Goal: Communication & Community: Answer question/provide support

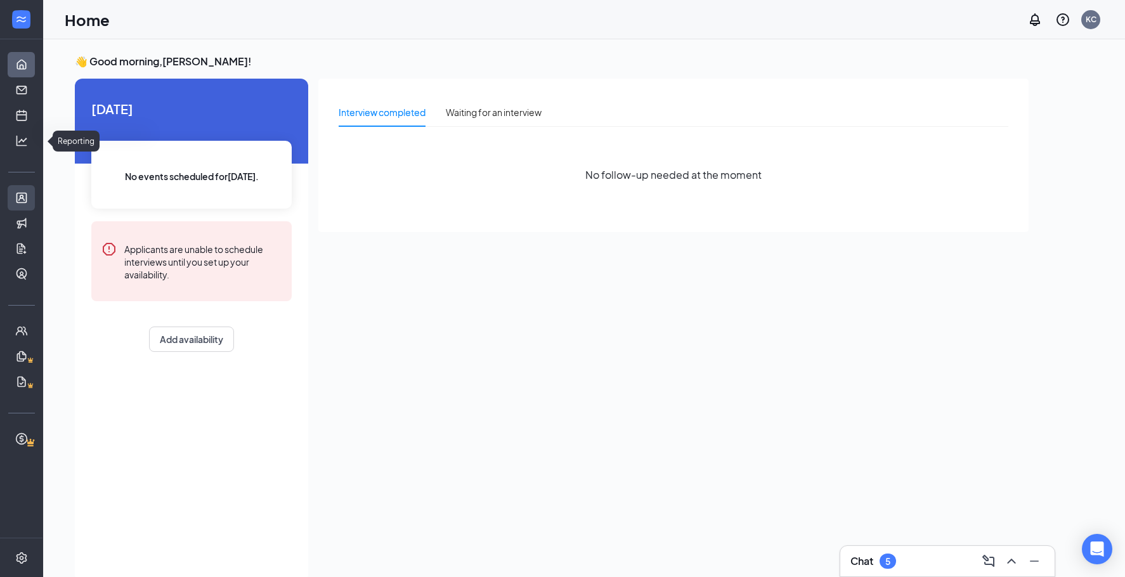
click at [33, 193] on link "Applicants" at bounding box center [39, 197] width 13 height 25
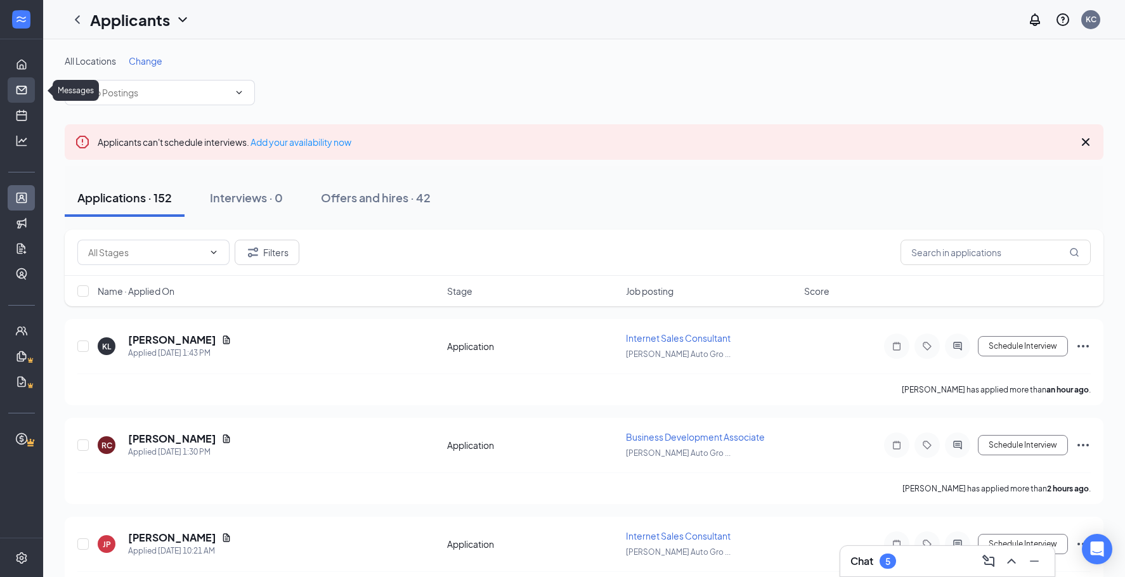
click at [33, 86] on link "Messages" at bounding box center [39, 89] width 13 height 25
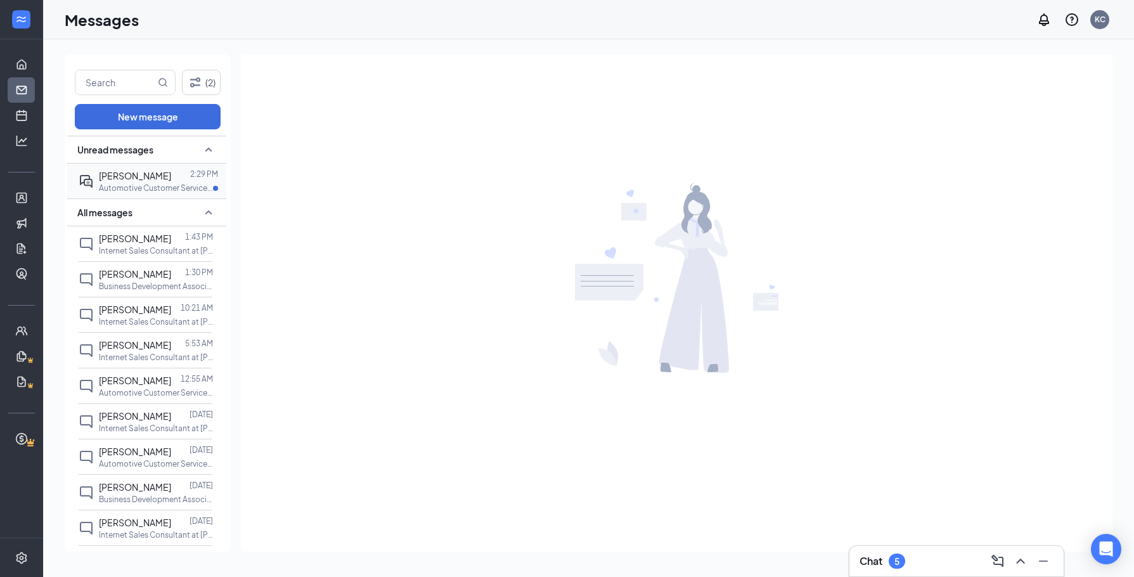
click at [112, 179] on span "[PERSON_NAME]" at bounding box center [135, 175] width 72 height 11
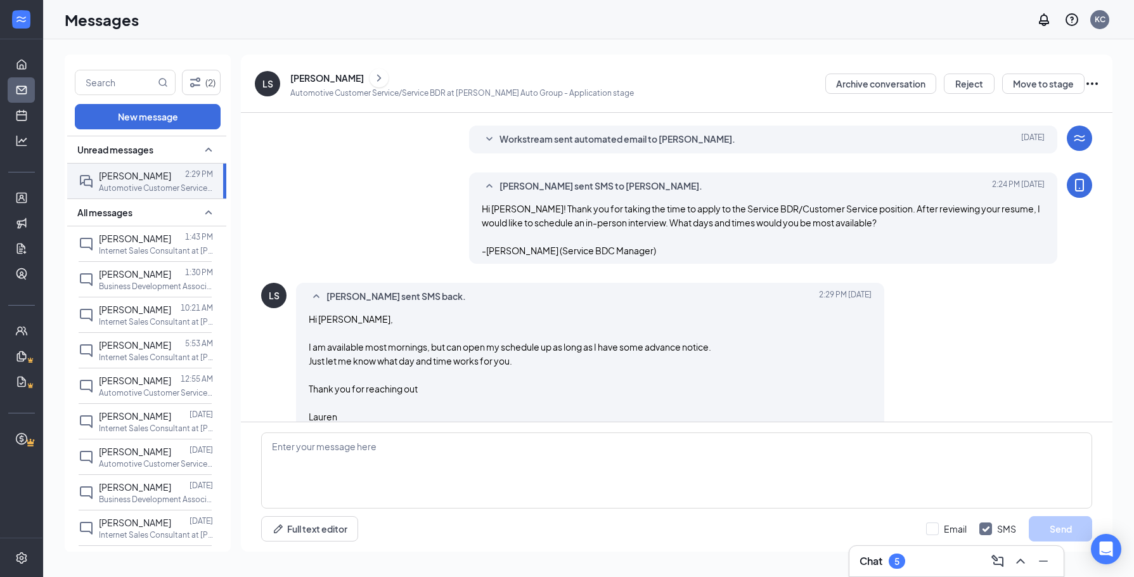
scroll to position [98, 0]
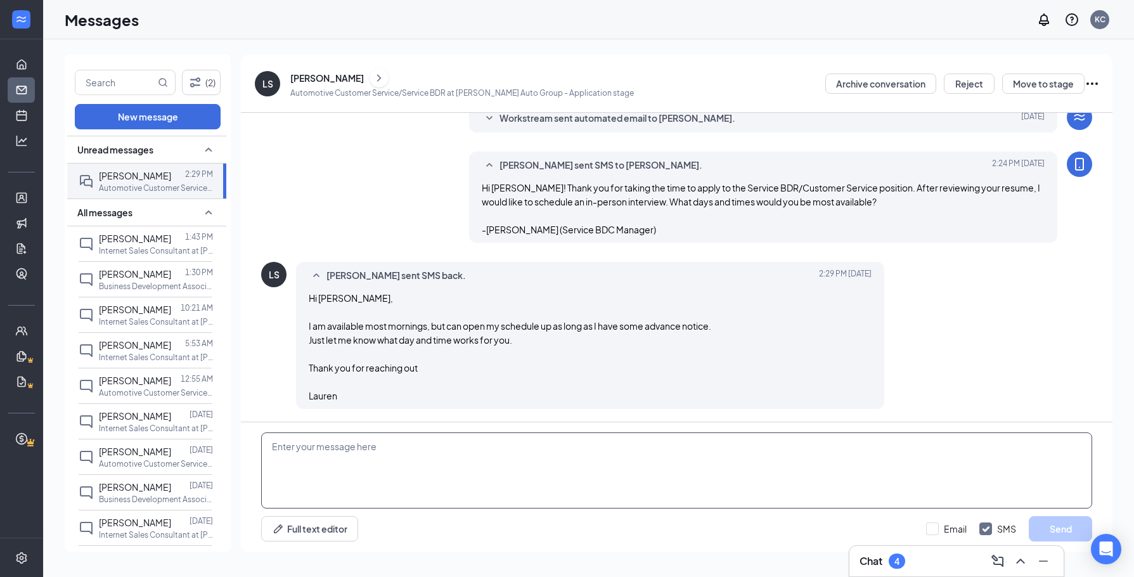
click at [472, 442] on textarea at bounding box center [676, 470] width 831 height 76
type textarea "I have availability [DATE] at 11am, 1p, or 2p! I could also do [DATE] 11am."
click at [1063, 529] on button "Send" at bounding box center [1060, 528] width 63 height 25
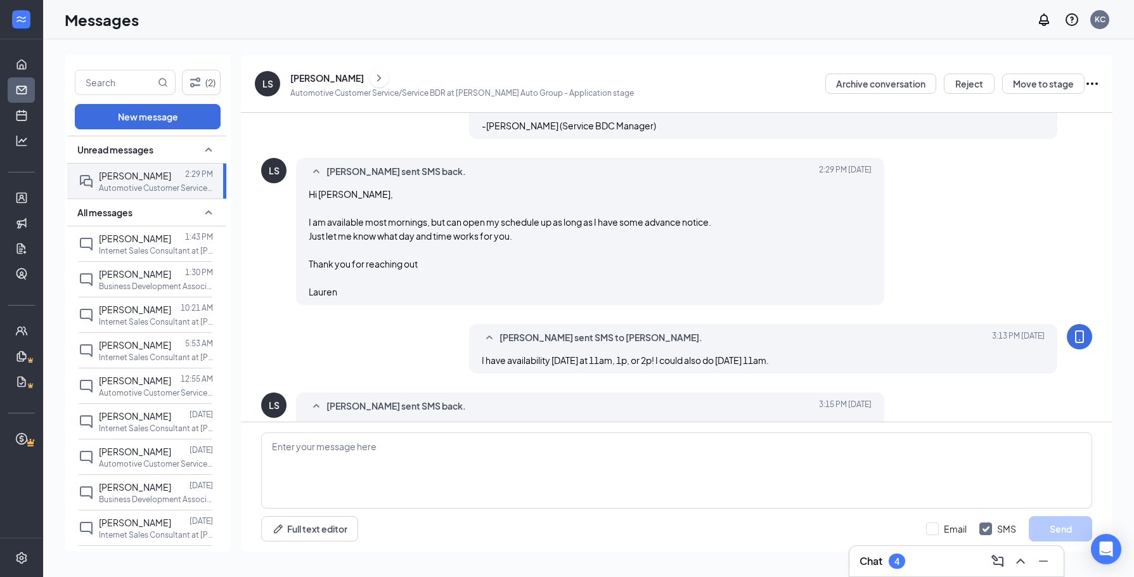
scroll to position [235, 0]
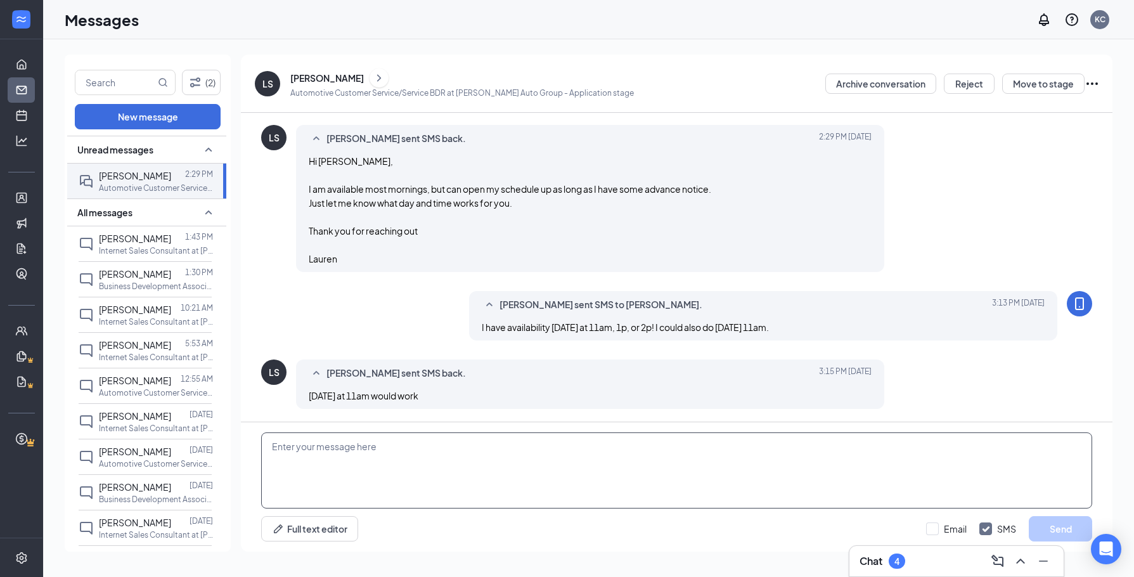
click at [345, 452] on textarea at bounding box center [676, 470] width 831 height 76
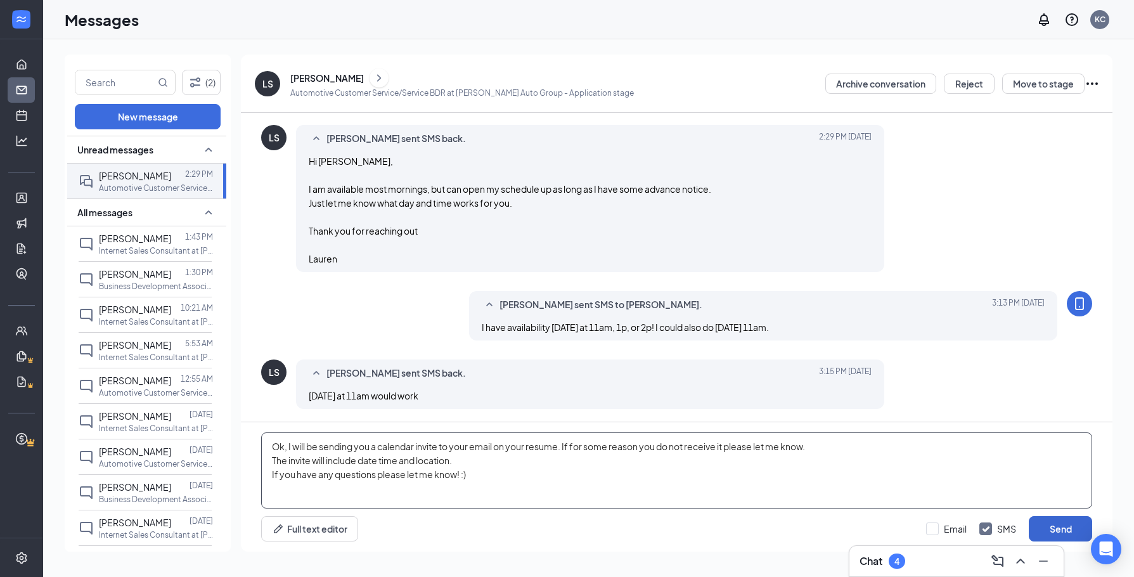
type textarea "Ok, I will be sending you a calendar invite to your email on your resume. If fo…"
click at [1069, 519] on button "Send" at bounding box center [1060, 528] width 63 height 25
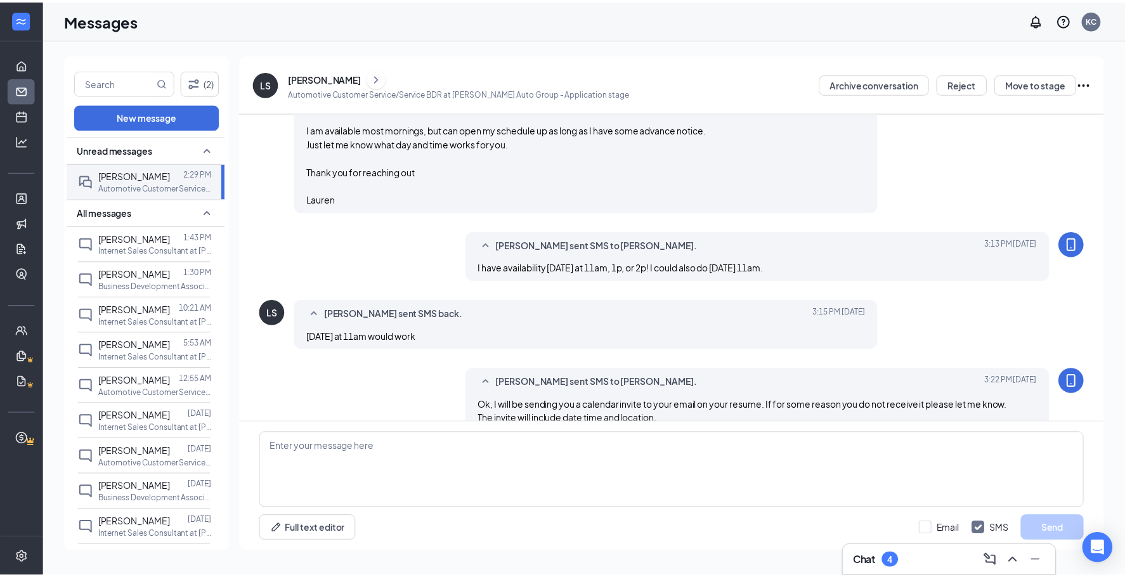
scroll to position [332, 0]
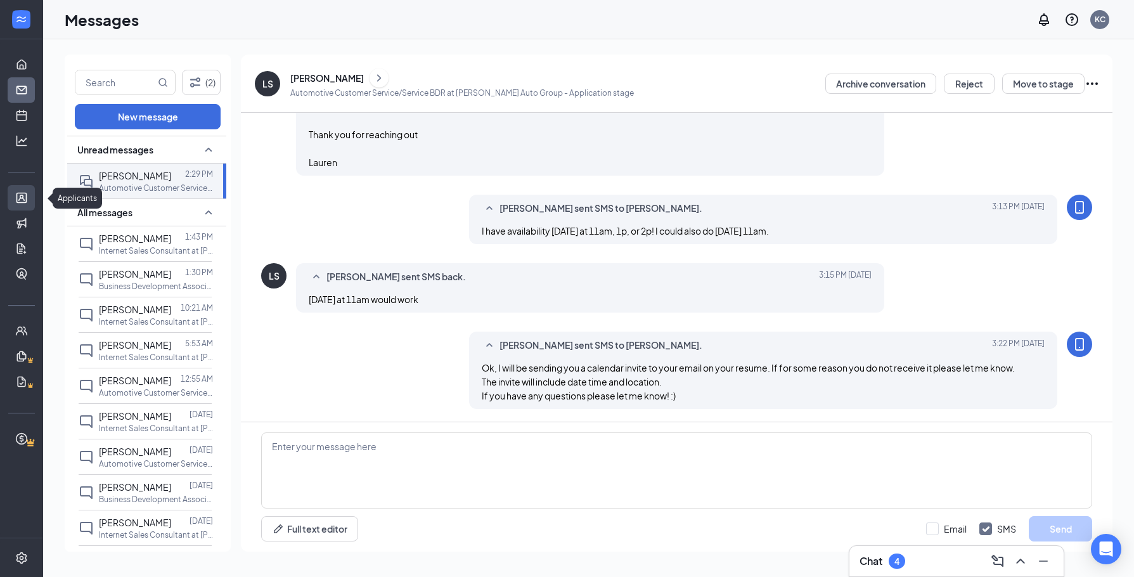
click at [33, 197] on link "Applicants" at bounding box center [39, 197] width 13 height 25
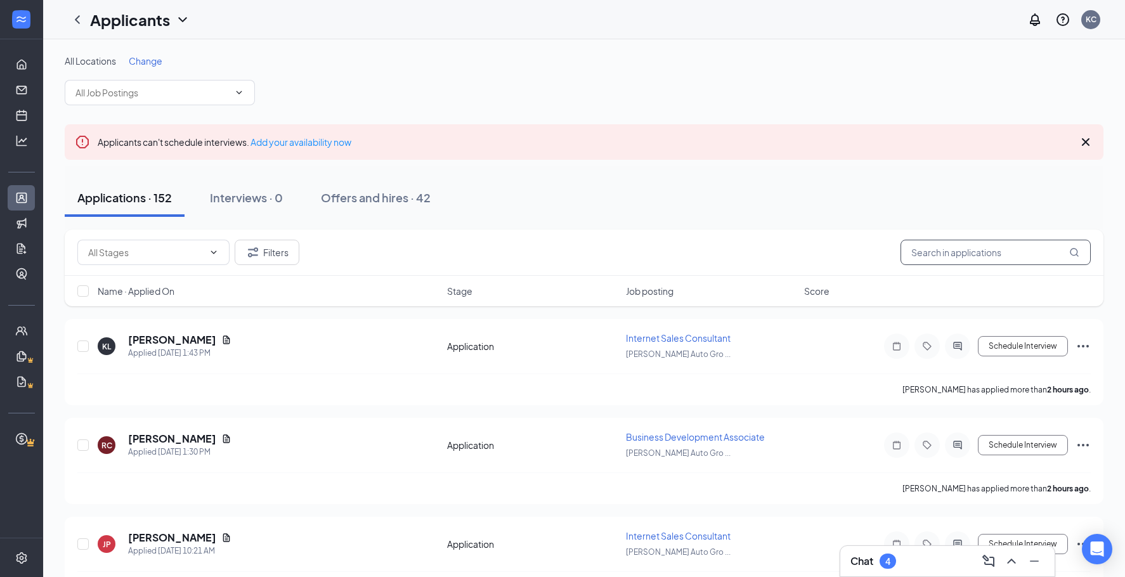
click at [925, 255] on input "text" at bounding box center [995, 252] width 190 height 25
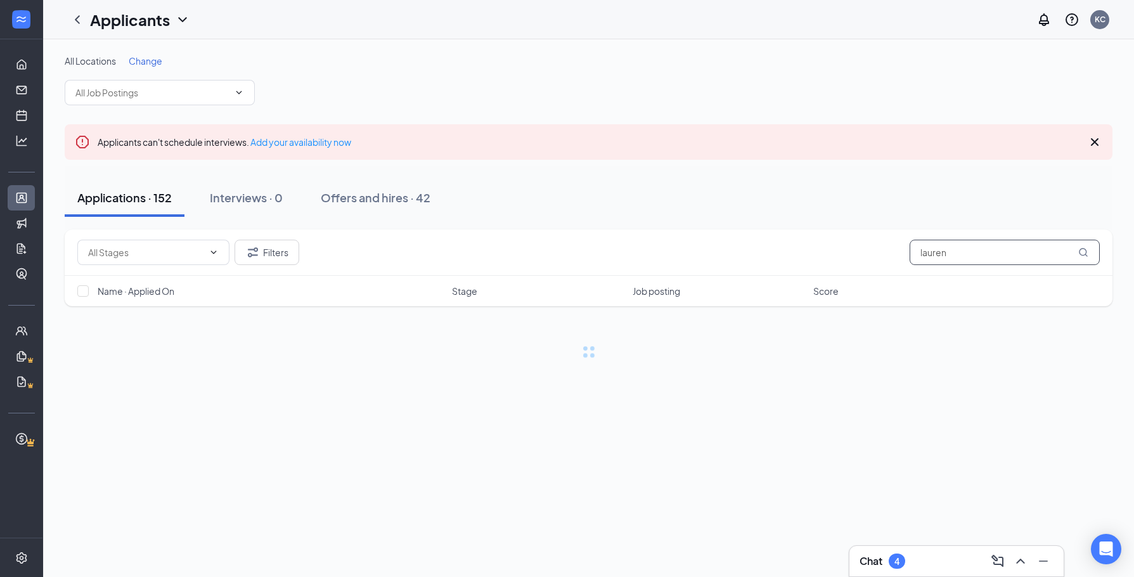
type input "lauren"
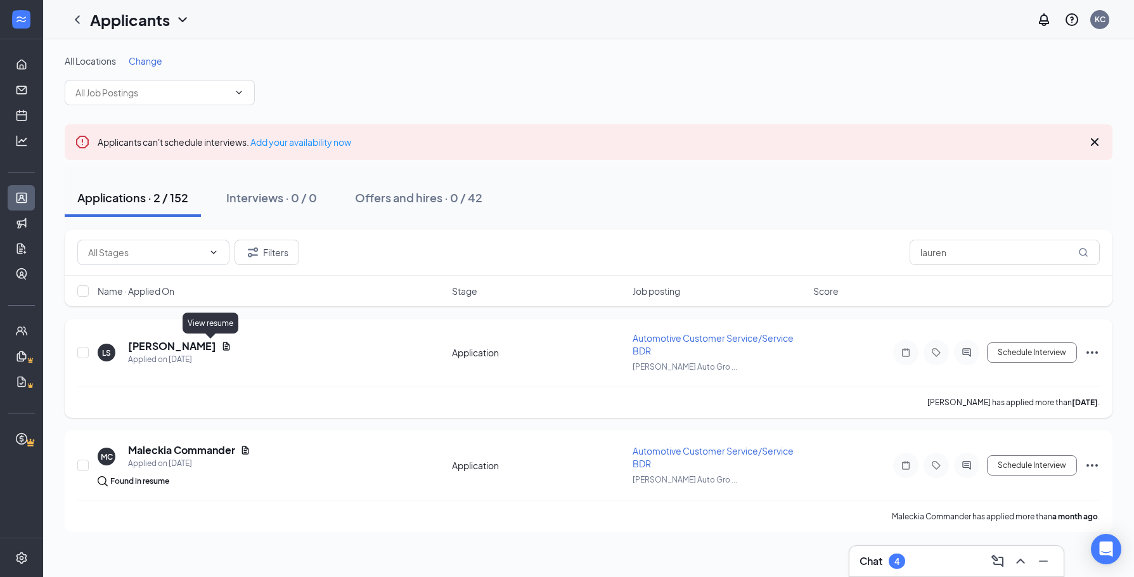
click at [223, 343] on icon "Document" at bounding box center [226, 346] width 7 height 8
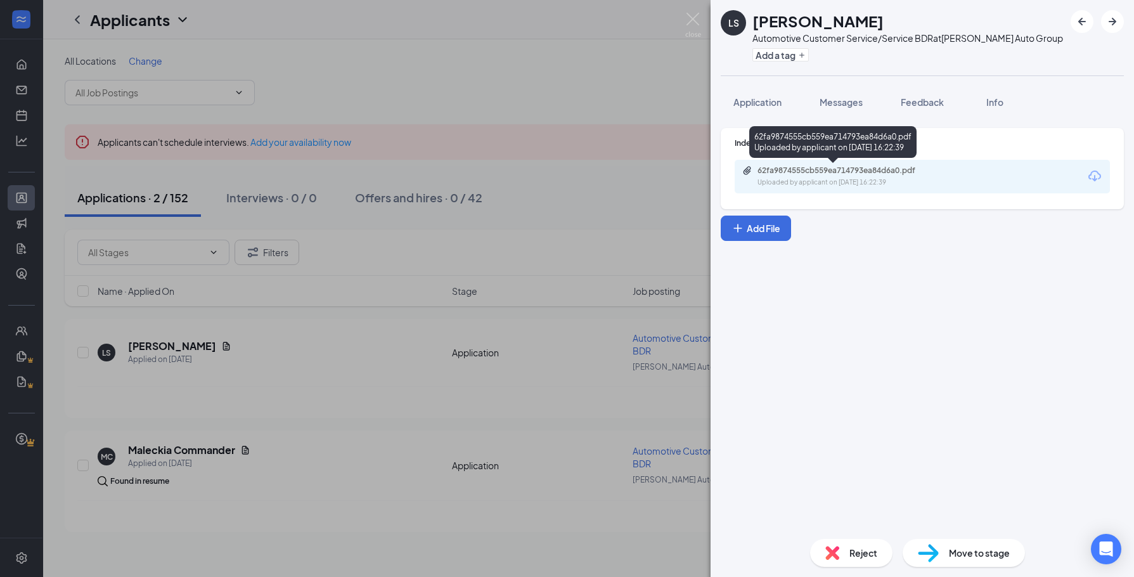
click at [785, 171] on div "62fa9874555cb559ea714793ea84d6a0.pdf" at bounding box center [847, 170] width 178 height 10
click at [524, 219] on div "LS [PERSON_NAME] Automotive Customer Service/Service BDR at [PERSON_NAME] Auto …" at bounding box center [567, 288] width 1134 height 577
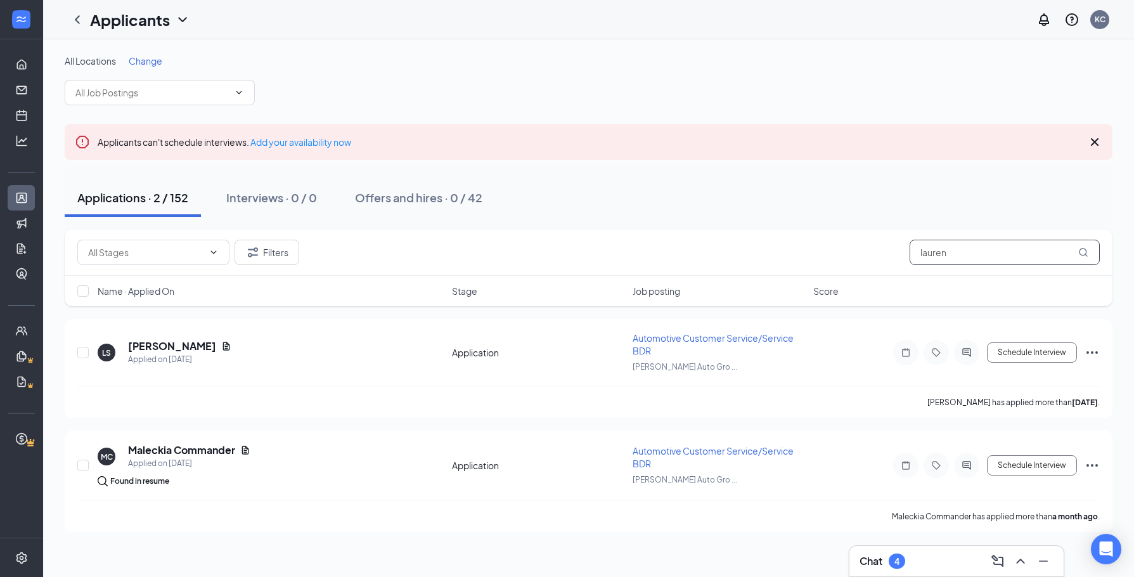
click at [967, 243] on input "lauren" at bounding box center [1005, 252] width 190 height 25
click at [947, 242] on input "lauren" at bounding box center [1005, 252] width 190 height 25
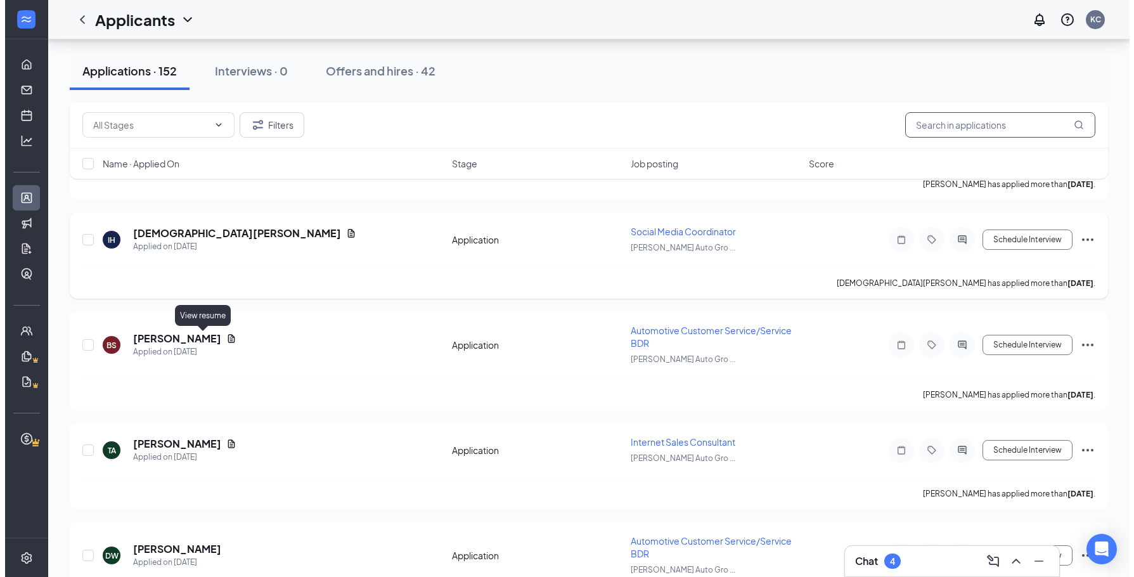
scroll to position [1204, 0]
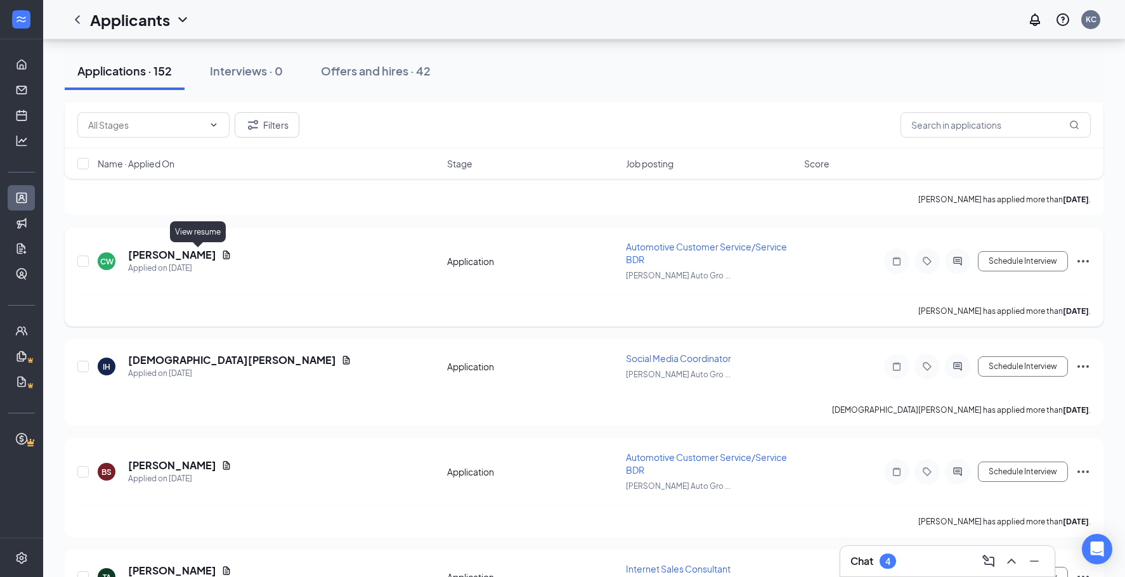
click at [221, 258] on icon "Document" at bounding box center [226, 255] width 10 height 10
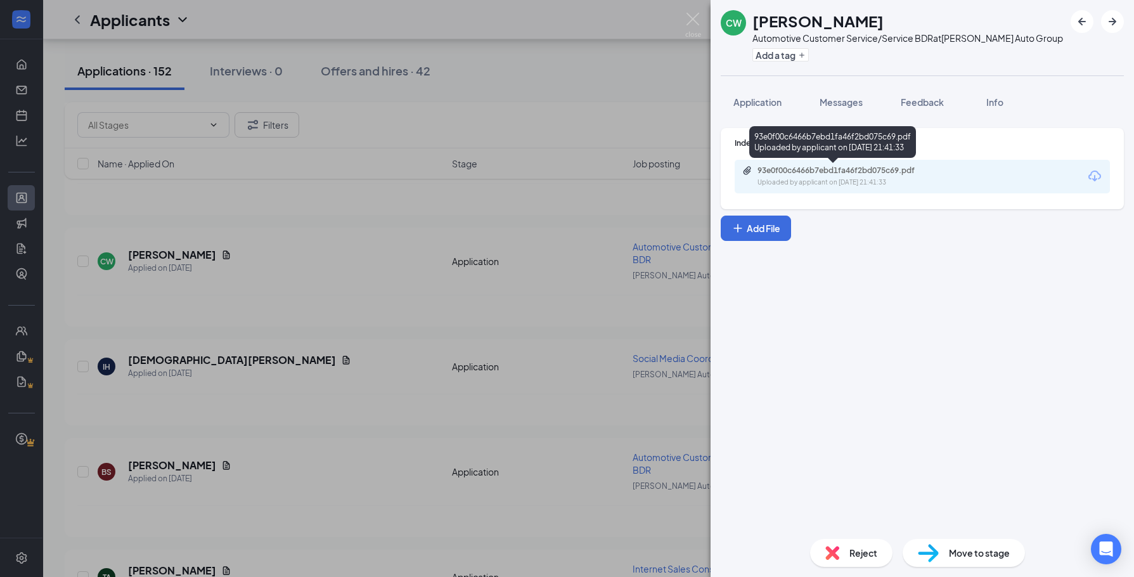
click at [862, 169] on div "93e0f00c6466b7ebd1fa46f2bd075c69.pdf" at bounding box center [847, 170] width 178 height 10
click at [828, 106] on span "Messages" at bounding box center [841, 101] width 43 height 11
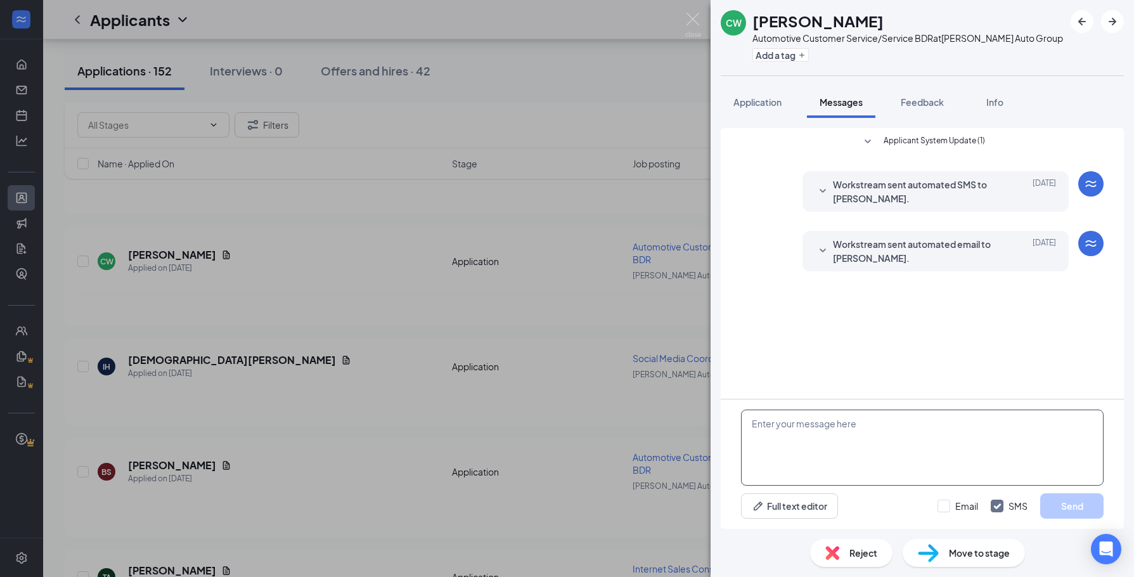
click at [778, 416] on textarea at bounding box center [922, 448] width 363 height 76
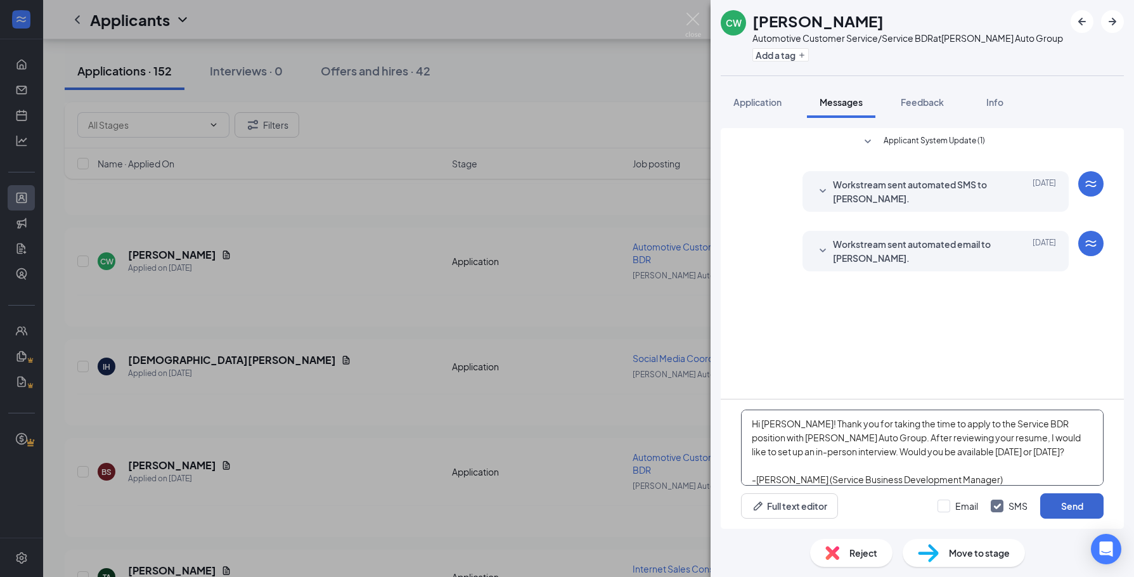
type textarea "Hi [PERSON_NAME]! Thank you for taking the time to apply to the Service BDR pos…"
click at [1063, 500] on button "Send" at bounding box center [1071, 505] width 63 height 25
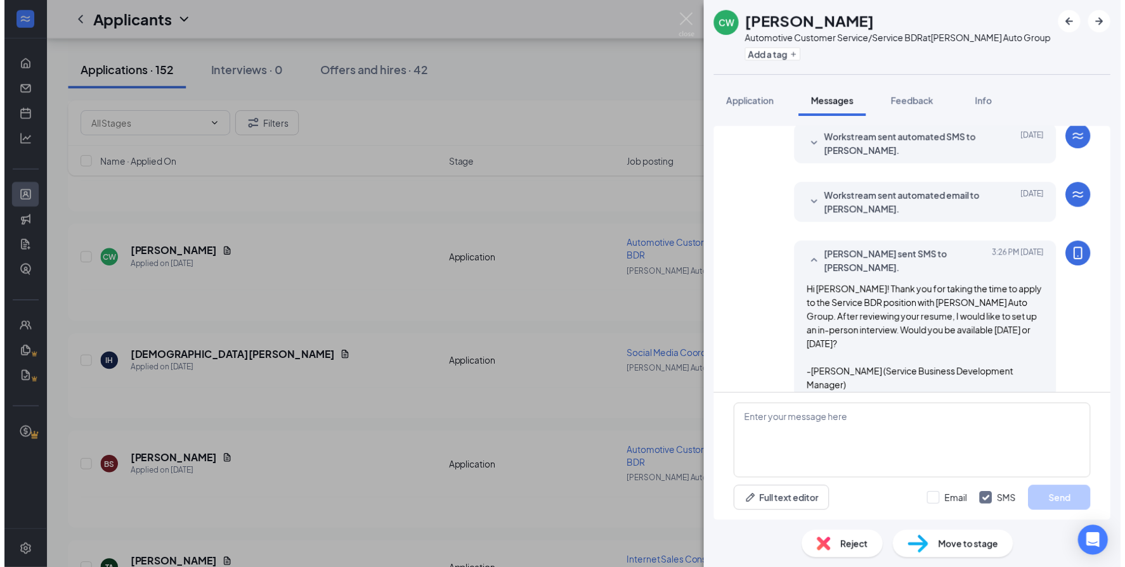
scroll to position [50, 0]
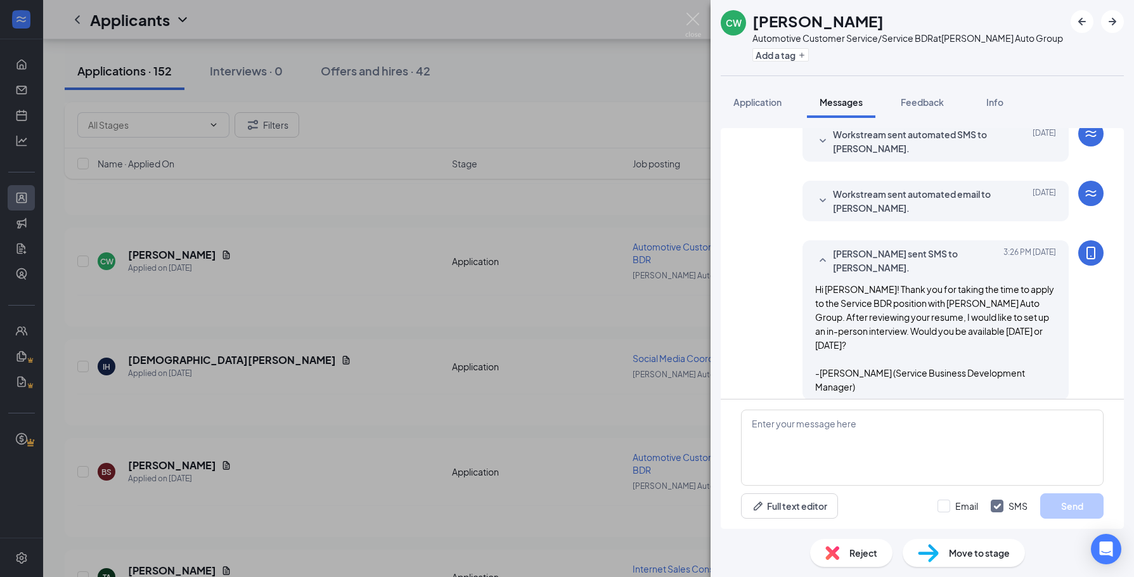
click at [362, 329] on div "CW [PERSON_NAME] Automotive Customer Service/Service BDR at [PERSON_NAME] Auto …" at bounding box center [567, 288] width 1134 height 577
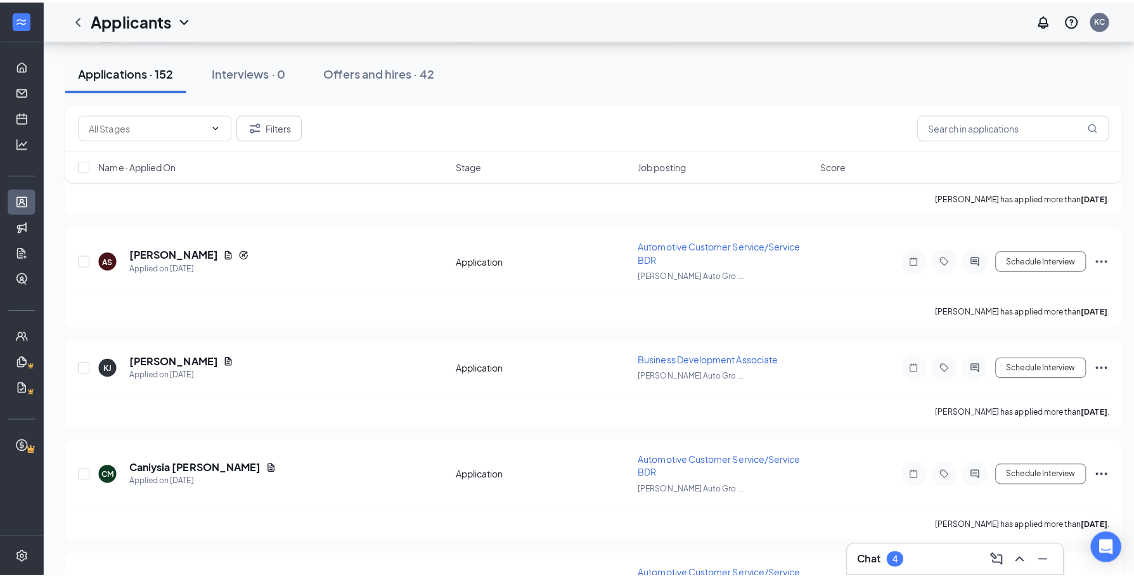
scroll to position [3170, 0]
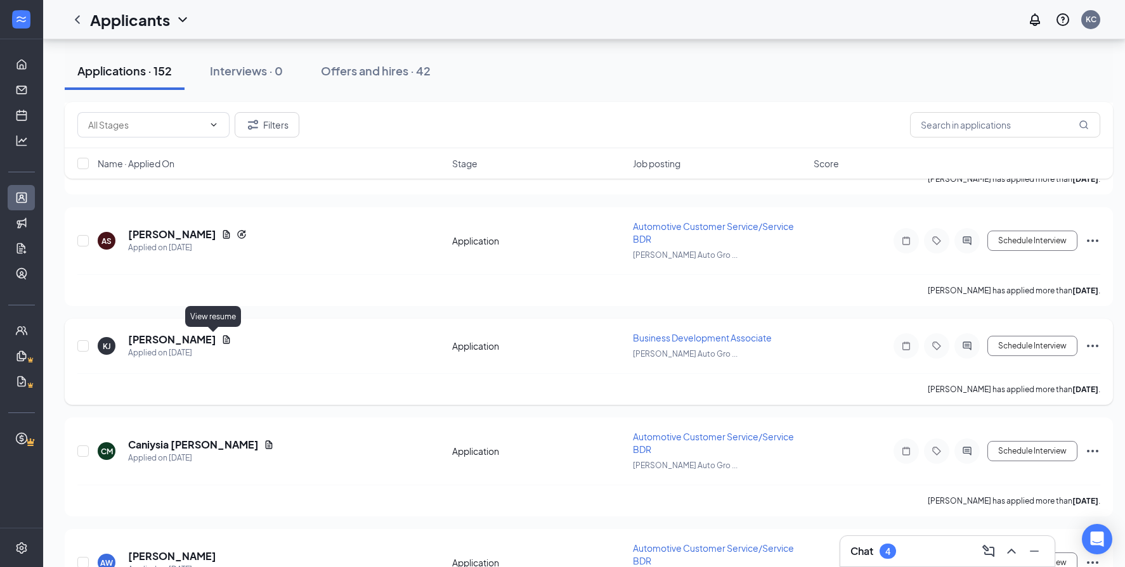
click at [213, 334] on div "[PERSON_NAME]" at bounding box center [179, 340] width 103 height 14
click at [221, 343] on icon "Document" at bounding box center [226, 340] width 10 height 10
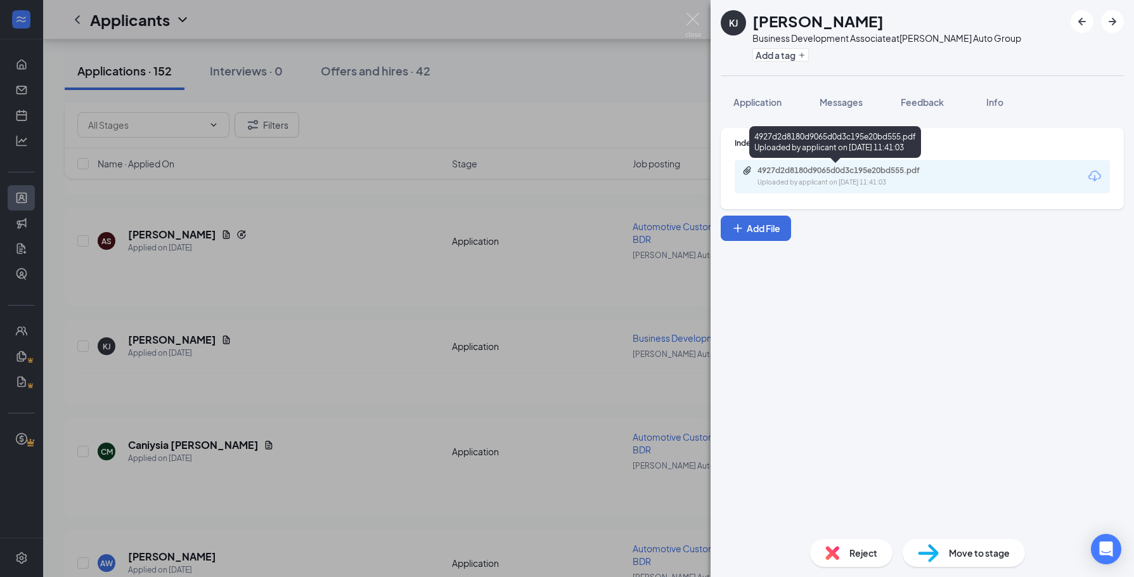
click at [860, 158] on div "4927d2d8180d9065d0d3c195e20bd555.pdf Uploaded by applicant on [DATE] 11:41:03" at bounding box center [835, 144] width 172 height 37
click at [855, 168] on div "4927d2d8180d9065d0d3c195e20bd555.pdf" at bounding box center [847, 170] width 178 height 10
click at [848, 104] on span "Messages" at bounding box center [841, 101] width 43 height 11
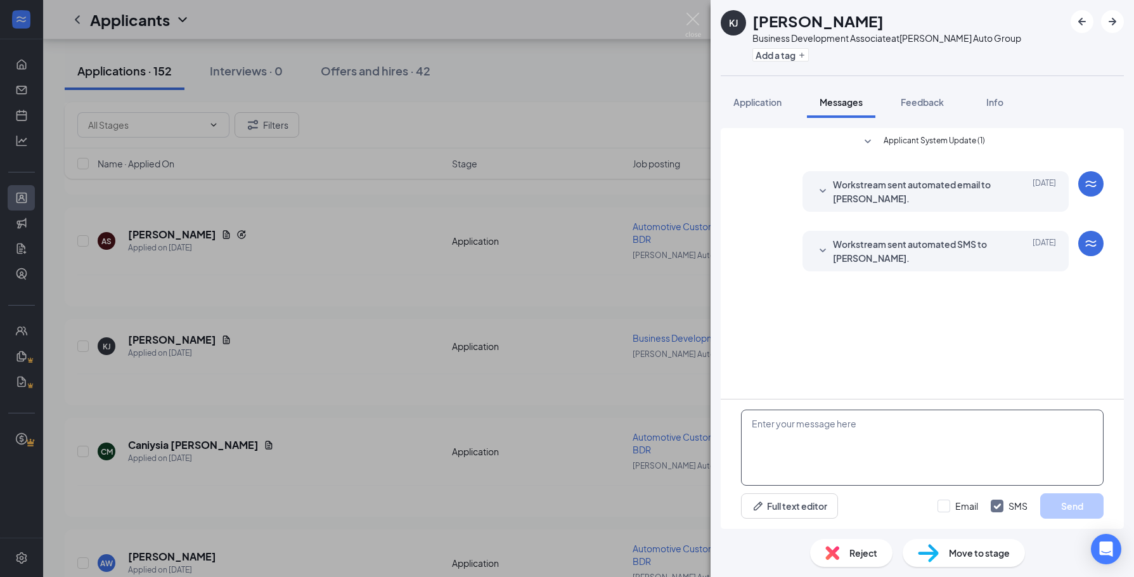
click at [788, 473] on textarea at bounding box center [922, 448] width 363 height 76
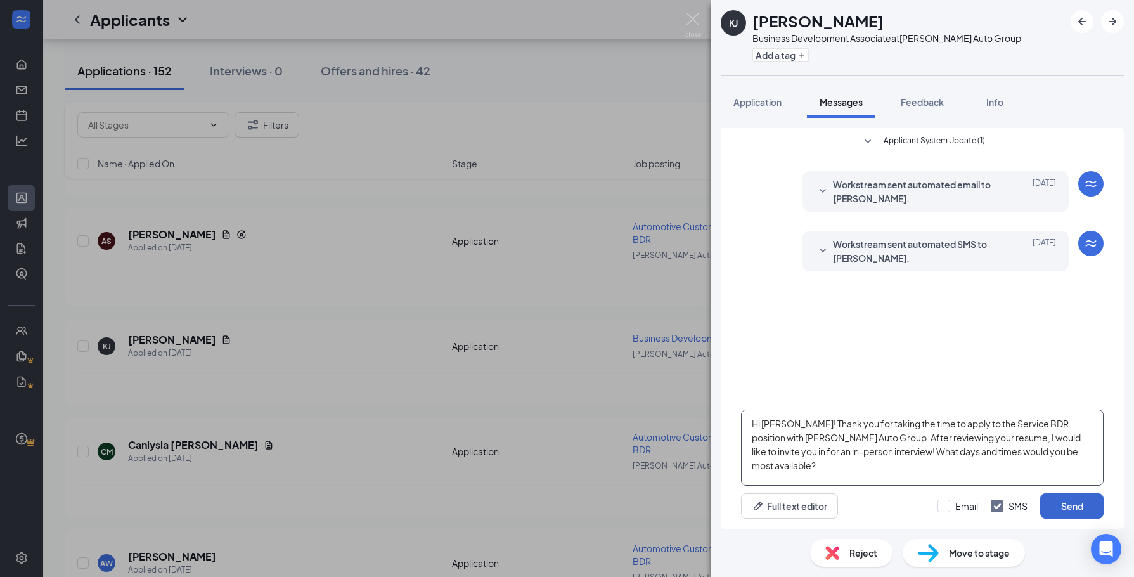
type textarea "Hi [PERSON_NAME]! Thank you for taking the time to apply to the Service BDR pos…"
click at [1082, 500] on button "Send" at bounding box center [1071, 505] width 63 height 25
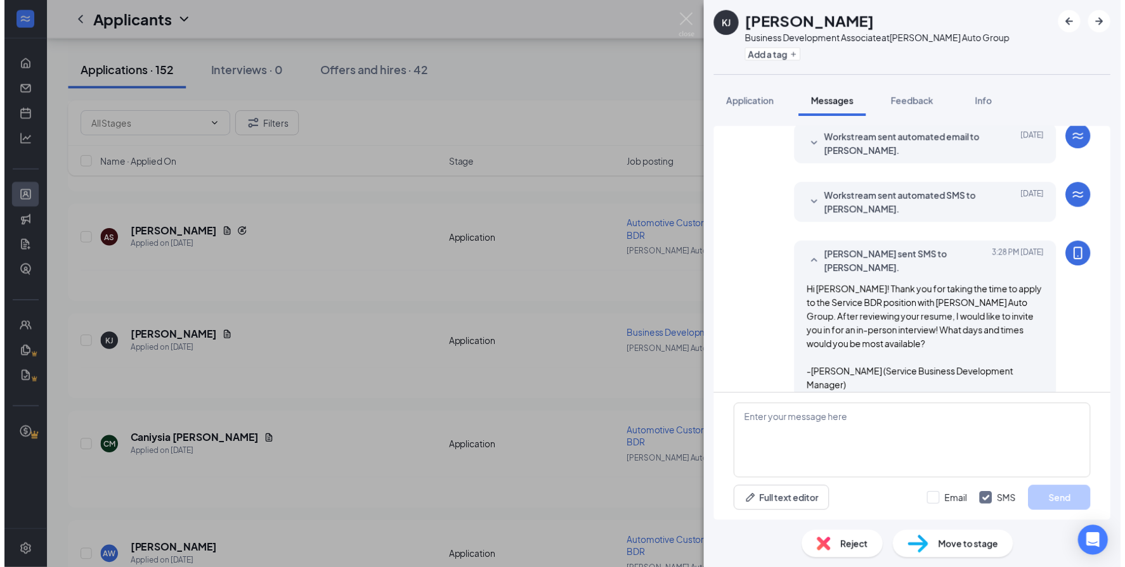
scroll to position [50, 0]
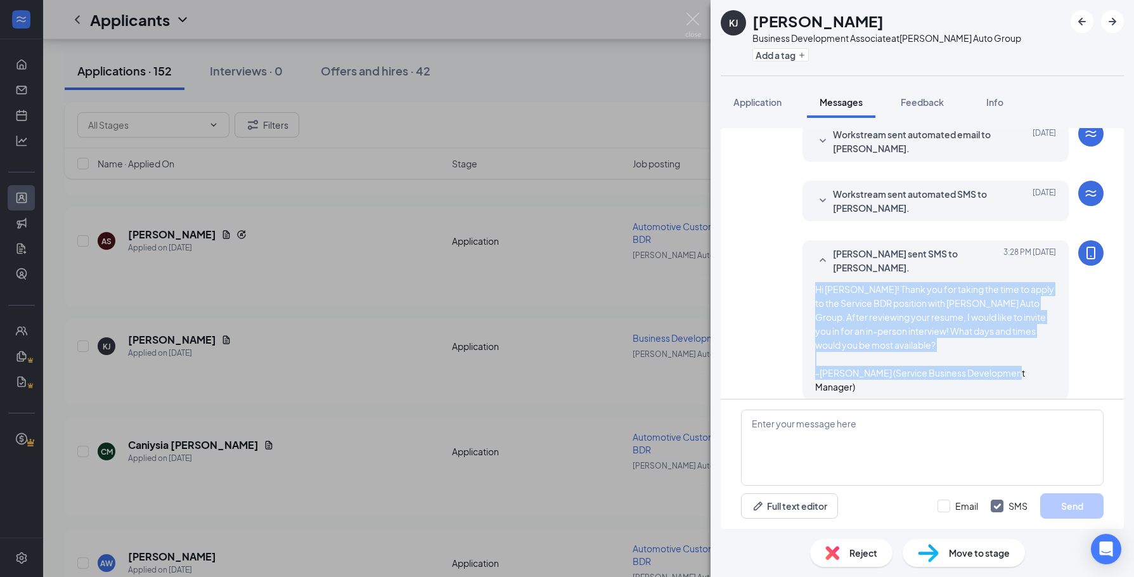
drag, startPoint x: 805, startPoint y: 289, endPoint x: 1054, endPoint y: 384, distance: 266.1
click at [1054, 384] on div "[PERSON_NAME] sent SMS to [PERSON_NAME]. [DATE] 3:28 PM Hi [PERSON_NAME]! Thank…" at bounding box center [936, 320] width 266 height 160
copy span "Hi [PERSON_NAME]! Thank you for taking the time to apply to the Service BDR pos…"
click at [302, 397] on div "[PERSON_NAME] [PERSON_NAME] Business Development Associate at [PERSON_NAME] Aut…" at bounding box center [567, 288] width 1134 height 577
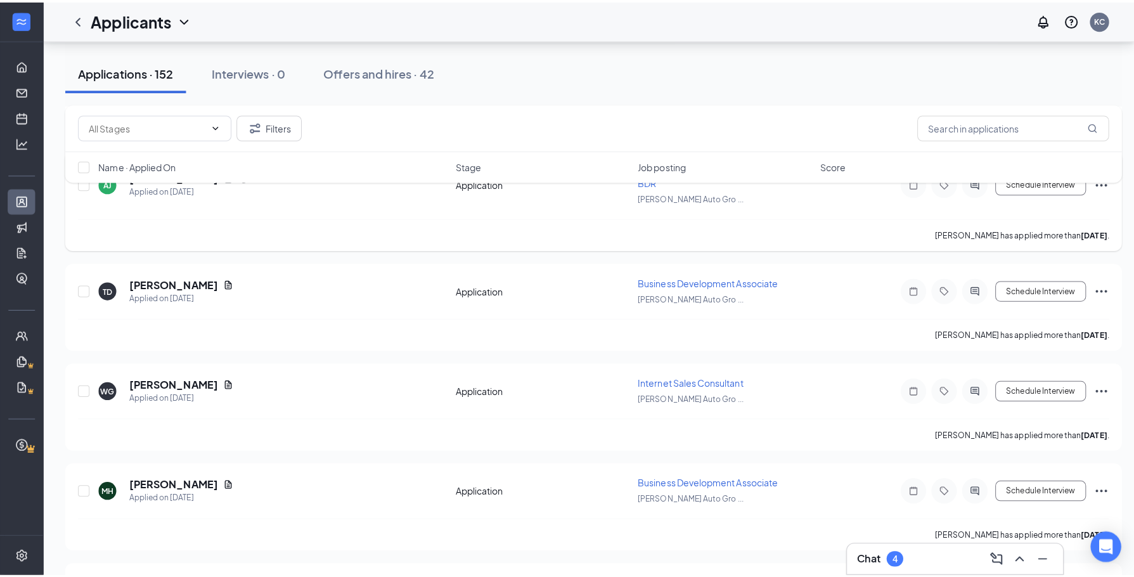
scroll to position [4438, 0]
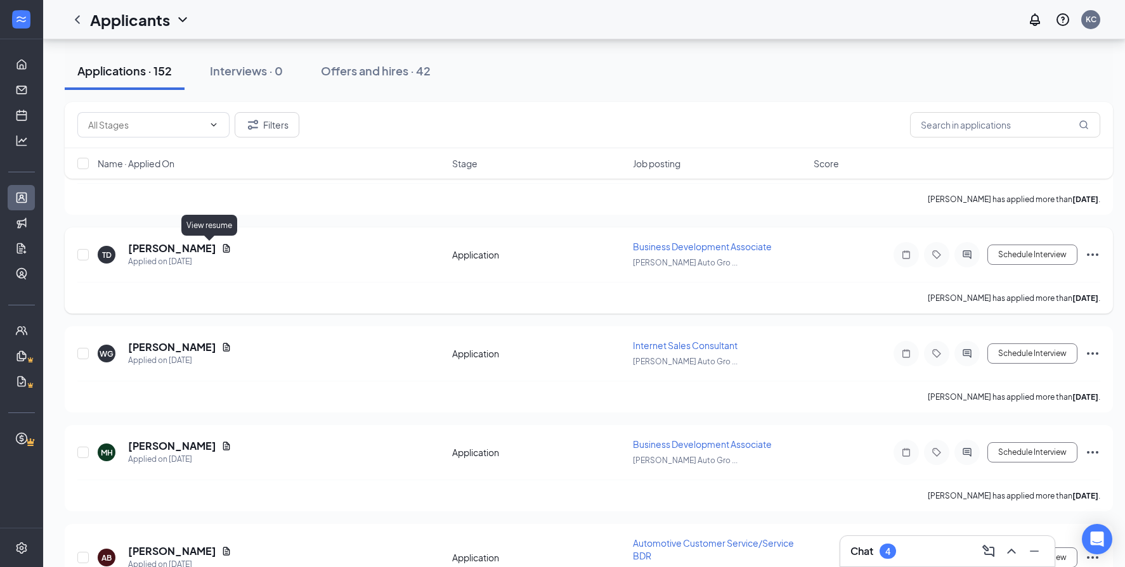
click at [221, 253] on icon "Document" at bounding box center [226, 248] width 10 height 10
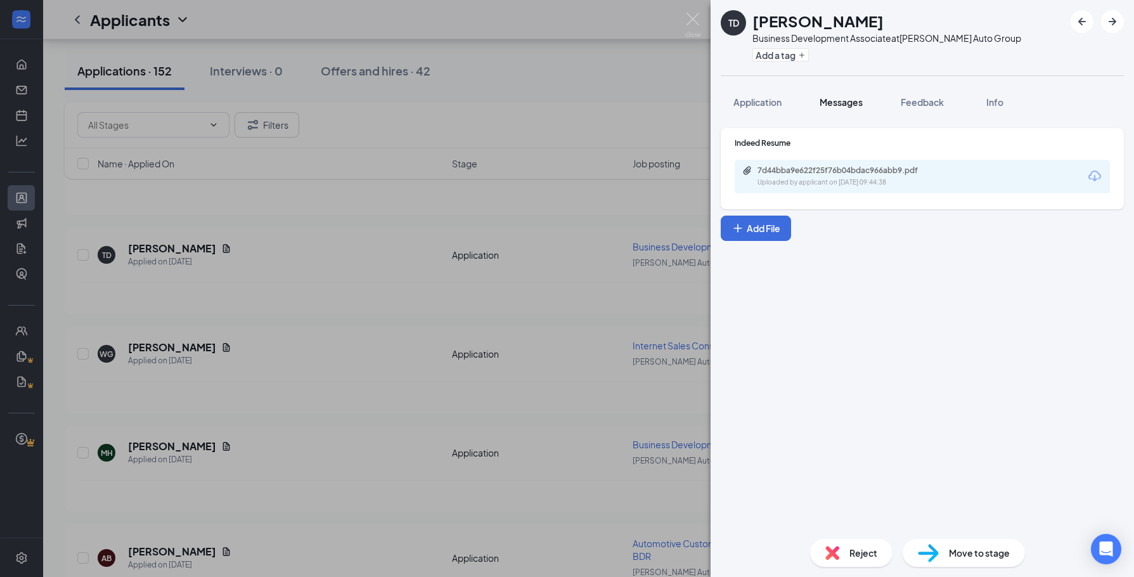
click at [855, 105] on span "Messages" at bounding box center [841, 101] width 43 height 11
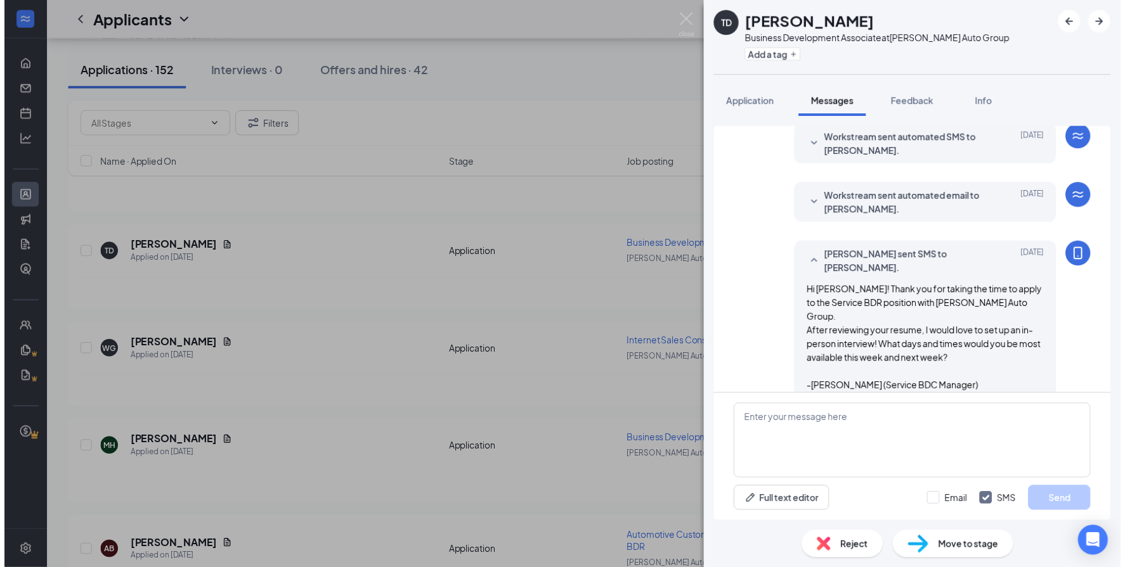
scroll to position [50, 0]
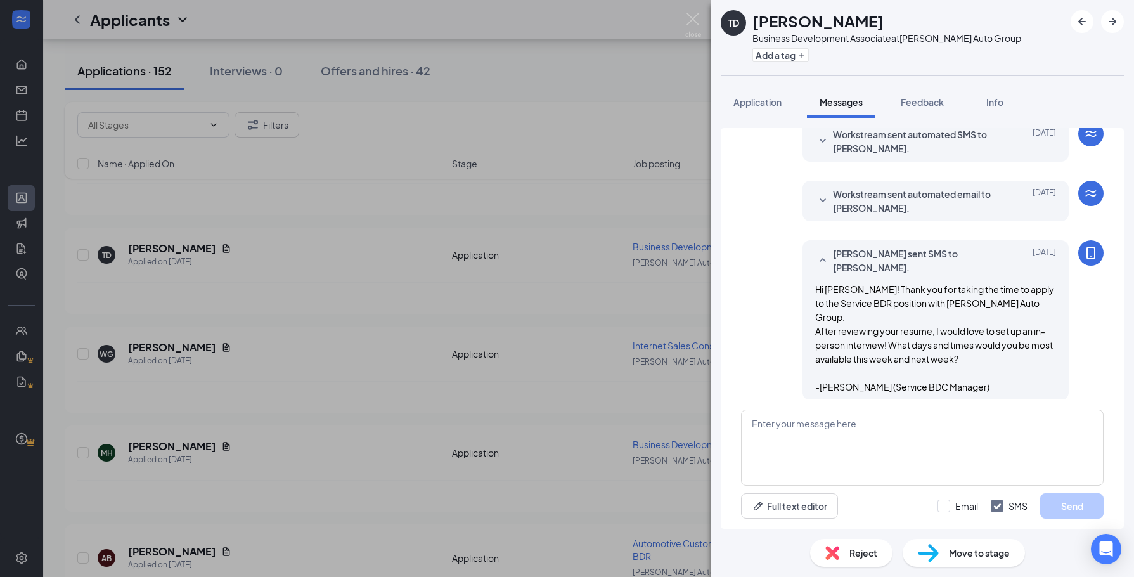
click at [427, 398] on div "TD [PERSON_NAME] Business Development Associate at [PERSON_NAME] Auto Group Add…" at bounding box center [567, 288] width 1134 height 577
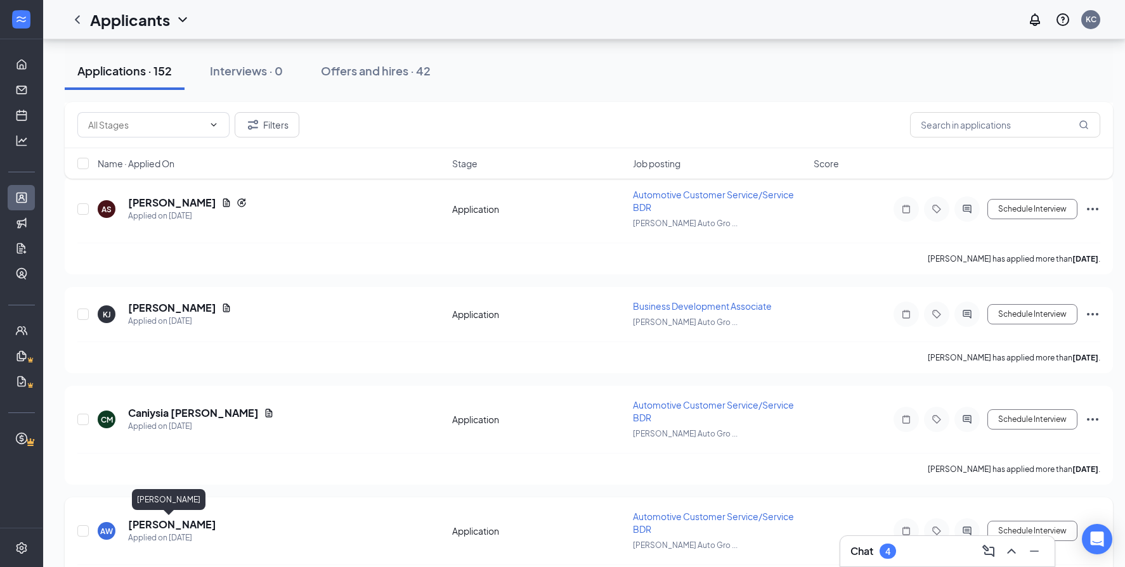
scroll to position [3170, 0]
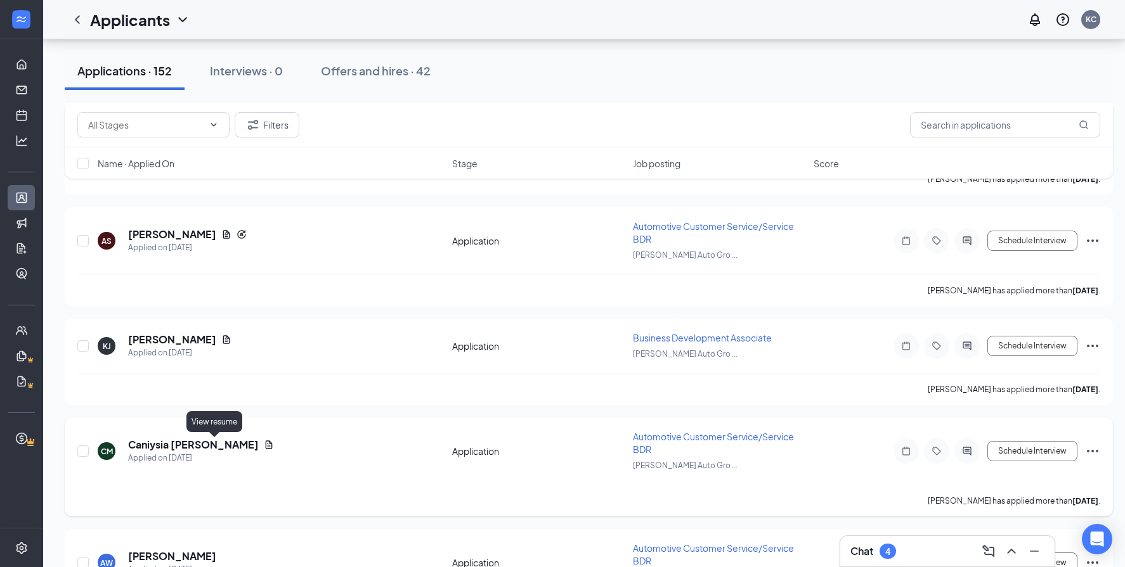
click at [264, 444] on icon "Document" at bounding box center [269, 445] width 10 height 10
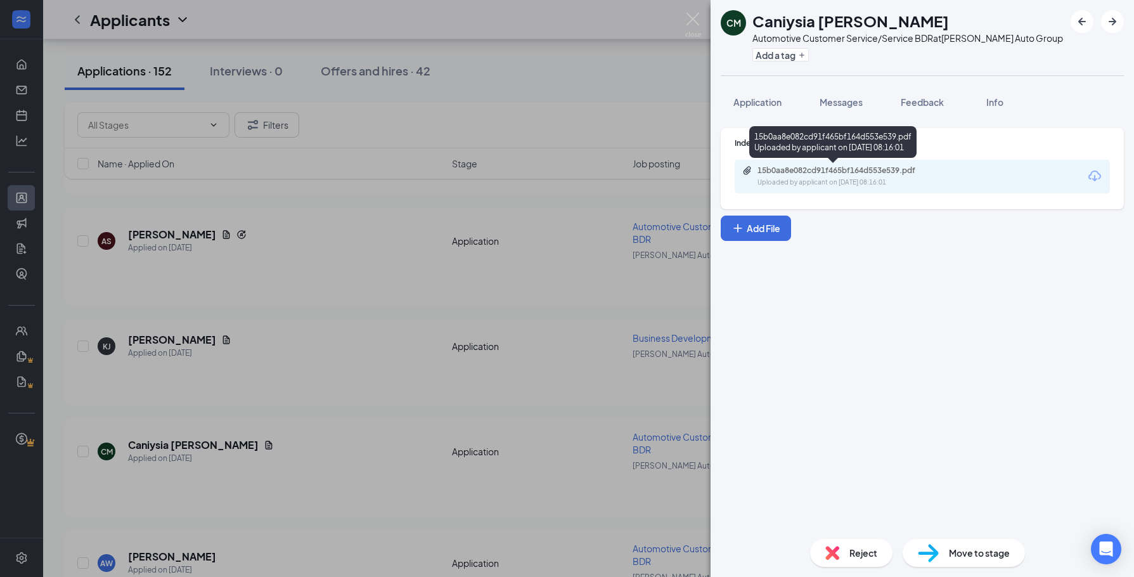
click at [908, 167] on div "15b0aa8e082cd91f465bf164d553e539.pdf" at bounding box center [847, 170] width 178 height 10
click at [417, 300] on div "CM Caniysia [PERSON_NAME] Automotive Customer Service/Service BDR at [PERSON_NA…" at bounding box center [567, 288] width 1134 height 577
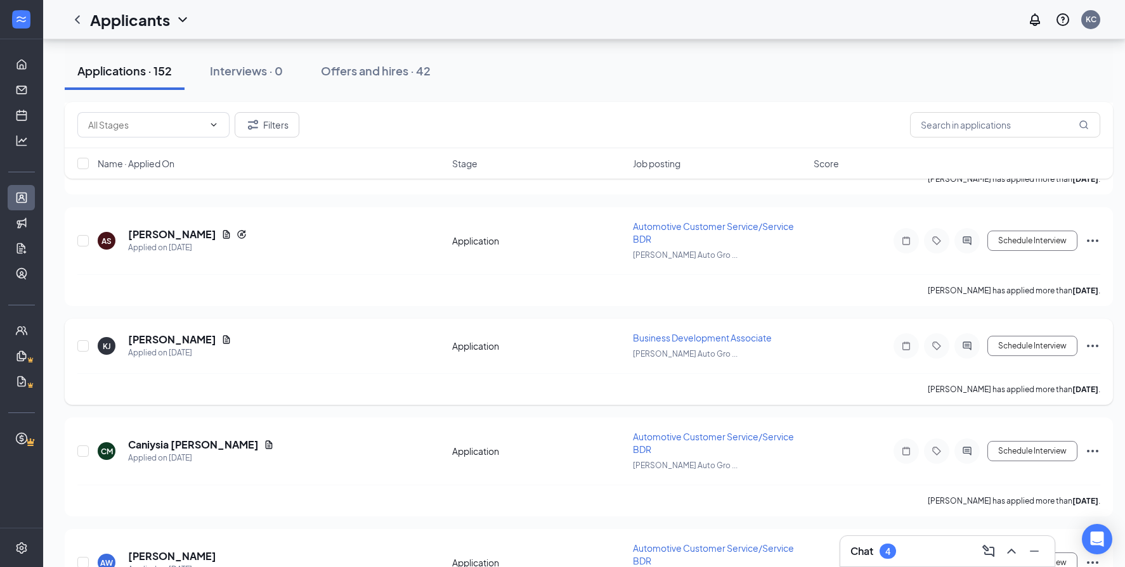
click at [350, 401] on div "[PERSON_NAME] has applied more than [DATE] ." at bounding box center [588, 389] width 1023 height 32
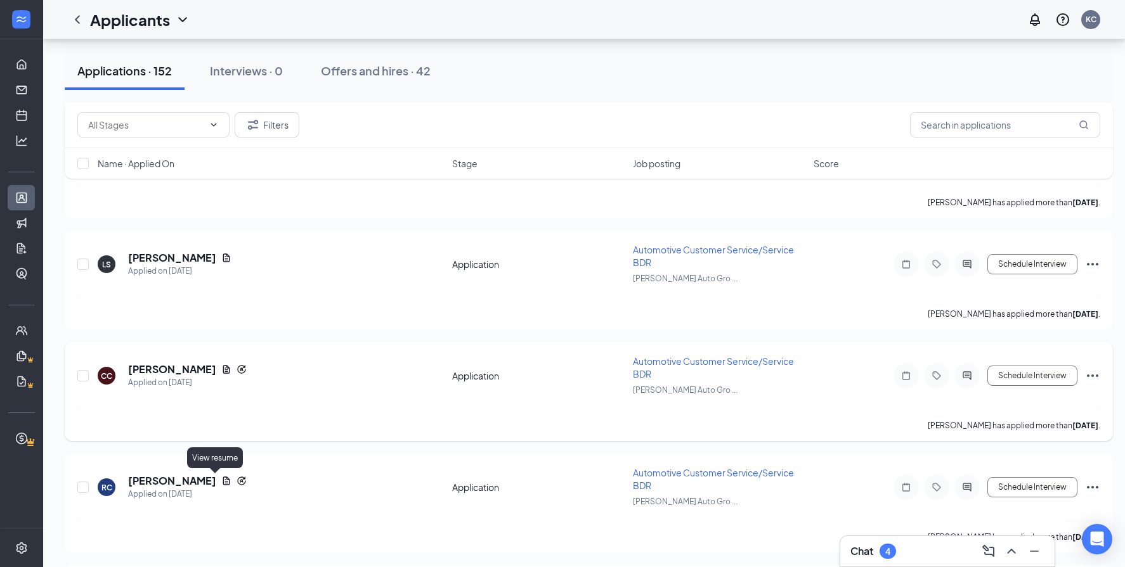
scroll to position [2789, 0]
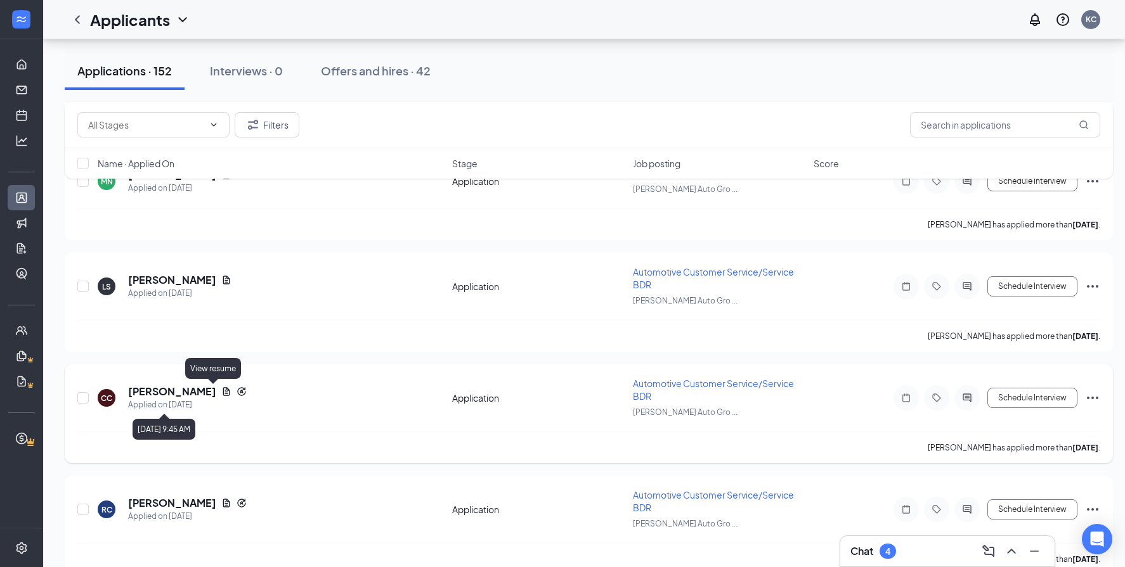
click at [221, 389] on icon "Document" at bounding box center [226, 392] width 10 height 10
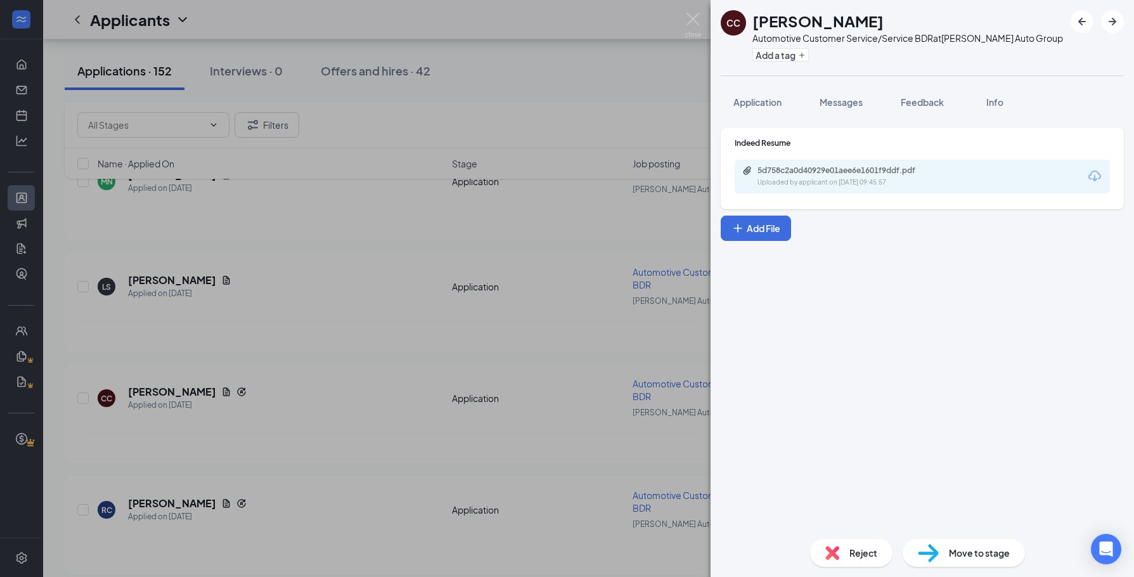
click at [949, 189] on div "5d758c2a0d40929e01aee6e1601f9ddf.pdf Uploaded by applicant on [DATE] 09:45:57" at bounding box center [922, 177] width 375 height 34
click at [905, 173] on div "5d758c2a0d40929e01aee6e1601f9ddf.pdf" at bounding box center [847, 170] width 178 height 10
click at [129, 434] on div "CC [PERSON_NAME] Automotive Customer Service/Service BDR at [PERSON_NAME] Auto …" at bounding box center [567, 288] width 1134 height 577
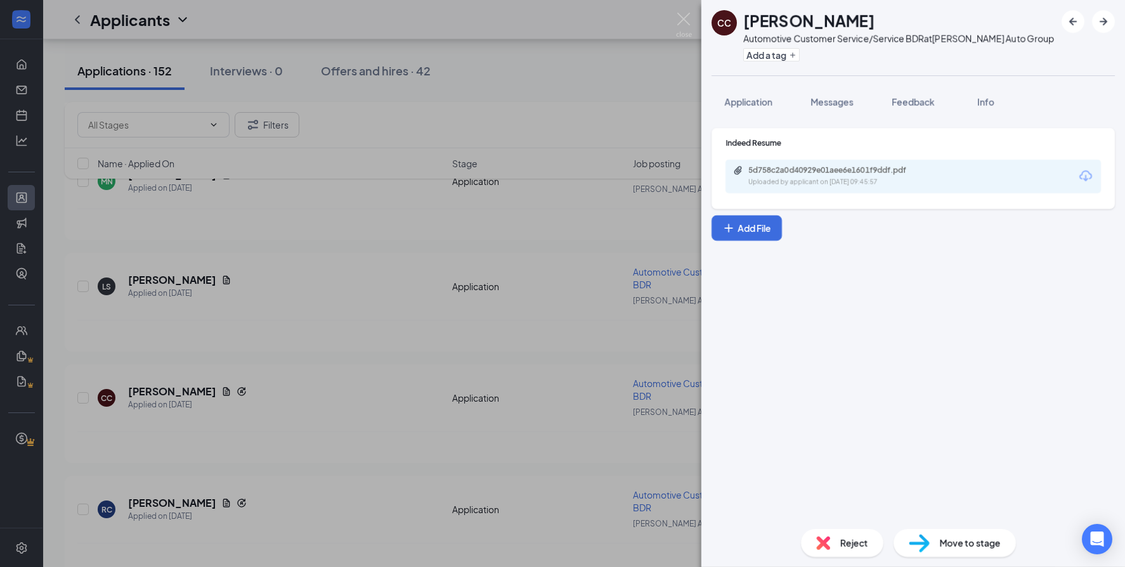
click at [222, 462] on div "[PERSON_NAME] has applied more than [DATE] ." at bounding box center [588, 448] width 1023 height 32
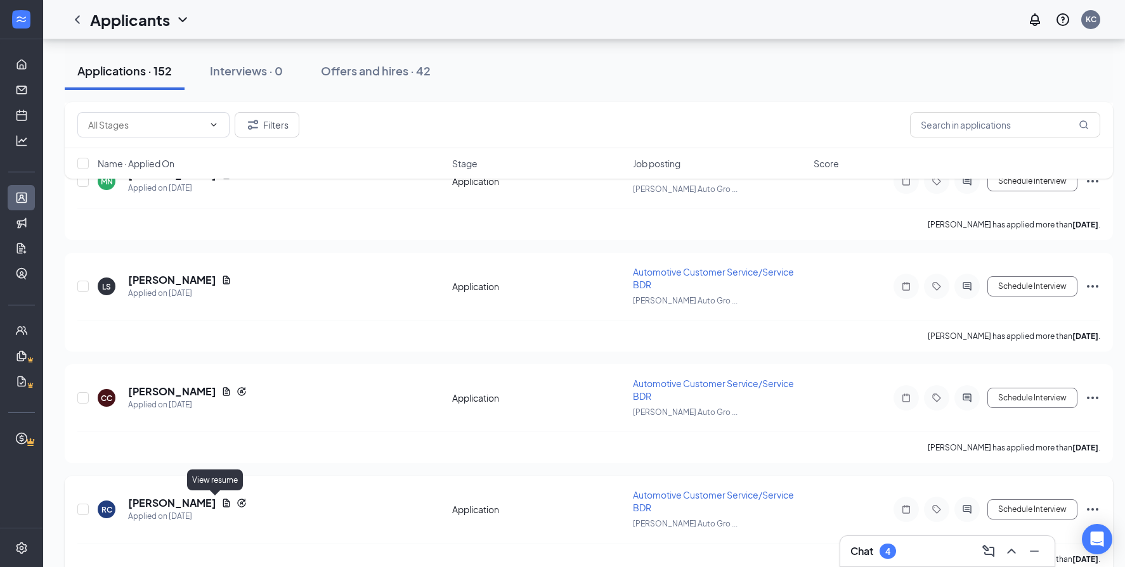
click at [221, 501] on icon "Document" at bounding box center [226, 503] width 10 height 10
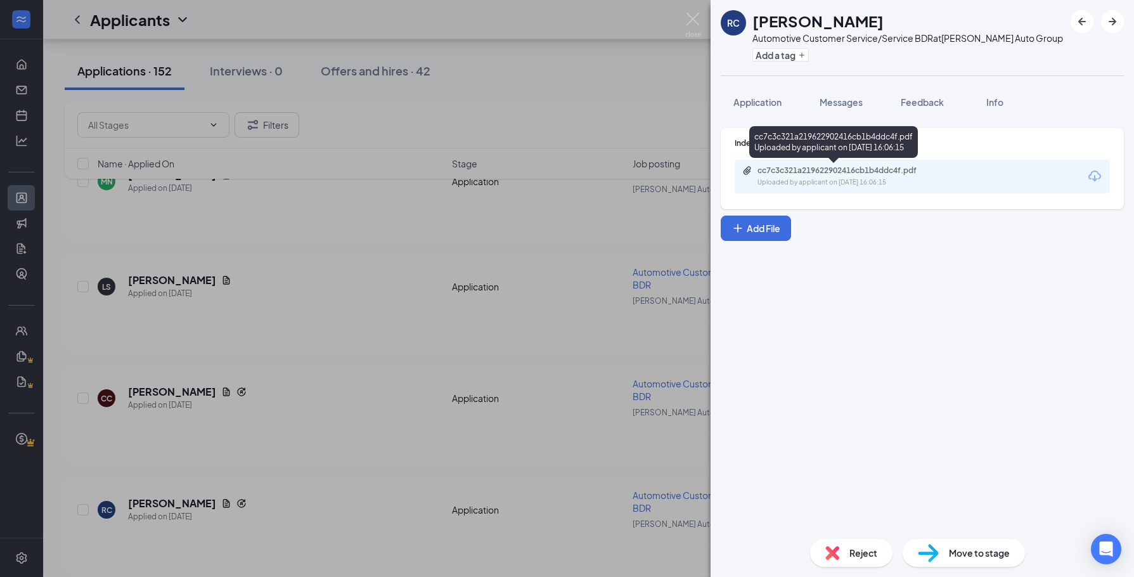
click at [827, 168] on div "cc7c3c321a219622902416cb1b4ddc4f.pdf" at bounding box center [847, 170] width 178 height 10
click at [319, 250] on div "RC [PERSON_NAME] Automotive Customer Service/Service BDR at [PERSON_NAME] Auto …" at bounding box center [567, 288] width 1134 height 577
click at [325, 387] on div "CC [PERSON_NAME] Applied on [DATE]" at bounding box center [271, 398] width 347 height 27
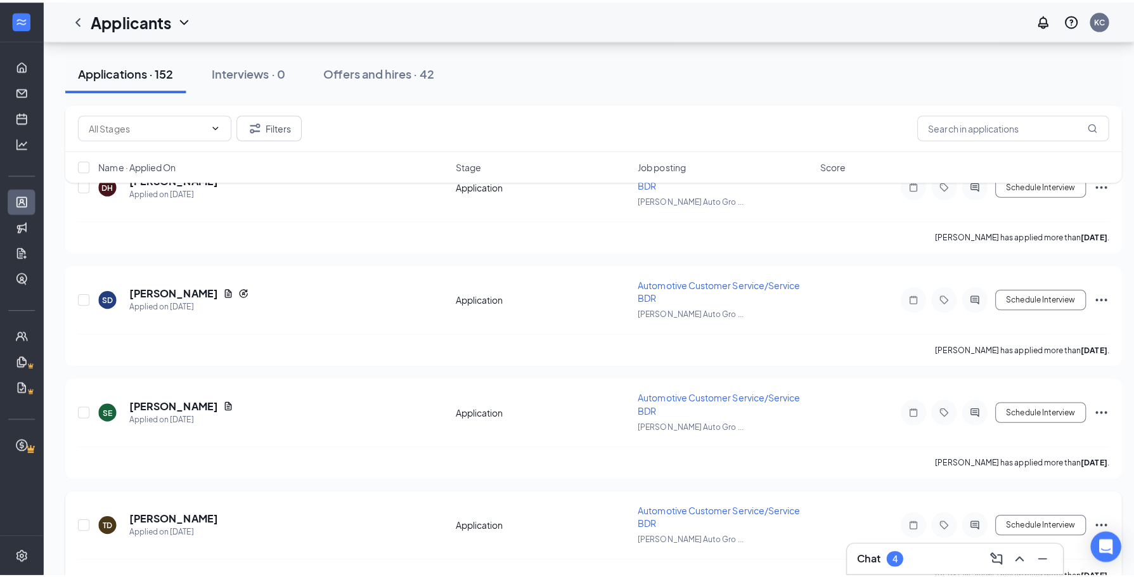
scroll to position [1775, 0]
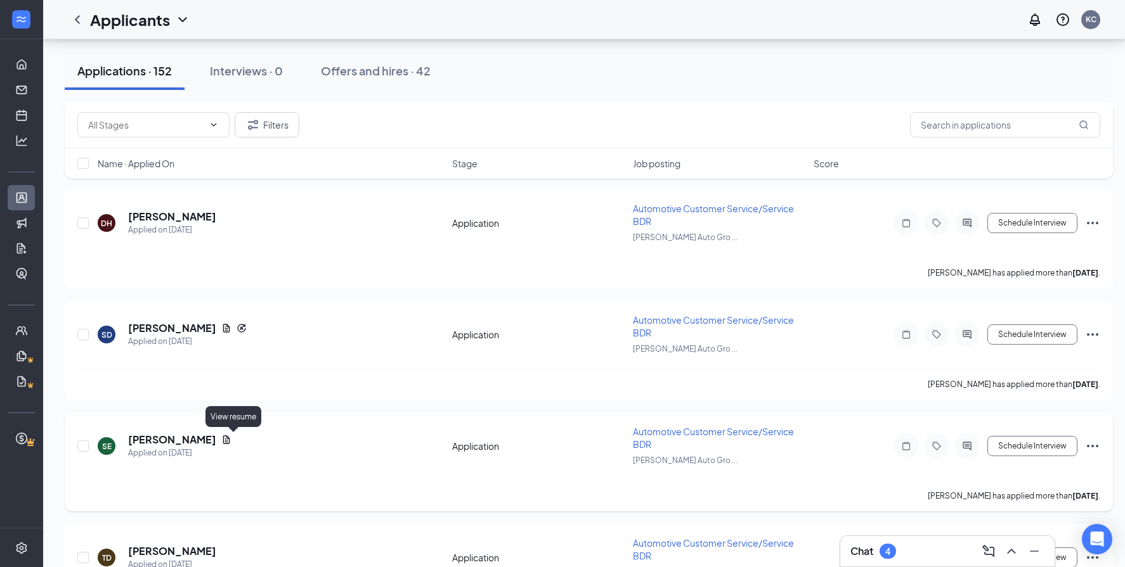
click at [230, 438] on icon "Document" at bounding box center [226, 440] width 10 height 10
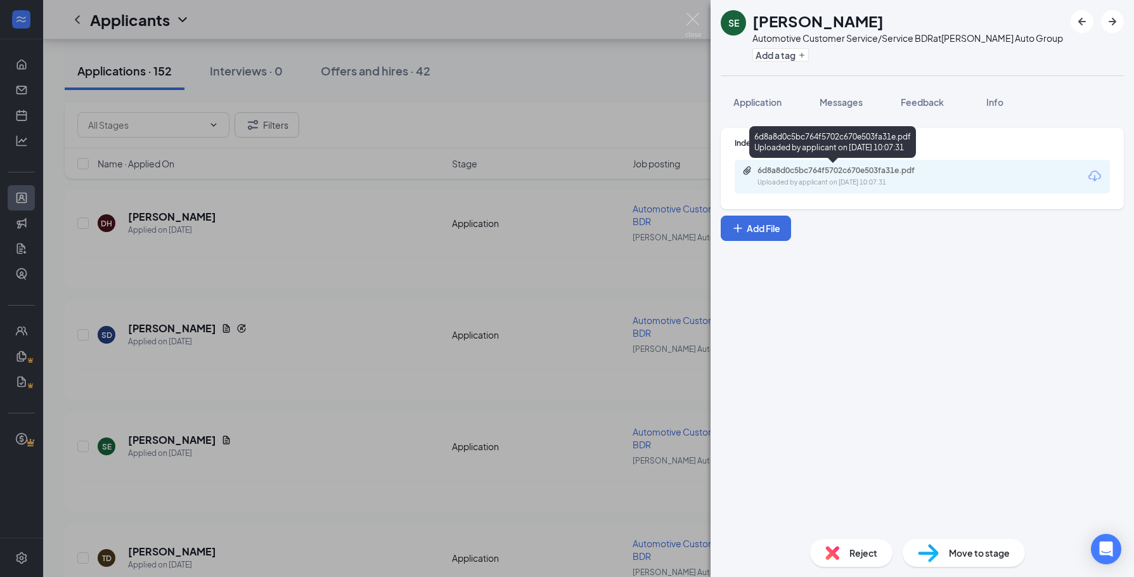
click at [820, 166] on div "6d8a8d0c5bc764f5702c670e503fa31e.pdf" at bounding box center [847, 170] width 178 height 10
click at [829, 105] on span "Messages" at bounding box center [841, 101] width 43 height 11
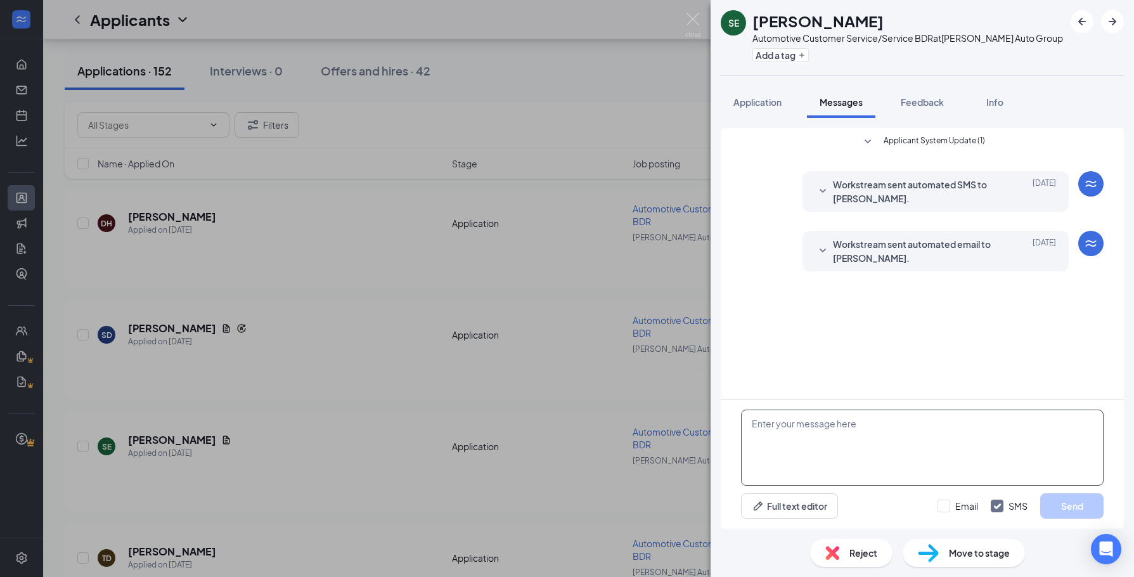
click at [802, 439] on textarea at bounding box center [922, 448] width 363 height 76
paste textarea "Hi [PERSON_NAME]! Thank you for taking the time to apply to the Service BDR pos…"
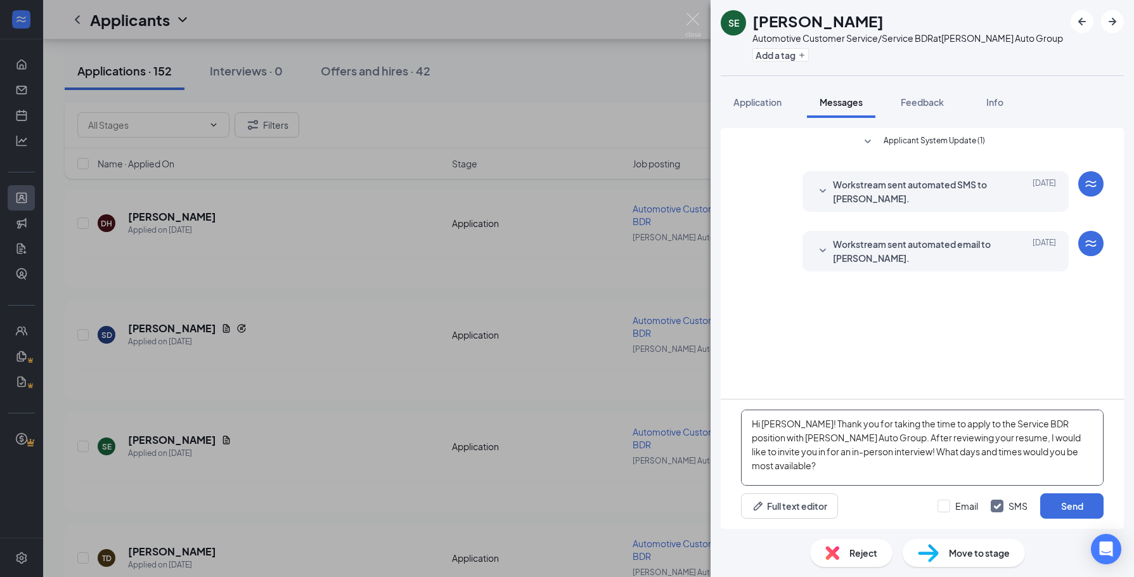
click at [768, 424] on textarea "Hi [PERSON_NAME]! Thank you for taking the time to apply to the Service BDR pos…" at bounding box center [922, 448] width 363 height 76
type textarea "Hi [PERSON_NAME]! Thank you for taking the time to apply to the Service BDR pos…"
click at [1066, 494] on button "Send" at bounding box center [1071, 505] width 63 height 25
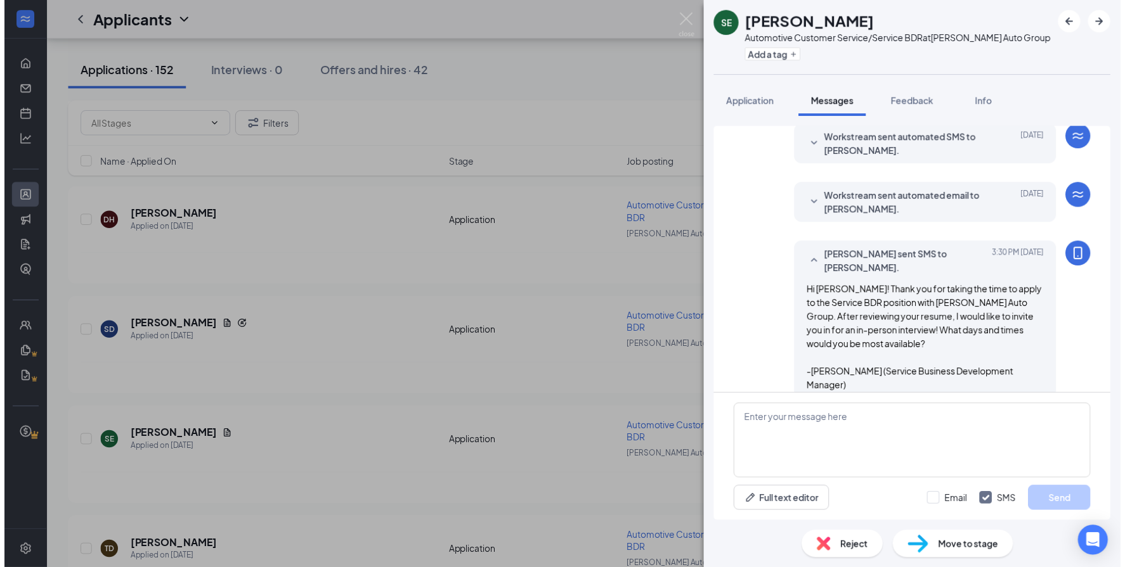
scroll to position [50, 0]
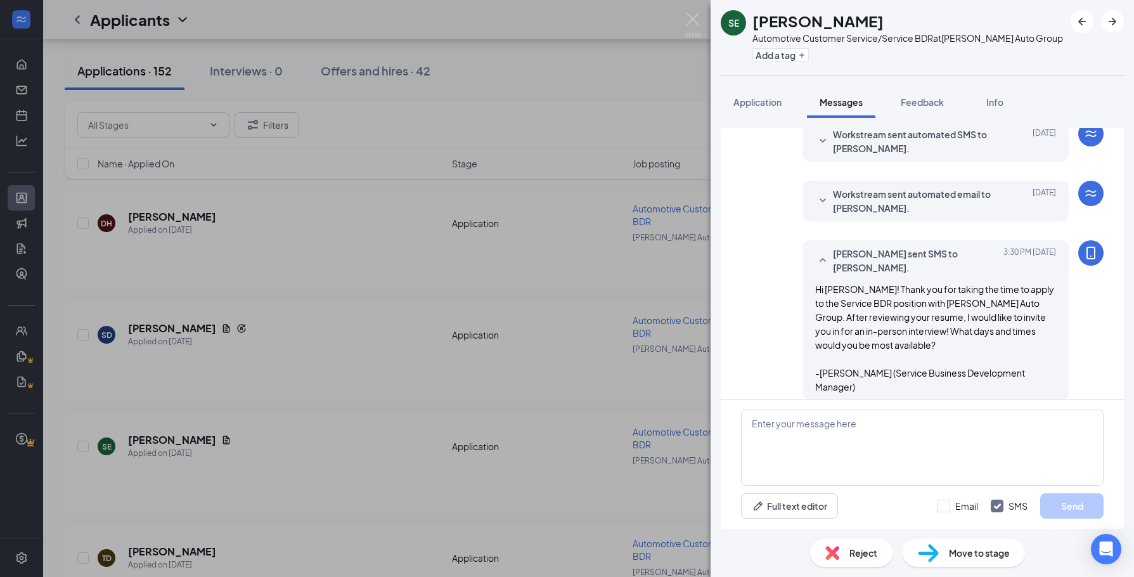
click at [245, 323] on div "SE [PERSON_NAME] Automotive Customer Service/Service BDR at [PERSON_NAME] Auto …" at bounding box center [567, 288] width 1134 height 577
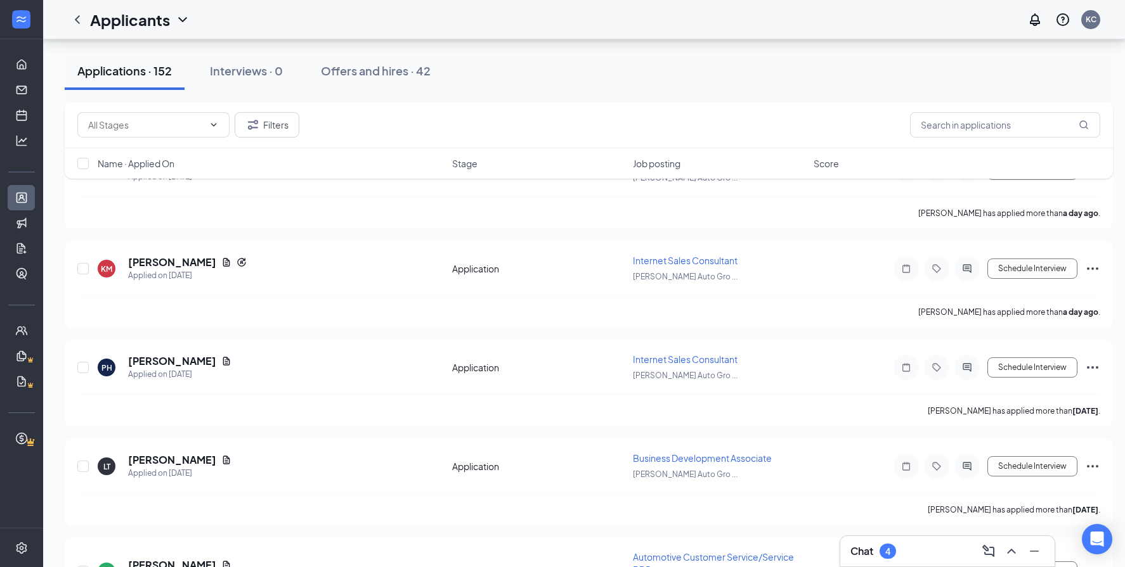
scroll to position [888, 0]
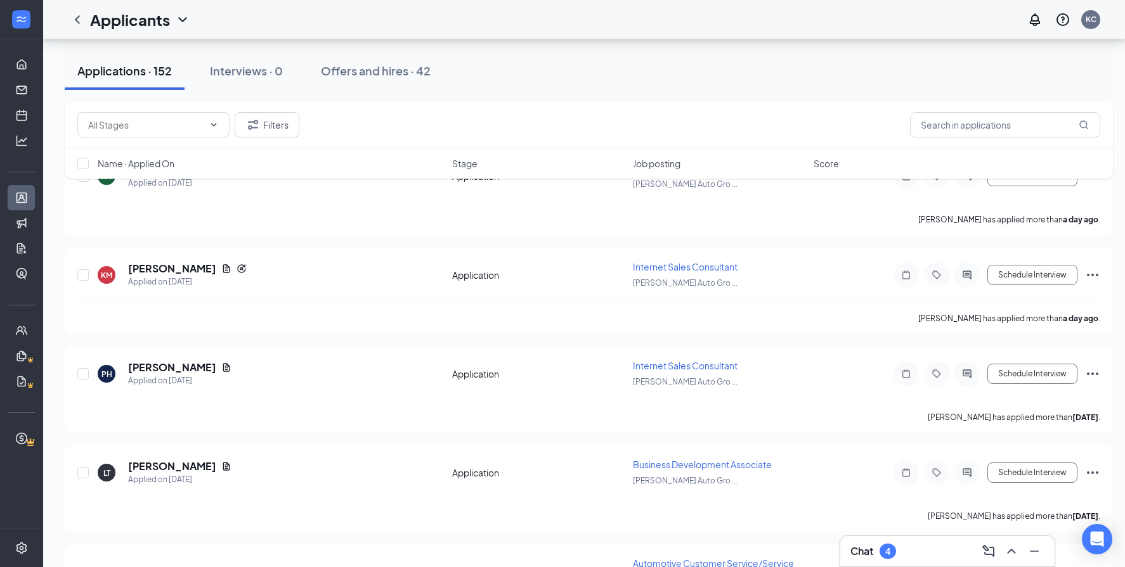
click at [659, 161] on span "Job posting" at bounding box center [657, 163] width 48 height 13
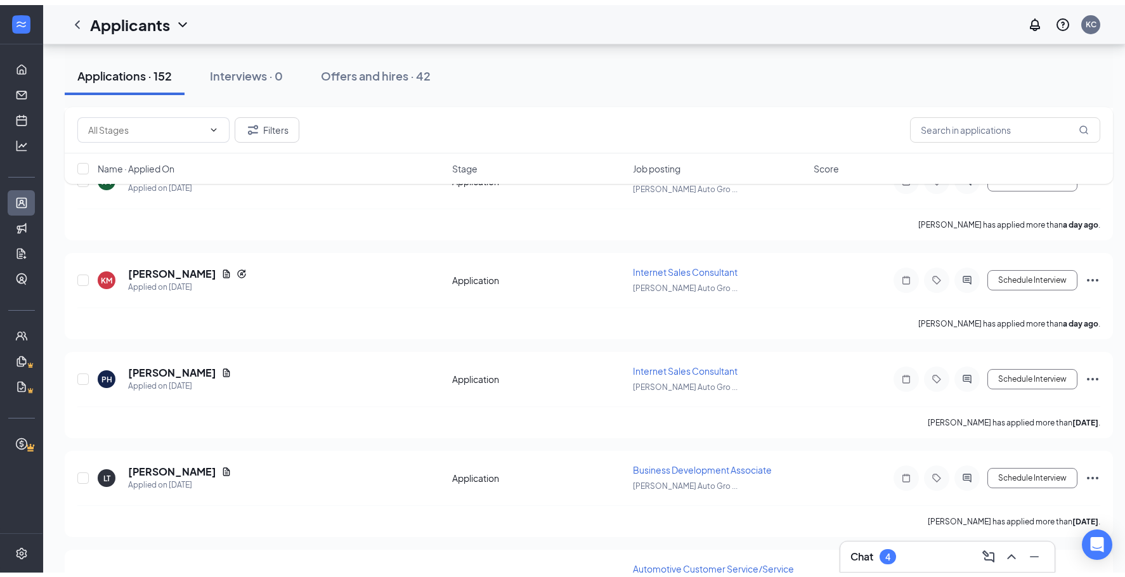
scroll to position [0, 0]
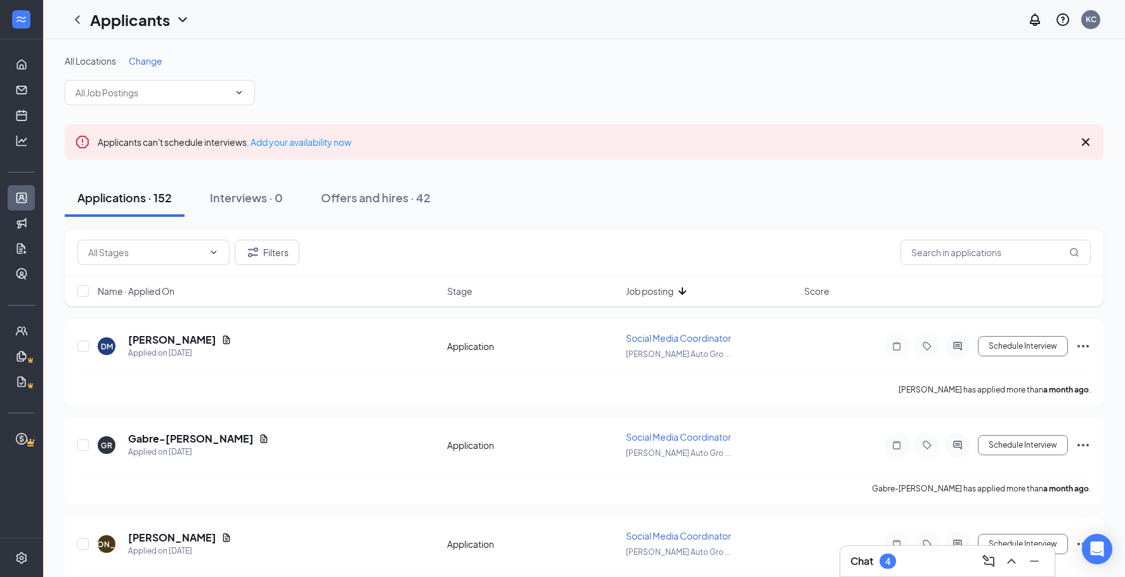
click at [640, 284] on div "Name · Applied On Stage Job posting Score" at bounding box center [584, 291] width 1038 height 30
click at [643, 288] on span "Job posting" at bounding box center [650, 291] width 48 height 13
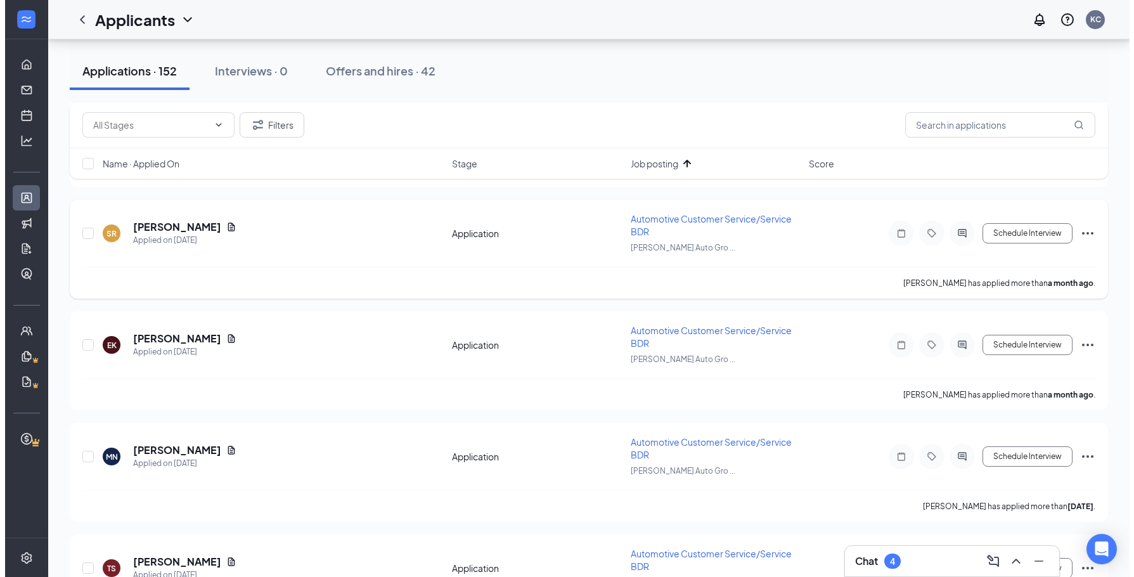
scroll to position [571, 0]
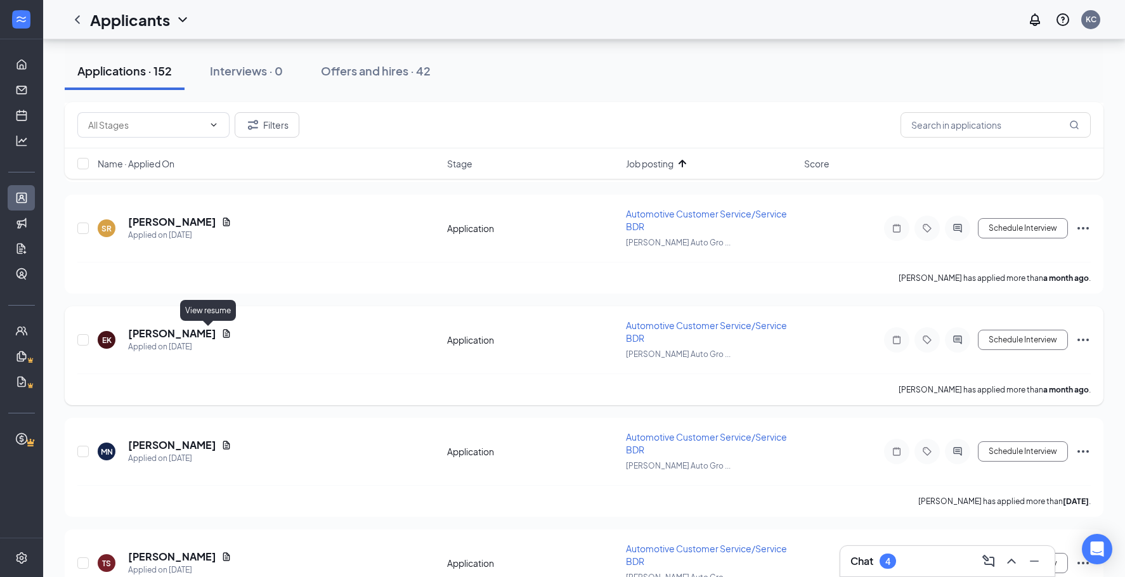
click at [221, 332] on icon "Document" at bounding box center [226, 333] width 10 height 10
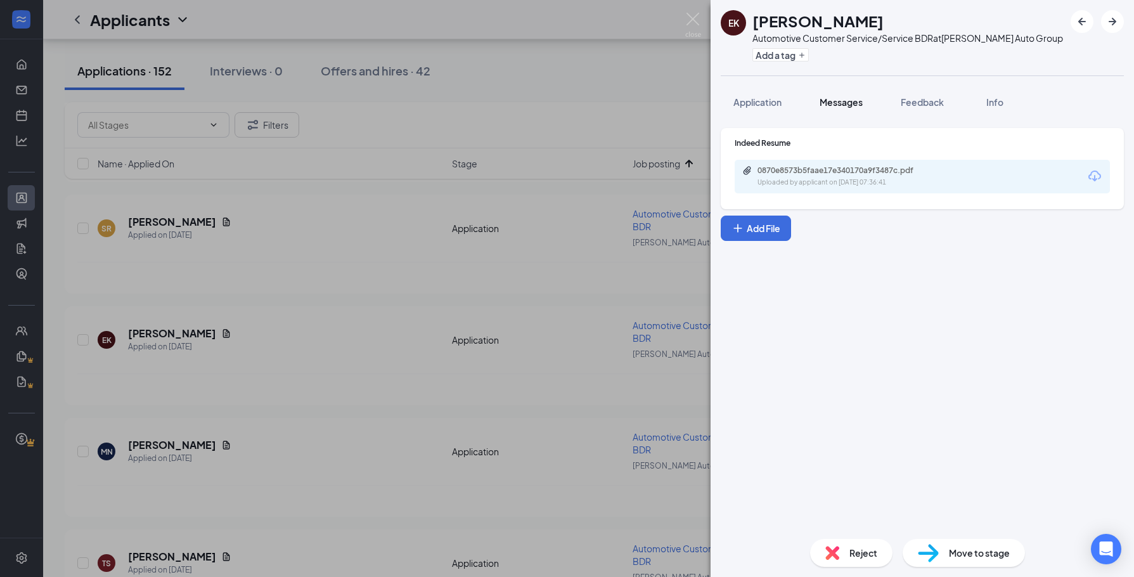
click at [838, 115] on button "Messages" at bounding box center [841, 102] width 68 height 32
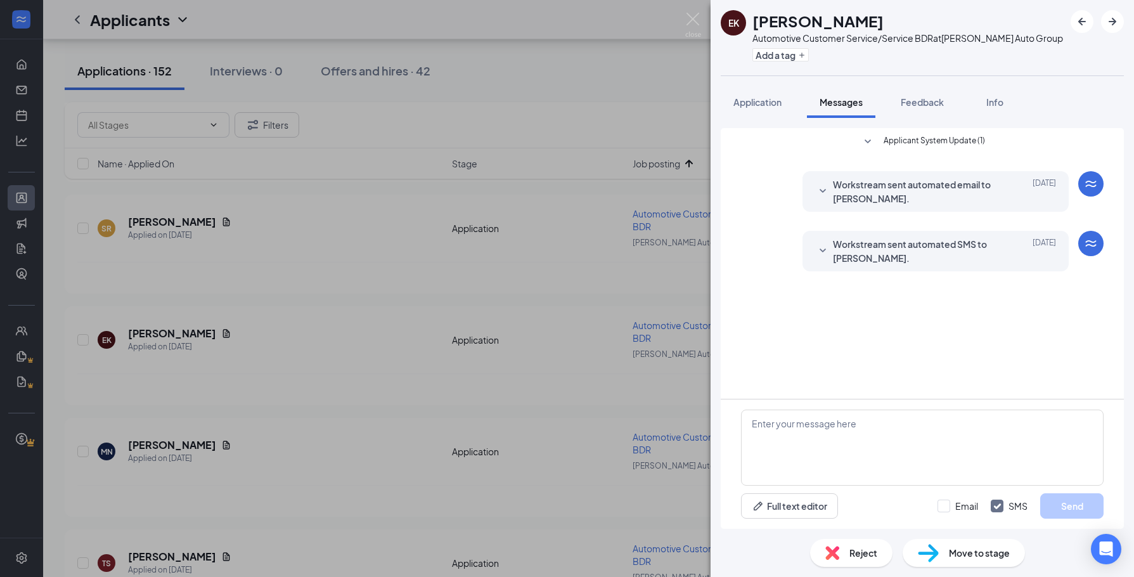
click at [210, 335] on div "EK [PERSON_NAME] Automotive Customer Service/Service BDR at [PERSON_NAME] Auto …" at bounding box center [567, 288] width 1134 height 577
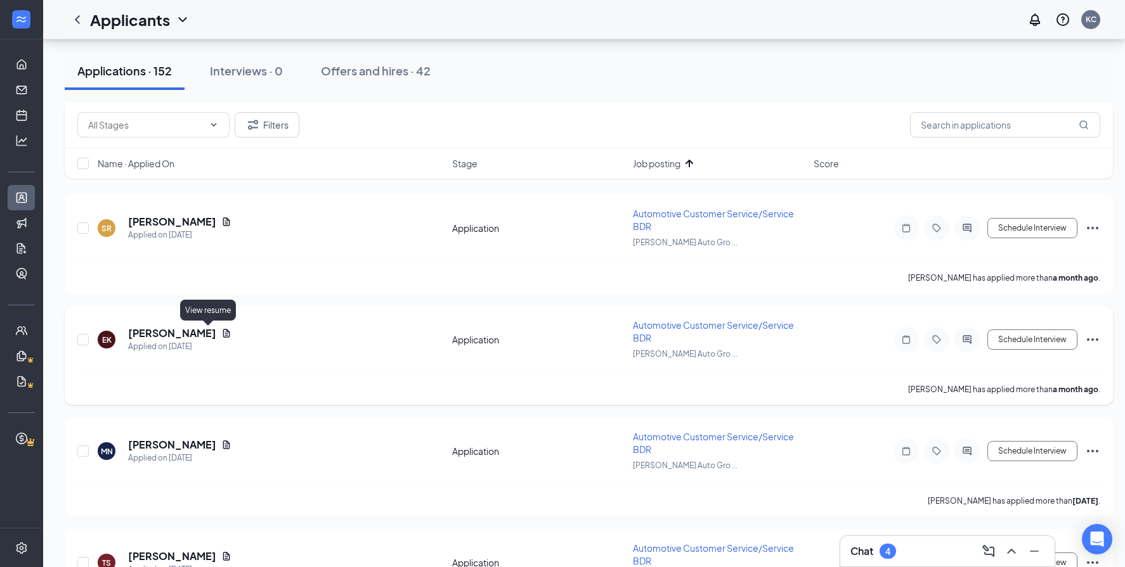
click at [223, 334] on icon "Document" at bounding box center [226, 333] width 7 height 8
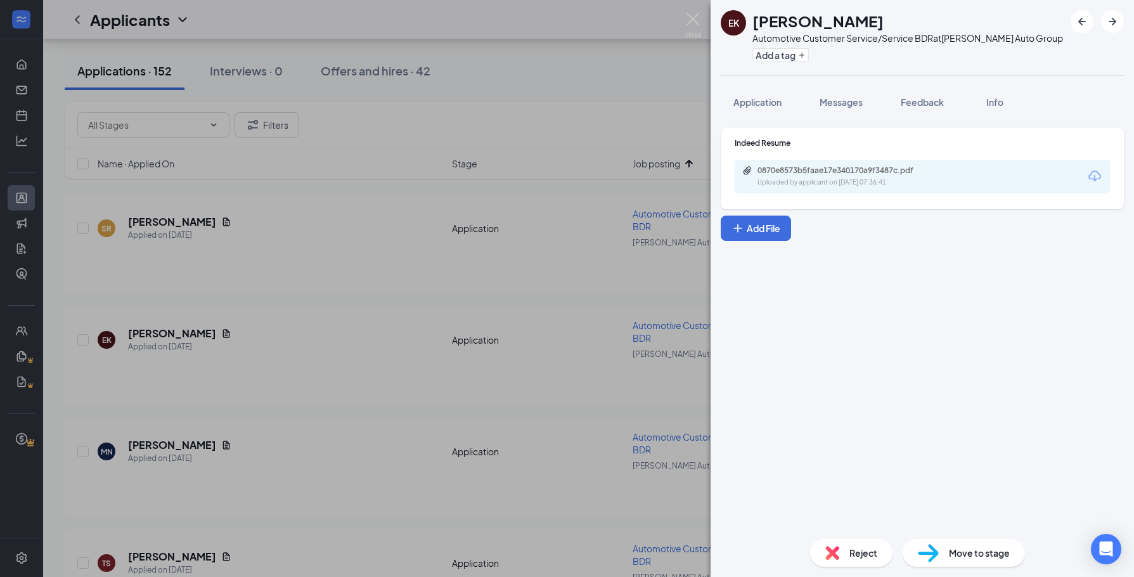
click at [819, 172] on div "0870e8573b5faae17e340170a9f3487c.pdf" at bounding box center [847, 170] width 178 height 10
click at [821, 108] on div "Messages" at bounding box center [841, 102] width 43 height 13
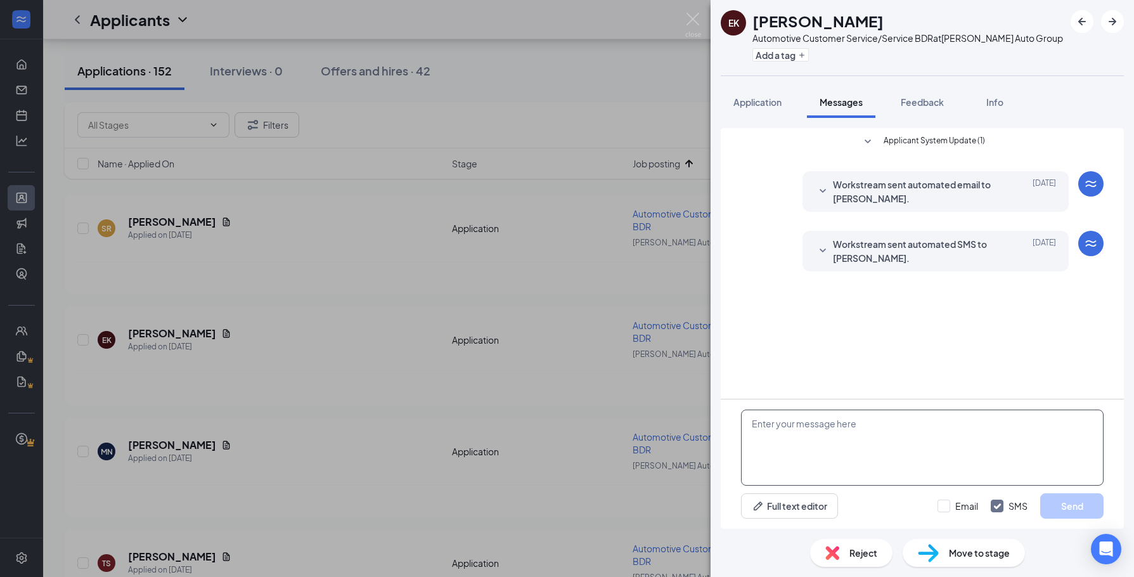
click at [886, 420] on textarea at bounding box center [922, 448] width 363 height 76
paste textarea "Hi [PERSON_NAME]! Thank you for taking the time to apply to the Service BDR pos…"
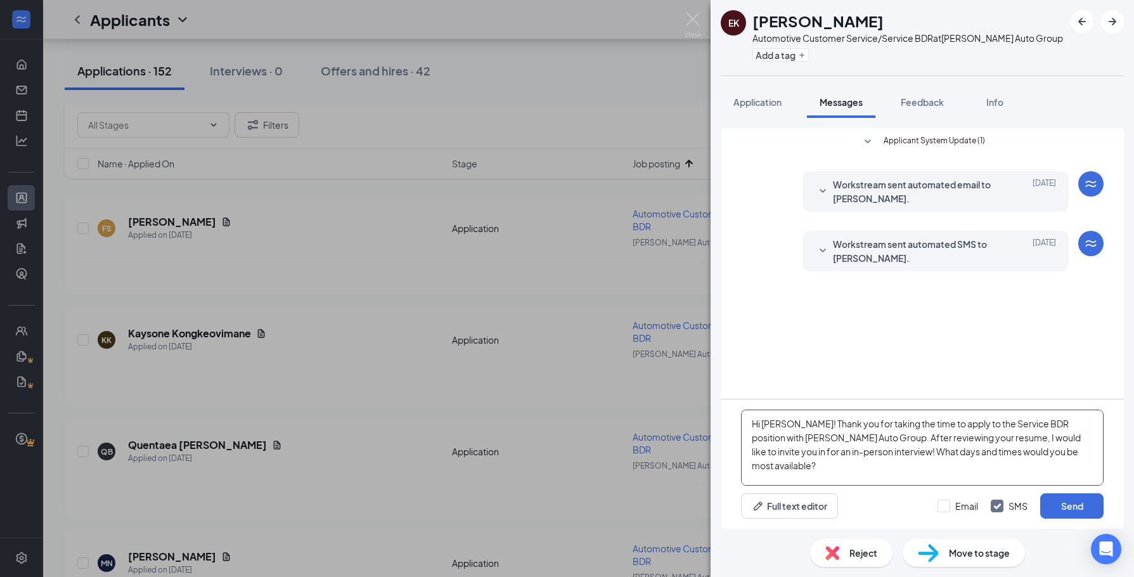
click at [771, 430] on textarea "Hi [PERSON_NAME]! Thank you for taking the time to apply to the Service BDR pos…" at bounding box center [922, 448] width 363 height 76
click at [768, 429] on textarea "Hi [PERSON_NAME]! Thank you for taking the time to apply to the Service BDR pos…" at bounding box center [922, 448] width 363 height 76
click at [768, 422] on textarea "Hi [PERSON_NAME]! Thank you for taking the time to apply to the Service BDR pos…" at bounding box center [922, 448] width 363 height 76
type textarea "Hi [PERSON_NAME]! Thank you for taking the time to apply to the Service BDR pos…"
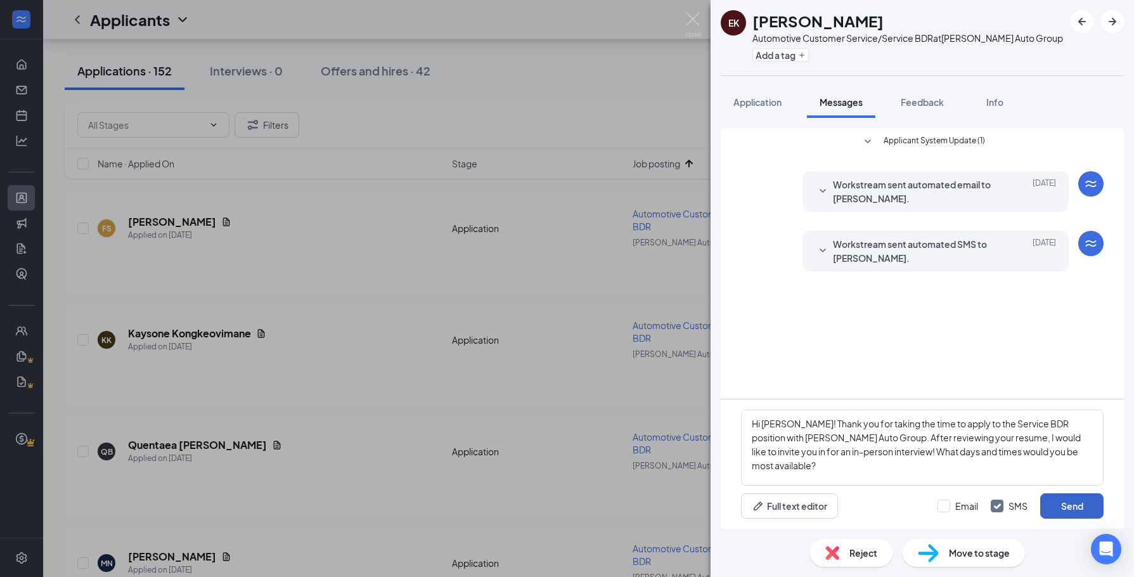
click at [1058, 510] on button "Send" at bounding box center [1071, 505] width 63 height 25
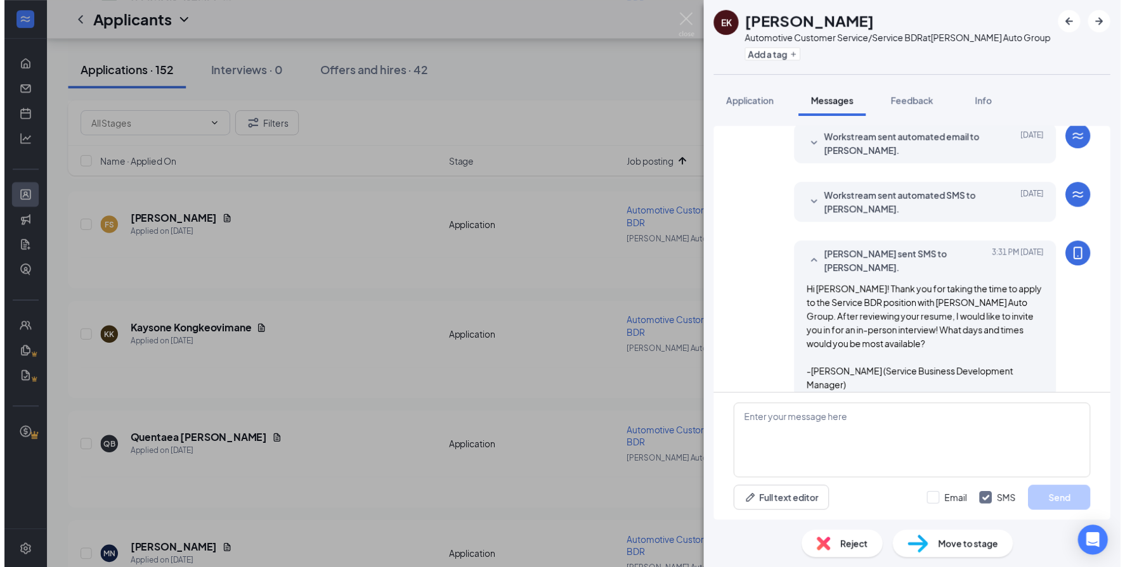
scroll to position [50, 0]
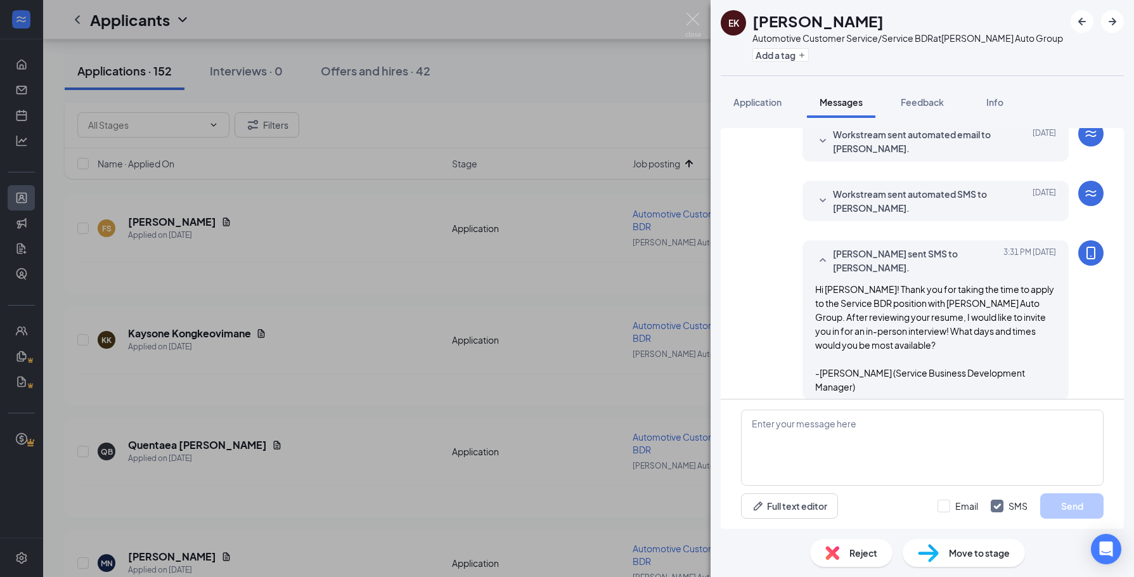
click at [389, 434] on div "EK [PERSON_NAME] Automotive Customer Service/Service BDR at [PERSON_NAME] Auto …" at bounding box center [567, 288] width 1134 height 577
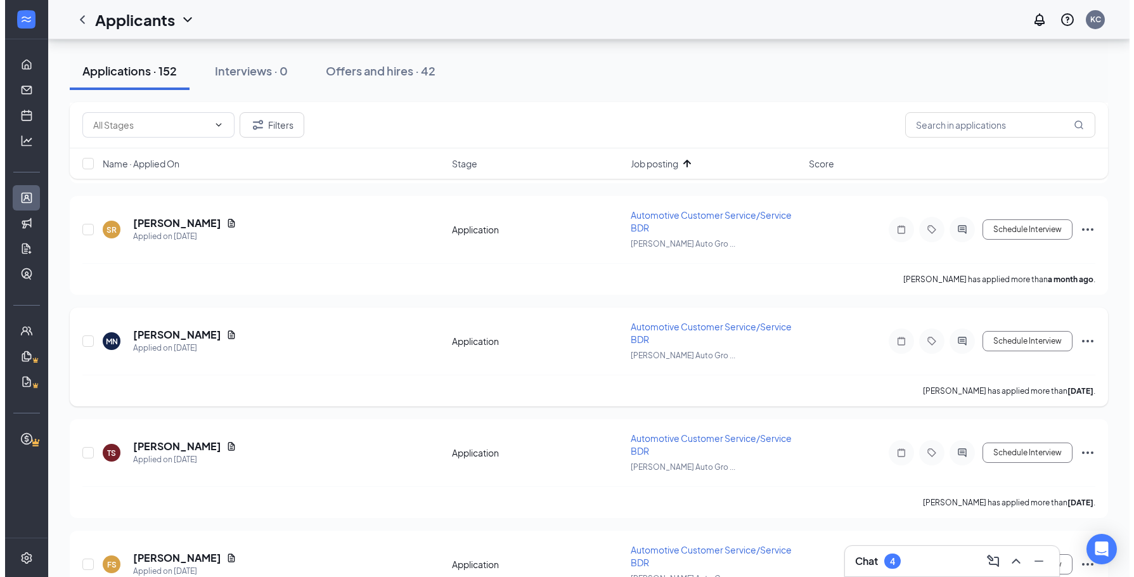
scroll to position [571, 0]
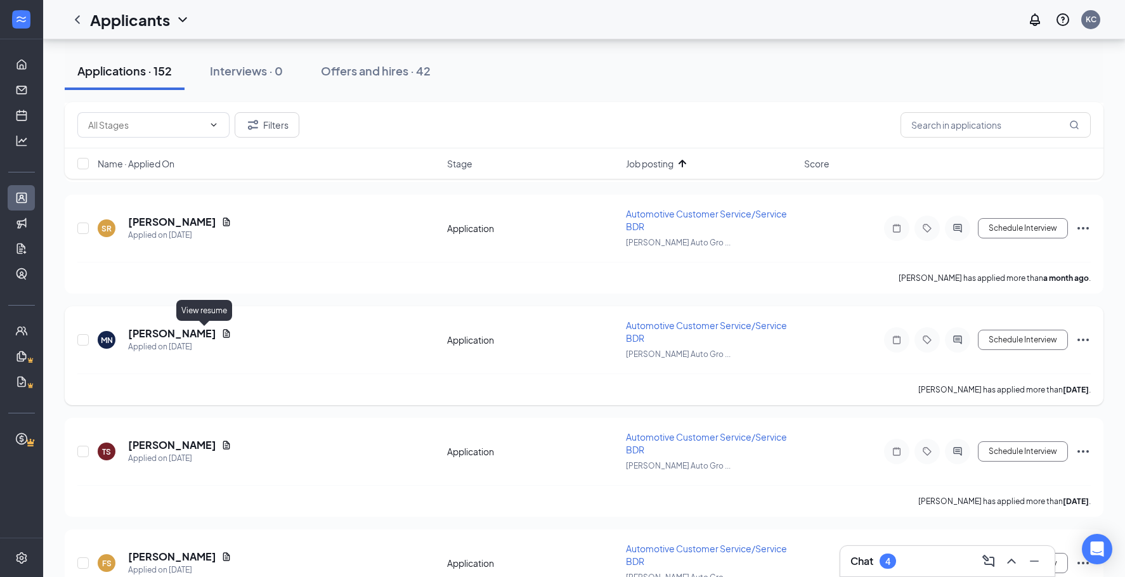
click at [221, 332] on icon "Document" at bounding box center [226, 333] width 10 height 10
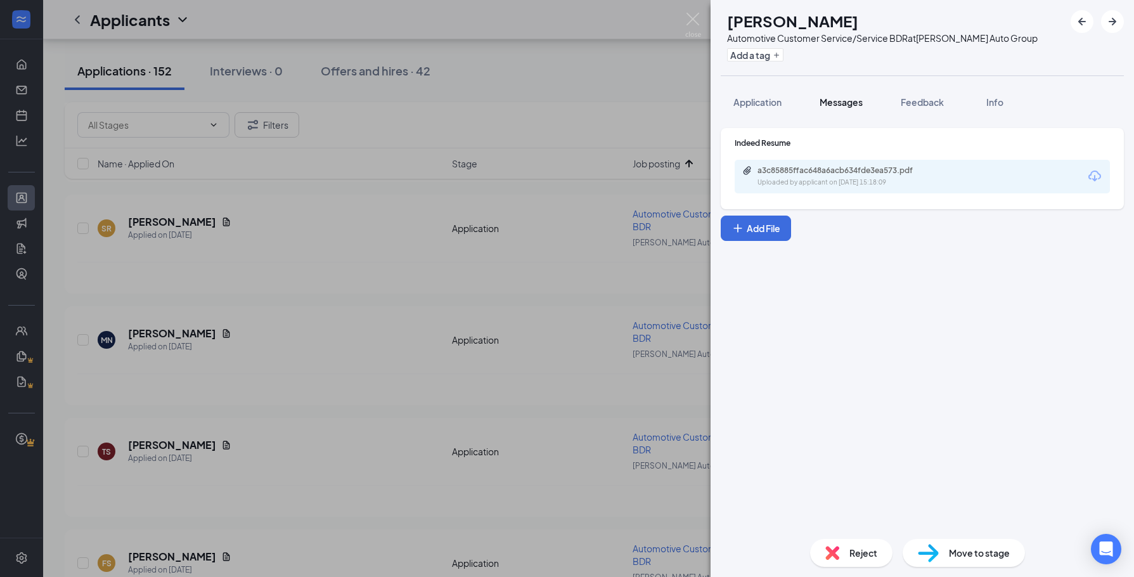
click at [860, 104] on span "Messages" at bounding box center [841, 101] width 43 height 11
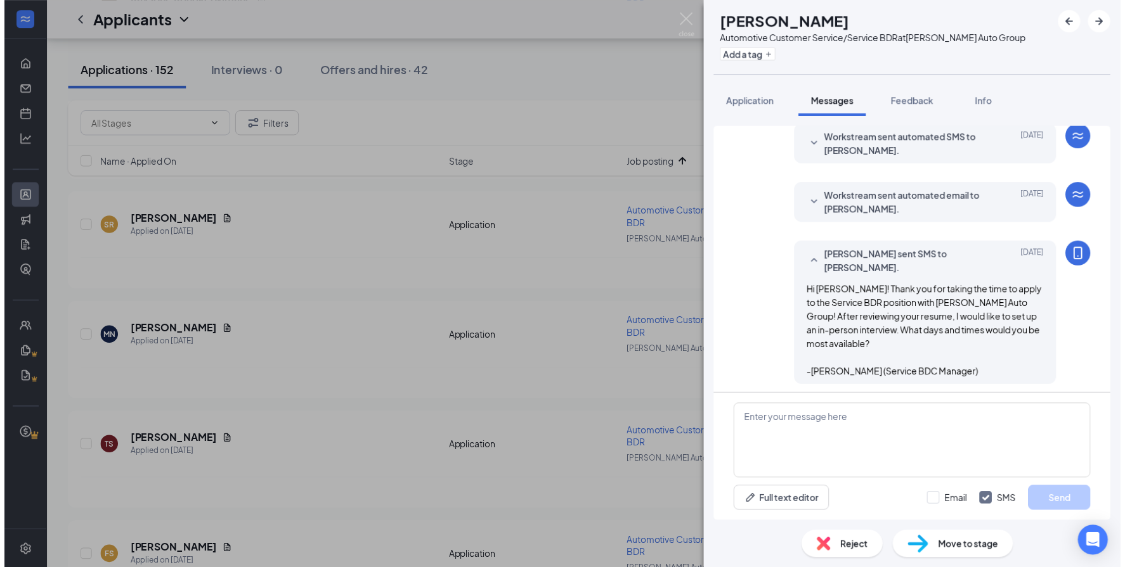
scroll to position [50, 0]
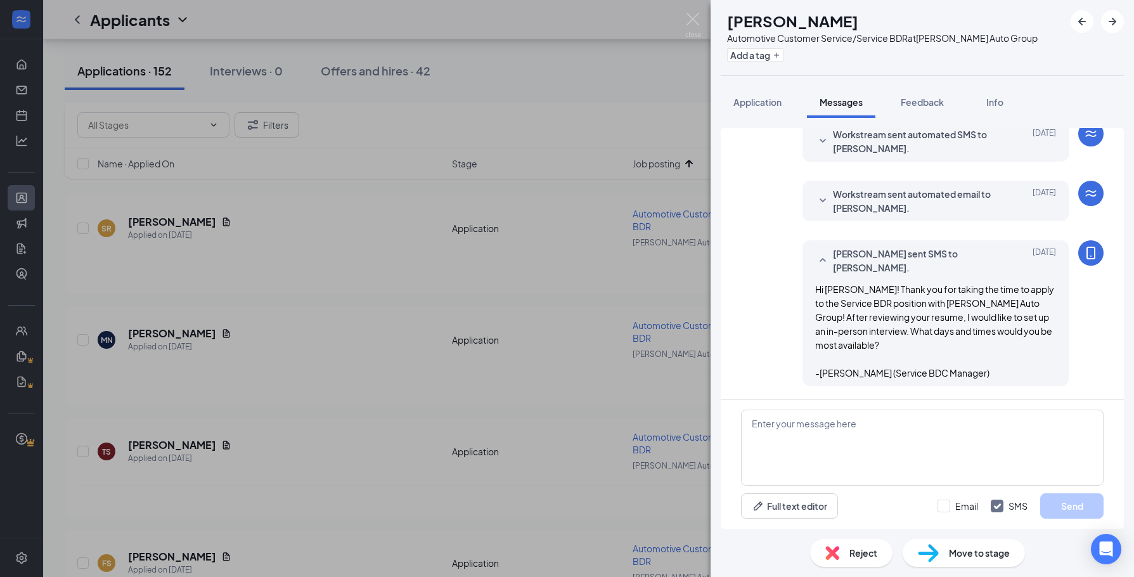
click at [505, 287] on div "MN [PERSON_NAME] Automotive Customer Service/Service BDR at [PERSON_NAME] Auto …" at bounding box center [567, 288] width 1134 height 577
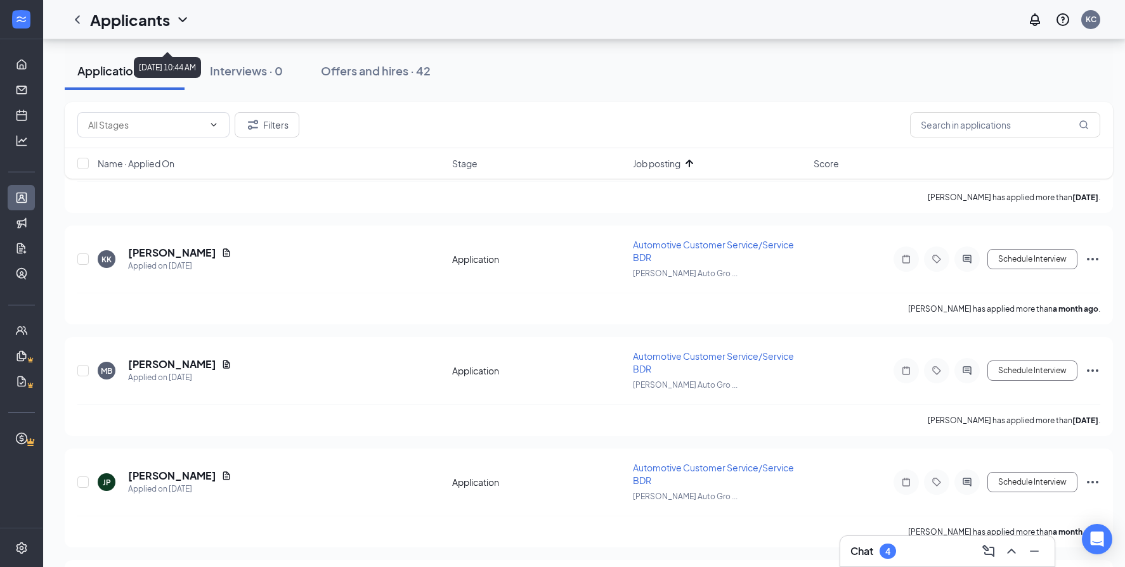
scroll to position [2789, 0]
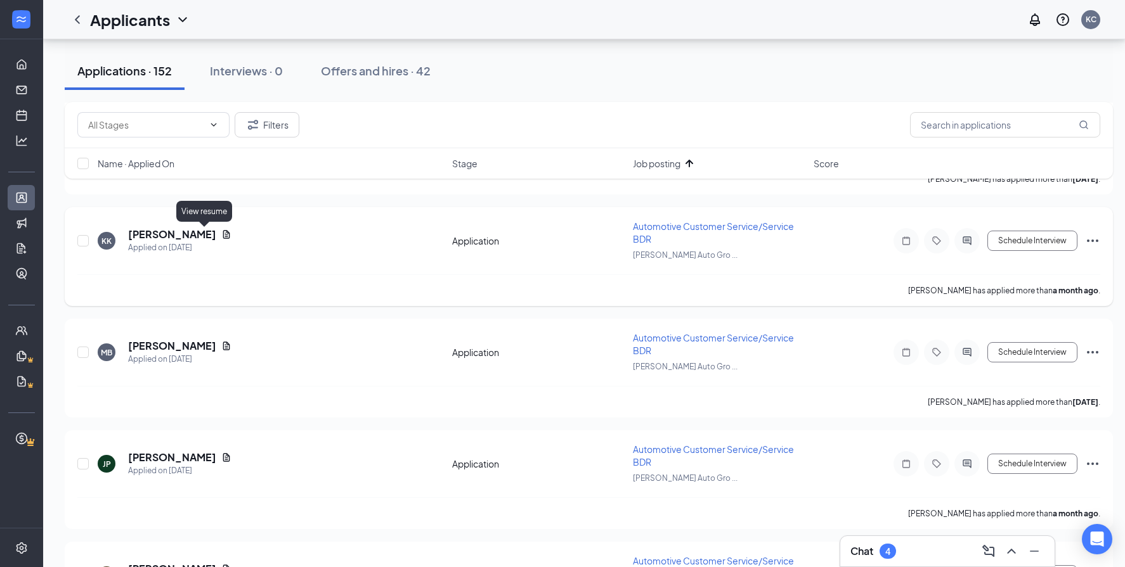
click at [223, 231] on icon "Document" at bounding box center [226, 234] width 7 height 8
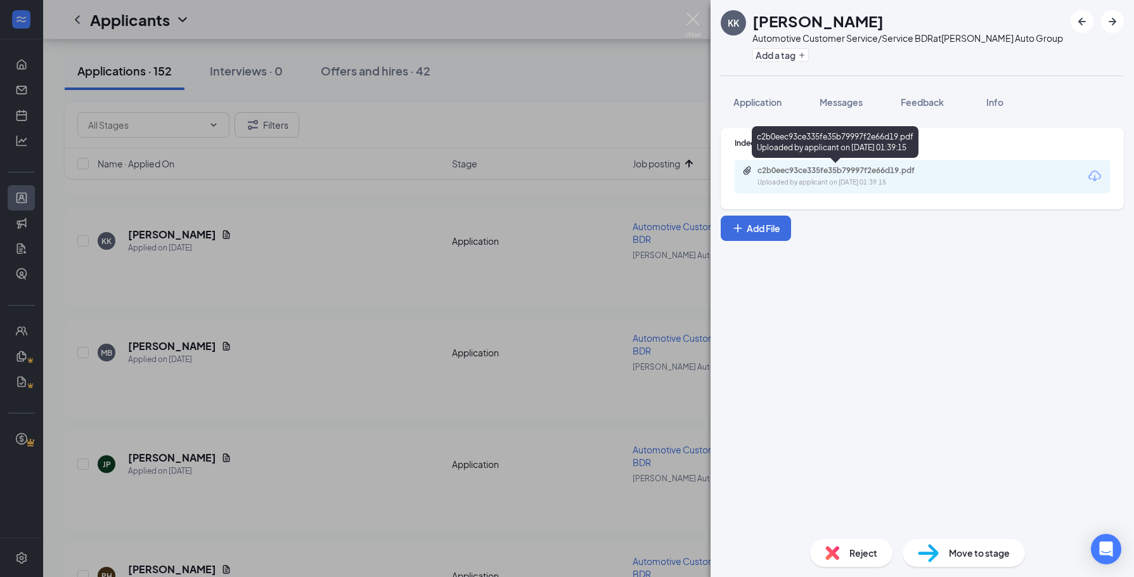
click at [805, 169] on div "c2b0eec93ce335fe35b79997f2e66d19.pdf" at bounding box center [847, 170] width 178 height 10
click at [359, 250] on div "KK [PERSON_NAME] Automotive Customer Service/Service BDR at [PERSON_NAME] Auto …" at bounding box center [567, 288] width 1134 height 577
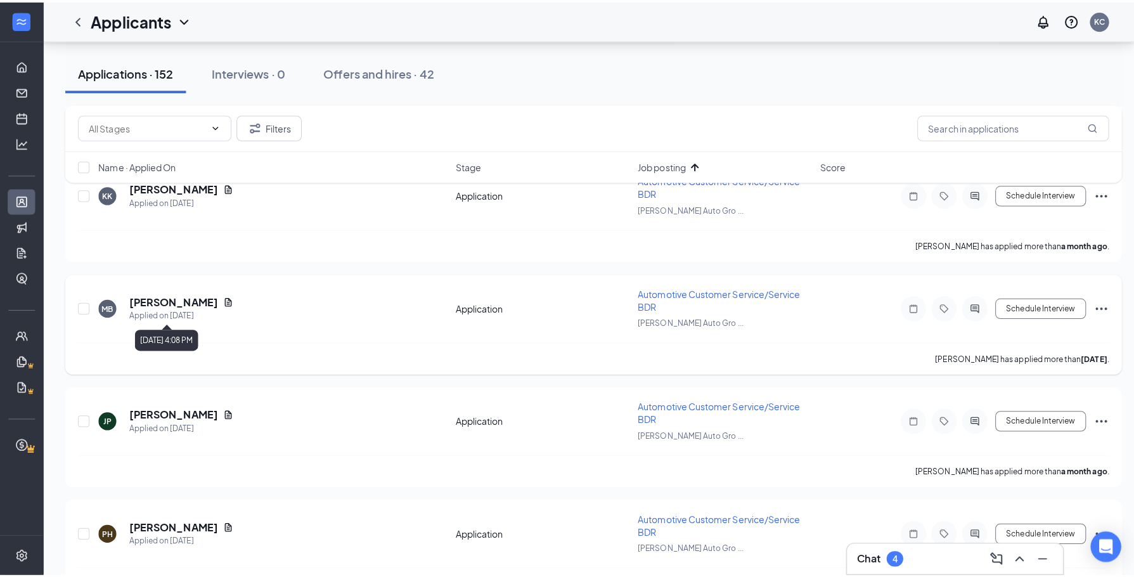
scroll to position [2853, 0]
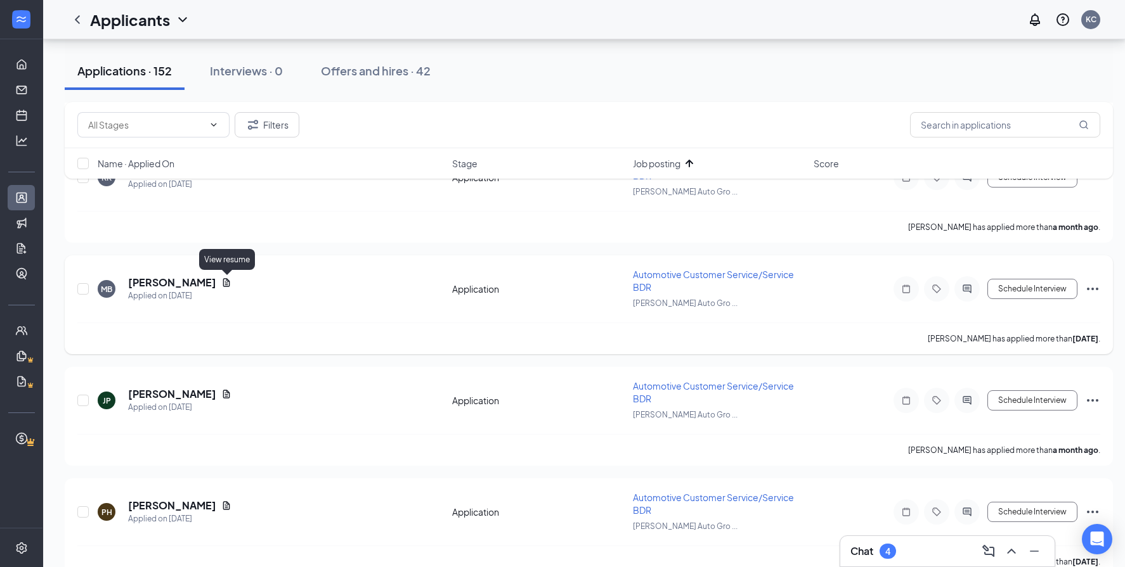
click at [225, 281] on icon "Document" at bounding box center [226, 283] width 10 height 10
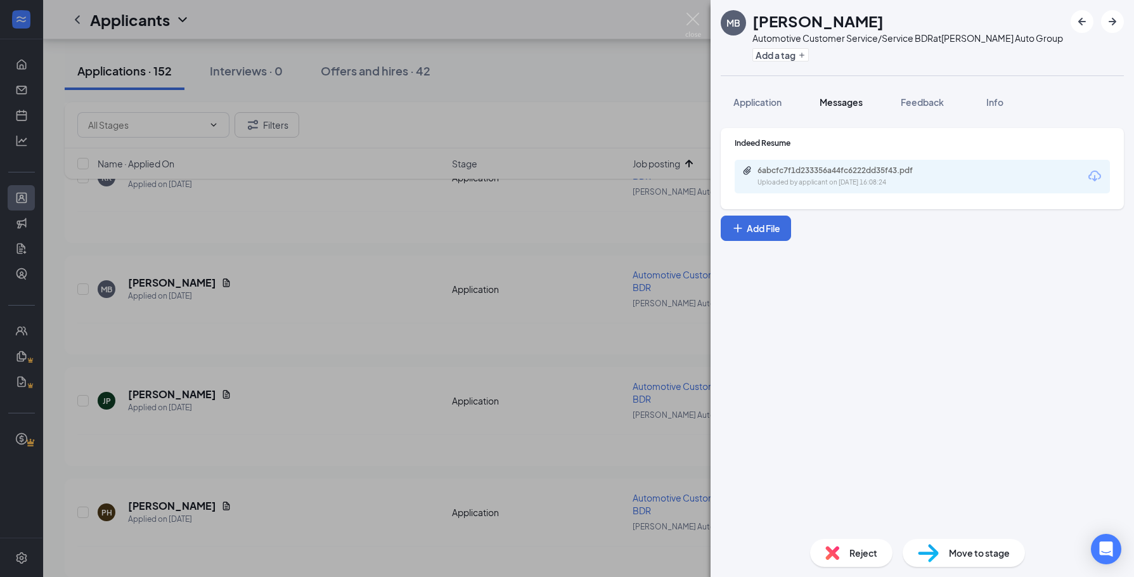
click at [833, 98] on span "Messages" at bounding box center [841, 101] width 43 height 11
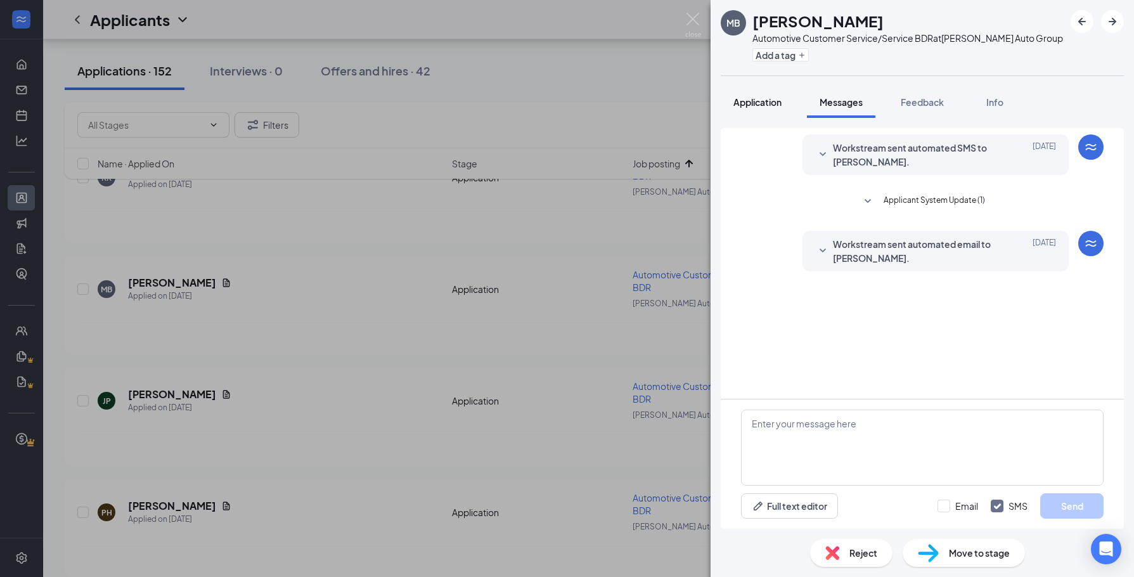
click at [774, 103] on span "Application" at bounding box center [757, 101] width 48 height 11
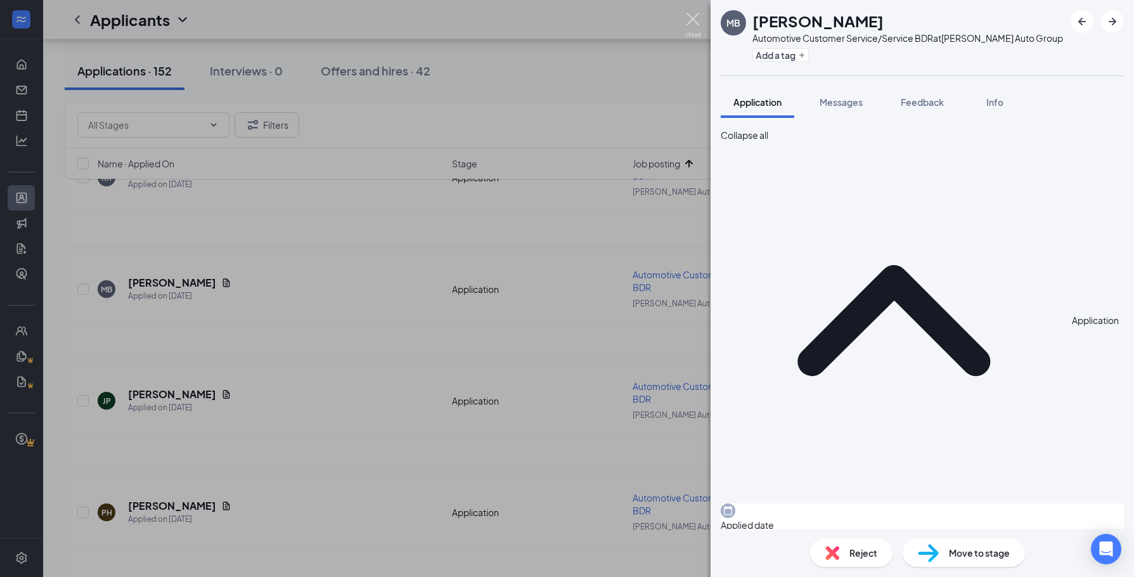
click at [695, 23] on img at bounding box center [693, 25] width 16 height 25
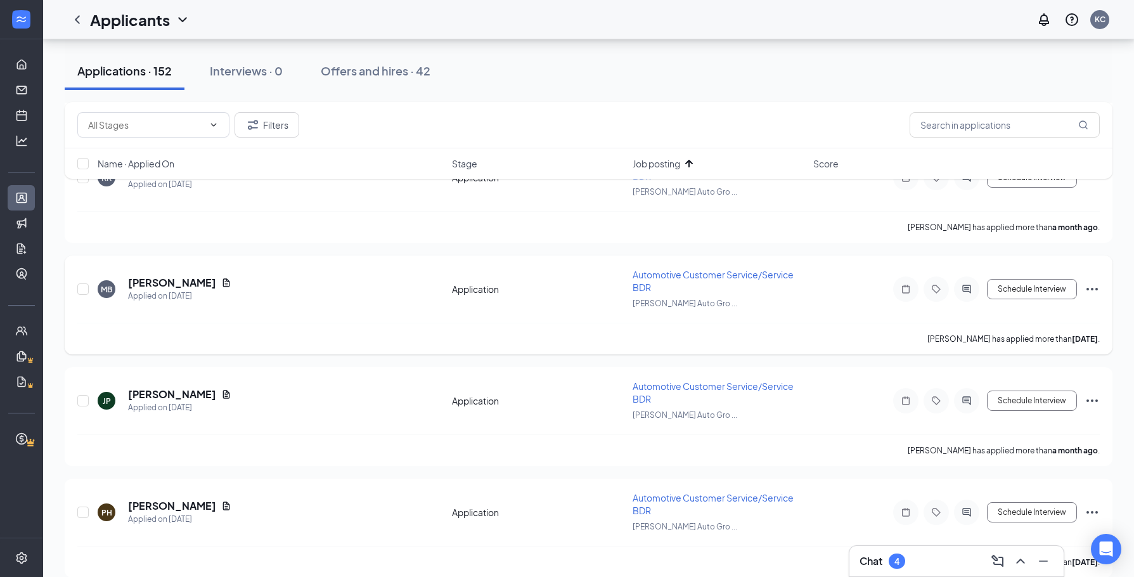
click at [223, 278] on icon "Document" at bounding box center [226, 283] width 10 height 10
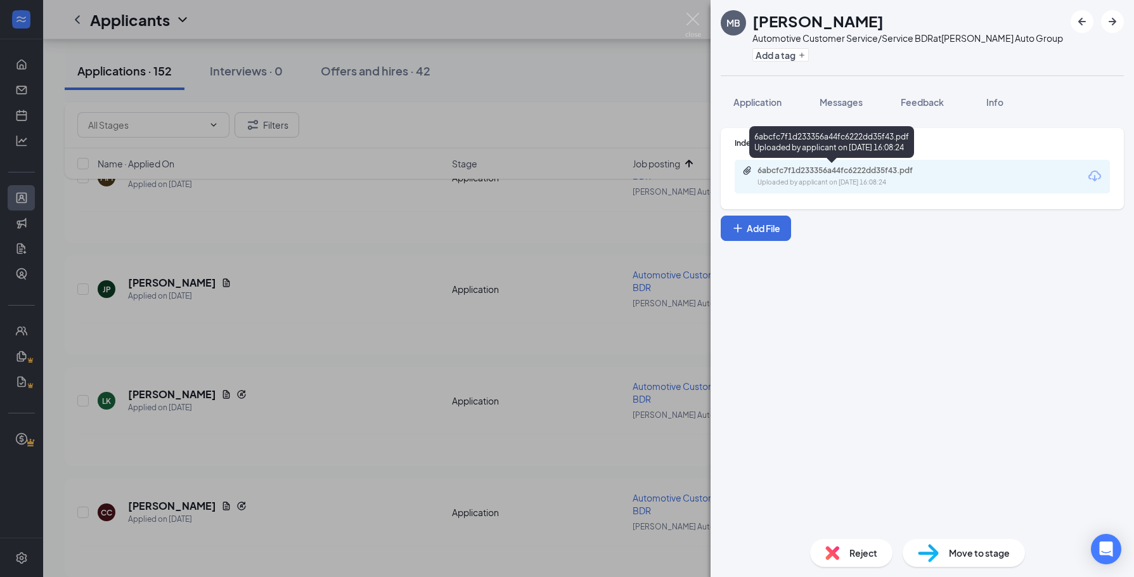
click at [886, 166] on div "6abcfc7f1d233356a44fc6222dd35f43.pdf" at bounding box center [847, 170] width 178 height 10
click at [838, 99] on span "Messages" at bounding box center [841, 101] width 43 height 11
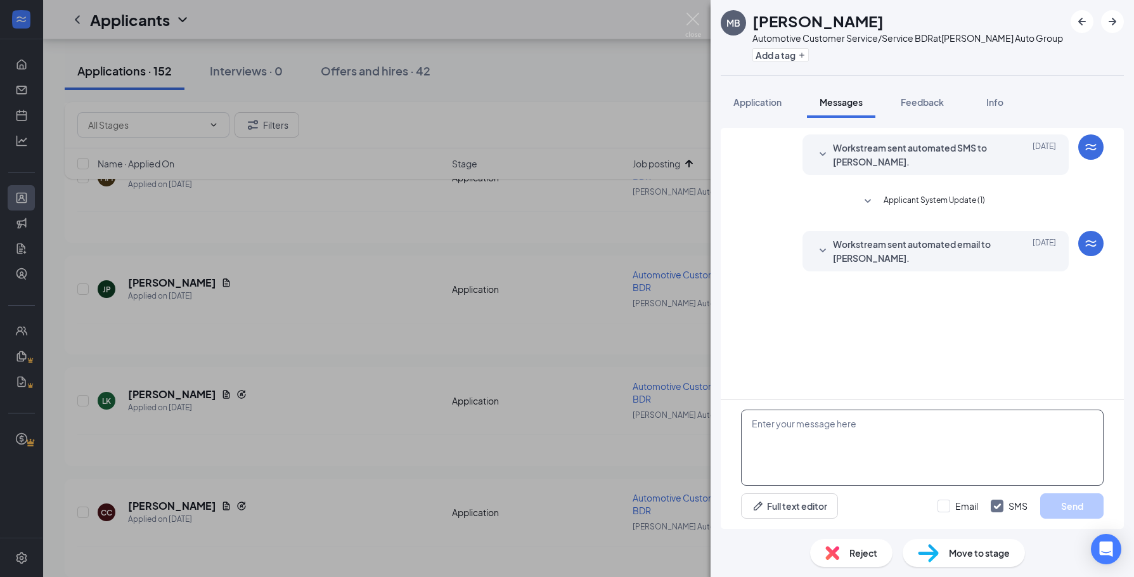
click at [784, 453] on textarea at bounding box center [922, 448] width 363 height 76
paste textarea "Hi [PERSON_NAME]! Thank you for taking the time to apply to the Service BDR pos…"
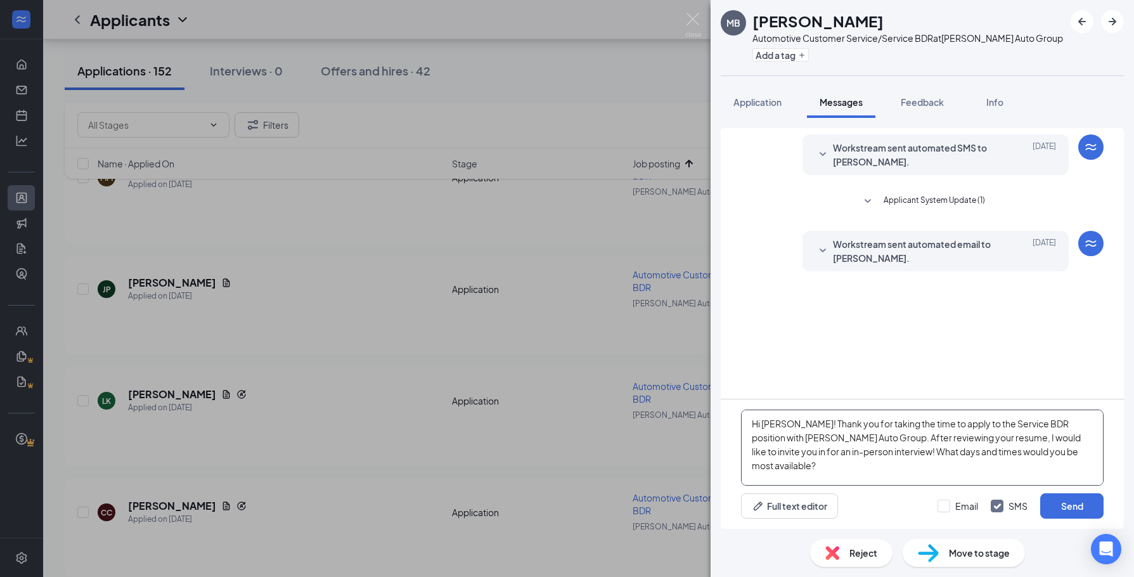
click at [776, 414] on textarea "Hi [PERSON_NAME]! Thank you for taking the time to apply to the Service BDR pos…" at bounding box center [922, 448] width 363 height 76
type textarea "Hi [PERSON_NAME]! Thank you for taking the time to apply to the Service BDR pos…"
click at [1064, 504] on button "Send" at bounding box center [1071, 505] width 63 height 25
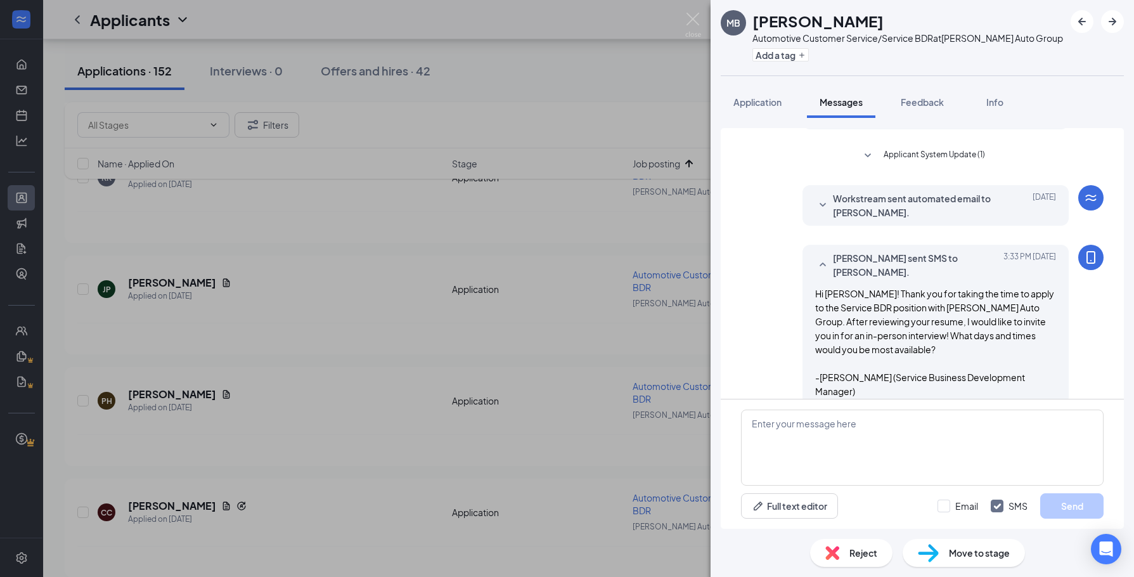
scroll to position [50, 0]
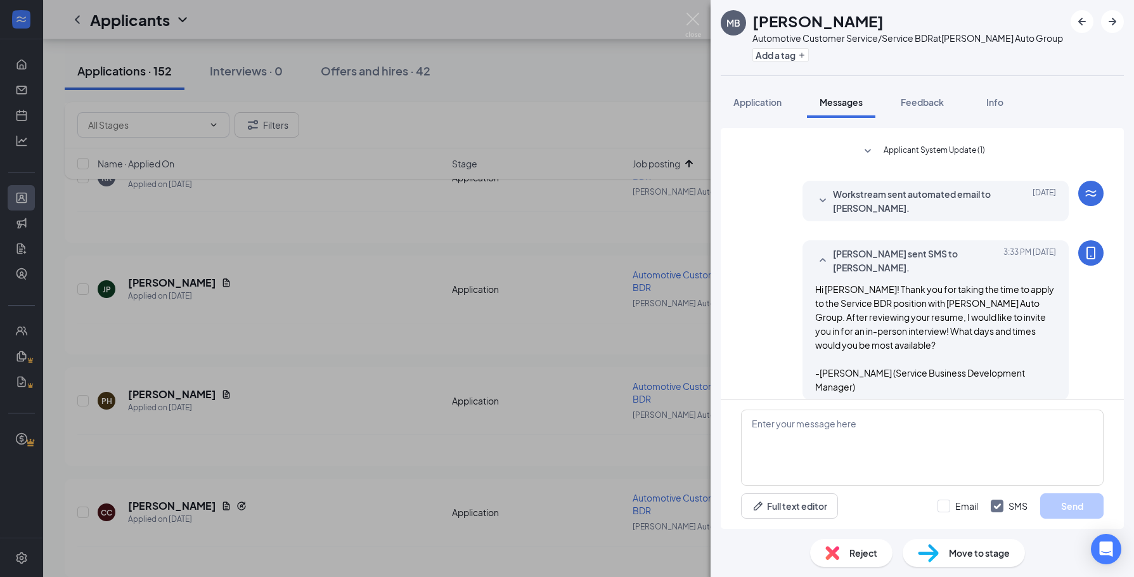
click at [423, 385] on div "MB [PERSON_NAME] Automotive Customer Service/Service BDR at [PERSON_NAME] Auto …" at bounding box center [567, 288] width 1134 height 577
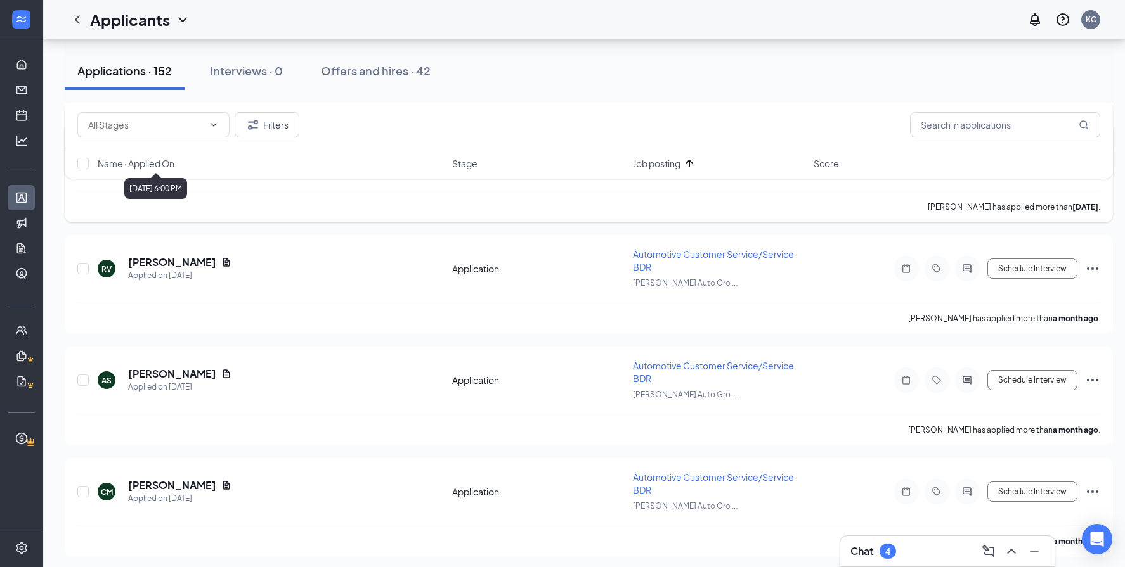
scroll to position [4247, 0]
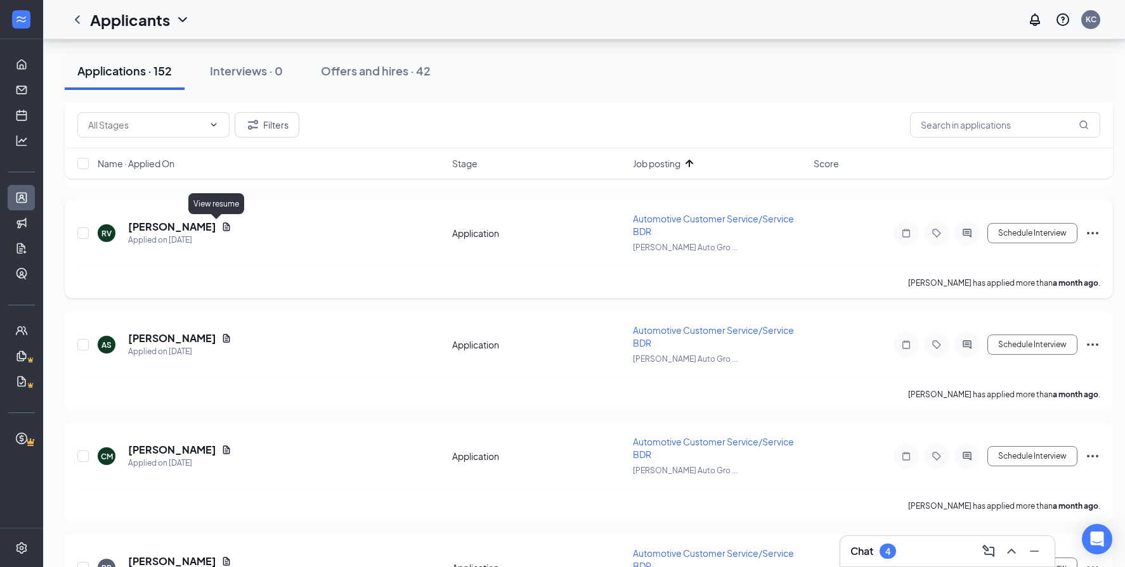
click at [223, 229] on icon "Document" at bounding box center [226, 227] width 7 height 8
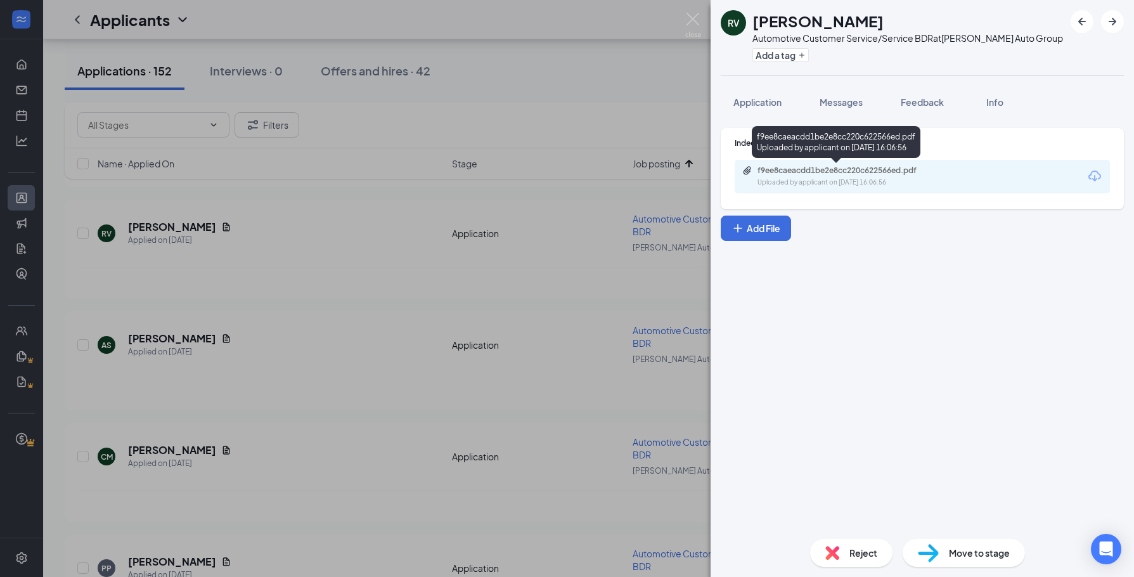
click at [866, 169] on div "f9ee8caeacdd1be2e8cc220c622566ed.pdf" at bounding box center [847, 170] width 178 height 10
click at [411, 324] on div "RV [PERSON_NAME] Automotive Customer Service/Service BDR at [PERSON_NAME] Auto …" at bounding box center [567, 288] width 1134 height 577
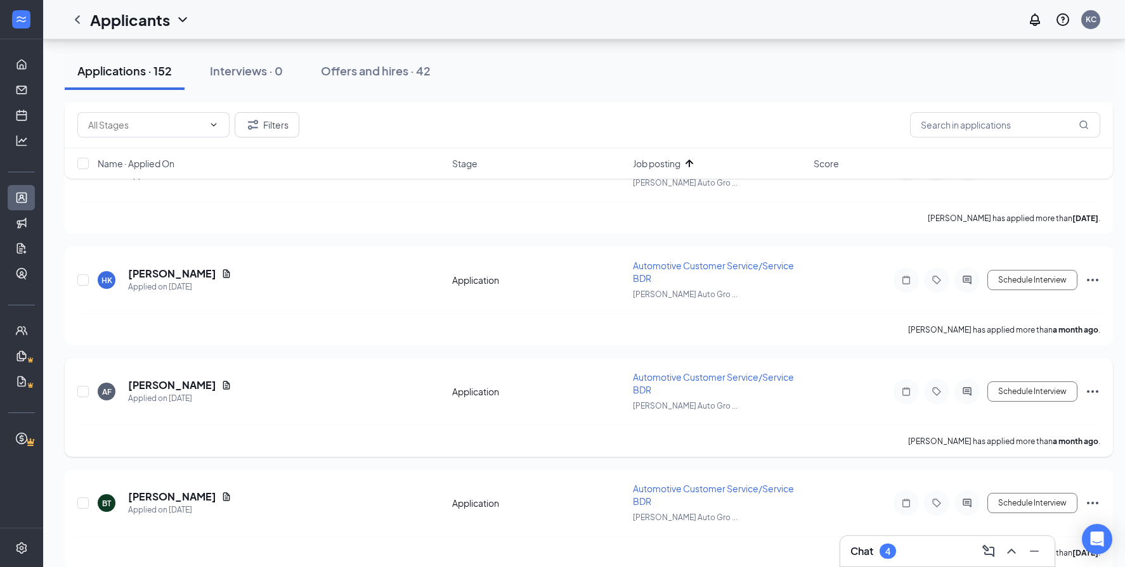
scroll to position [5333, 0]
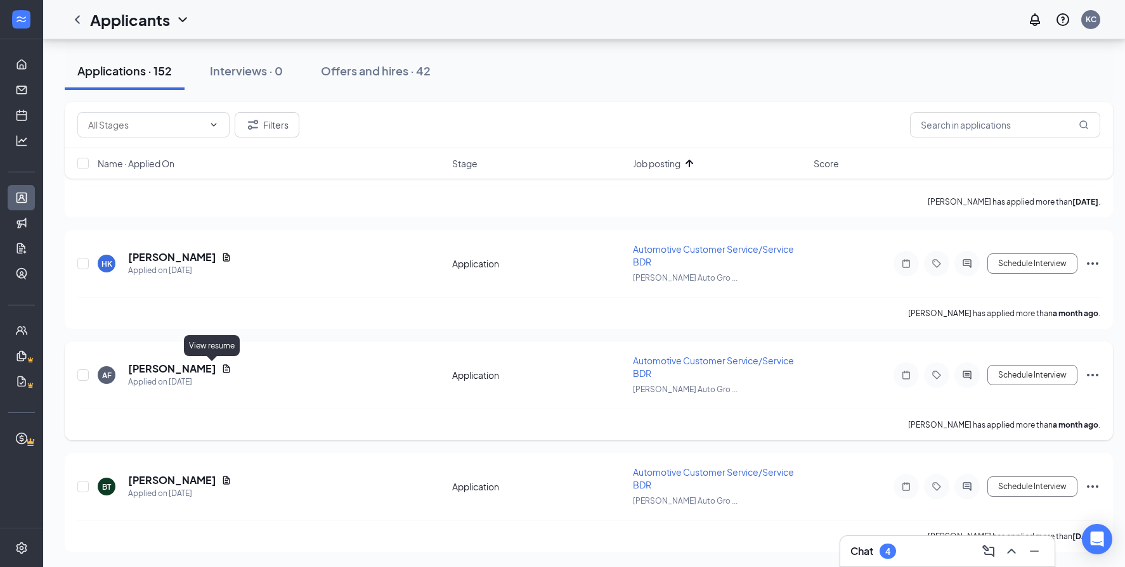
click at [223, 369] on icon "Document" at bounding box center [226, 369] width 7 height 8
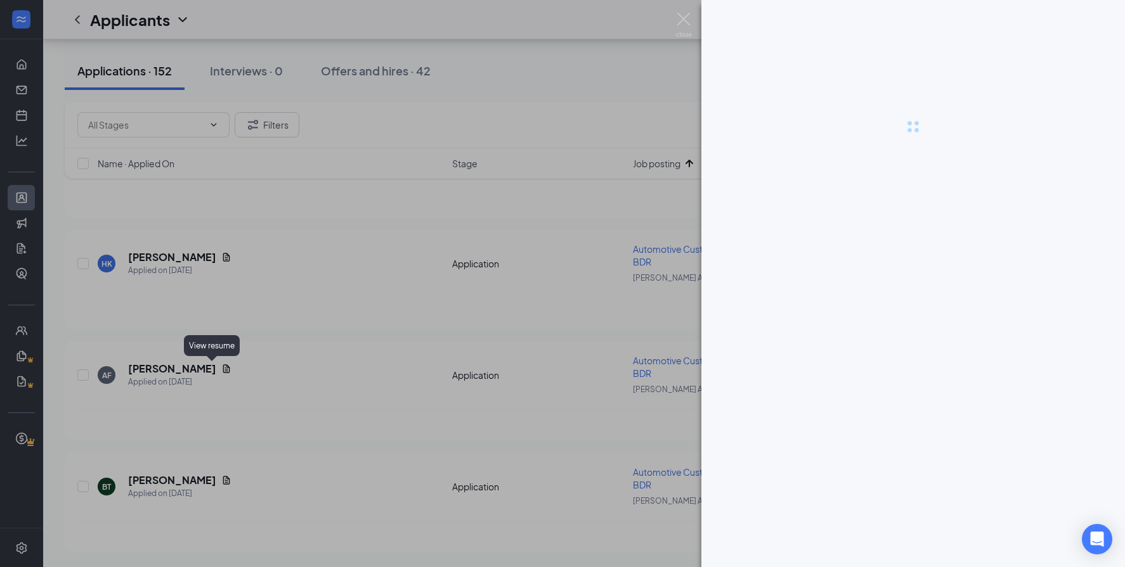
scroll to position [5323, 0]
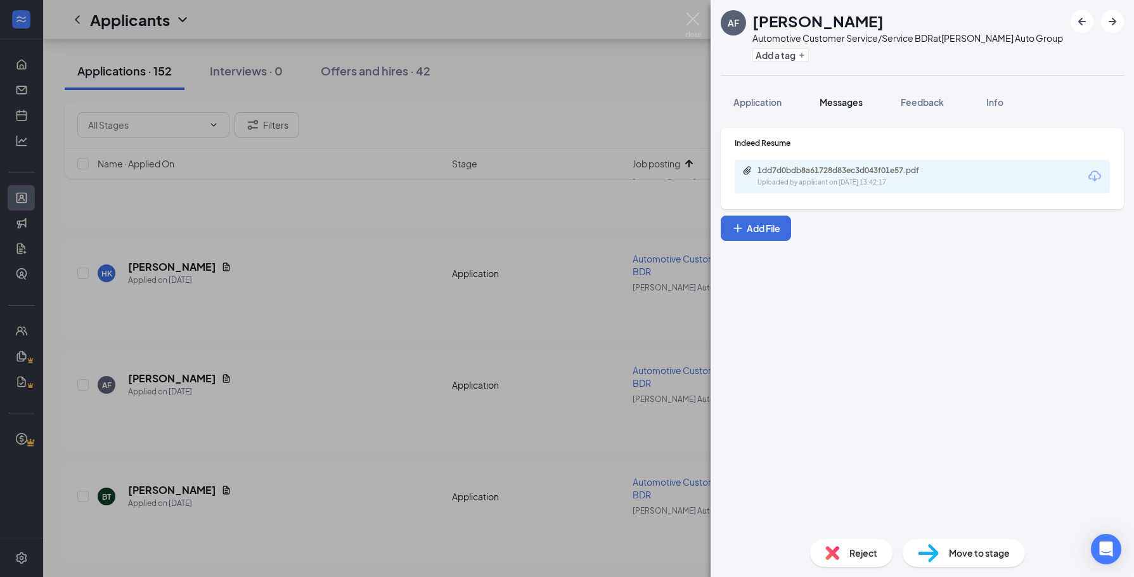
click at [858, 105] on span "Messages" at bounding box center [841, 101] width 43 height 11
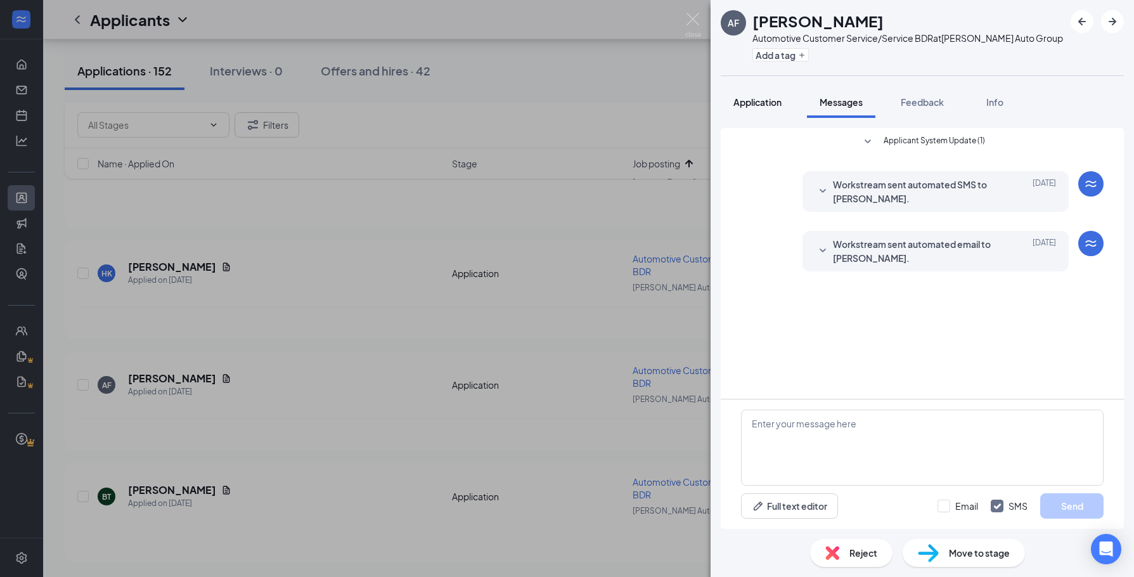
click at [765, 103] on span "Application" at bounding box center [757, 101] width 48 height 11
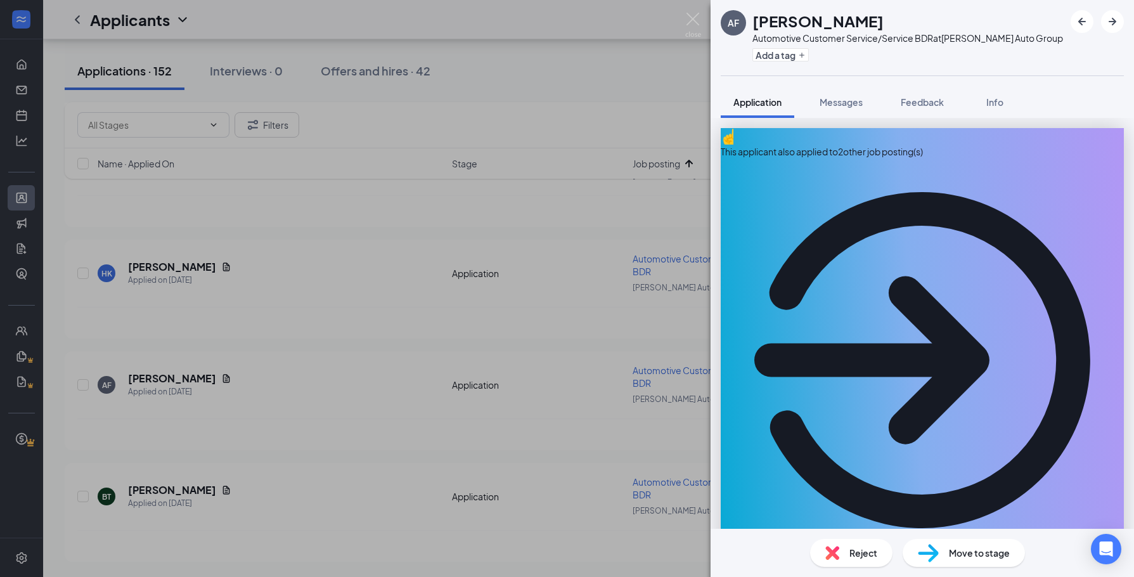
click at [210, 378] on div "AF [PERSON_NAME] Automotive Customer Service/Service BDR at [PERSON_NAME] Auto …" at bounding box center [567, 288] width 1134 height 577
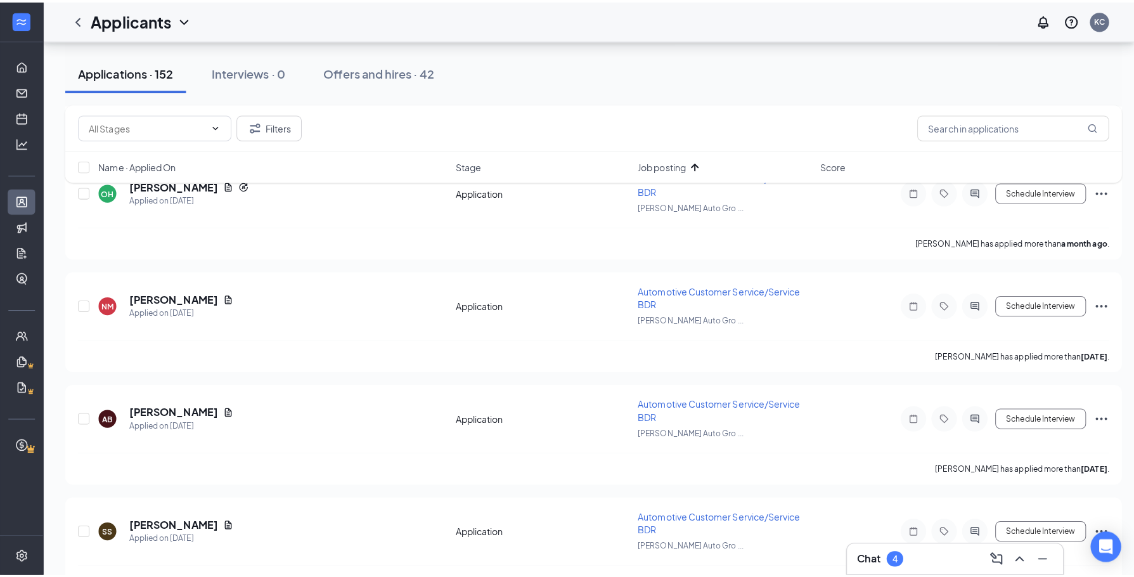
scroll to position [6157, 0]
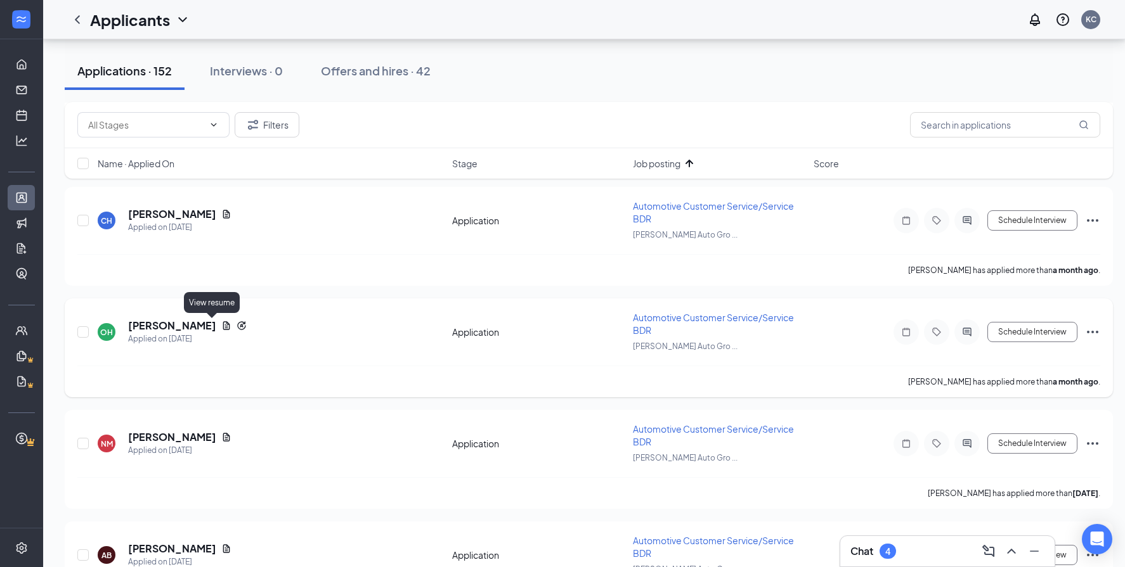
click at [221, 326] on icon "Document" at bounding box center [226, 326] width 10 height 10
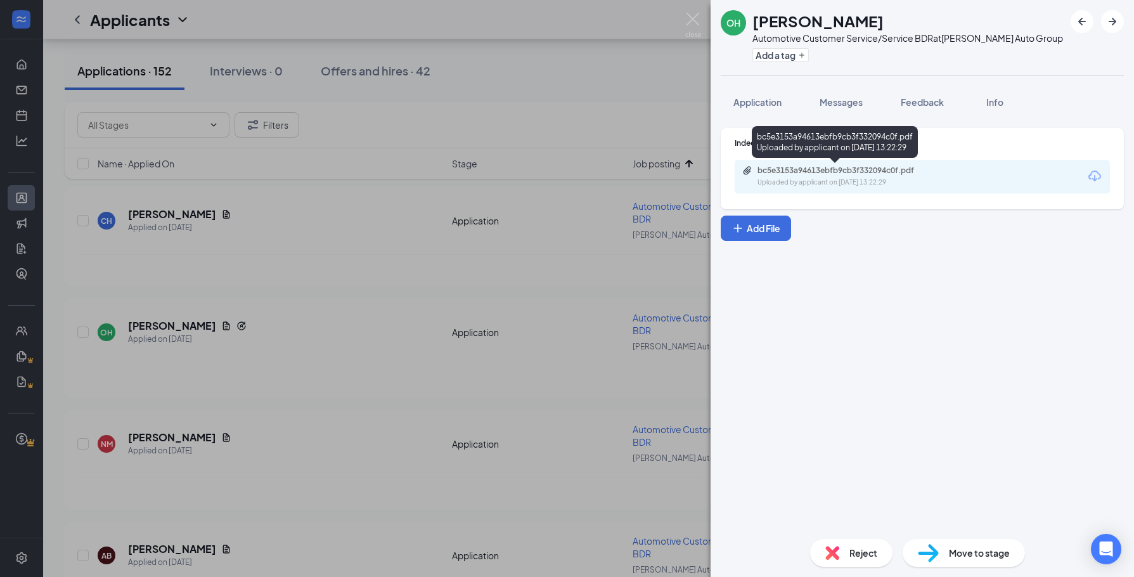
click at [849, 168] on div "bc5e3153a94613ebfb9cb3f332094c0f.pdf" at bounding box center [847, 170] width 178 height 10
click at [843, 99] on span "Messages" at bounding box center [841, 101] width 43 height 11
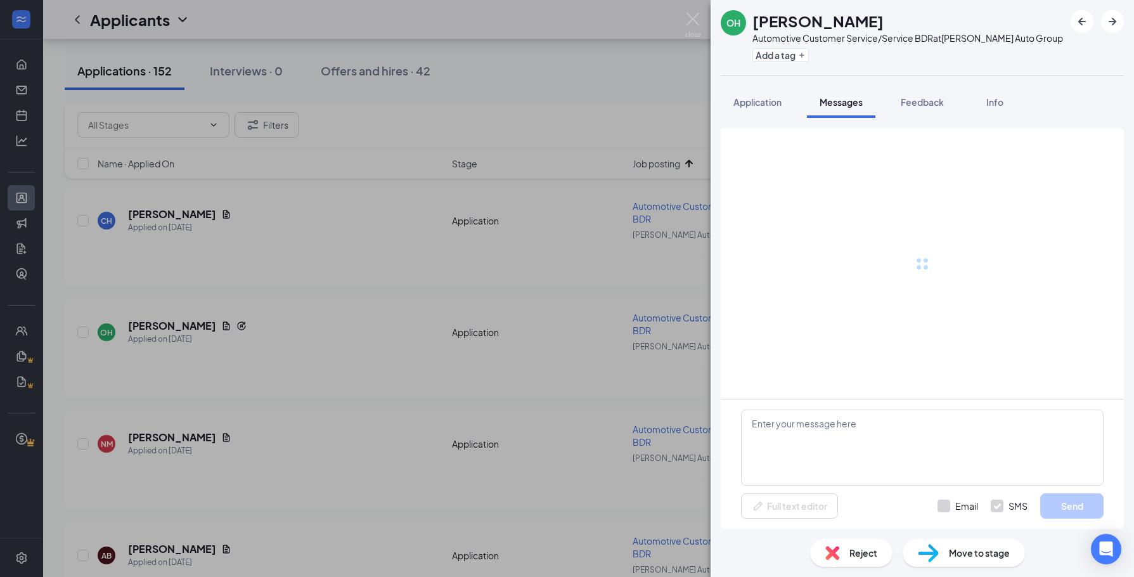
click at [836, 106] on span "Messages" at bounding box center [841, 101] width 43 height 11
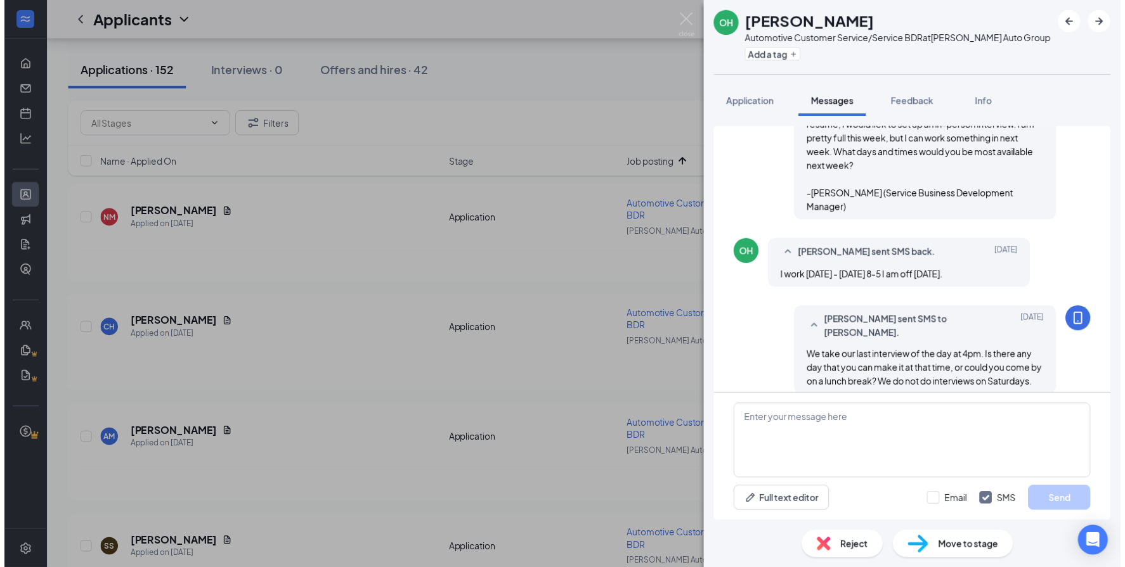
scroll to position [255, 0]
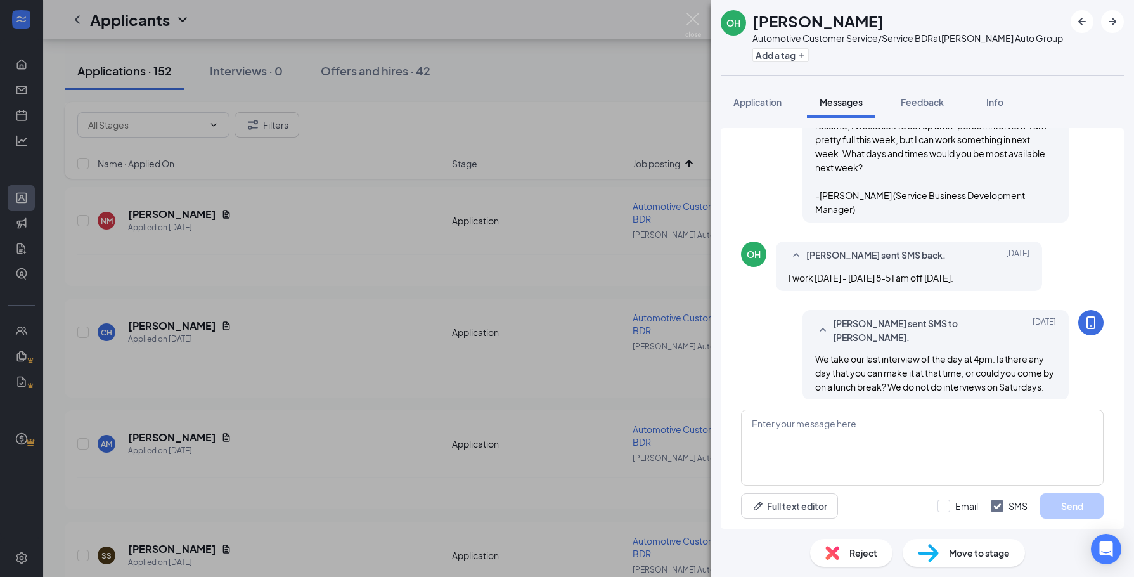
click at [481, 335] on div "OH [PERSON_NAME] Automotive Customer Service/Service BDR at [PERSON_NAME] Auto …" at bounding box center [567, 288] width 1134 height 577
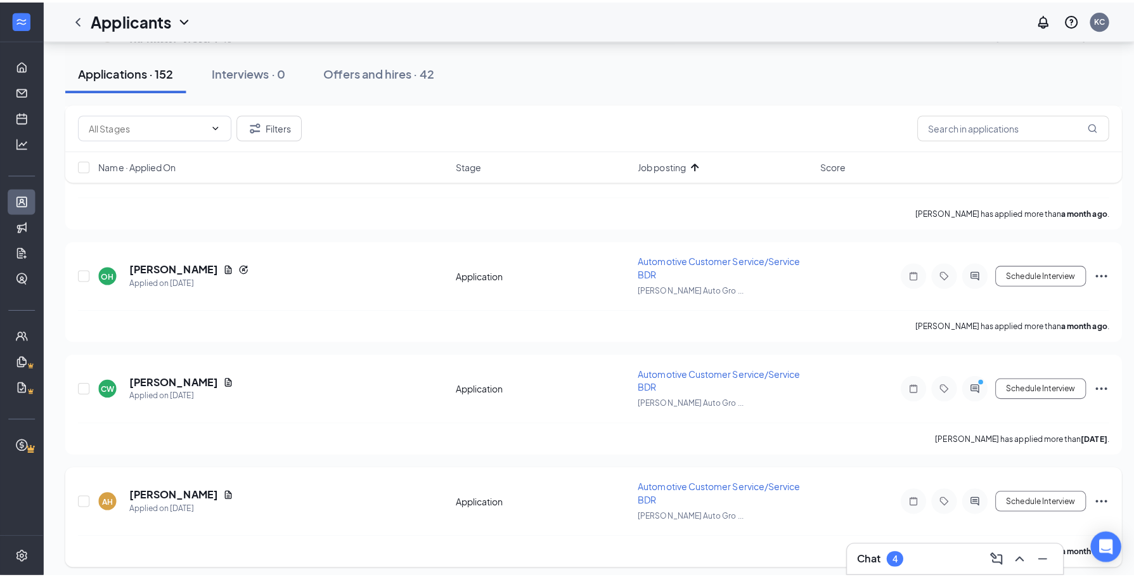
scroll to position [6791, 0]
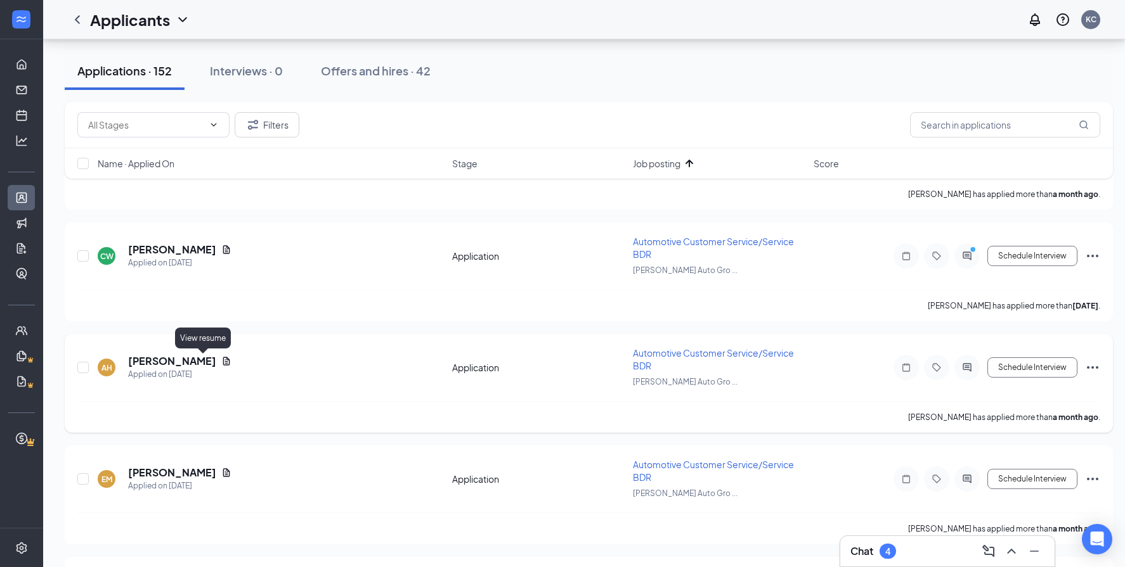
click at [221, 363] on icon "Document" at bounding box center [226, 361] width 10 height 10
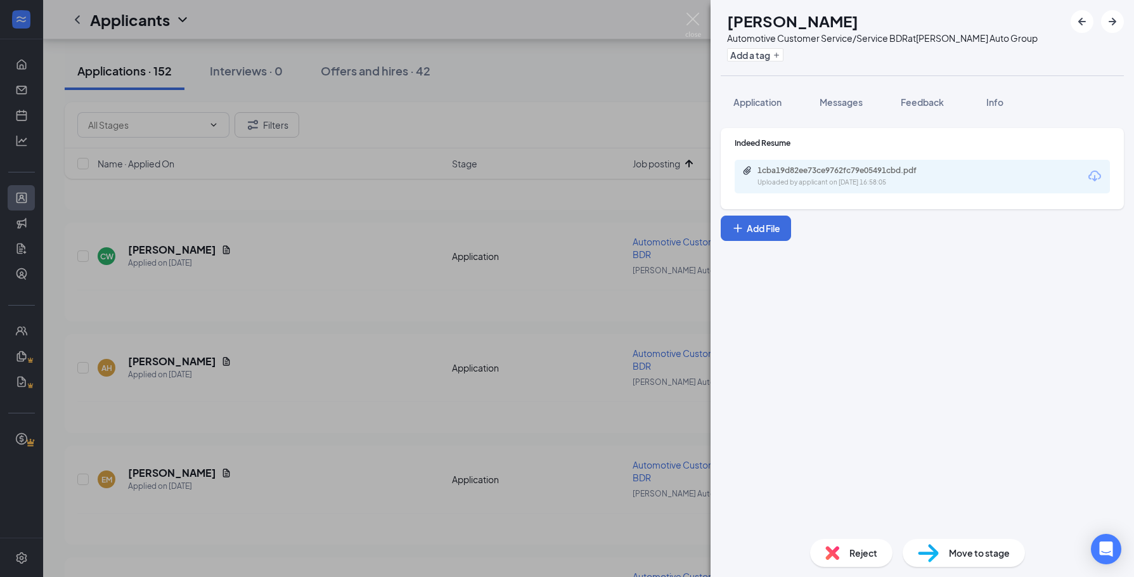
click at [807, 165] on div "1cba19d82ee73ce9762fc79e05491cbd.pdf Uploaded by applicant on [DATE] 16:58:05" at bounding box center [922, 177] width 375 height 34
click at [792, 174] on div "1cba19d82ee73ce9762fc79e05491cbd.pdf" at bounding box center [847, 170] width 178 height 10
click at [836, 162] on div "1cba19d82ee73ce9762fc79e05491cbd.pdf Uploaded by applicant on [DATE] 16:58:05" at bounding box center [922, 177] width 375 height 34
click at [832, 174] on div "1cba19d82ee73ce9762fc79e05491cbd.pdf" at bounding box center [847, 170] width 178 height 10
click at [833, 100] on span "Messages" at bounding box center [841, 101] width 43 height 11
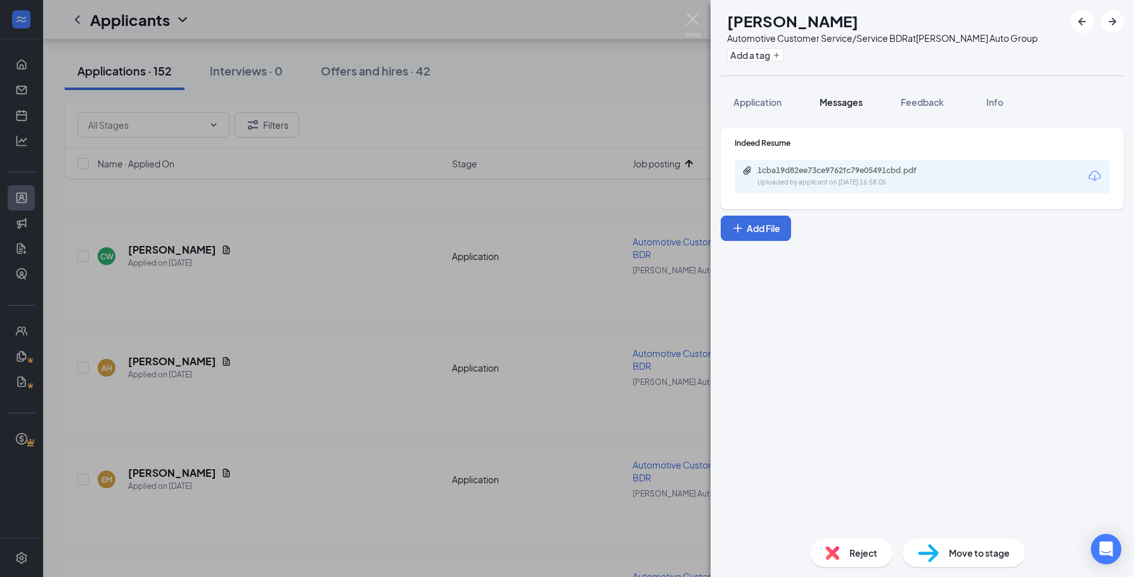
click at [835, 103] on span "Messages" at bounding box center [841, 101] width 43 height 11
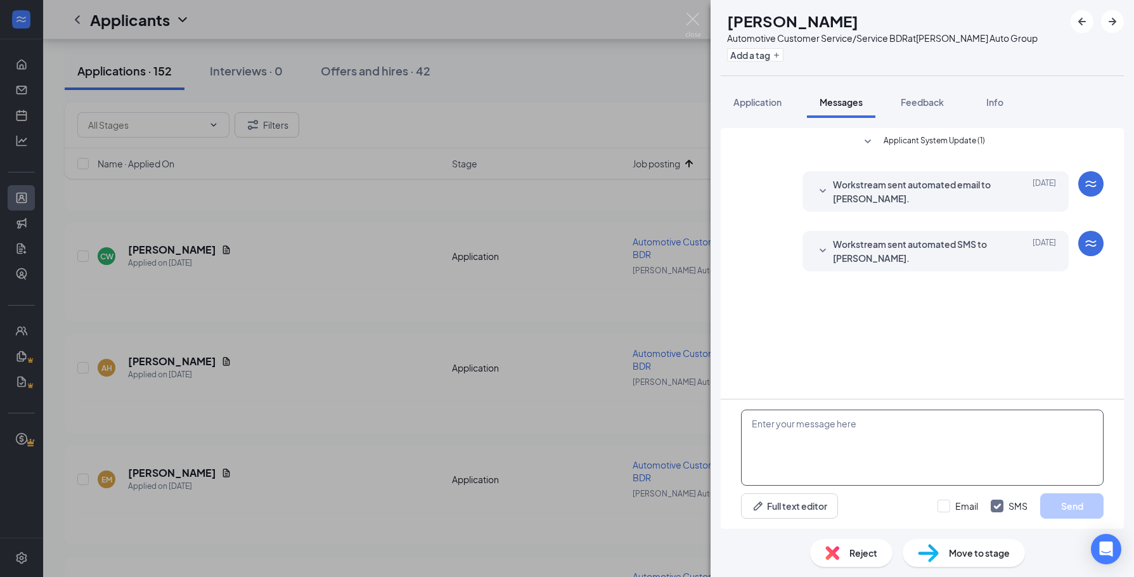
paste textarea "Hi [PERSON_NAME]! Thank you for taking the time to apply to the Service BDR pos…"
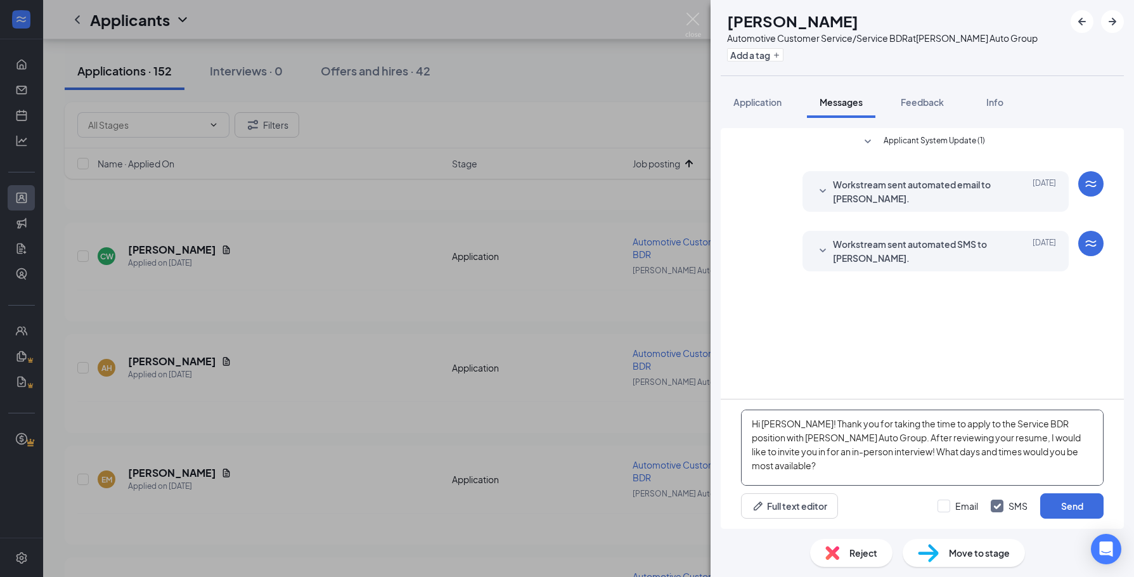
click at [770, 425] on textarea "Hi [PERSON_NAME]! Thank you for taking the time to apply to the Service BDR pos…" at bounding box center [922, 448] width 363 height 76
type textarea "Hi [PERSON_NAME]! Thank you for taking the time to apply to the Service BDR pos…"
click at [1059, 503] on button "Send" at bounding box center [1071, 505] width 63 height 25
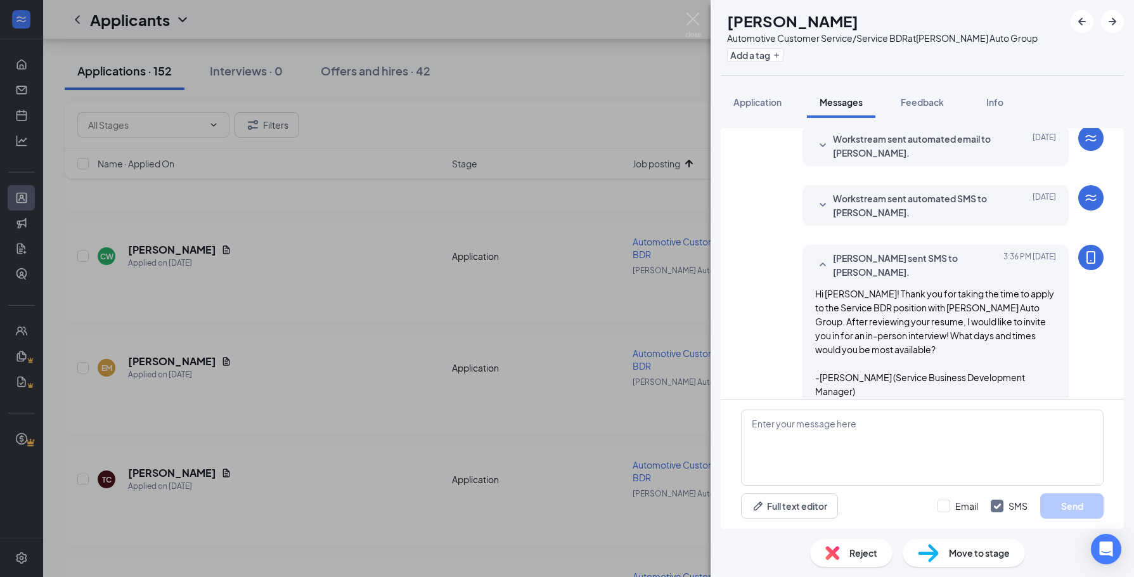
scroll to position [50, 0]
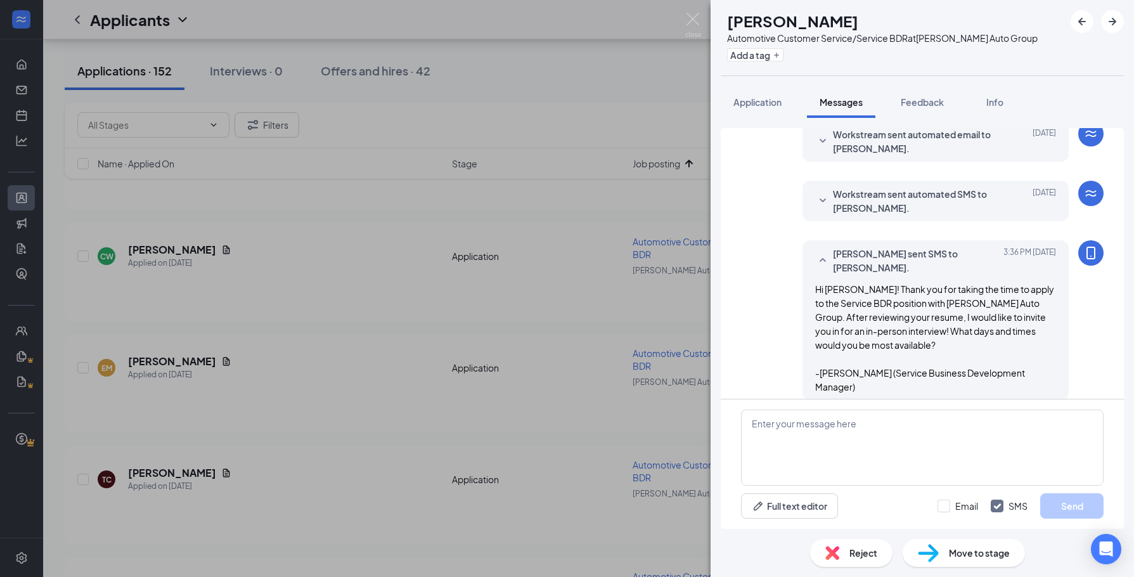
click at [432, 423] on div "AH [PERSON_NAME] Automotive Customer Service/Service BDR at [PERSON_NAME] Auto …" at bounding box center [567, 288] width 1134 height 577
click at [294, 408] on div "[PERSON_NAME] has applied more than a month ago ." at bounding box center [588, 417] width 1023 height 32
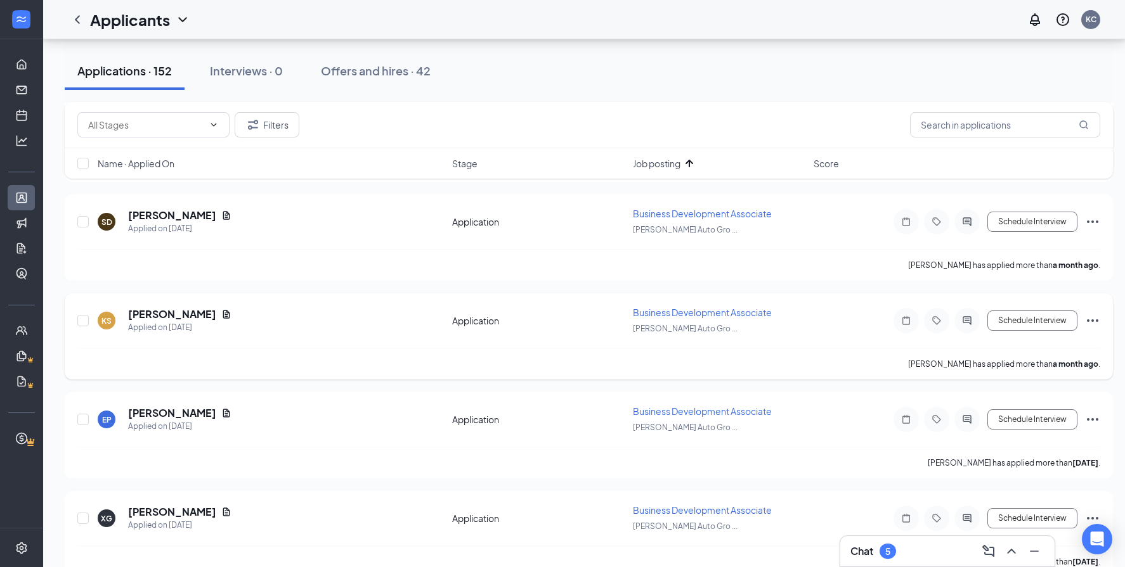
scroll to position [8883, 0]
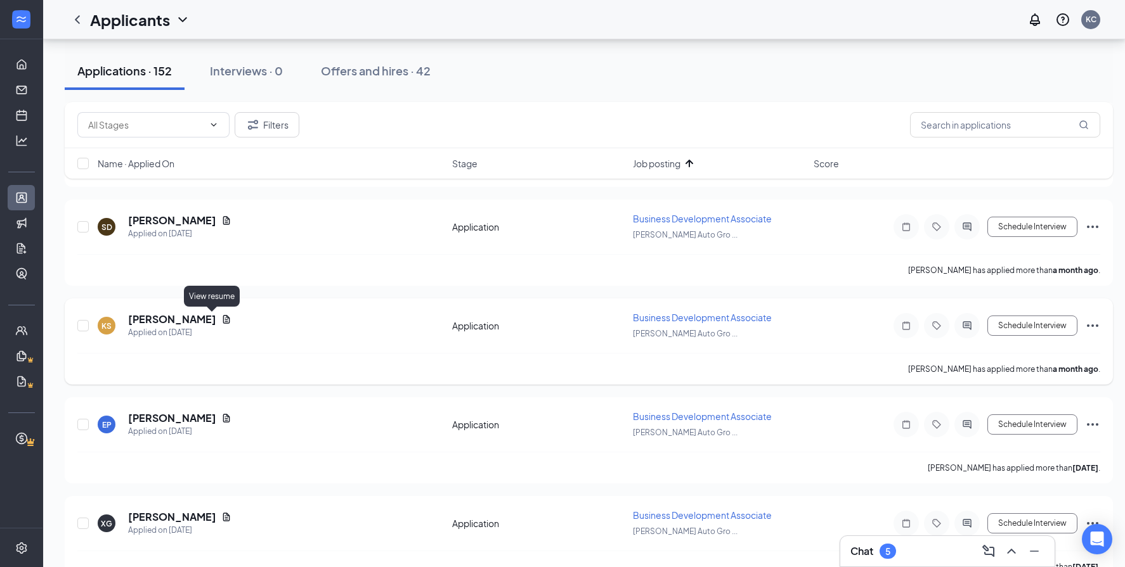
click at [223, 320] on icon "Document" at bounding box center [226, 319] width 7 height 8
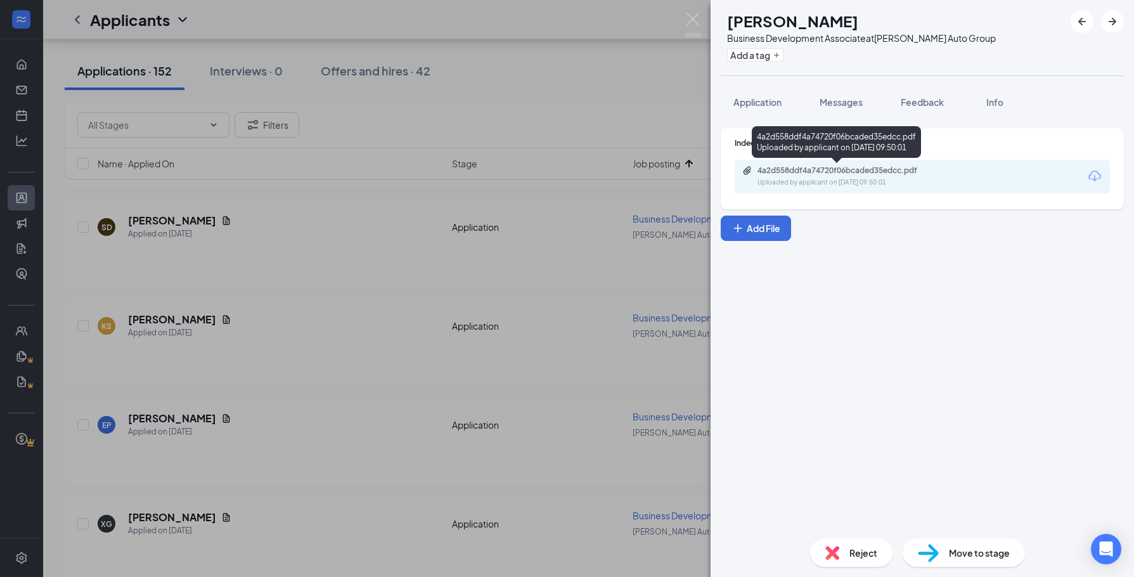
click at [813, 169] on div "4a2d558ddf4a74720f06bcaded35edcc.pdf" at bounding box center [847, 170] width 178 height 10
click at [461, 311] on div "KS [PERSON_NAME] Business Development Associate at [PERSON_NAME] Auto Group Add…" at bounding box center [567, 288] width 1134 height 577
drag, startPoint x: 237, startPoint y: 377, endPoint x: 712, endPoint y: 160, distance: 521.7
click at [238, 377] on div "[PERSON_NAME] has applied more than a month ago ." at bounding box center [588, 369] width 1023 height 32
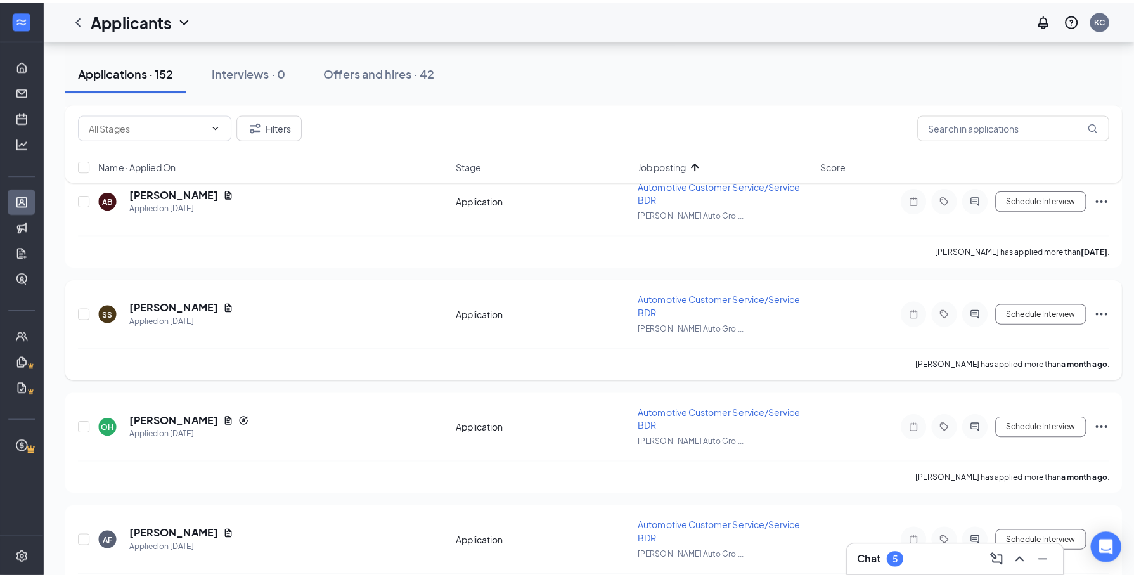
scroll to position [6410, 0]
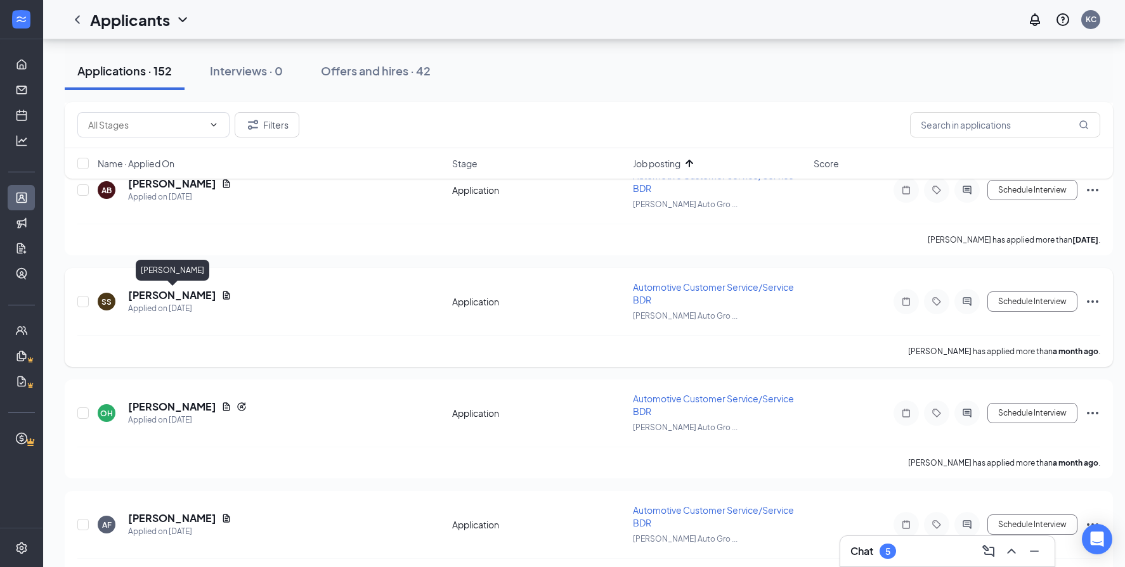
click at [183, 296] on h5 "[PERSON_NAME]" at bounding box center [172, 295] width 88 height 14
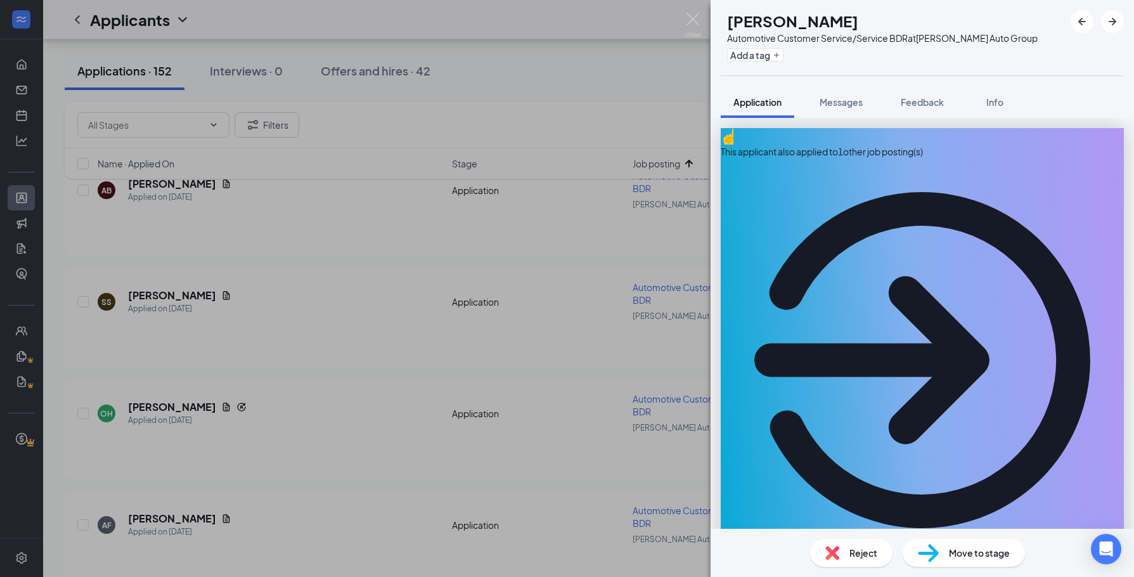
click at [981, 553] on span "Move to stage" at bounding box center [979, 553] width 61 height 14
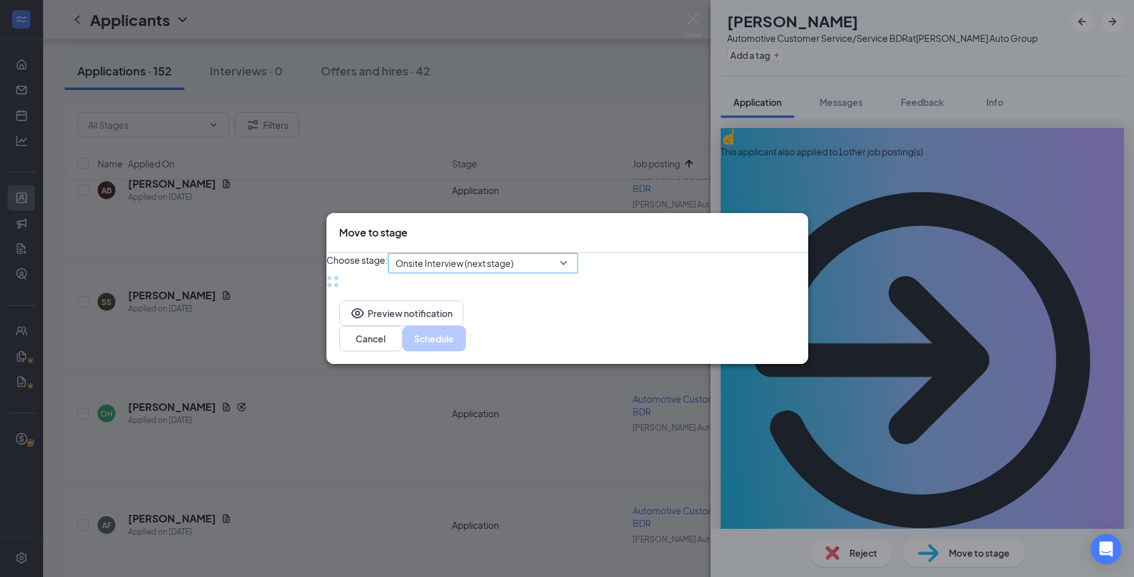
click at [513, 257] on span "Onsite Interview (next stage)" at bounding box center [455, 263] width 118 height 19
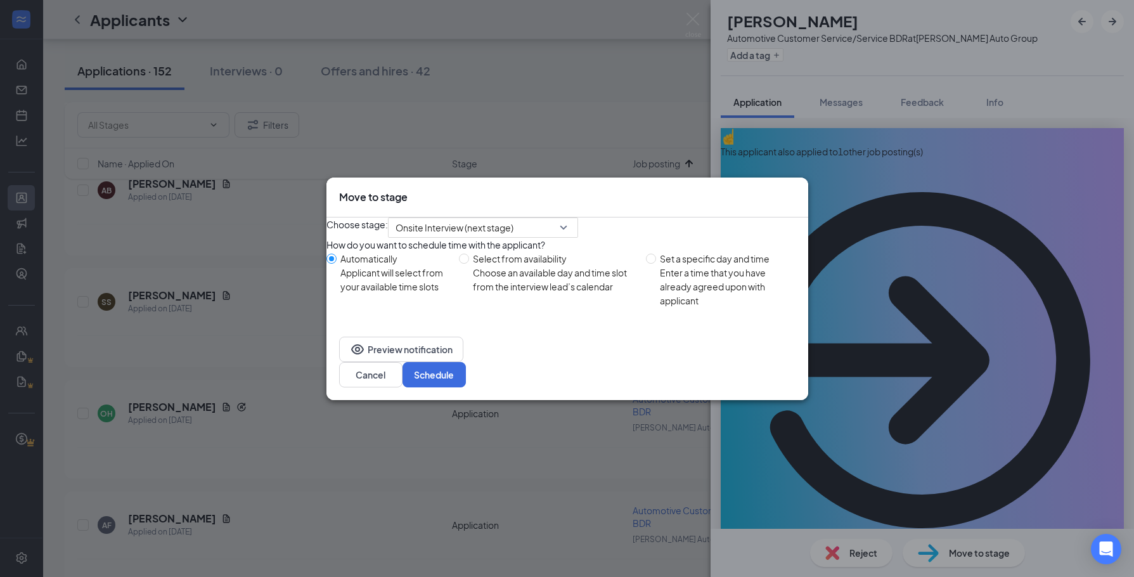
click at [796, 190] on icon "Cross" at bounding box center [796, 190] width 0 height 0
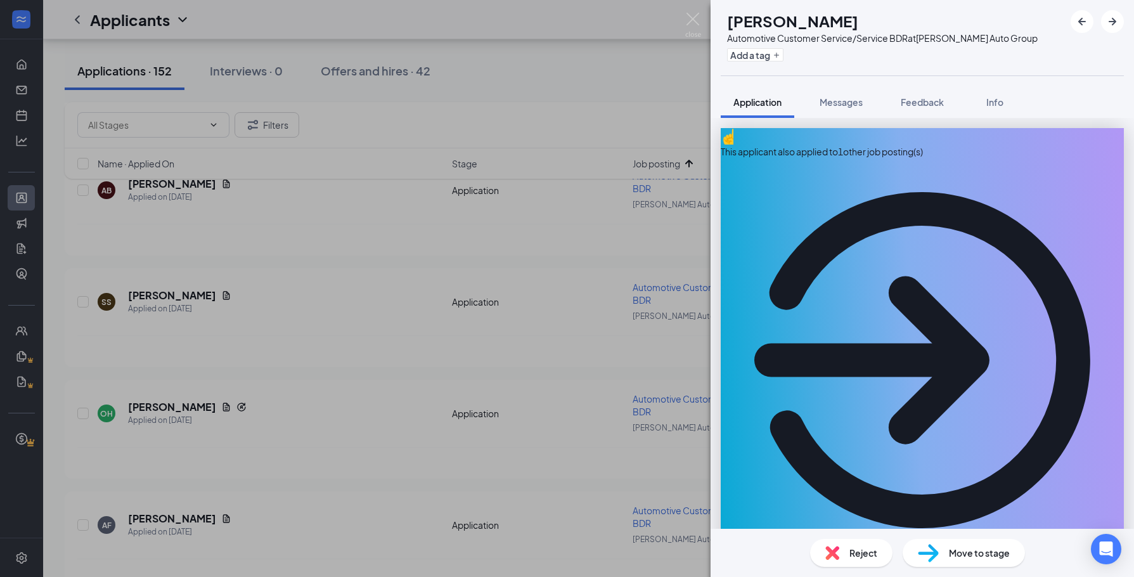
click at [385, 342] on div "SS [PERSON_NAME] Automotive Customer Service/Service BDR at [PERSON_NAME] Auto …" at bounding box center [567, 288] width 1134 height 577
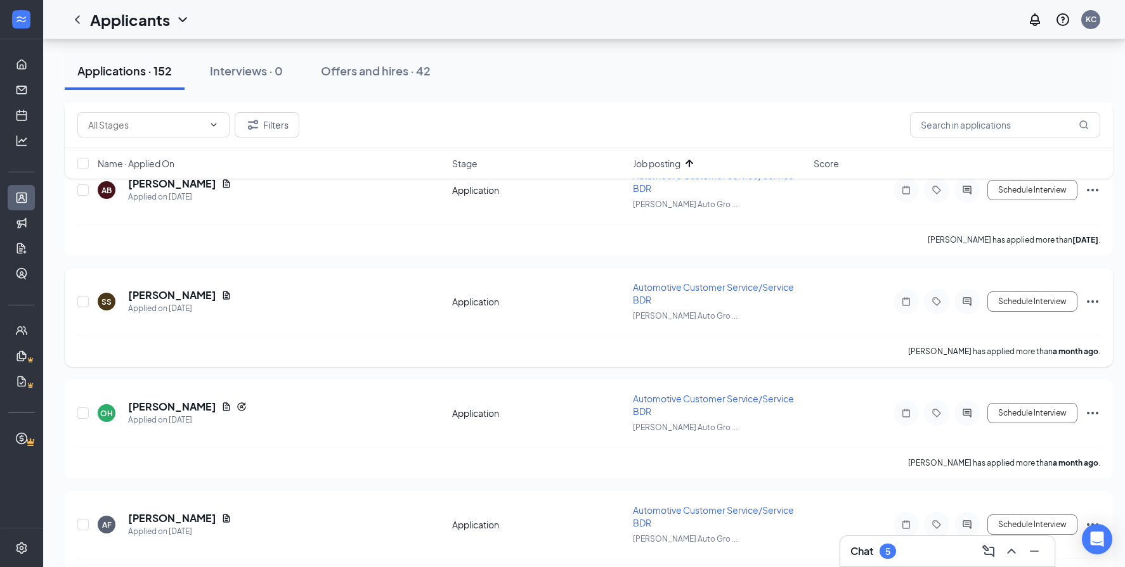
click at [212, 356] on div "[PERSON_NAME] has applied more than a month ago ." at bounding box center [588, 351] width 1023 height 32
click at [1091, 299] on icon "Ellipses" at bounding box center [1092, 301] width 15 height 15
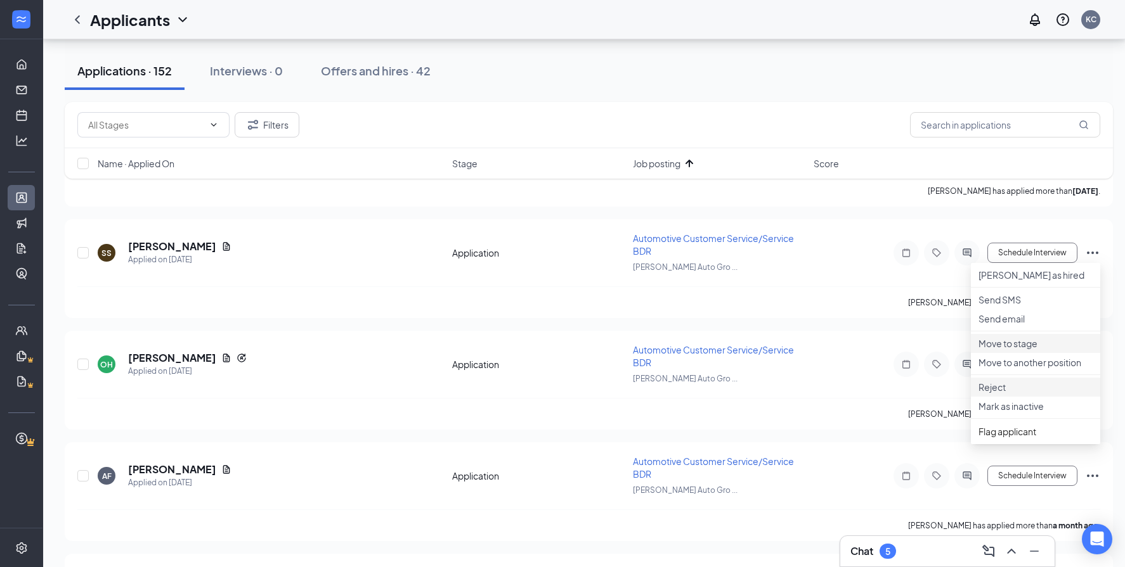
scroll to position [6474, 0]
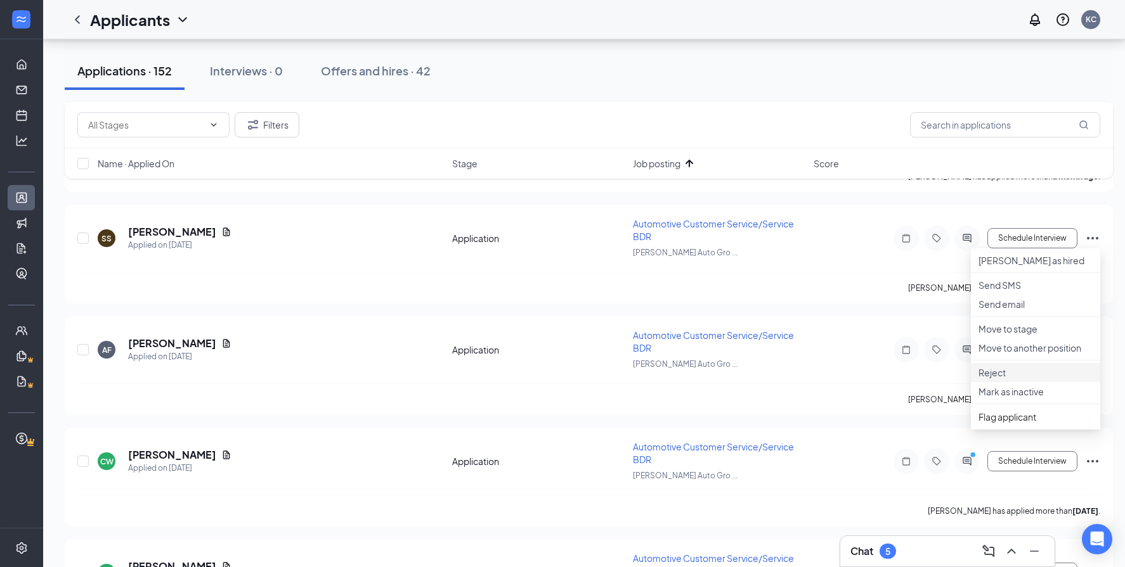
click at [1005, 379] on p "Reject" at bounding box center [1035, 372] width 114 height 13
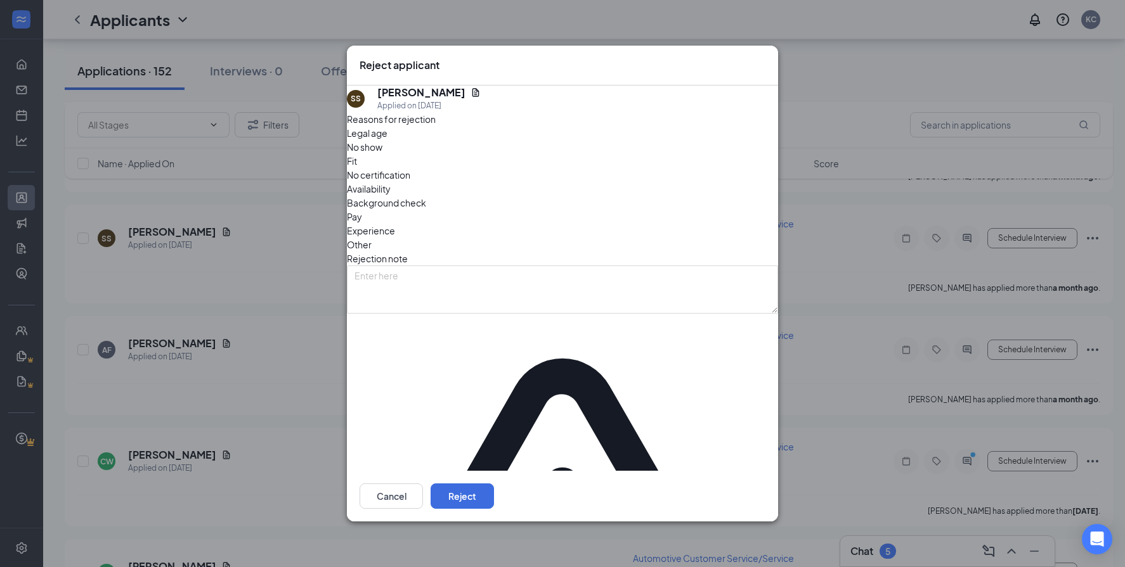
click at [382, 154] on span "No show" at bounding box center [365, 147] width 36 height 14
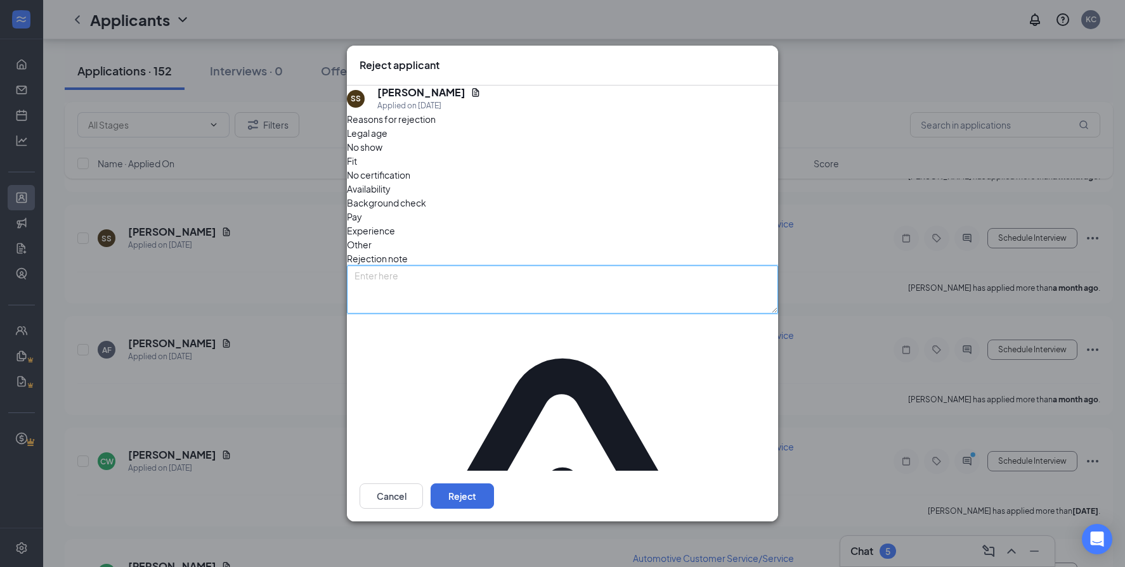
drag, startPoint x: 443, startPoint y: 285, endPoint x: 452, endPoint y: 285, distance: 8.9
click at [445, 285] on textarea at bounding box center [562, 290] width 431 height 48
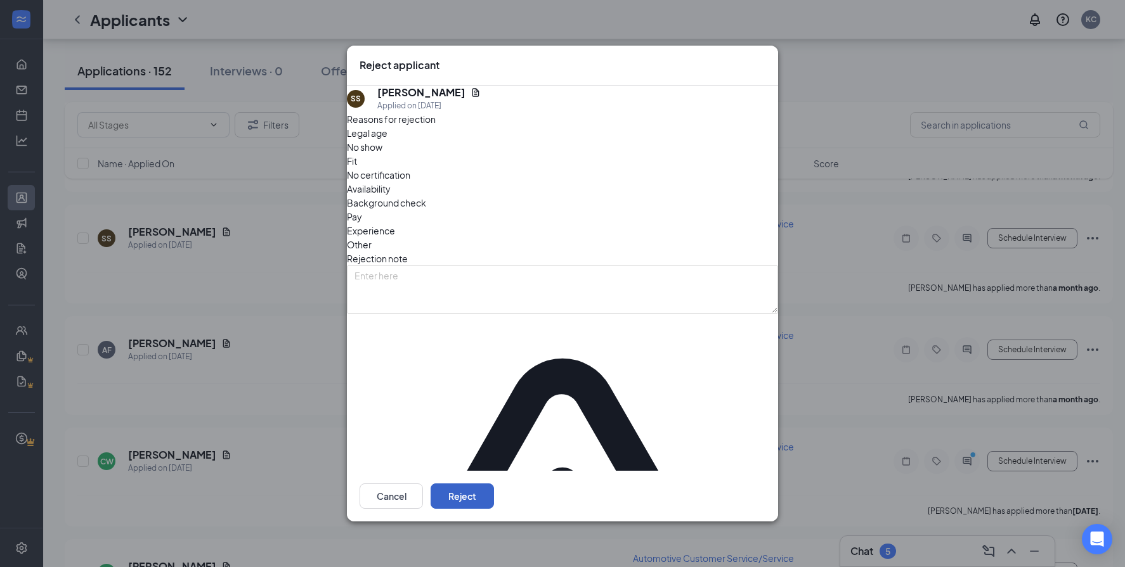
click at [494, 484] on button "Reject" at bounding box center [461, 496] width 63 height 25
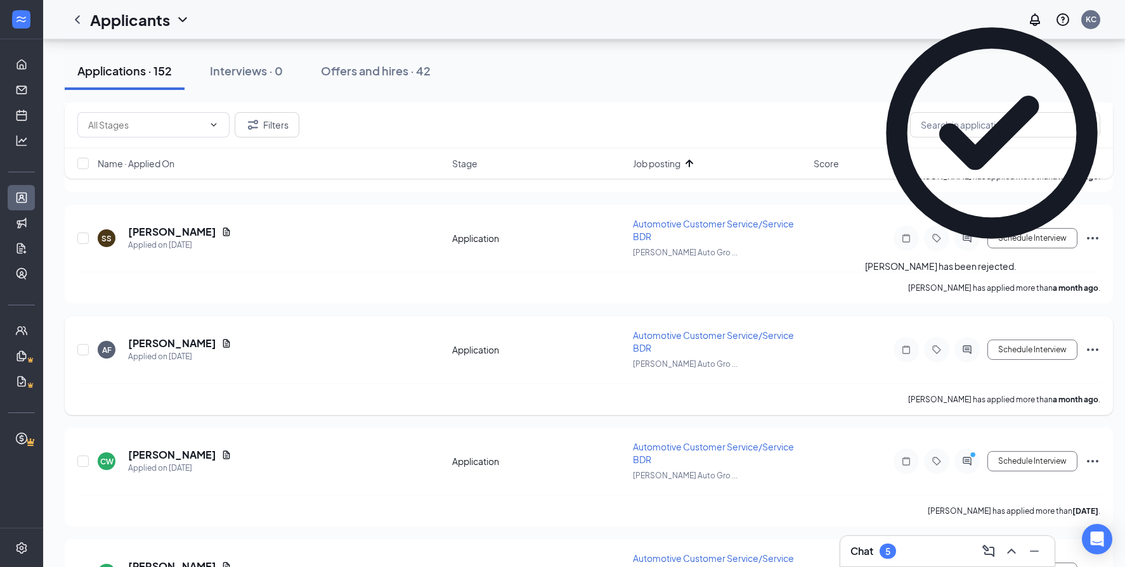
scroll to position [6410, 0]
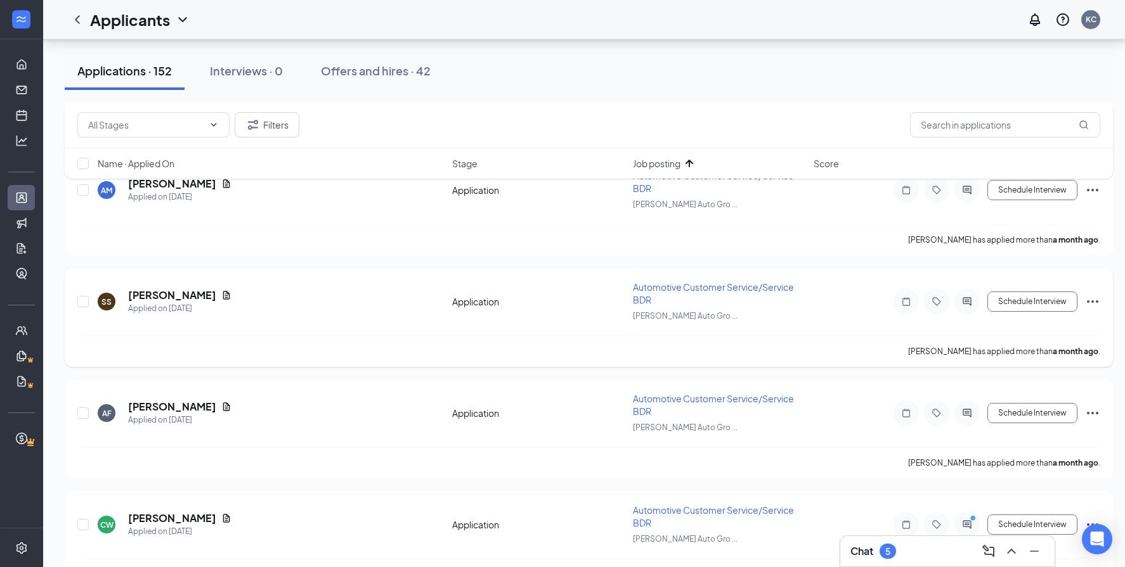
click at [1093, 298] on icon "Ellipses" at bounding box center [1092, 301] width 15 height 15
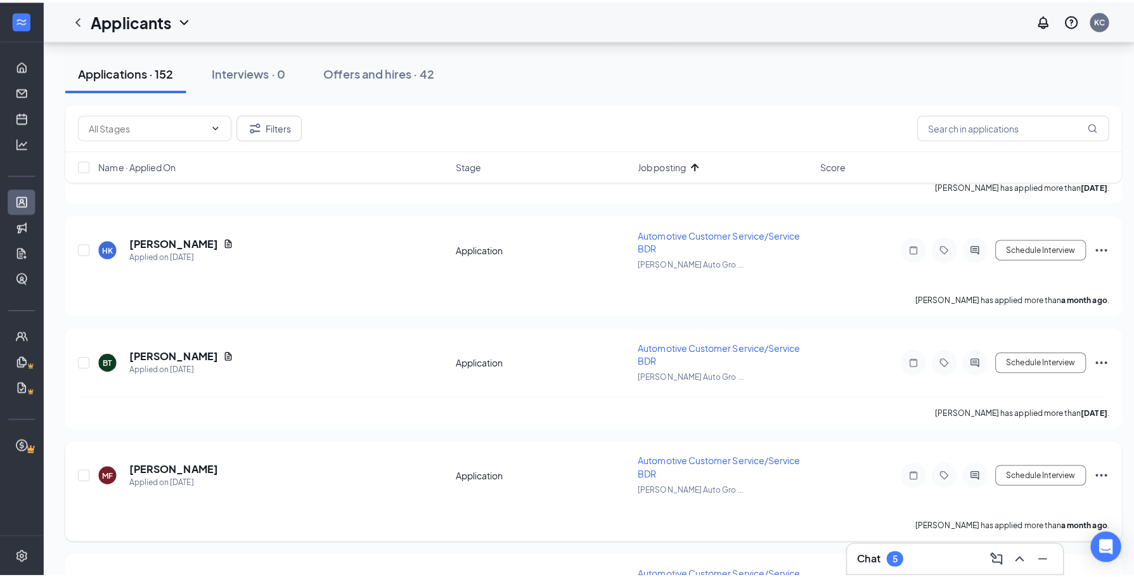
scroll to position [5333, 0]
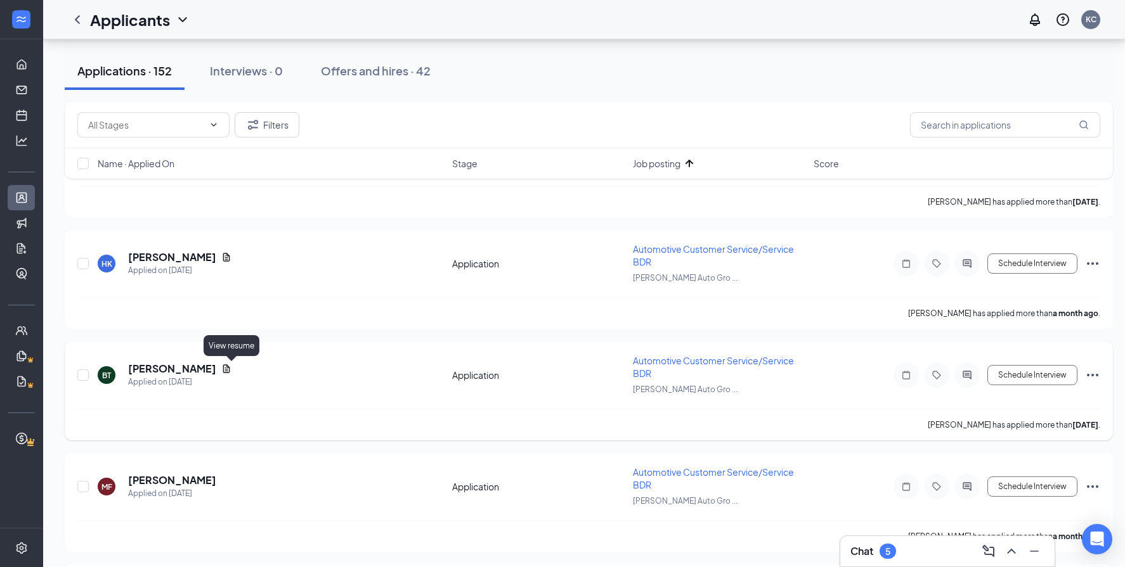
click at [230, 370] on icon "Document" at bounding box center [226, 369] width 7 height 8
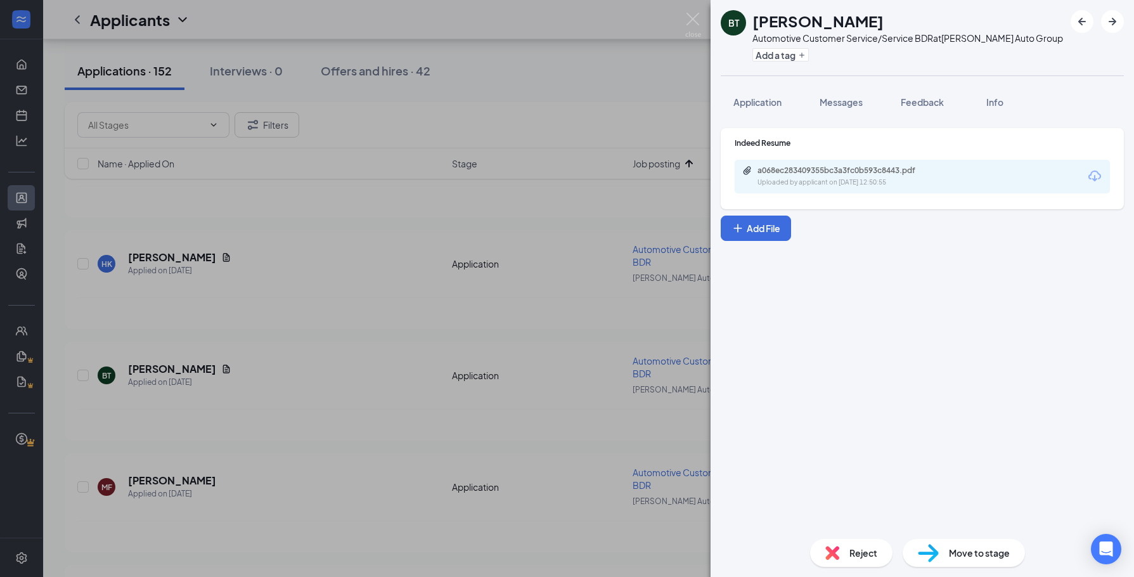
click at [837, 184] on div "Uploaded by applicant on [DATE] 12:50:55" at bounding box center [853, 183] width 190 height 10
click at [486, 362] on div "BT [PERSON_NAME] Automotive Customer Service/Service BDR at [PERSON_NAME] Auto …" at bounding box center [567, 288] width 1134 height 577
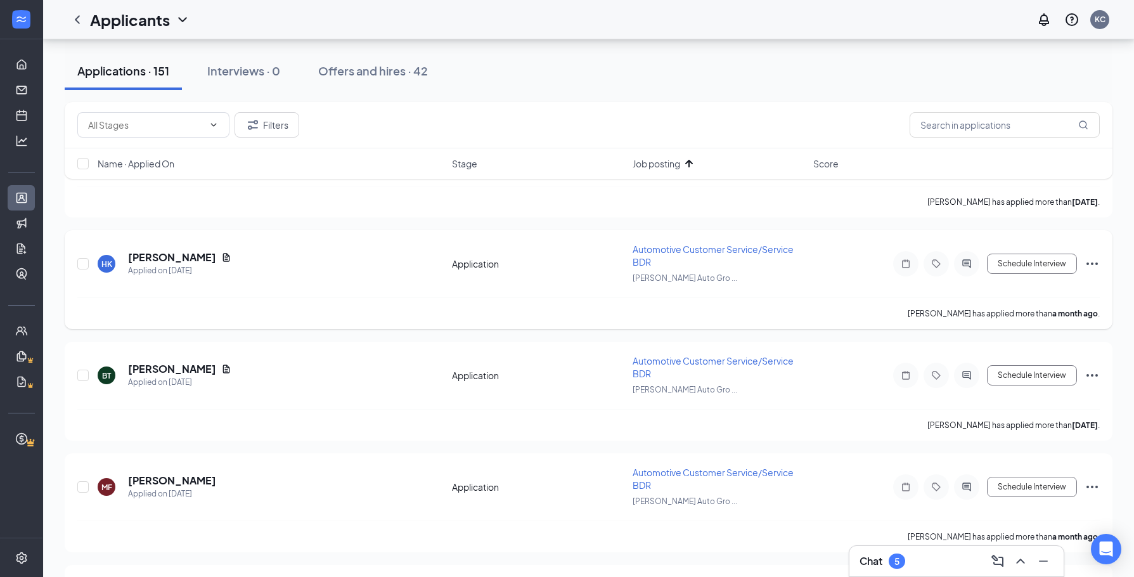
drag, startPoint x: 321, startPoint y: 288, endPoint x: 312, endPoint y: 302, distance: 16.9
click at [323, 288] on div "HK [PERSON_NAME] Applied on [DATE] Application Automotive Customer Service/Serv…" at bounding box center [588, 270] width 1023 height 55
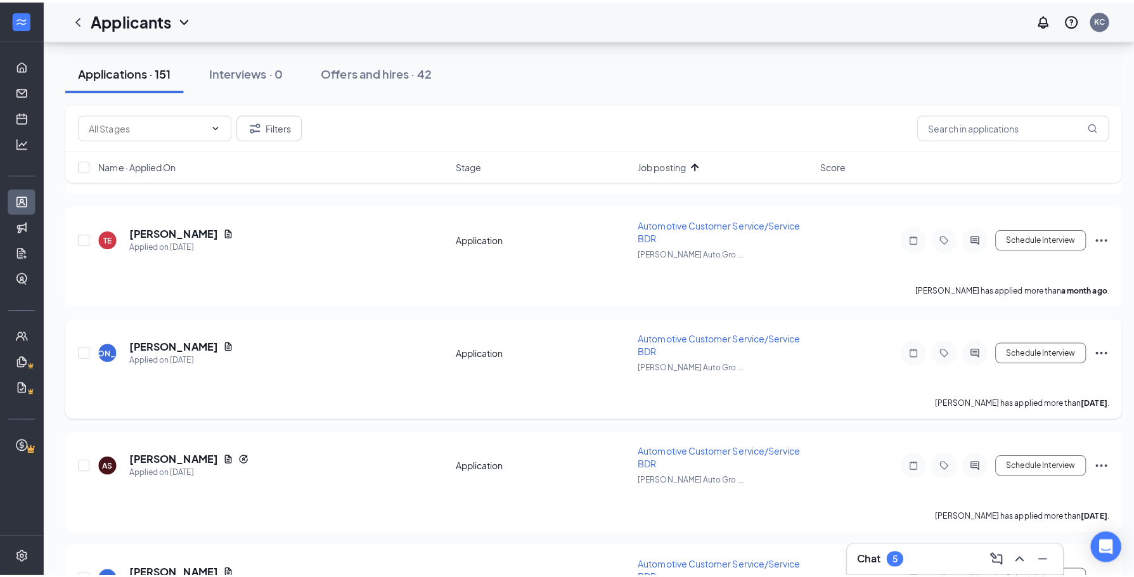
scroll to position [4952, 0]
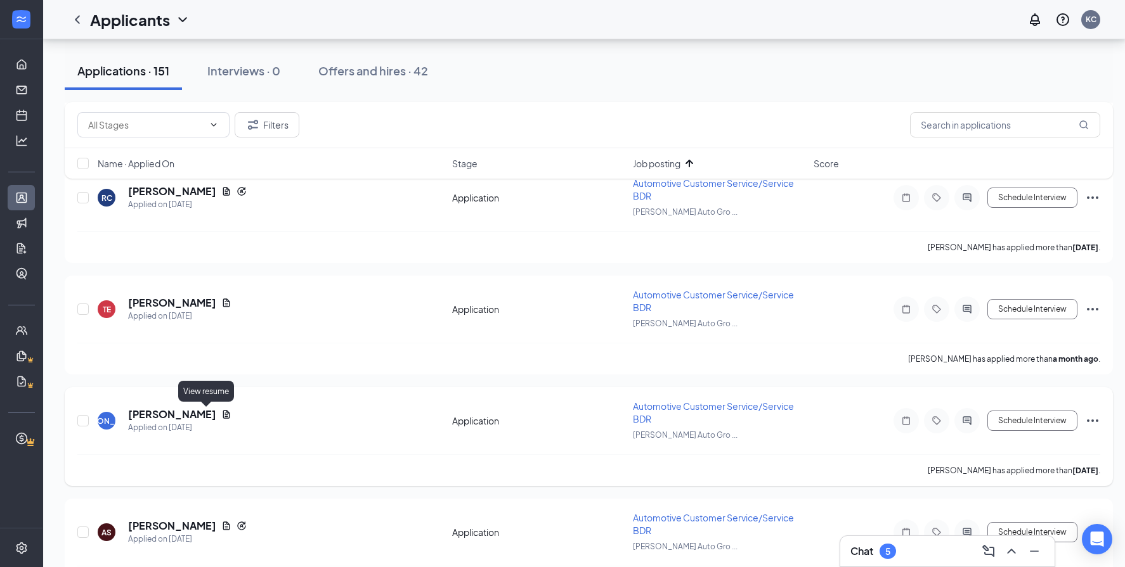
click at [221, 413] on icon "Document" at bounding box center [226, 415] width 10 height 10
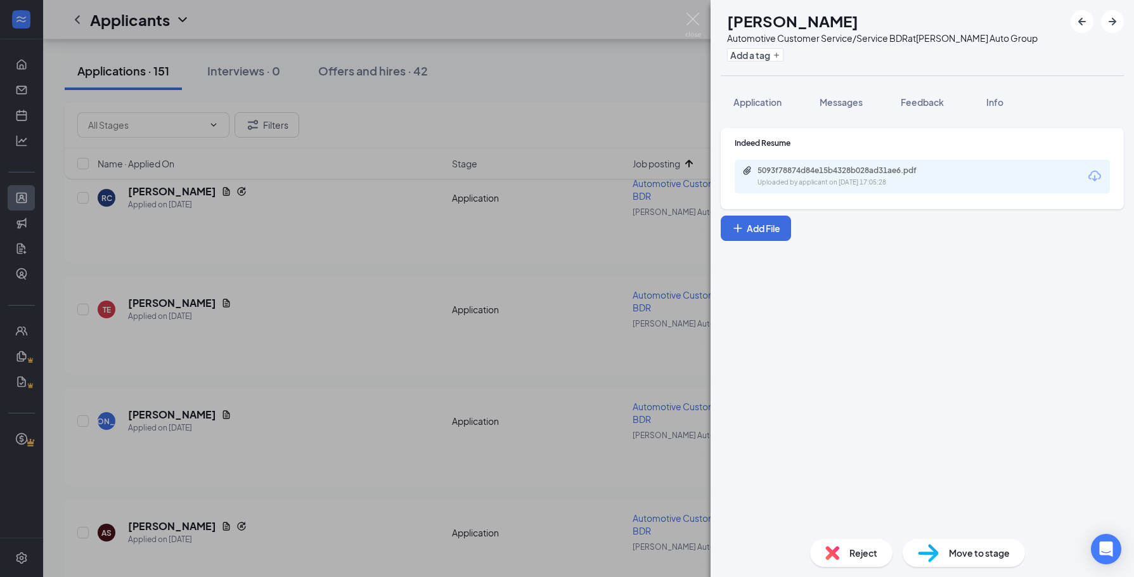
click at [803, 167] on div "5093f78874d84e15b4328b028ad31ae6.pdf" at bounding box center [847, 170] width 178 height 10
click at [857, 101] on span "Messages" at bounding box center [841, 101] width 43 height 11
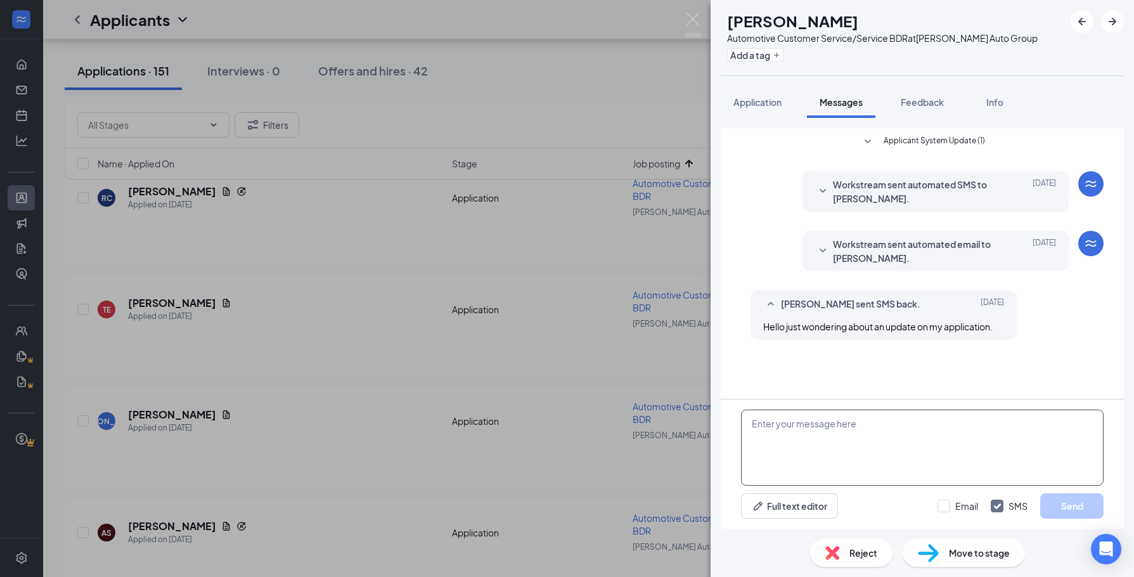
paste textarea "Hi [PERSON_NAME]! Thank you for taking the time to apply to the Service BDR pos…"
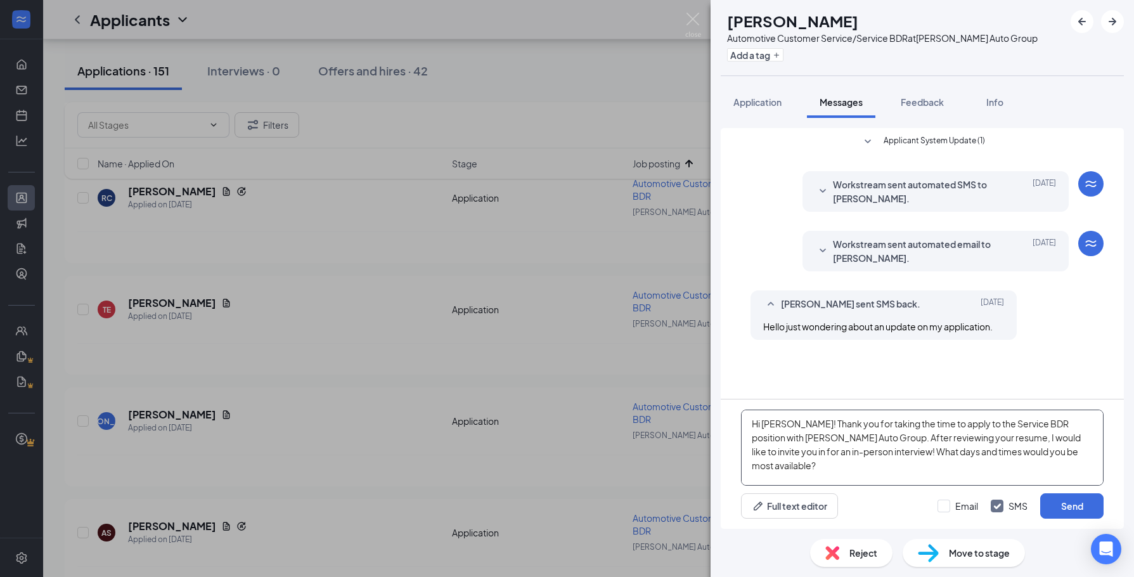
click at [769, 425] on textarea "Hi [PERSON_NAME]! Thank you for taking the time to apply to the Service BDR pos…" at bounding box center [922, 448] width 363 height 76
type textarea "Hi [PERSON_NAME]! Thank you for taking the time to apply to the Service BDR pos…"
click at [1072, 502] on button "Send" at bounding box center [1071, 505] width 63 height 25
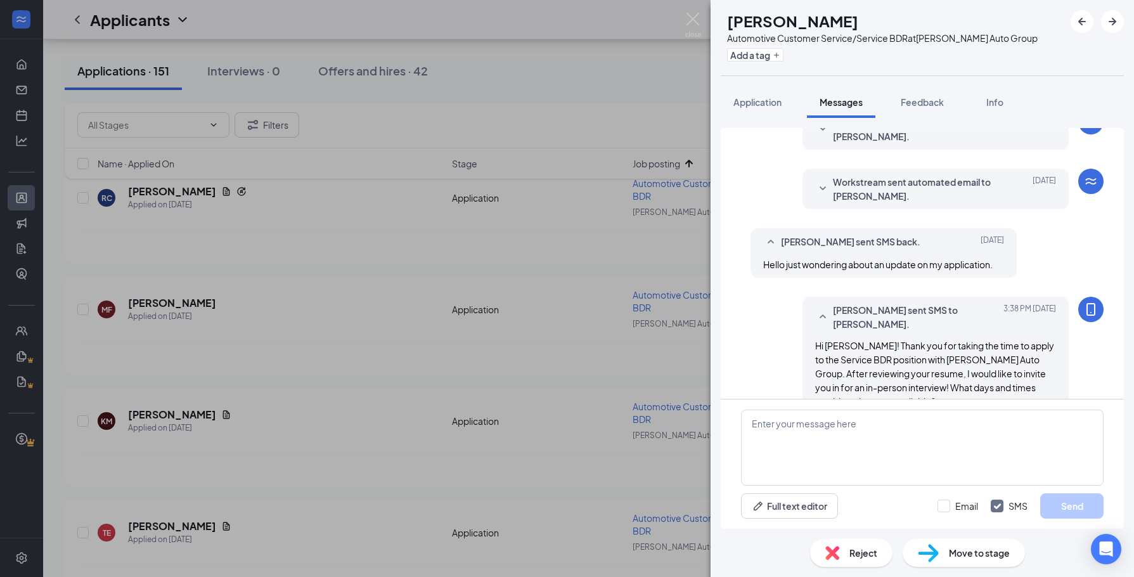
scroll to position [119, 0]
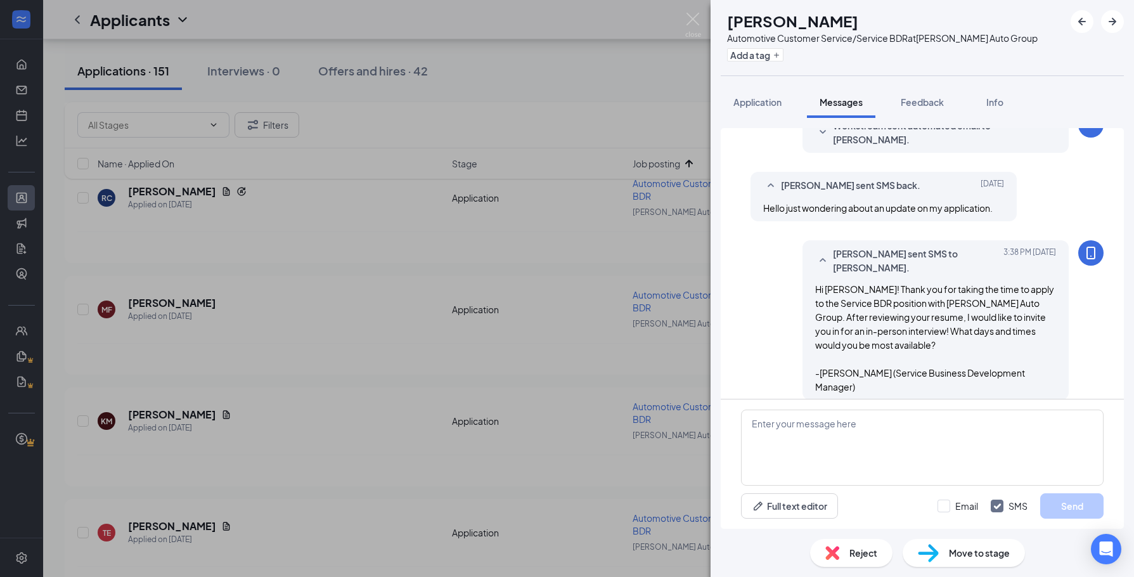
click at [472, 449] on div "JA [PERSON_NAME] Automotive Customer Service/Service BDR at [PERSON_NAME] Auto …" at bounding box center [567, 288] width 1134 height 577
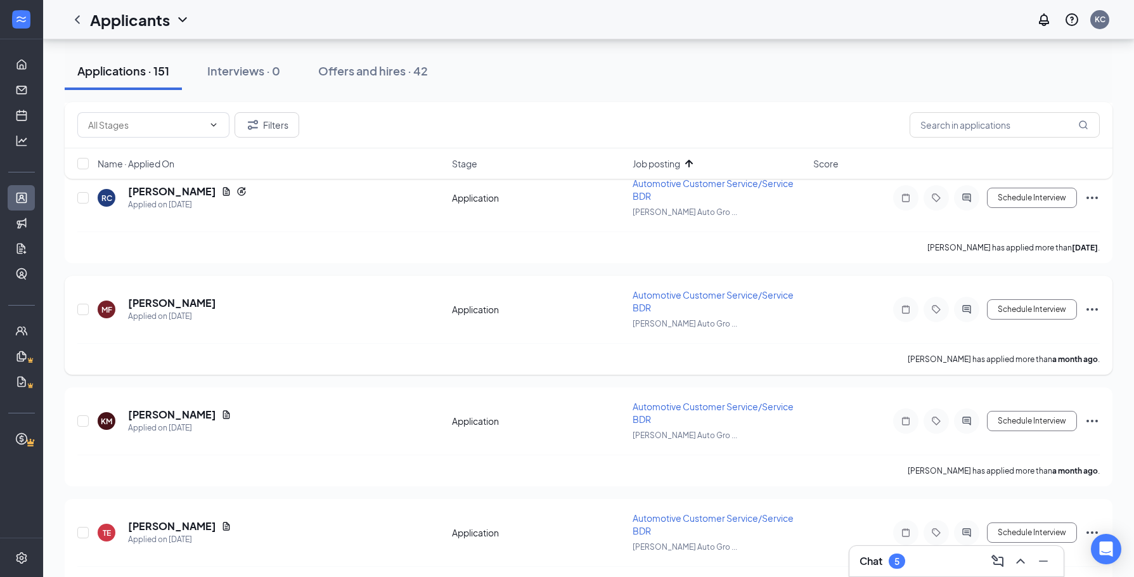
click at [249, 363] on div "[PERSON_NAME] has applied more than a month ago ." at bounding box center [588, 359] width 1023 height 32
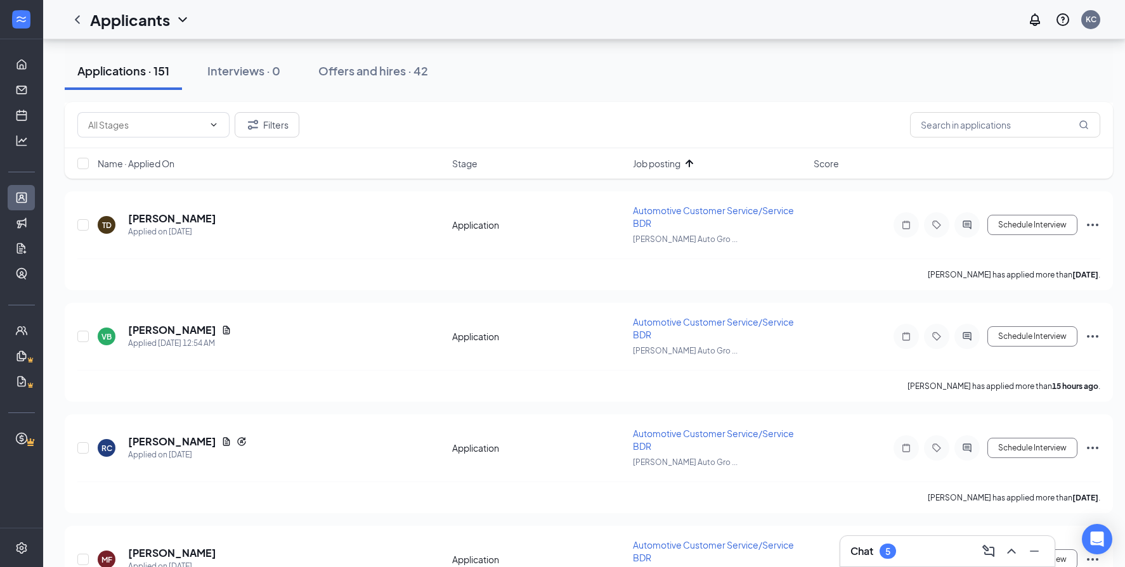
scroll to position [4699, 0]
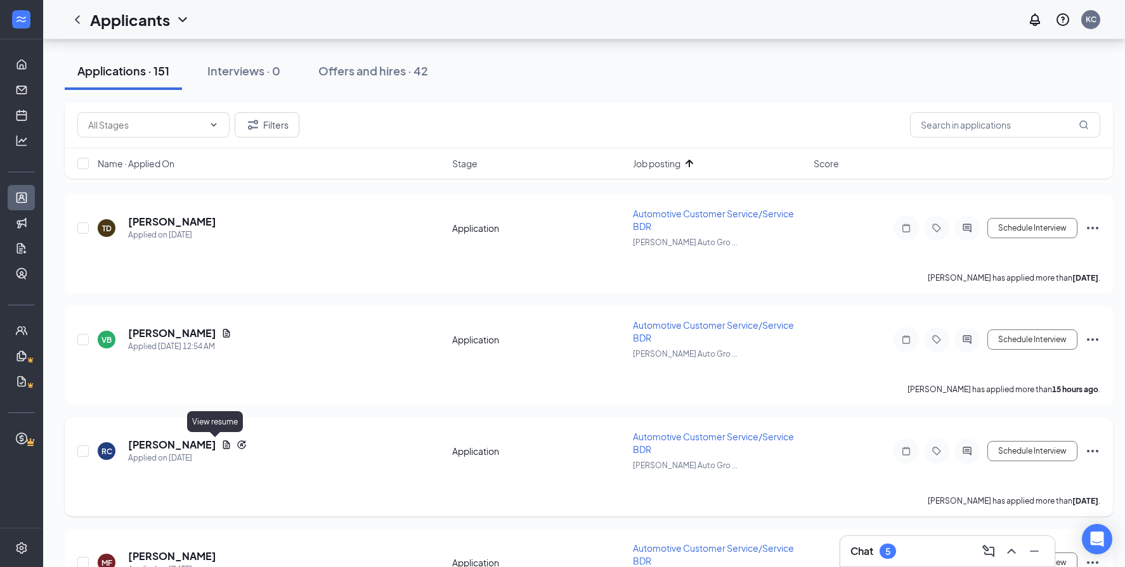
drag, startPoint x: 211, startPoint y: 444, endPoint x: 334, endPoint y: 448, distance: 123.0
click at [221, 444] on icon "Document" at bounding box center [226, 445] width 10 height 10
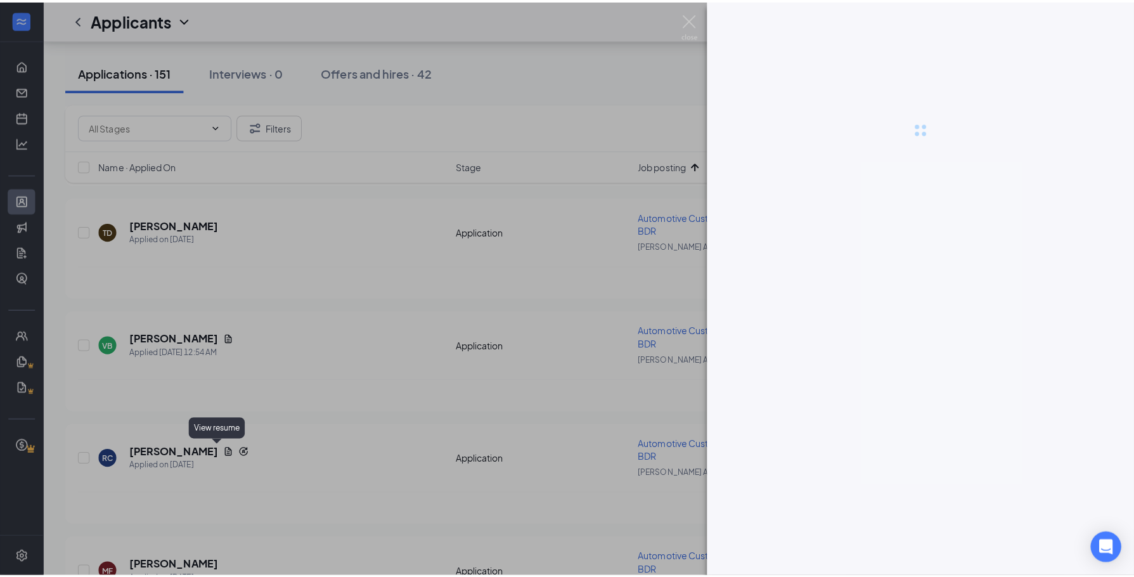
scroll to position [4952, 0]
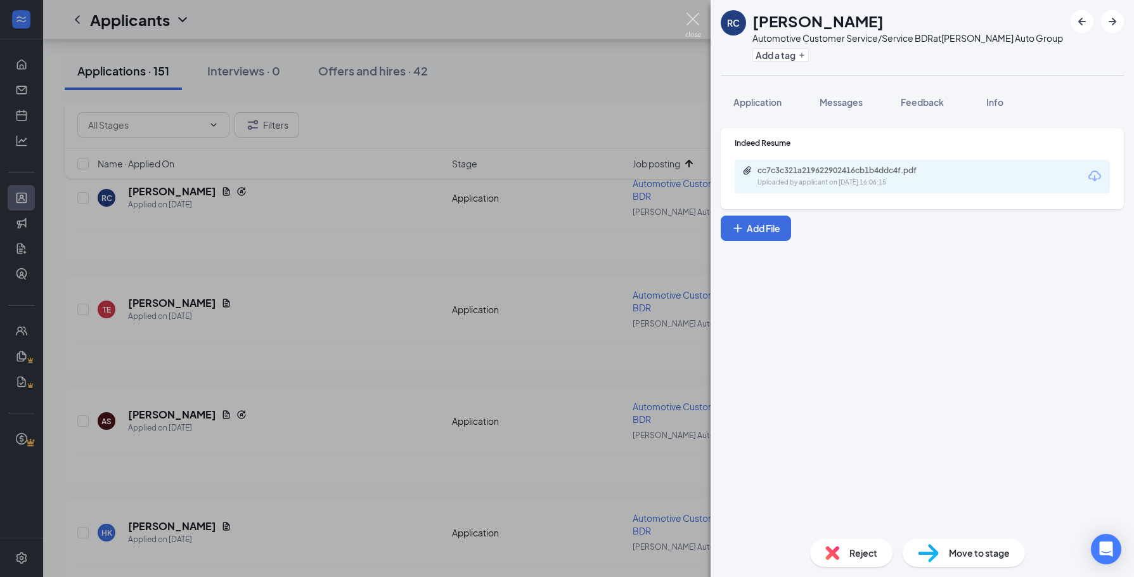
click at [691, 18] on img at bounding box center [693, 25] width 16 height 25
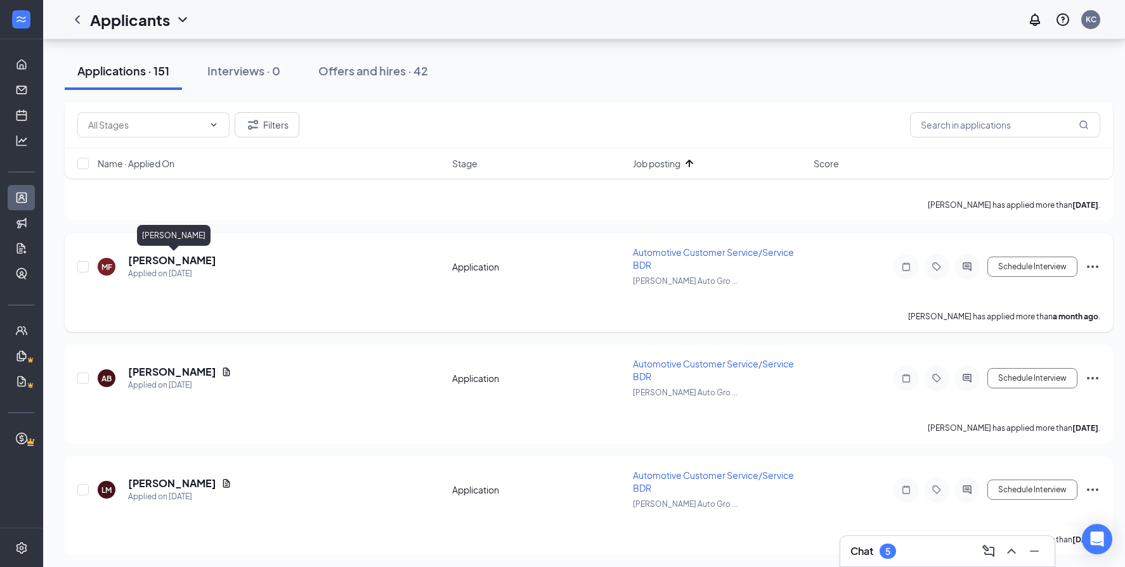
scroll to position [5459, 0]
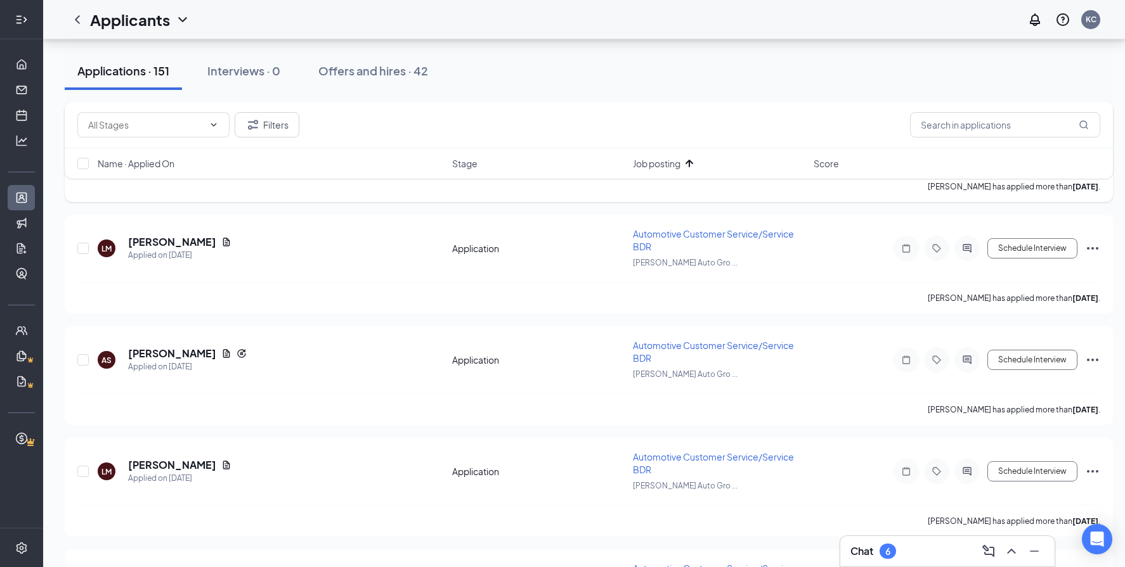
drag, startPoint x: 32, startPoint y: 87, endPoint x: 183, endPoint y: 201, distance: 188.8
click at [33, 87] on link "Messages" at bounding box center [39, 89] width 13 height 25
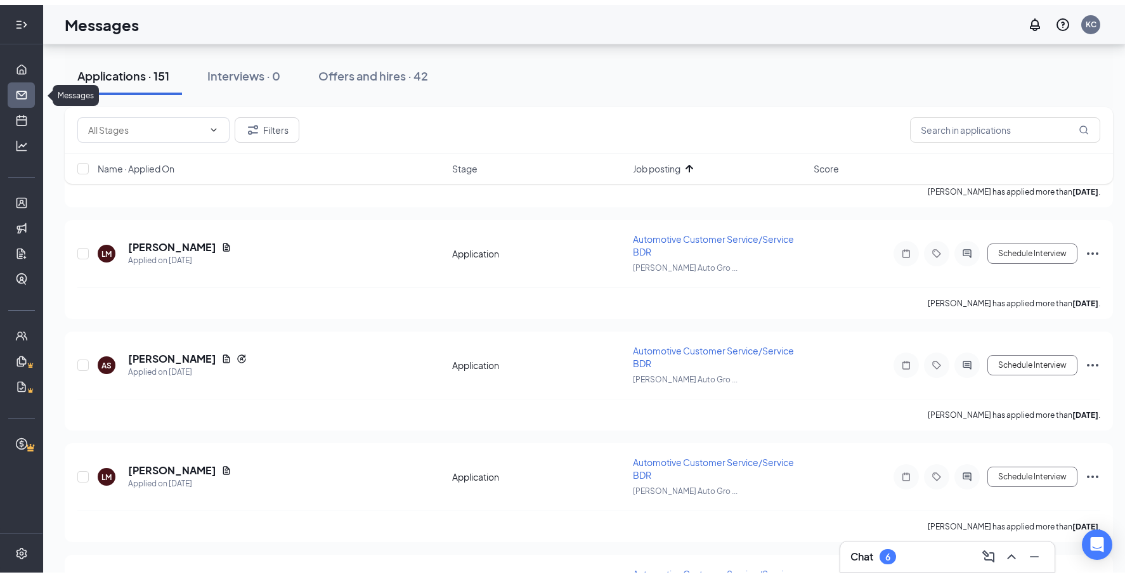
scroll to position [4983, 0]
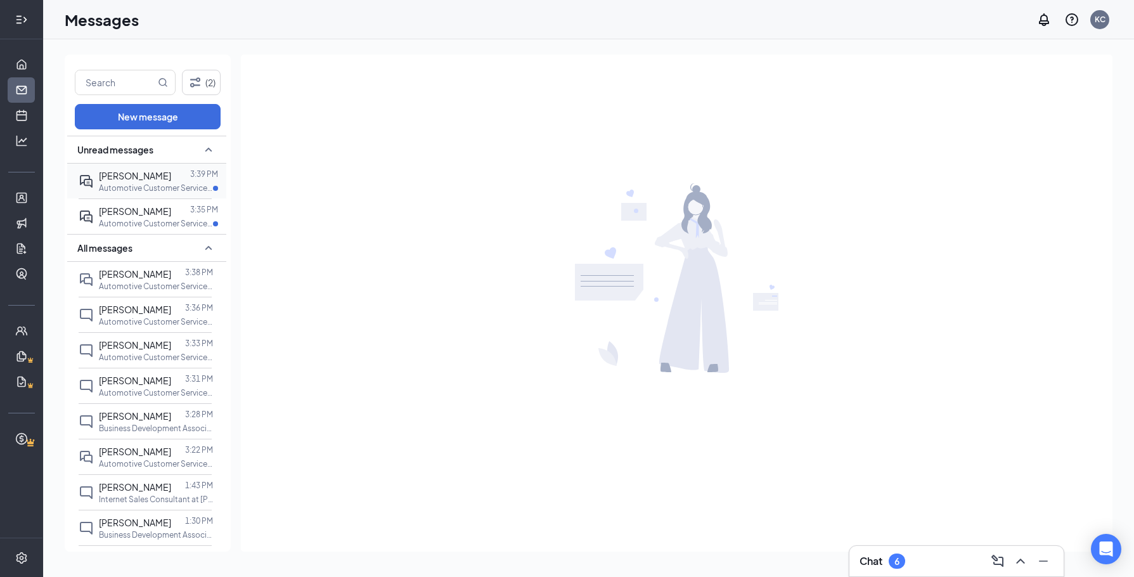
click at [112, 166] on div "[PERSON_NAME] 3:39 PM Automotive Customer Service/Service BDR at [PERSON_NAME] …" at bounding box center [145, 181] width 133 height 35
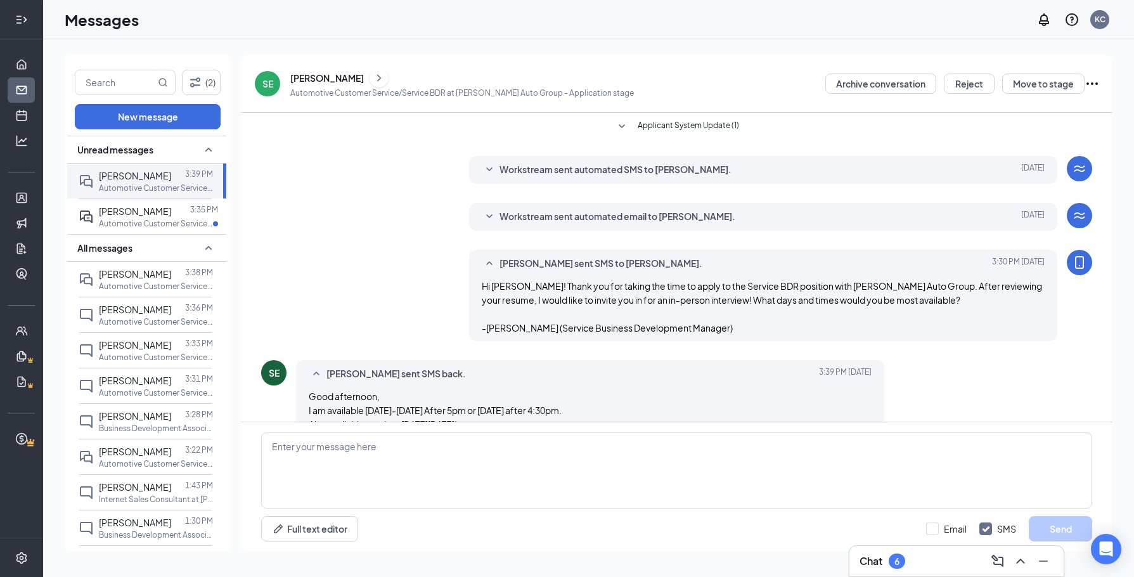
scroll to position [29, 0]
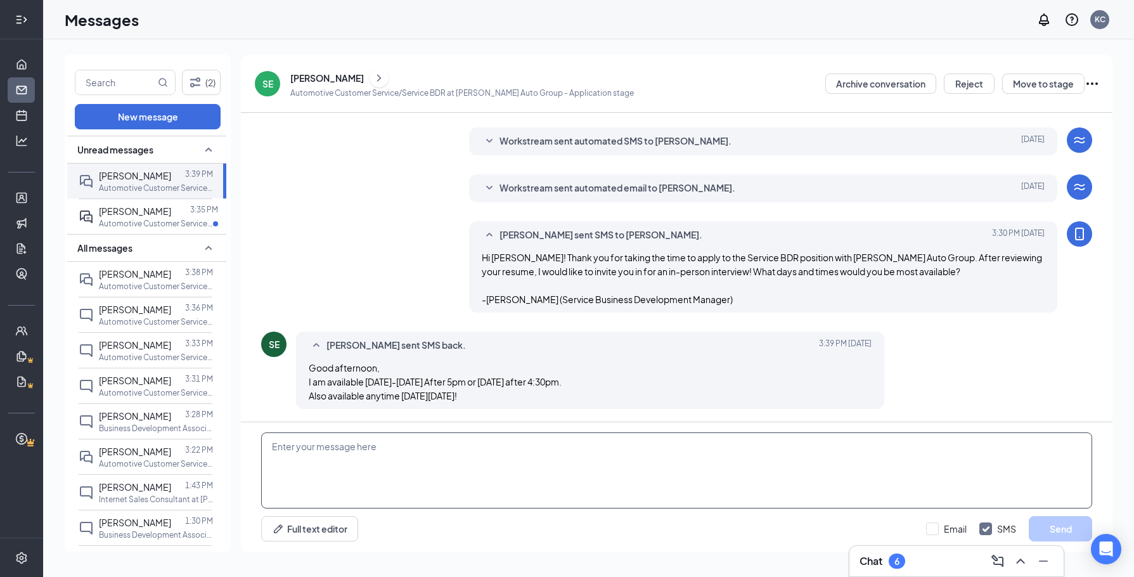
click at [380, 443] on textarea at bounding box center [676, 470] width 831 height 76
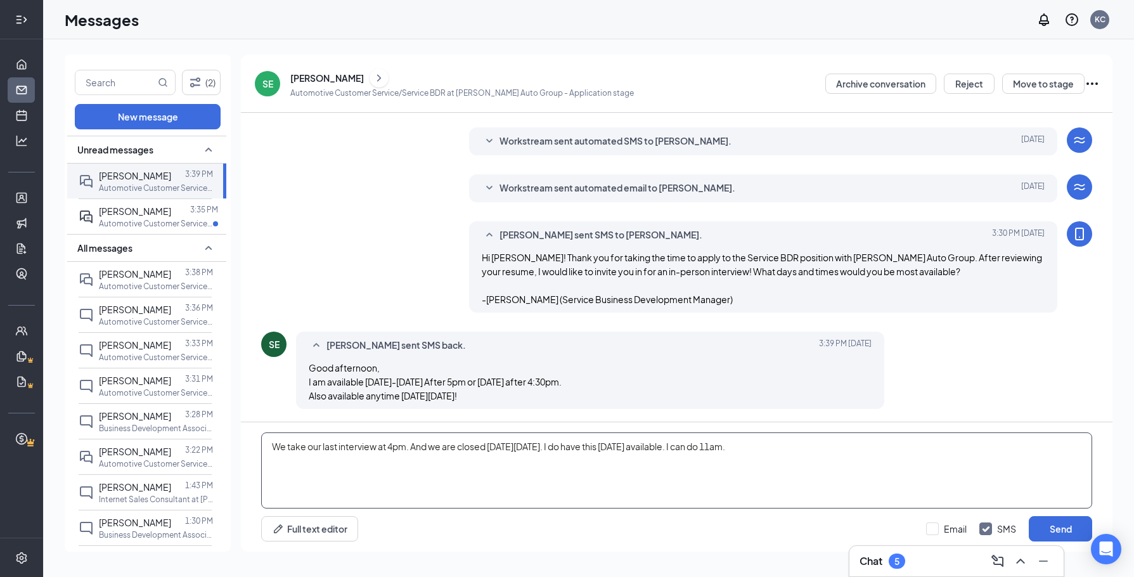
click at [769, 451] on textarea "We take our last interview at 4pm. And we are closed [DATE][DATE]. I do have th…" at bounding box center [676, 470] width 831 height 76
type textarea "We take our last interview at 4pm. And we are closed [DATE][DATE]. I do have th…"
click at [1072, 533] on button "Send" at bounding box center [1060, 528] width 63 height 25
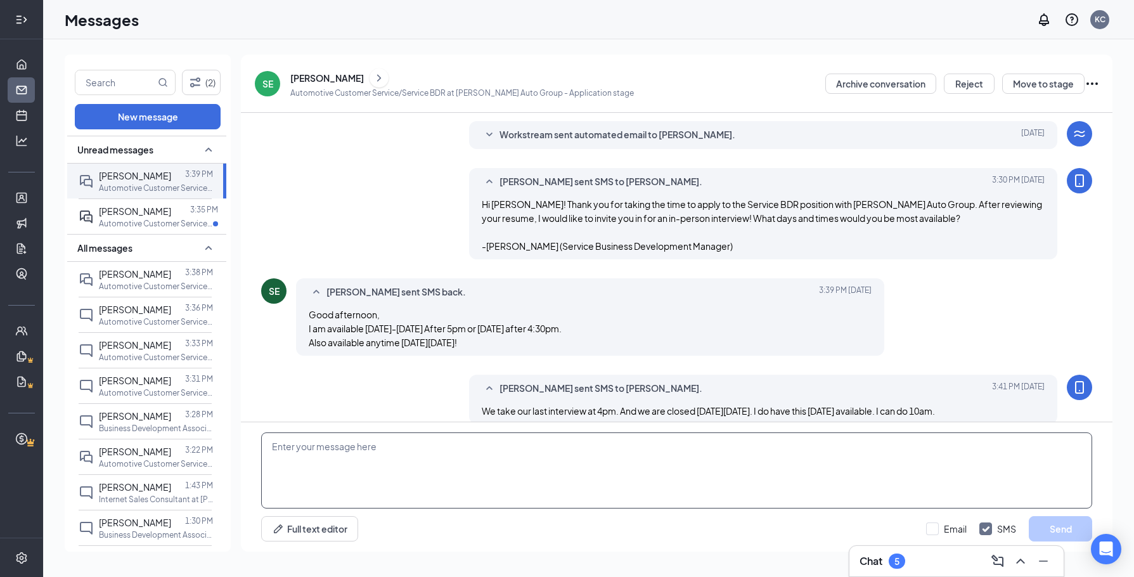
scroll to position [97, 0]
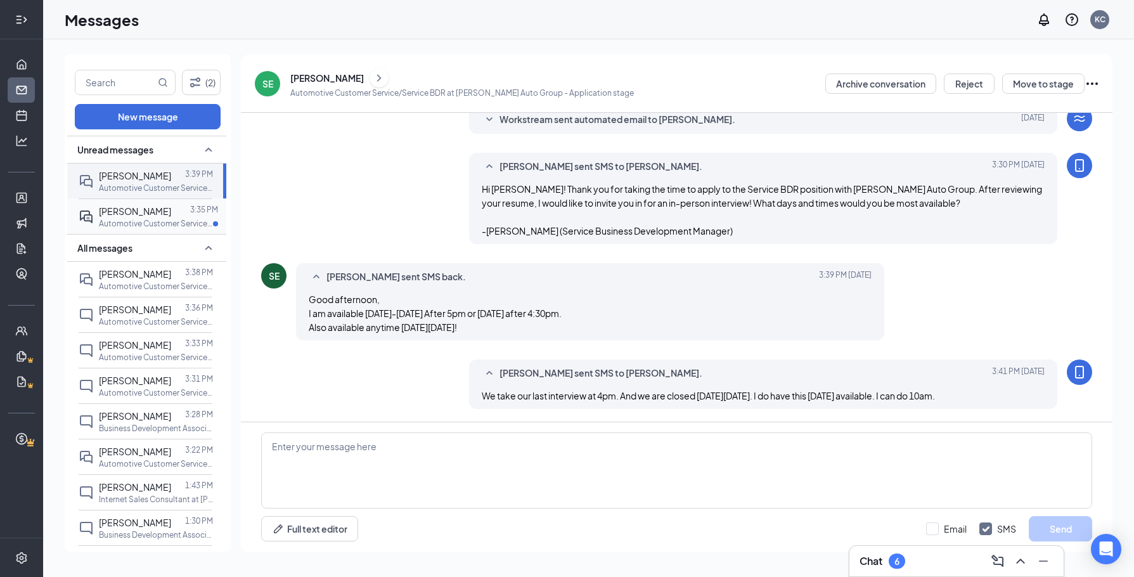
click at [122, 218] on p "Automotive Customer Service/Service BDR at [PERSON_NAME] Auto Group" at bounding box center [156, 223] width 114 height 11
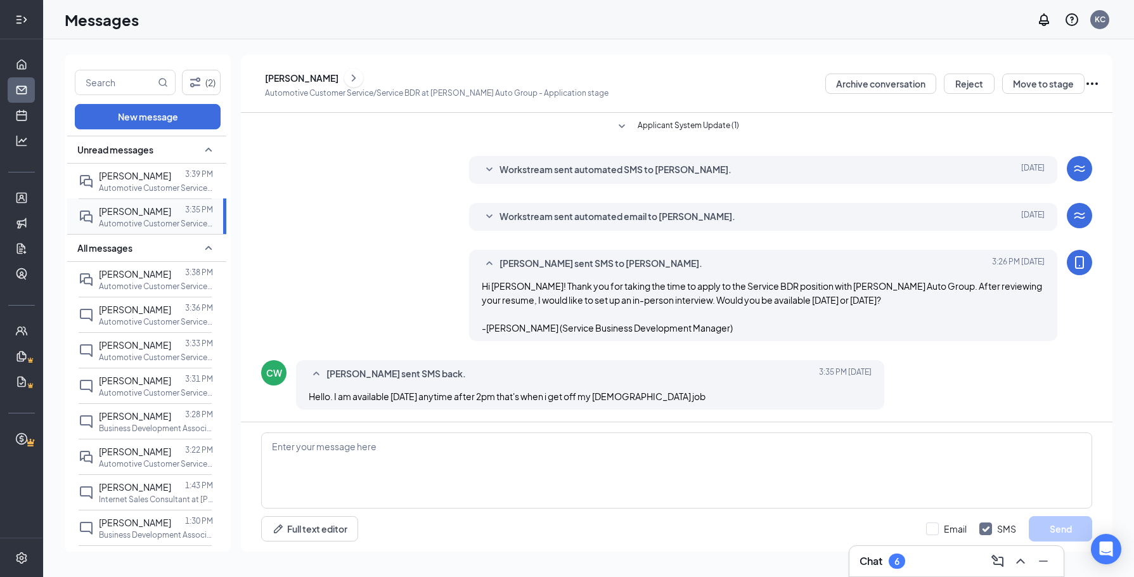
scroll to position [1, 0]
click at [339, 450] on textarea at bounding box center [676, 470] width 831 height 76
type textarea "I can do [DATE] at 3p. Would that work for you?"
click at [1069, 528] on button "Send" at bounding box center [1060, 528] width 63 height 25
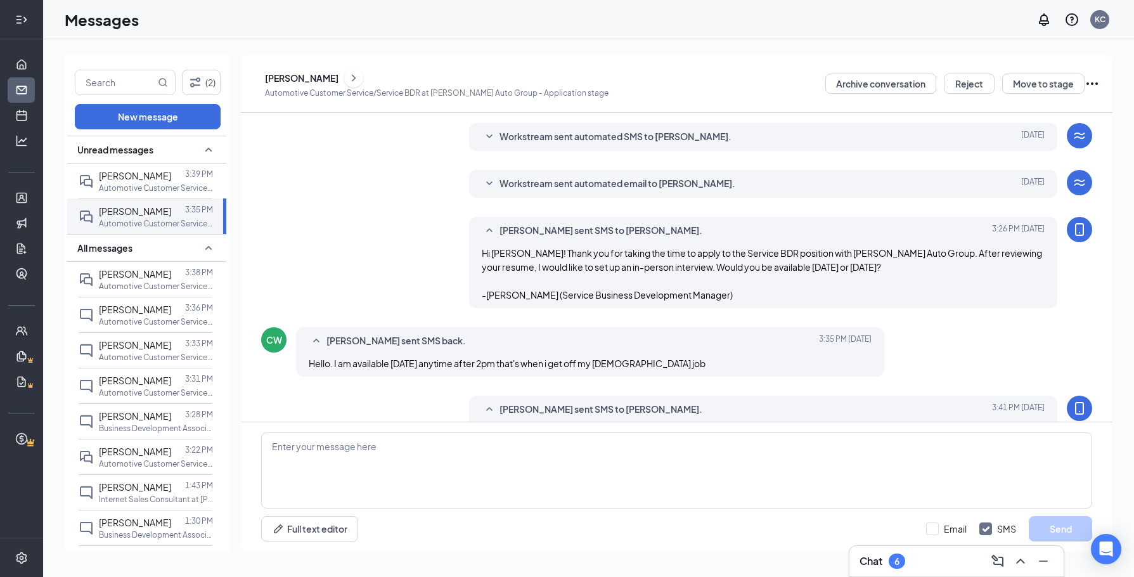
scroll to position [69, 0]
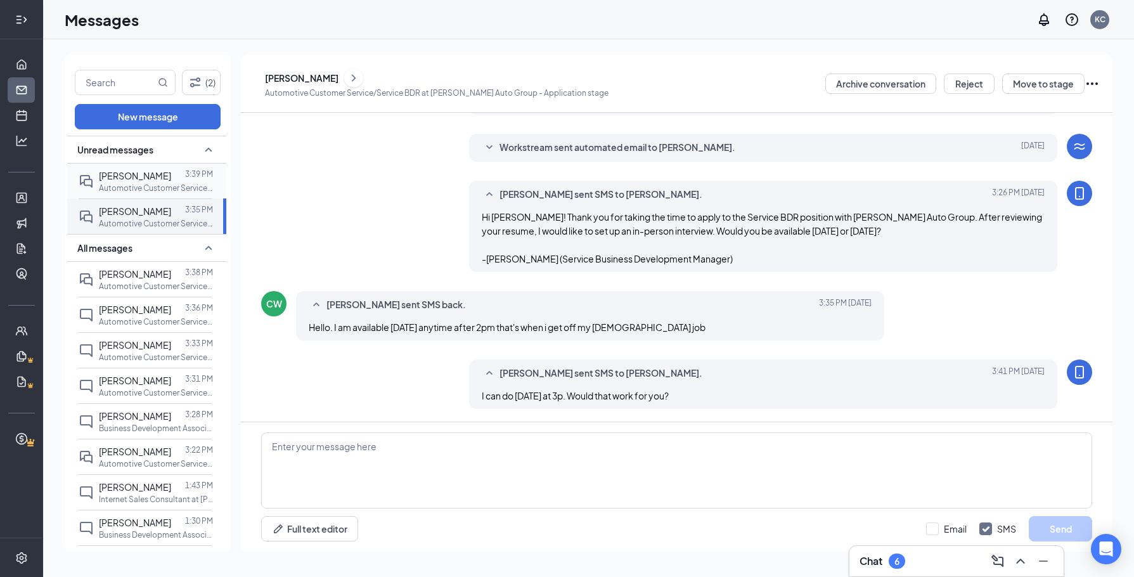
click at [138, 186] on p "Automotive Customer Service/Service BDR at [PERSON_NAME] Auto Group" at bounding box center [156, 188] width 114 height 11
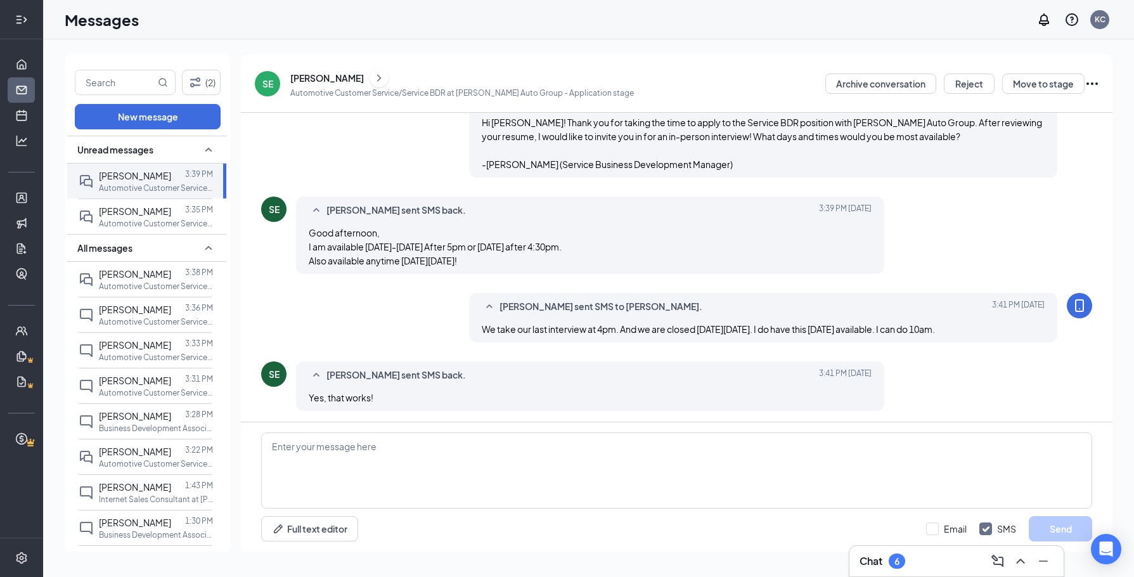
scroll to position [165, 0]
click at [461, 484] on textarea at bounding box center [676, 470] width 831 height 76
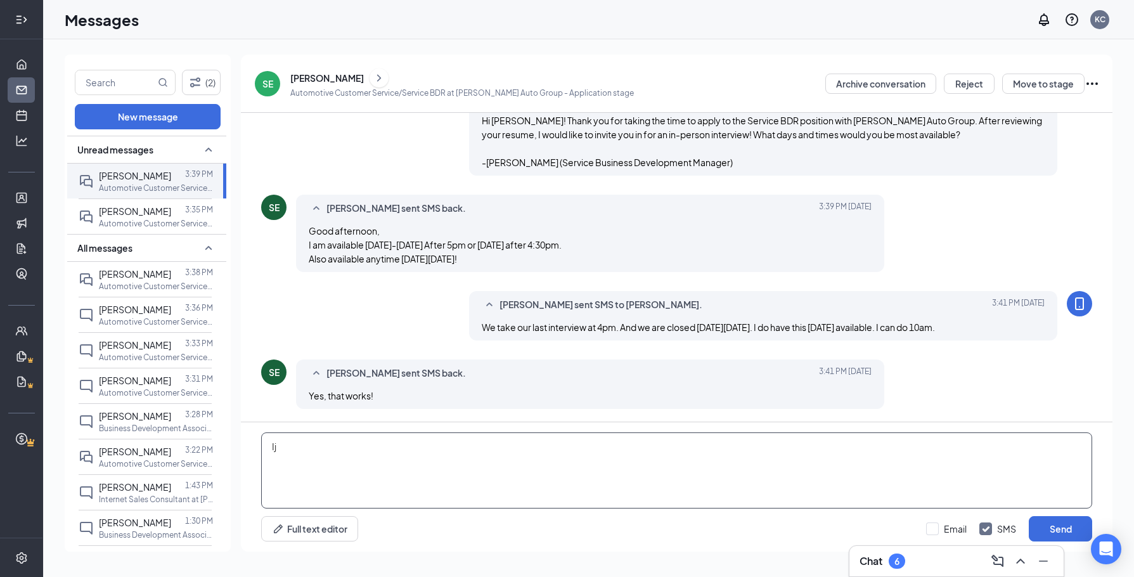
type textarea "I"
type textarea "o"
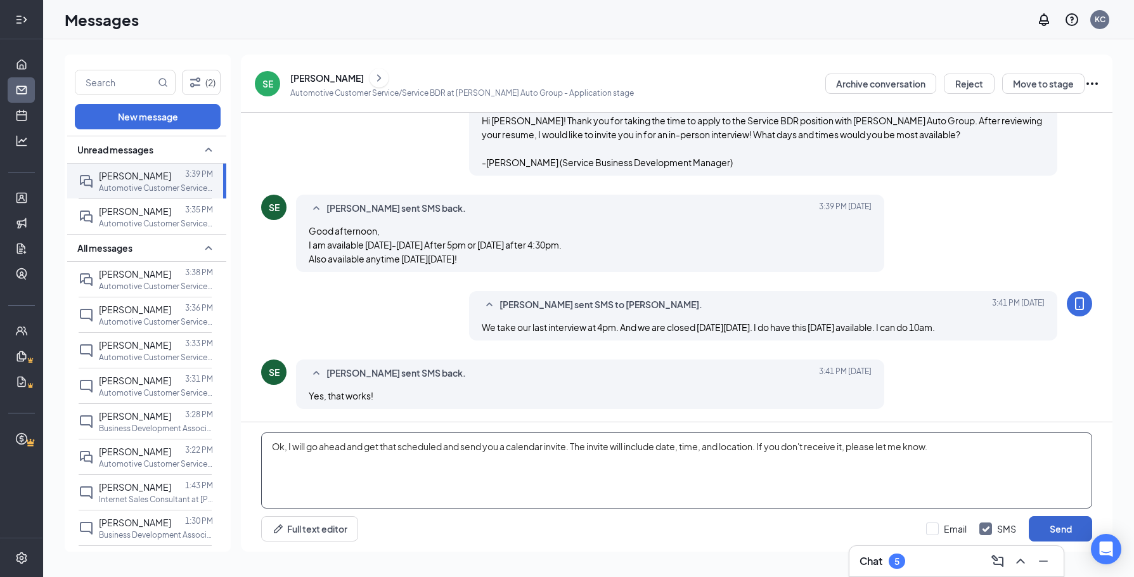
type textarea "Ok, I will go ahead and get that scheduled and send you a calendar invite. The …"
click at [1071, 527] on button "Send" at bounding box center [1060, 528] width 63 height 25
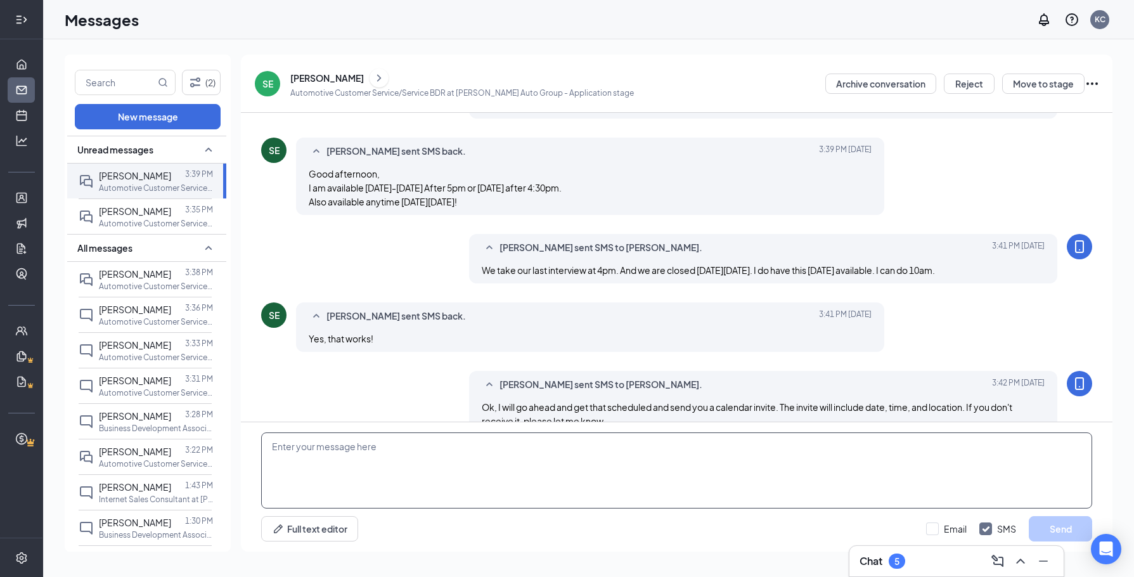
scroll to position [248, 0]
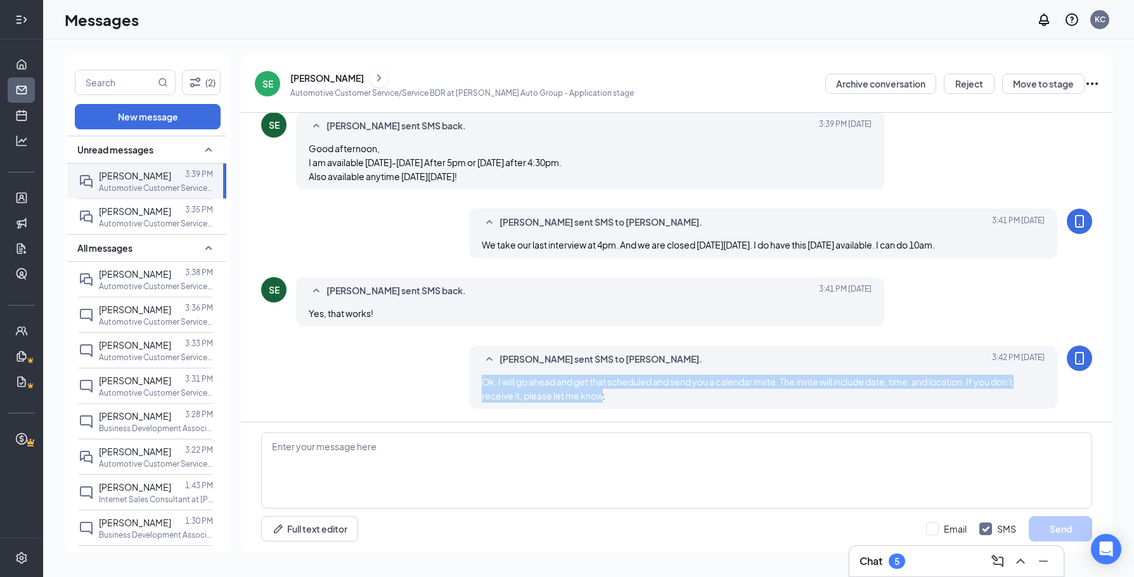
drag, startPoint x: 601, startPoint y: 393, endPoint x: 465, endPoint y: 375, distance: 137.5
click at [465, 375] on div "[PERSON_NAME] sent SMS to [PERSON_NAME]. [DATE] 3:42 PM Ok, I will go ahead and…" at bounding box center [676, 380] width 831 height 70
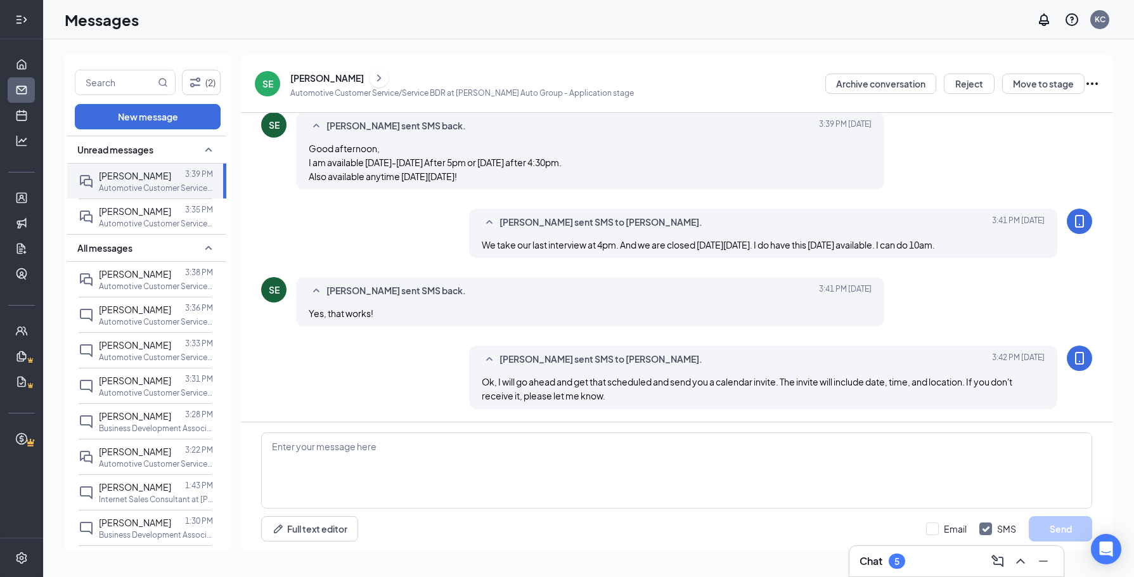
click at [607, 401] on div "[PERSON_NAME] sent SMS to [PERSON_NAME]. [DATE] 3:42 PM Ok, I will go ahead and…" at bounding box center [763, 376] width 588 height 63
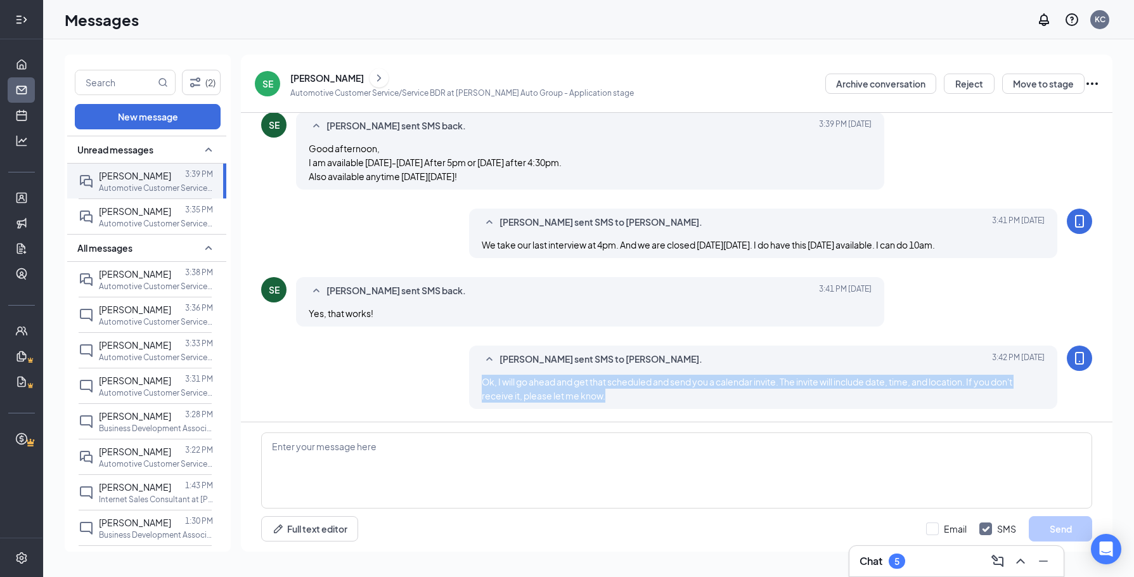
drag, startPoint x: 606, startPoint y: 392, endPoint x: 464, endPoint y: 378, distance: 142.7
click at [464, 378] on div "[PERSON_NAME] sent SMS to [PERSON_NAME]. [DATE] 3:42 PM Ok, I will go ahead and…" at bounding box center [676, 380] width 831 height 70
copy span "Ok, I will go ahead and get that scheduled and send you a calendar invite. The …"
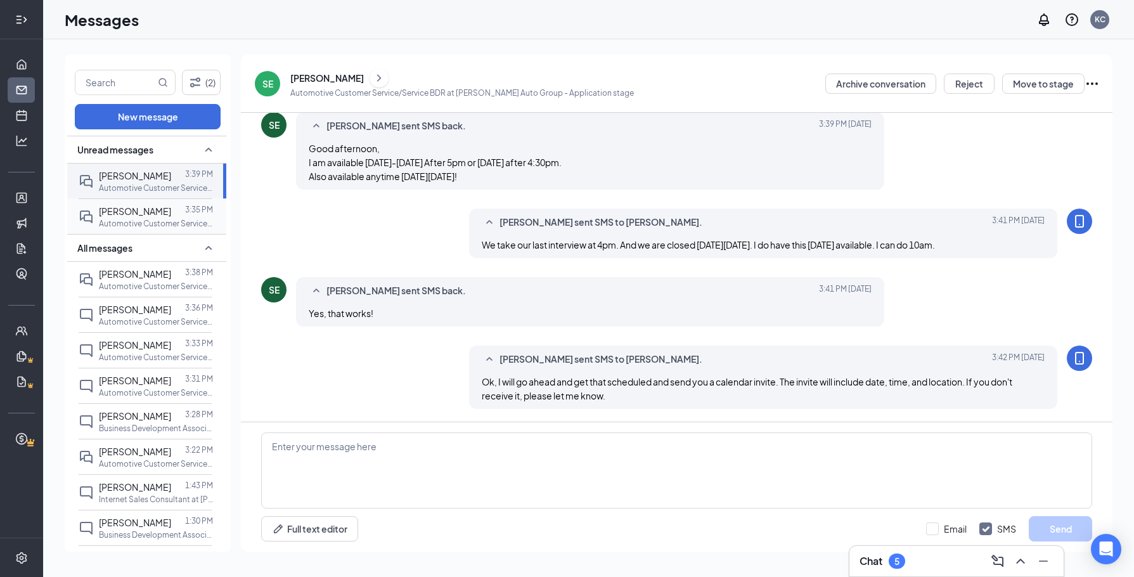
click at [113, 212] on span "[PERSON_NAME]" at bounding box center [135, 210] width 72 height 11
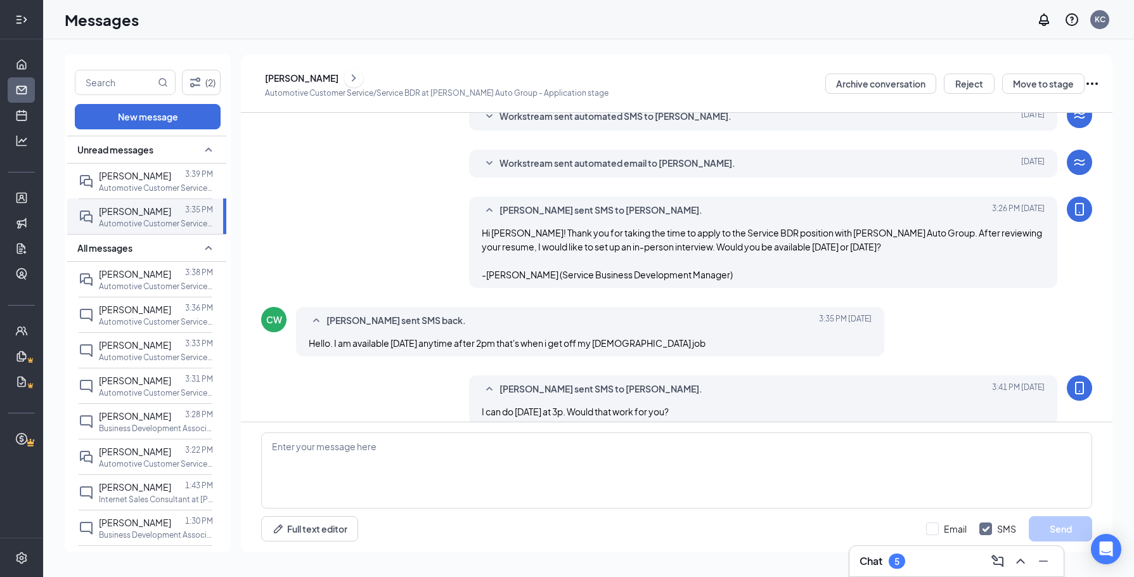
scroll to position [69, 0]
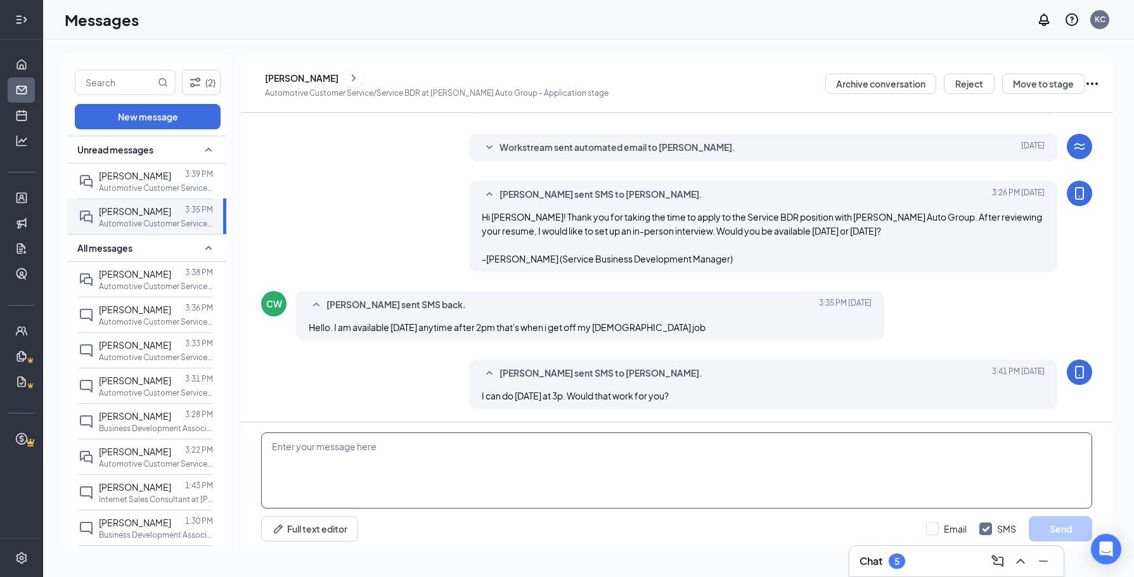
drag, startPoint x: 330, startPoint y: 450, endPoint x: 310, endPoint y: 399, distance: 55.2
click at [330, 449] on textarea at bounding box center [676, 470] width 831 height 76
click at [136, 172] on span "[PERSON_NAME]" at bounding box center [135, 175] width 72 height 11
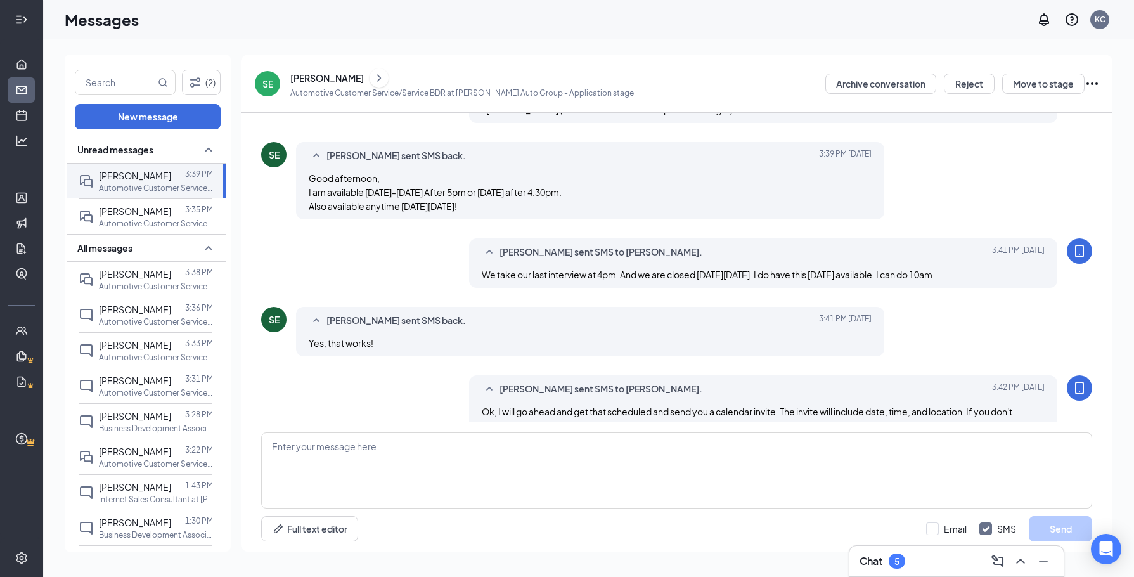
scroll to position [248, 0]
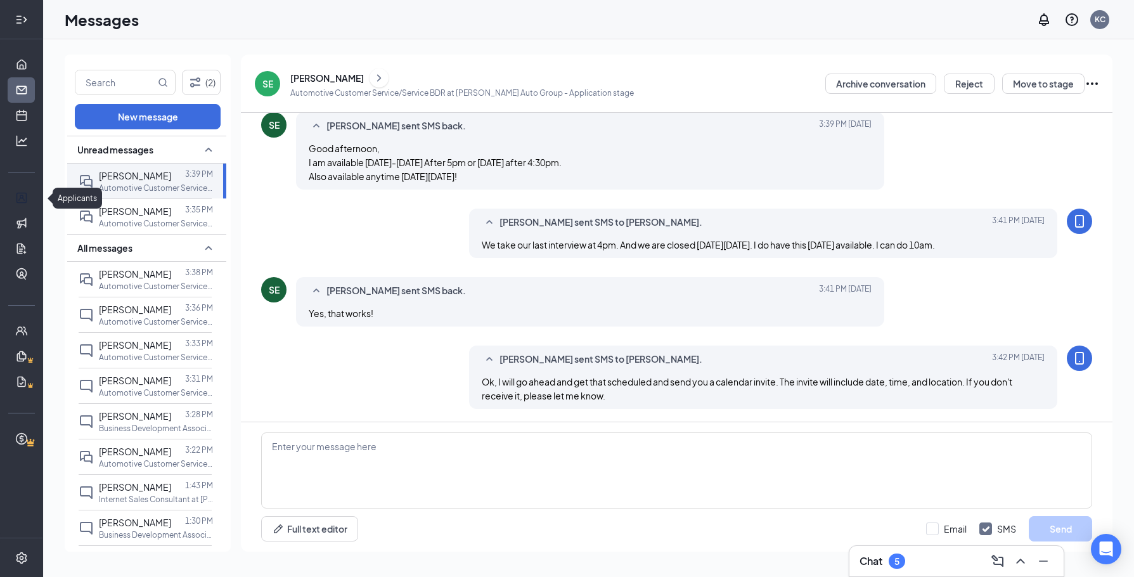
drag, startPoint x: 20, startPoint y: 188, endPoint x: 55, endPoint y: 181, distance: 35.6
click at [33, 188] on link "Applicants" at bounding box center [39, 197] width 13 height 25
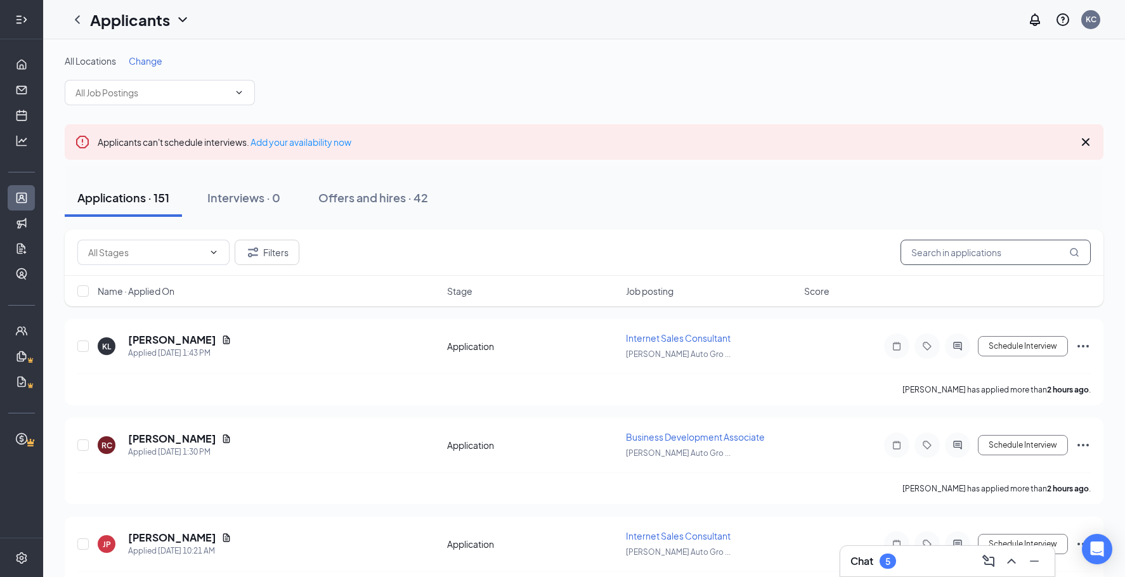
click at [952, 251] on input "text" at bounding box center [995, 252] width 190 height 25
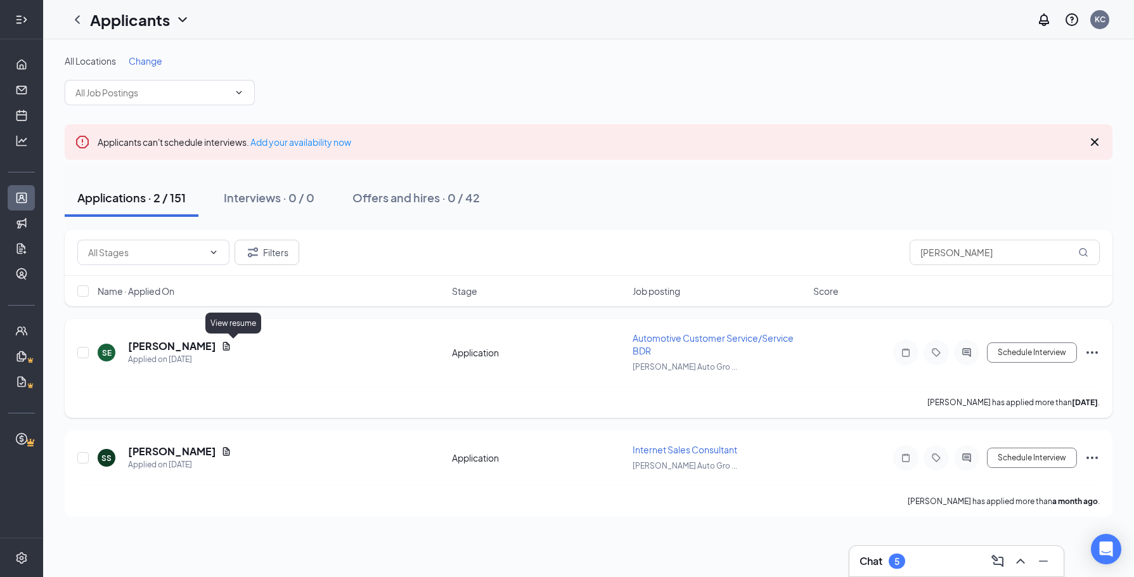
click at [231, 345] on icon "Document" at bounding box center [226, 346] width 10 height 10
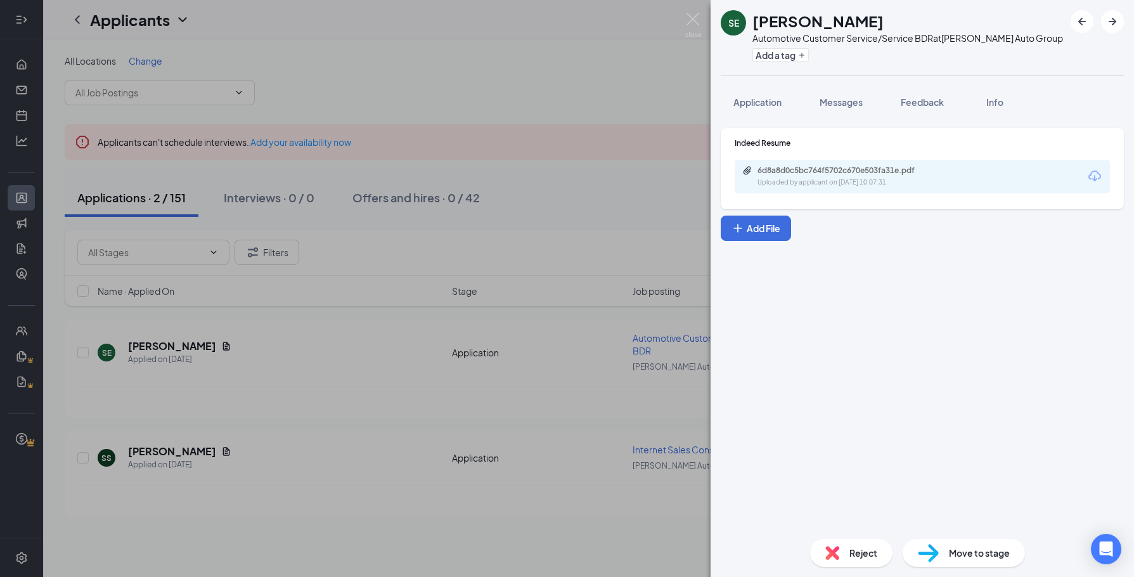
click at [808, 184] on div "Uploaded by applicant on [DATE] 10:07:31" at bounding box center [853, 183] width 190 height 10
click at [385, 353] on div "SE [PERSON_NAME] Automotive Customer Service/Service BDR at [PERSON_NAME] Auto …" at bounding box center [567, 288] width 1134 height 577
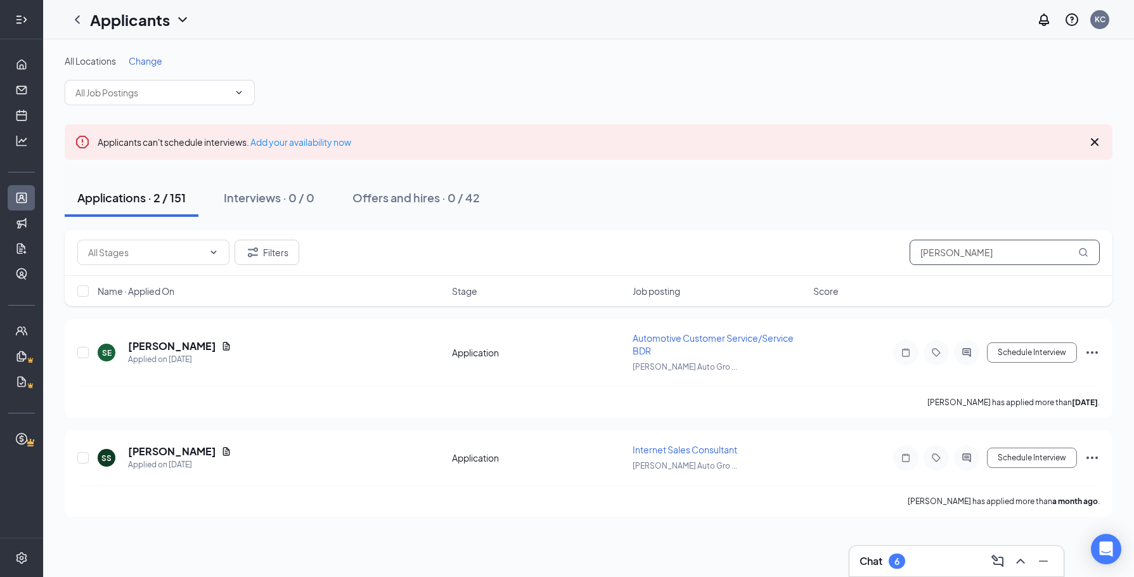
click at [989, 261] on input "[PERSON_NAME]" at bounding box center [1005, 252] width 190 height 25
type input "[PERSON_NAME]"
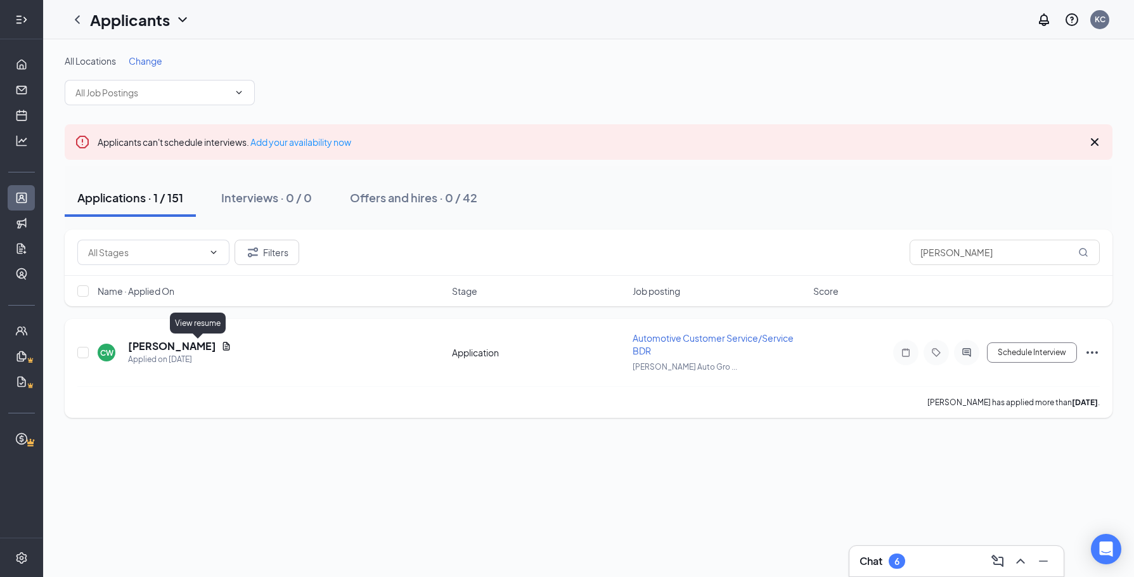
click at [221, 346] on icon "Document" at bounding box center [226, 346] width 10 height 10
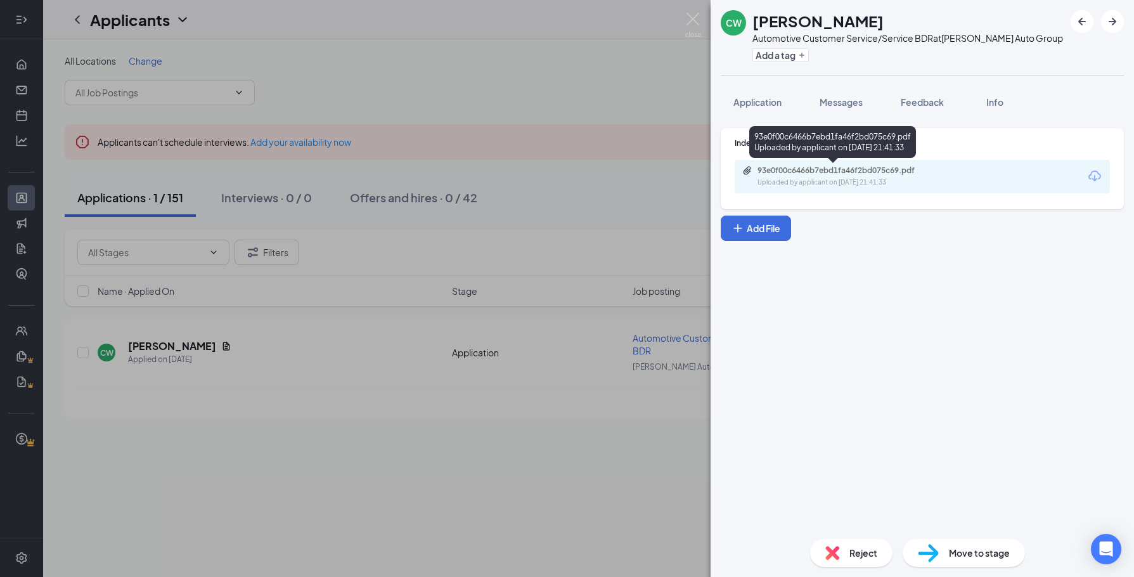
click at [794, 175] on div "93e0f00c6466b7ebd1fa46f2bd075c69.pdf" at bounding box center [847, 170] width 178 height 10
click at [20, 102] on div "CW [PERSON_NAME] Automotive Customer Service/Service BDR at [PERSON_NAME] Auto …" at bounding box center [567, 288] width 1134 height 577
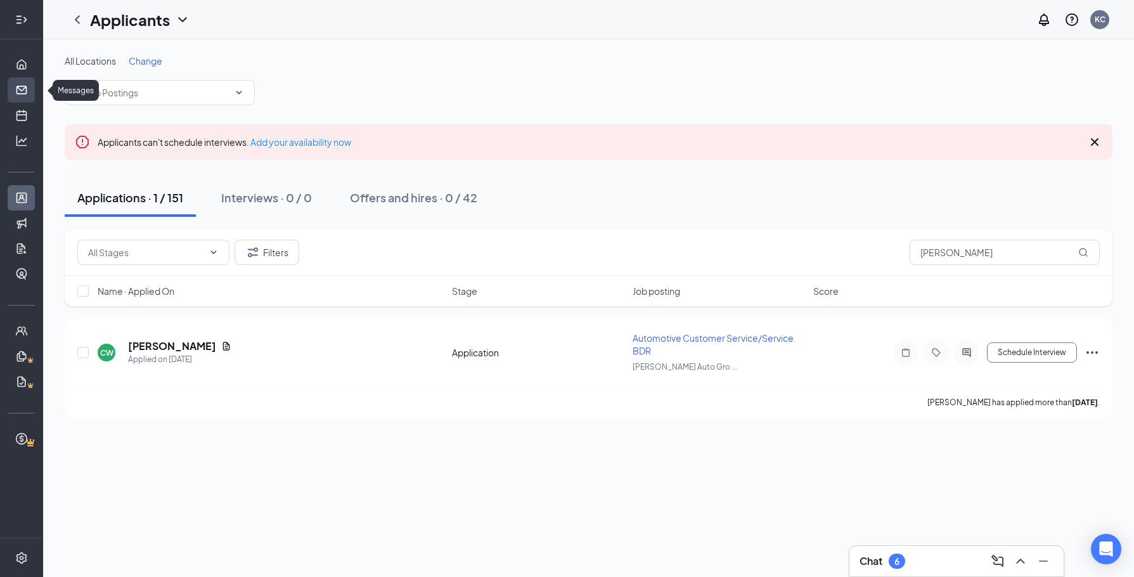
click at [33, 86] on link "Messages" at bounding box center [39, 89] width 13 height 25
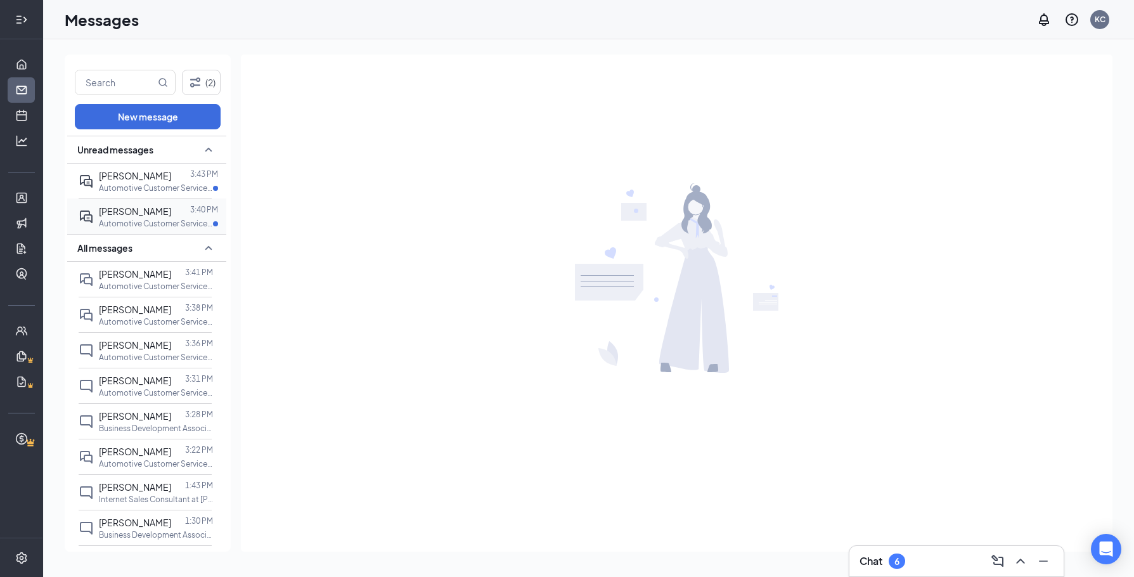
click at [148, 207] on span "[PERSON_NAME]" at bounding box center [135, 210] width 72 height 11
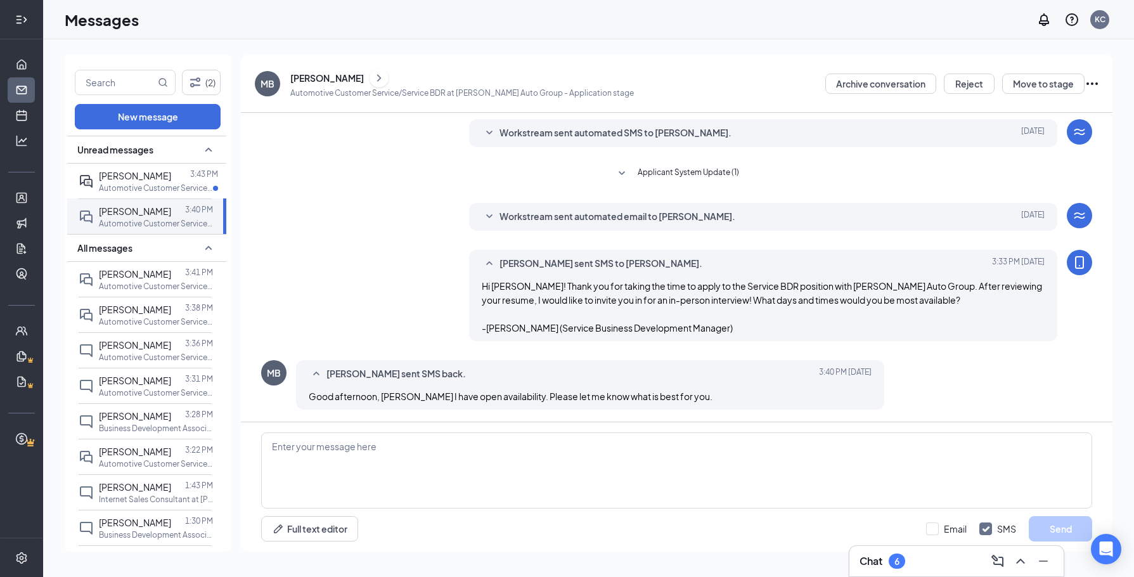
scroll to position [1, 0]
click at [429, 484] on textarea at bounding box center [676, 470] width 831 height 76
type textarea "I can do [DATE] at 2pm, or I have [DATE] at 11am. Would either of those work fo…"
click at [1038, 531] on button "Send" at bounding box center [1060, 528] width 63 height 25
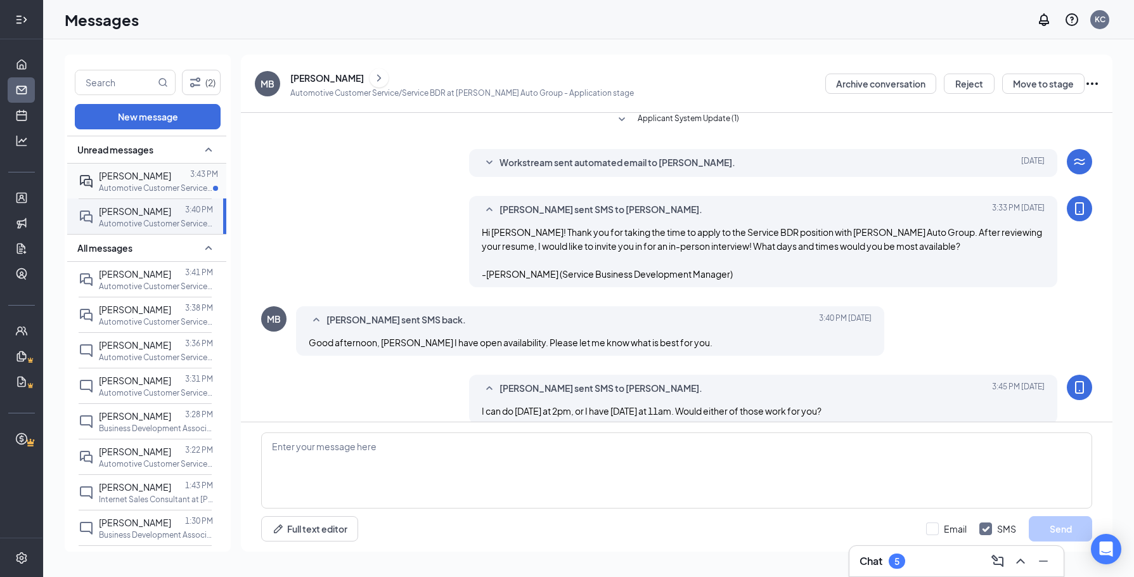
scroll to position [69, 0]
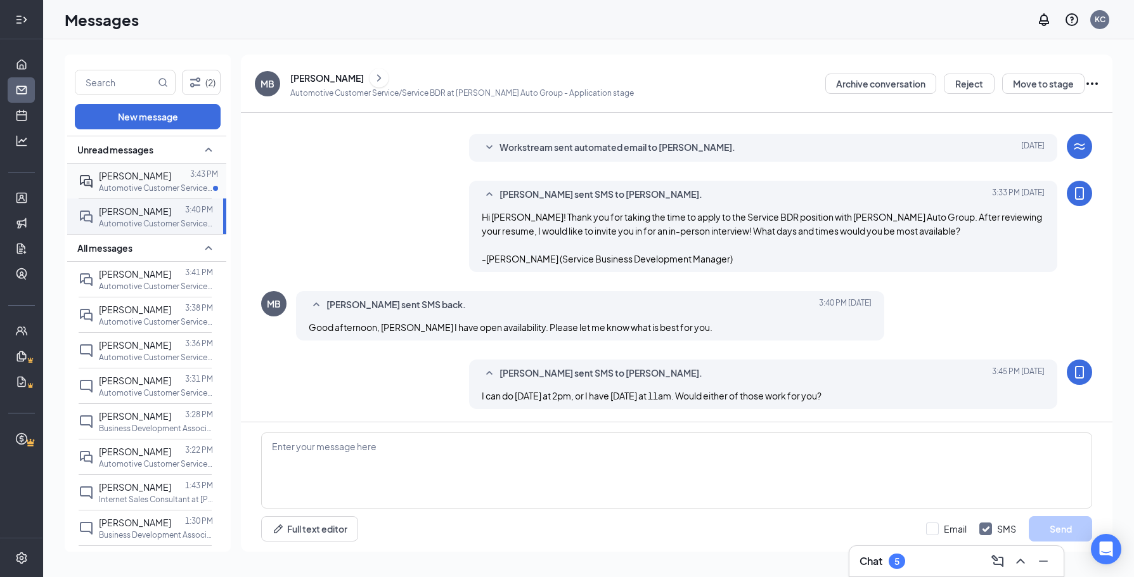
click at [122, 171] on span "[PERSON_NAME]" at bounding box center [135, 175] width 72 height 11
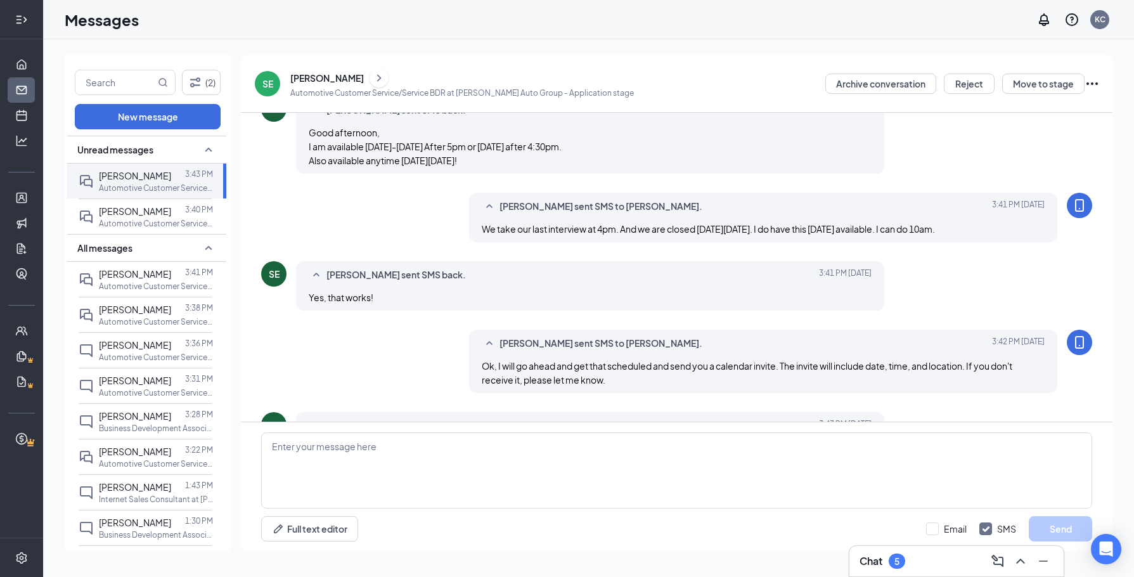
scroll to position [316, 0]
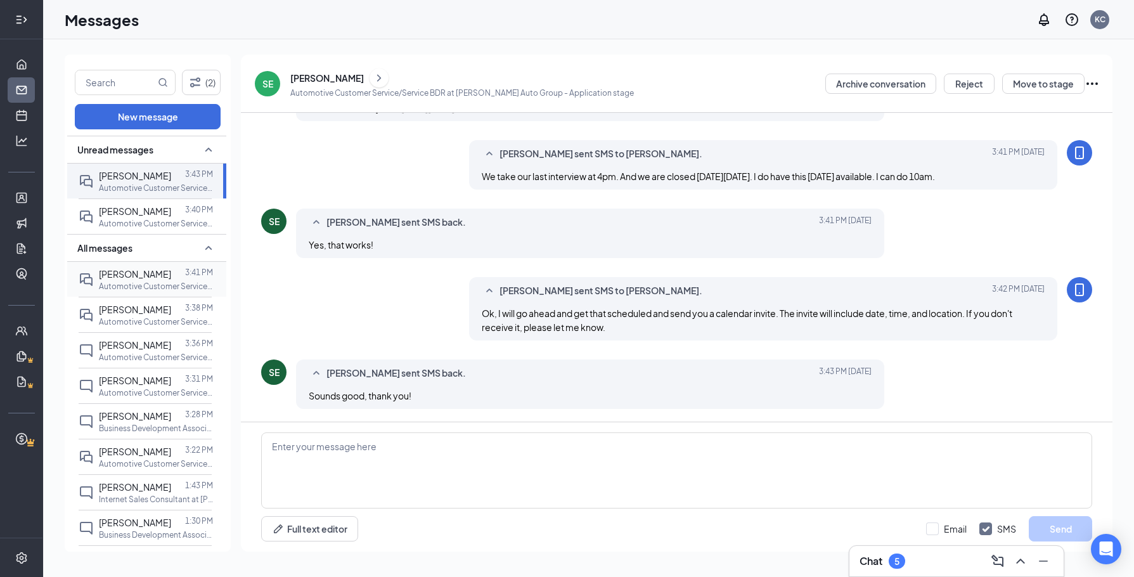
click at [120, 273] on span "[PERSON_NAME]" at bounding box center [135, 273] width 72 height 11
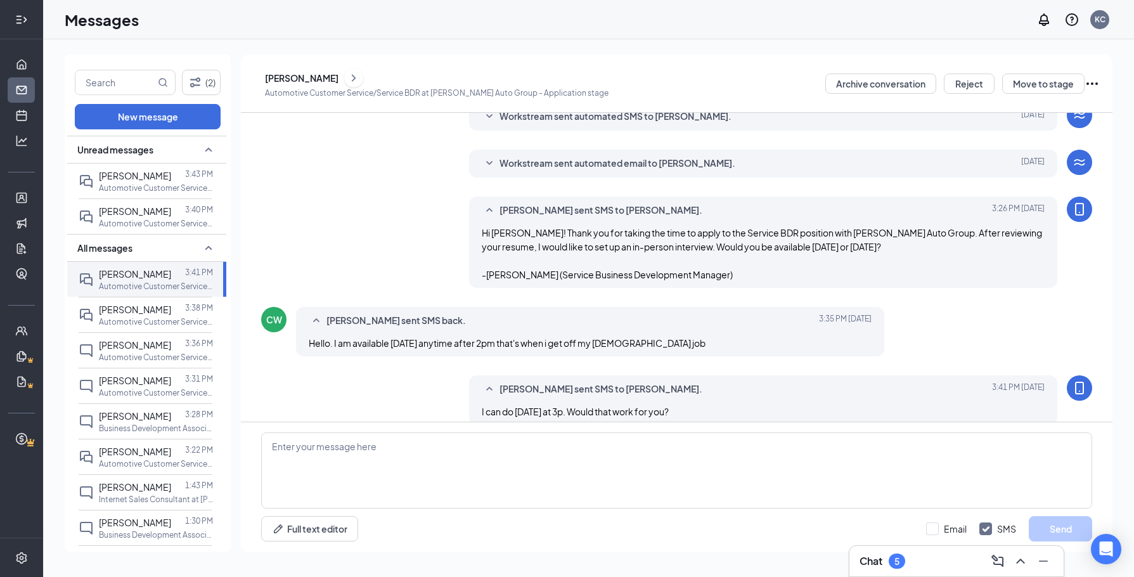
scroll to position [69, 0]
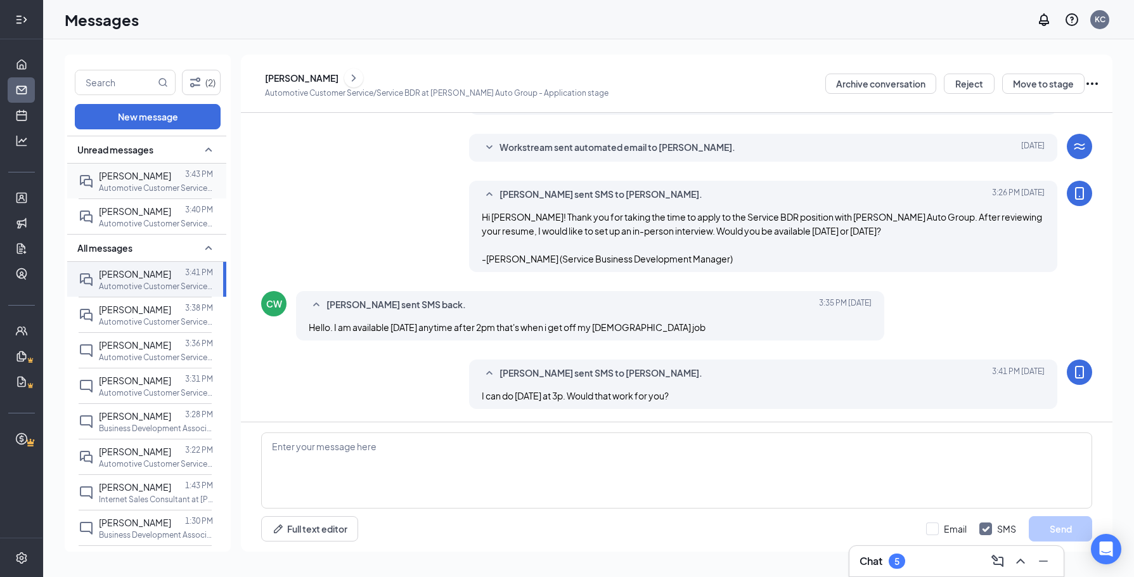
click at [135, 184] on p "Automotive Customer Service/Service BDR at [PERSON_NAME] Auto Group" at bounding box center [156, 188] width 114 height 11
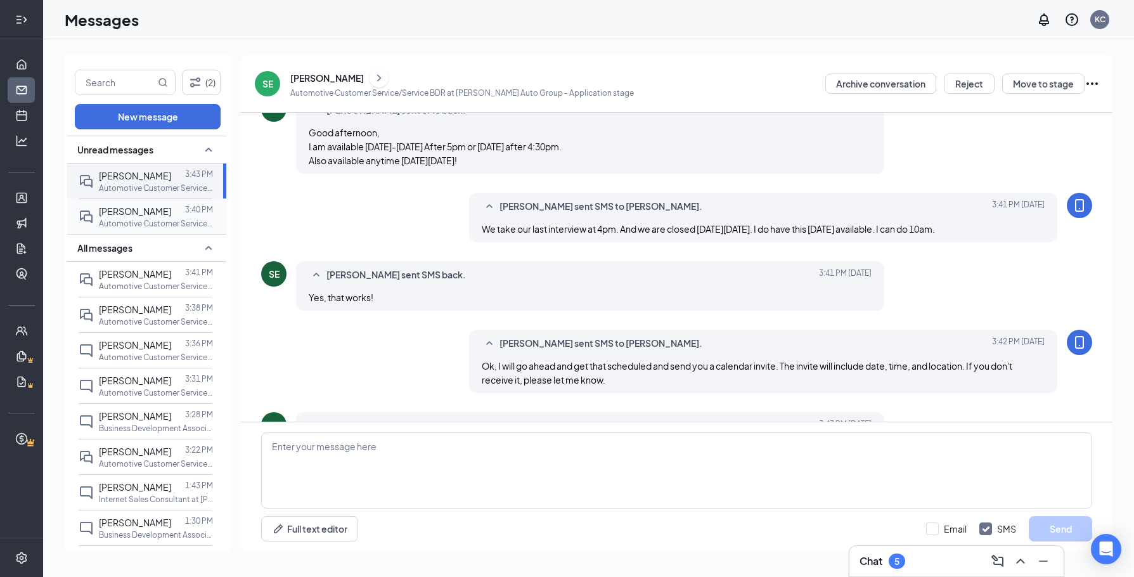
scroll to position [316, 0]
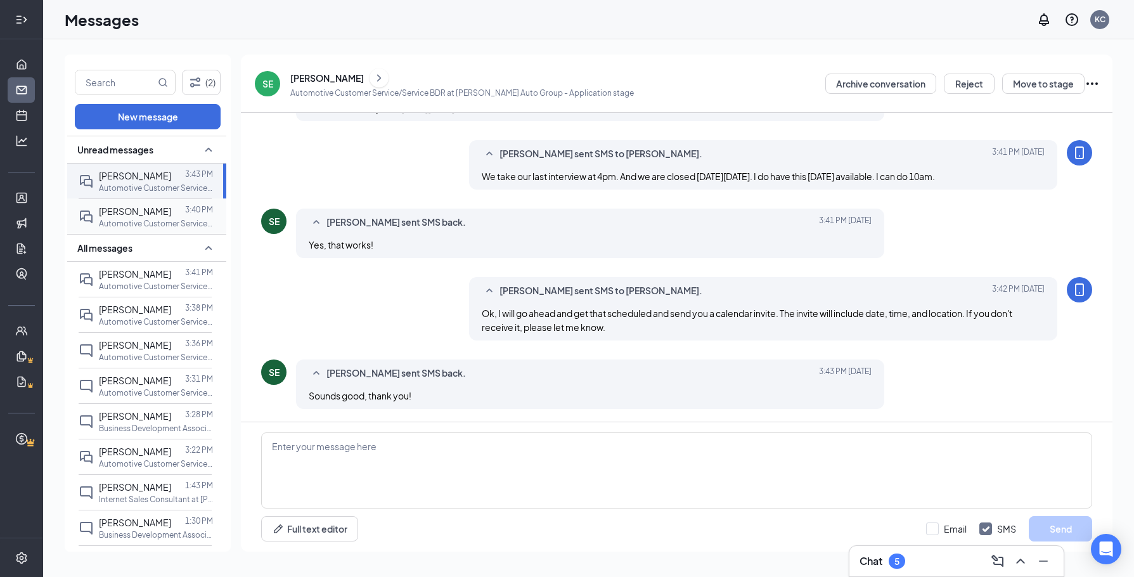
click at [137, 214] on span "[PERSON_NAME]" at bounding box center [135, 210] width 72 height 11
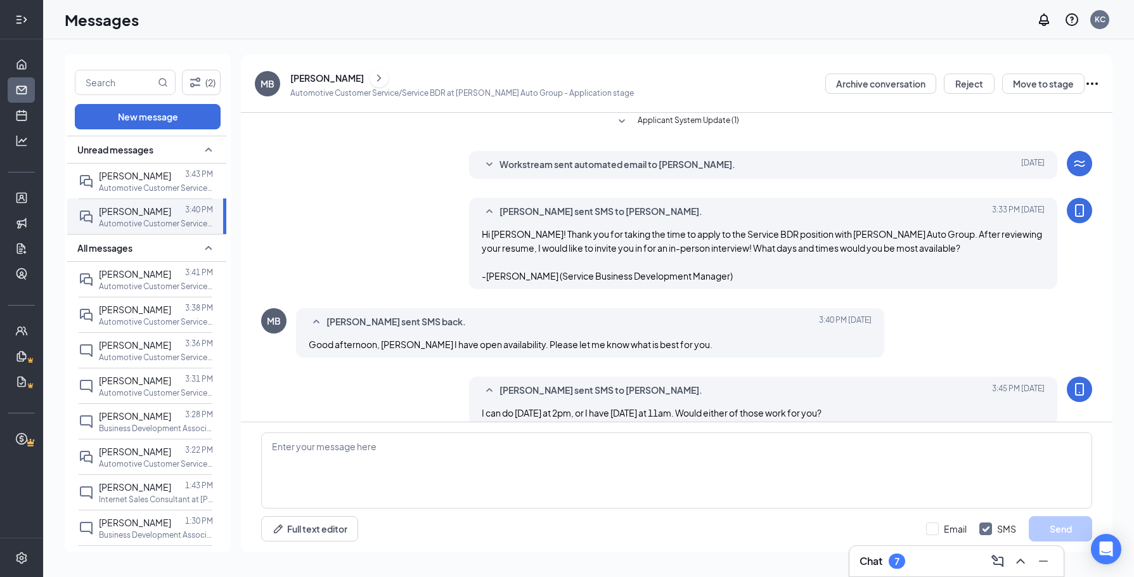
scroll to position [69, 0]
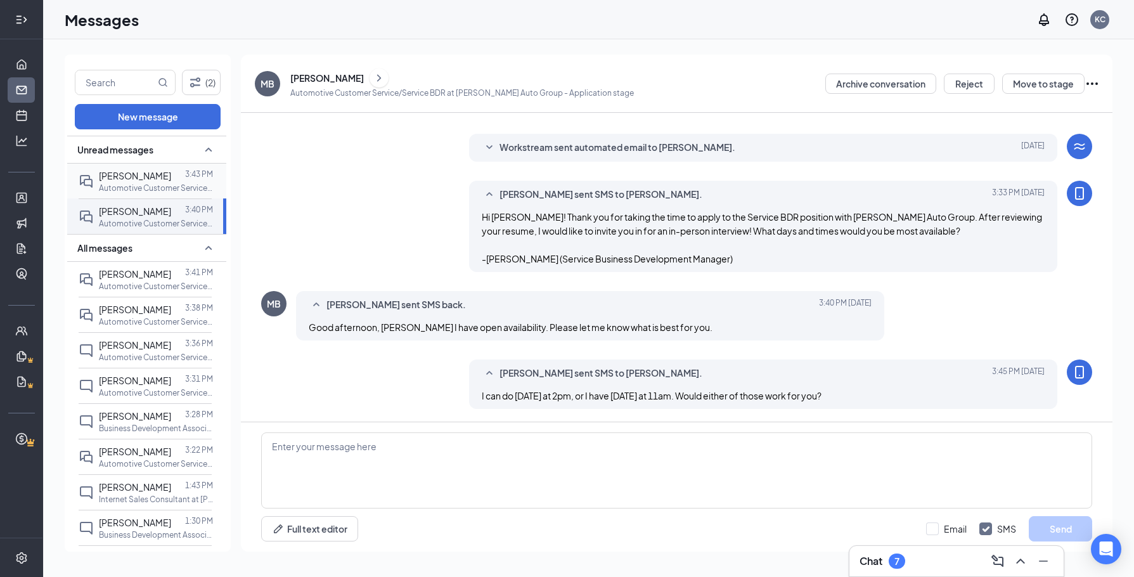
click at [158, 186] on p "Automotive Customer Service/Service BDR at [PERSON_NAME] Auto Group" at bounding box center [156, 188] width 114 height 11
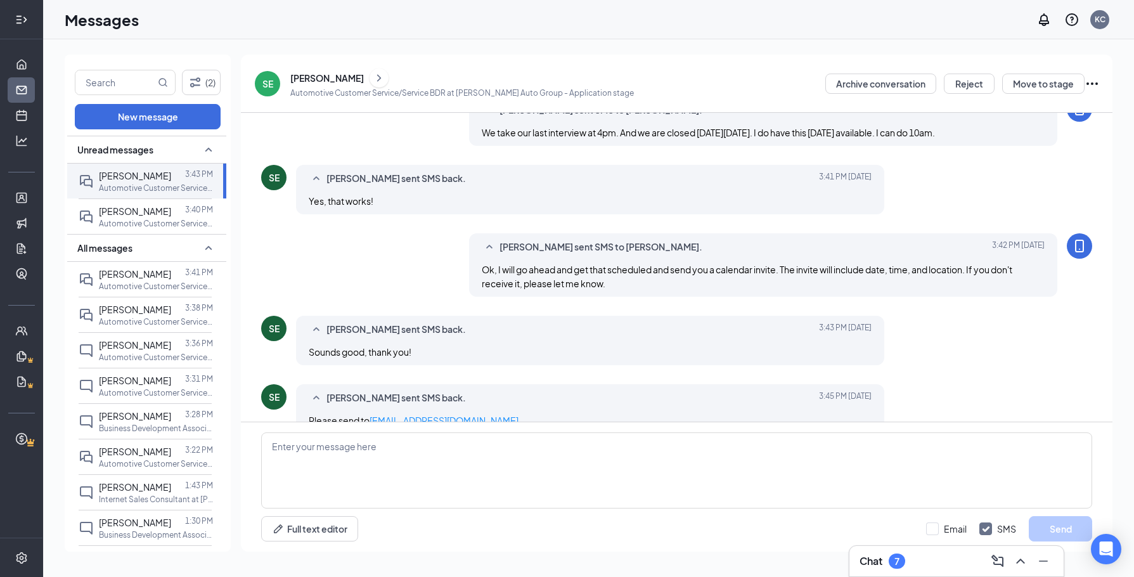
scroll to position [385, 0]
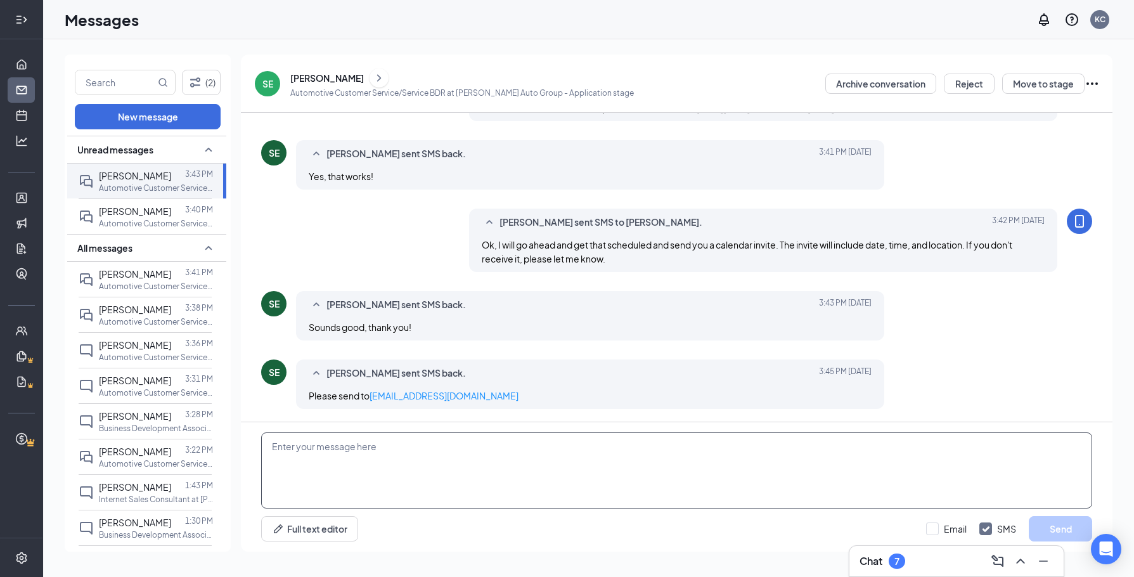
click at [372, 452] on textarea at bounding box center [676, 470] width 831 height 76
type textarea "Ok I resent it!"
click at [1063, 521] on button "Send" at bounding box center [1060, 528] width 63 height 25
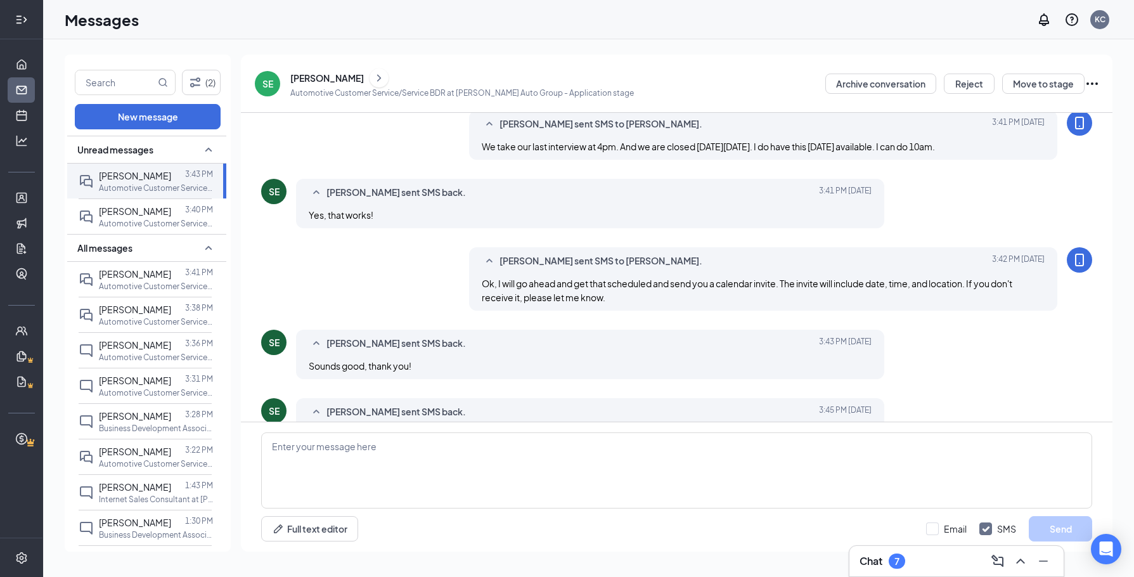
scroll to position [453, 0]
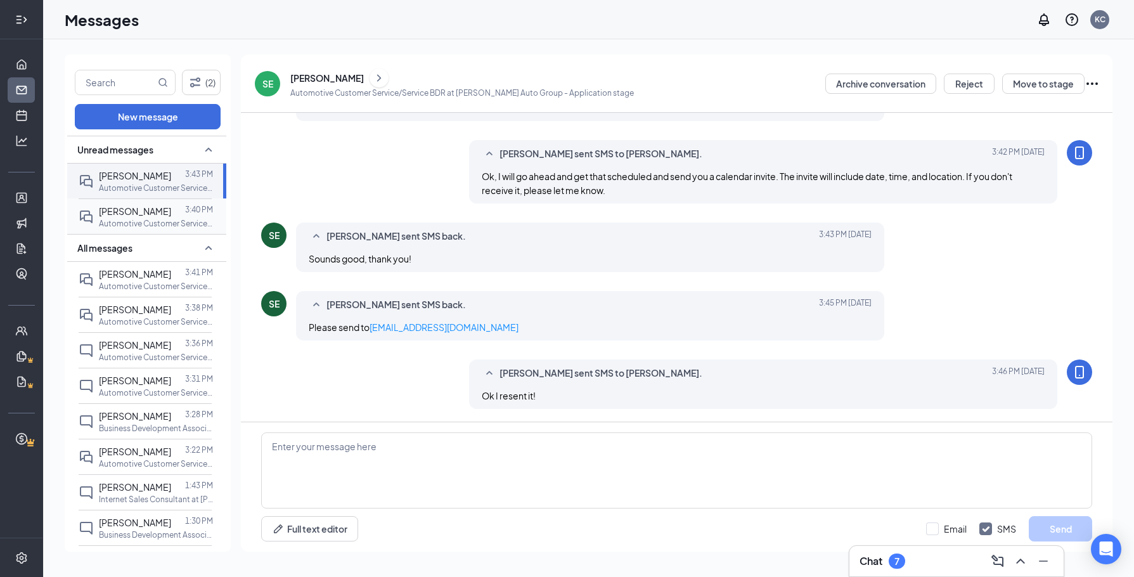
drag, startPoint x: 122, startPoint y: 212, endPoint x: 148, endPoint y: 217, distance: 27.1
click at [122, 212] on span "[PERSON_NAME]" at bounding box center [135, 210] width 72 height 11
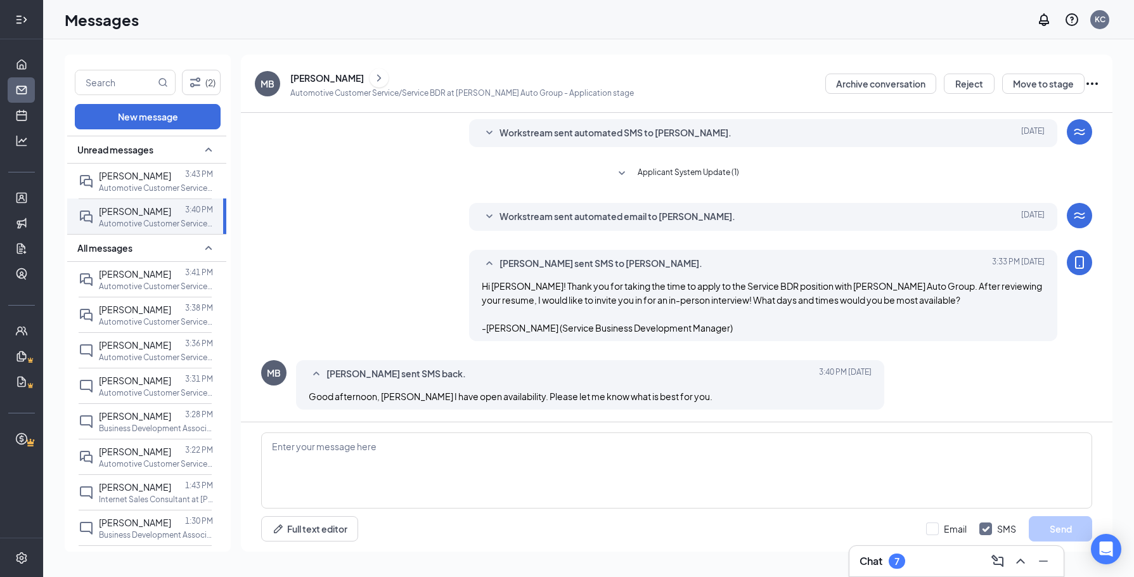
scroll to position [138, 0]
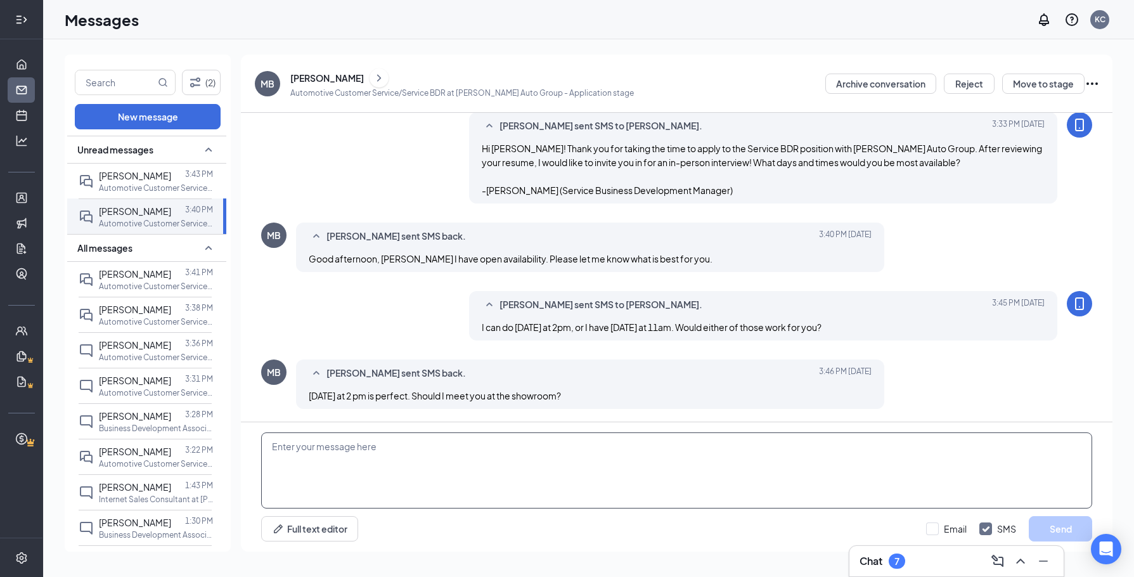
click at [453, 463] on textarea at bounding box center [676, 470] width 831 height 76
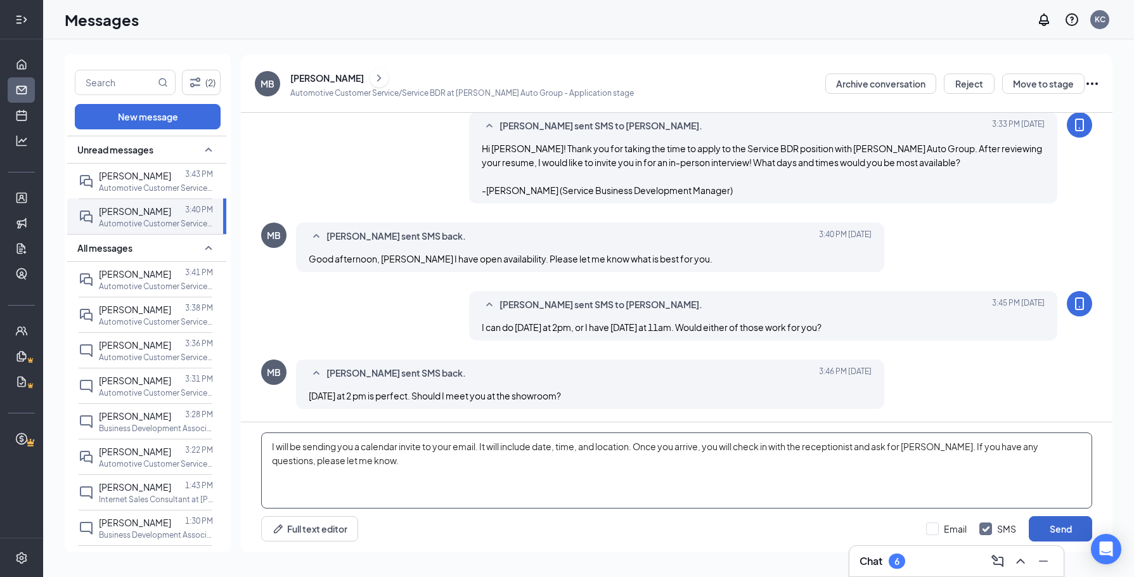
type textarea "I will be sending you a calendar invite to your email. It will include date, ti…"
click at [1047, 531] on button "Send" at bounding box center [1060, 528] width 63 height 25
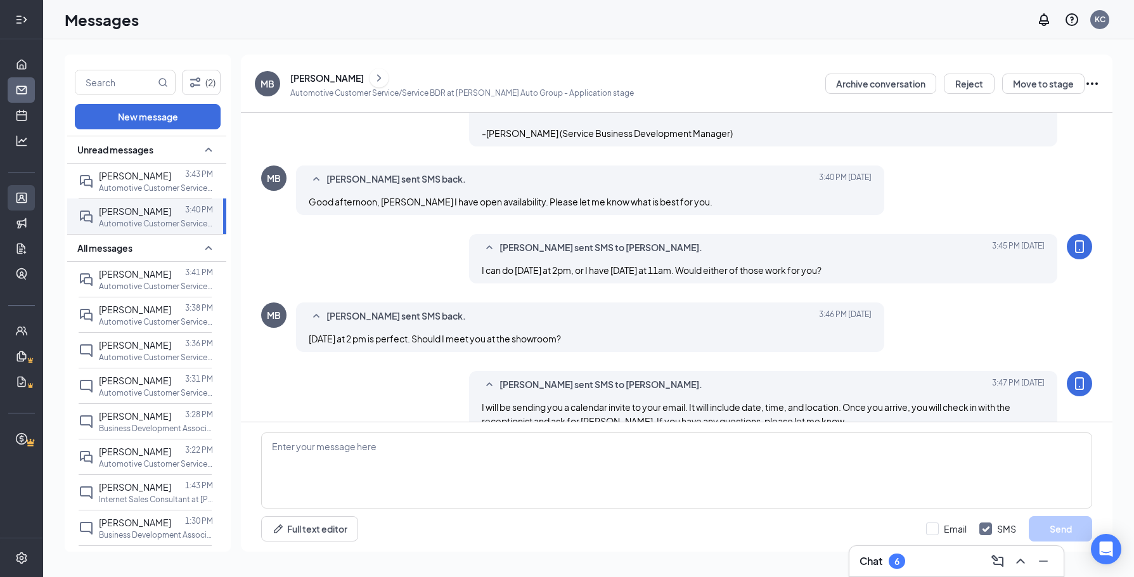
scroll to position [220, 0]
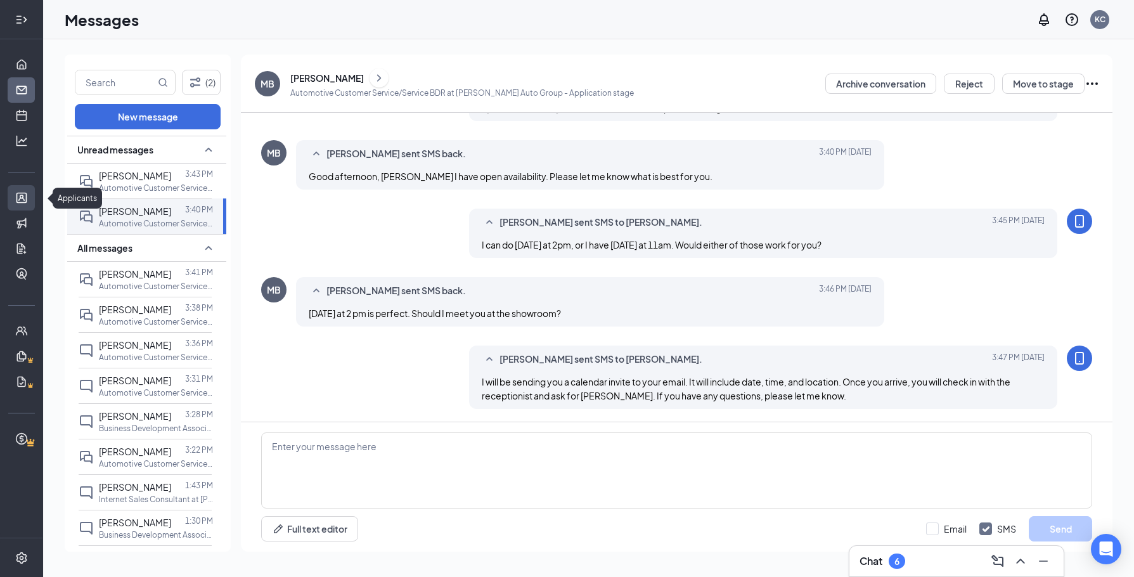
click at [33, 197] on link "Applicants" at bounding box center [39, 197] width 13 height 25
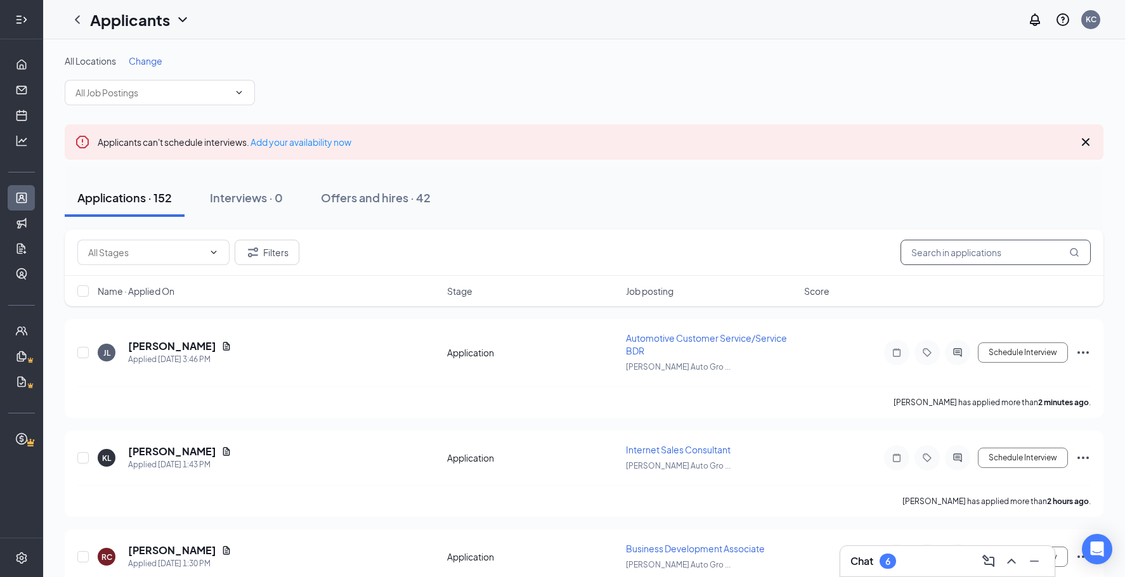
click at [1013, 262] on input "text" at bounding box center [995, 252] width 190 height 25
type input "[PERSON_NAME]"
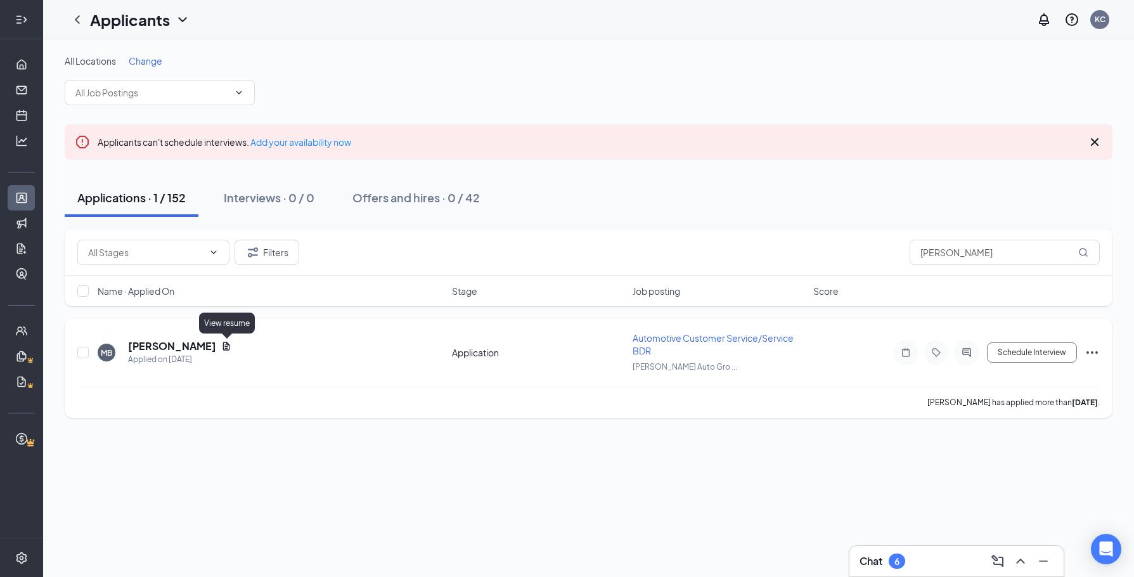
click at [225, 342] on icon "Document" at bounding box center [226, 346] width 7 height 8
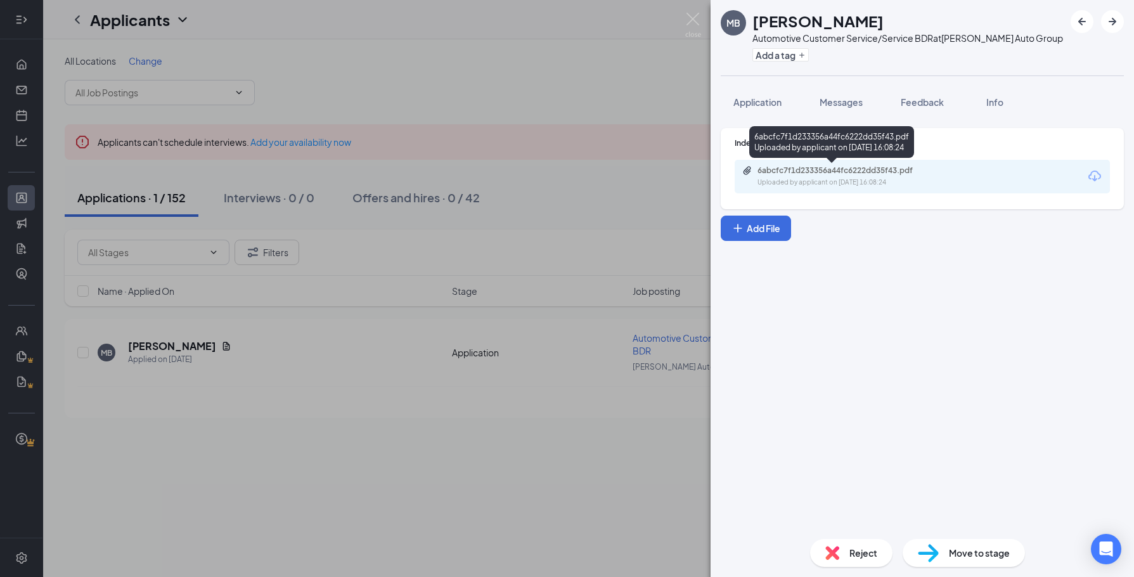
click at [754, 176] on div "6abcfc7f1d233356a44fc6222dd35f43.pdf Uploaded by applicant on [DATE] 16:08:24" at bounding box center [844, 176] width 205 height 22
click at [18, 88] on div "MB [PERSON_NAME] Automotive Customer Service/Service BDR at [PERSON_NAME] Auto …" at bounding box center [567, 288] width 1134 height 577
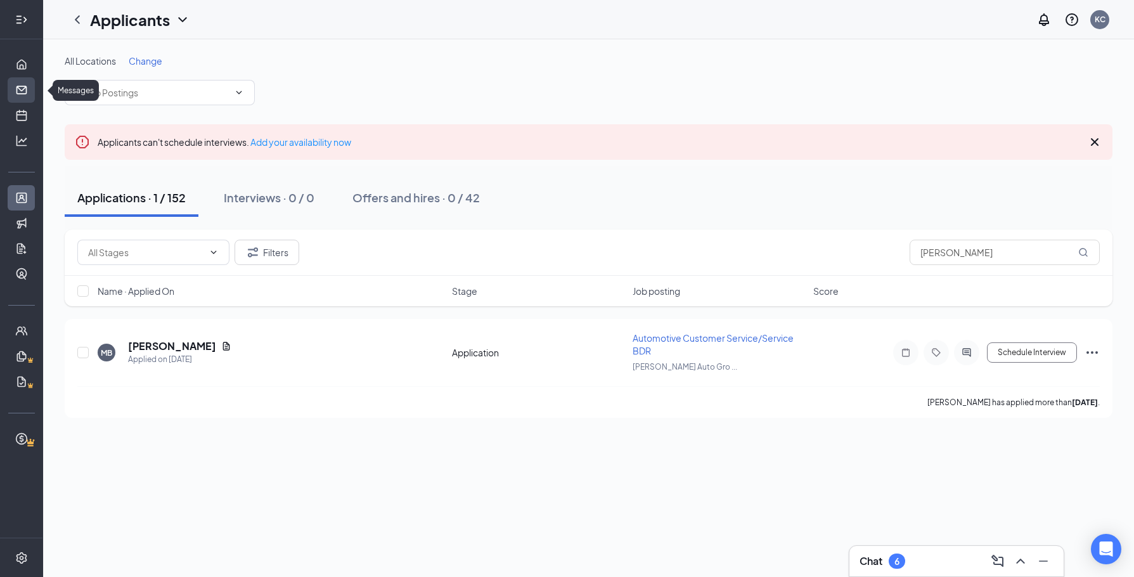
drag, startPoint x: 17, startPoint y: 91, endPoint x: 34, endPoint y: 94, distance: 16.7
click at [33, 91] on link "Messages" at bounding box center [39, 89] width 13 height 25
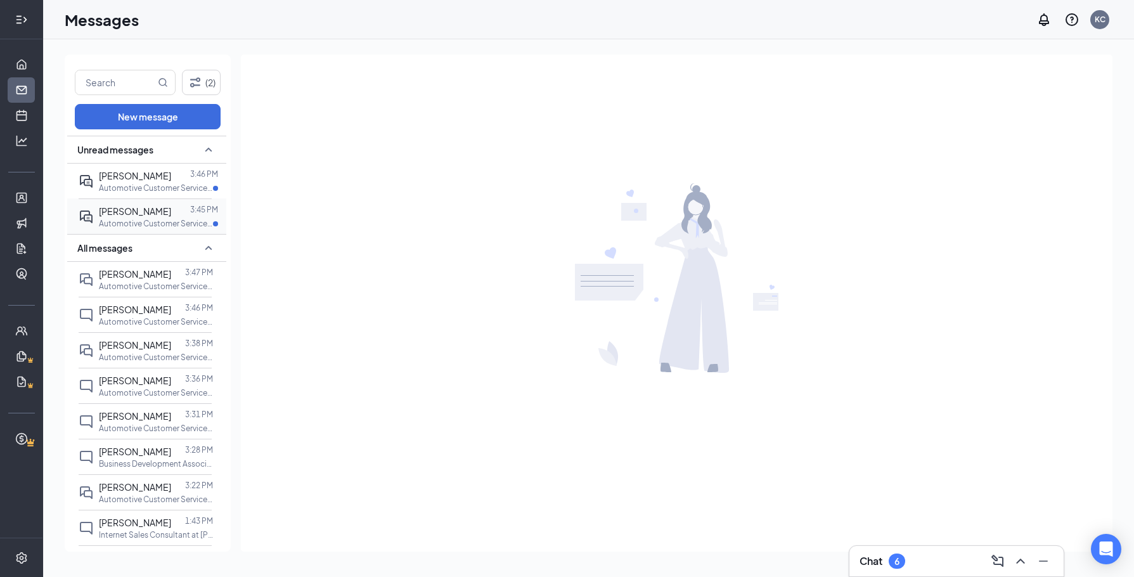
click at [126, 210] on span "[PERSON_NAME]" at bounding box center [135, 210] width 72 height 11
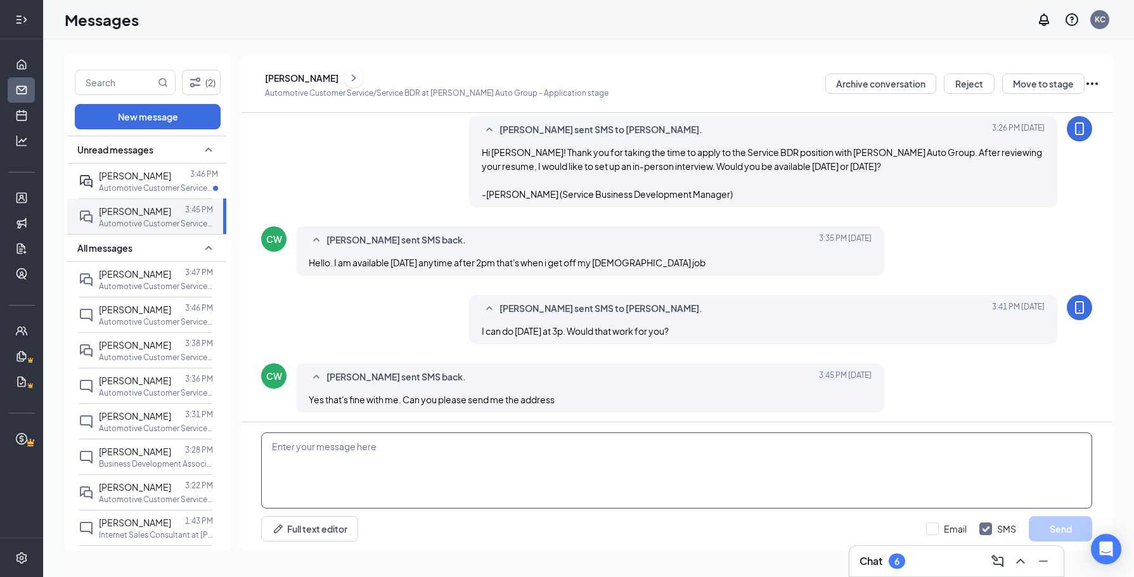
scroll to position [138, 0]
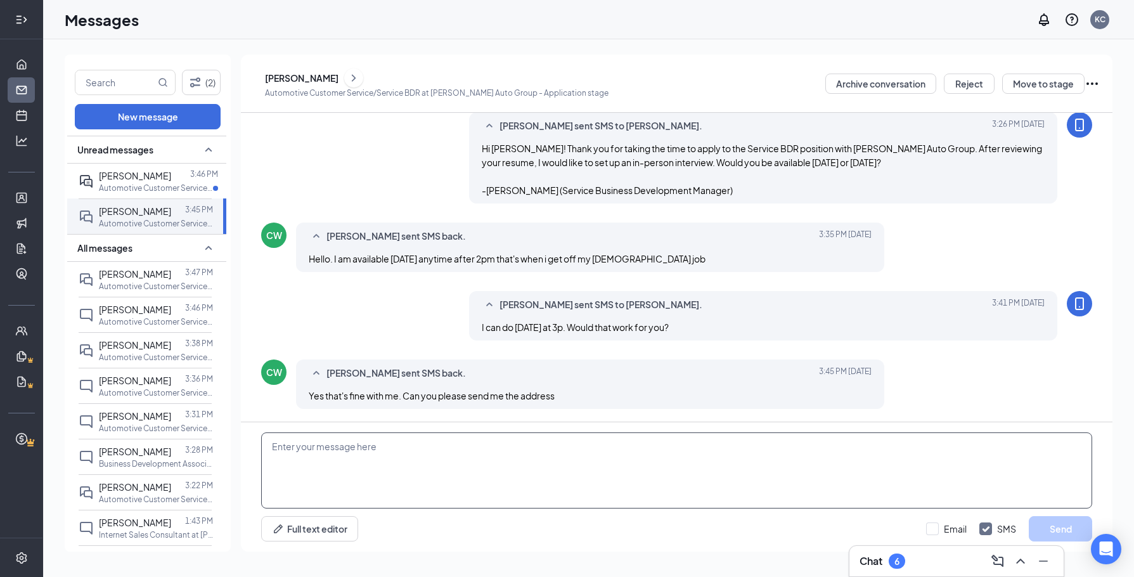
click at [506, 465] on textarea at bounding box center [676, 470] width 831 height 76
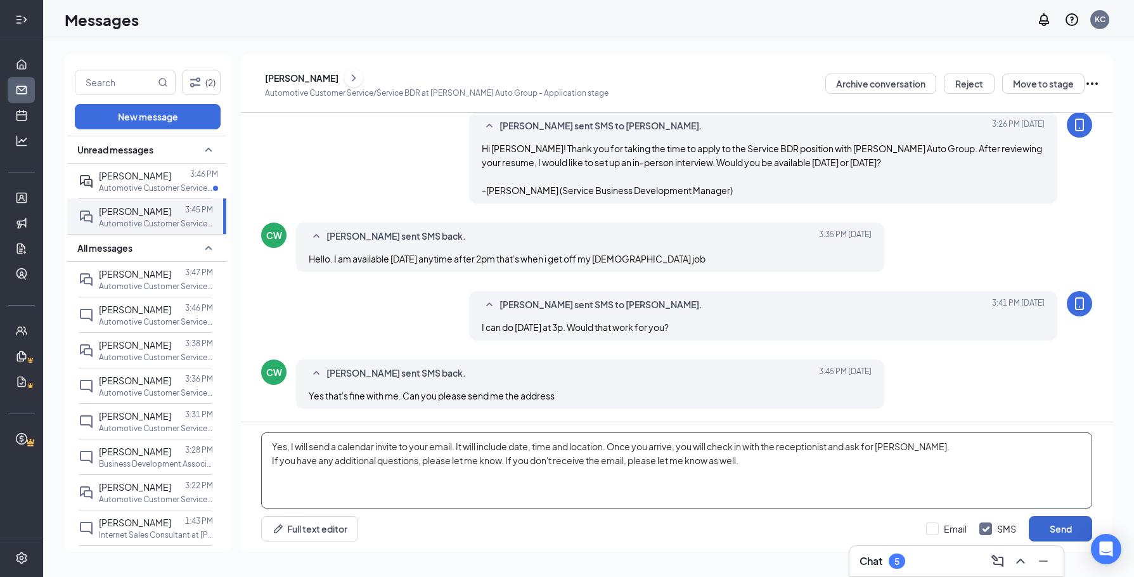
type textarea "Yes, I will send a calendar invite to your email. It will include date, time an…"
click at [1055, 531] on button "Send" at bounding box center [1060, 528] width 63 height 25
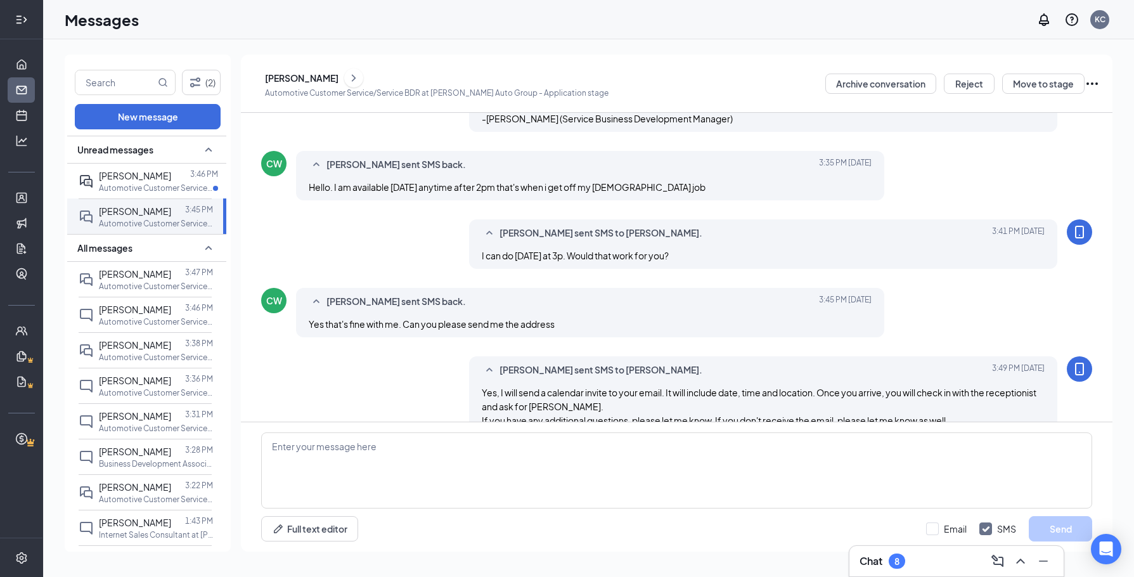
scroll to position [302, 0]
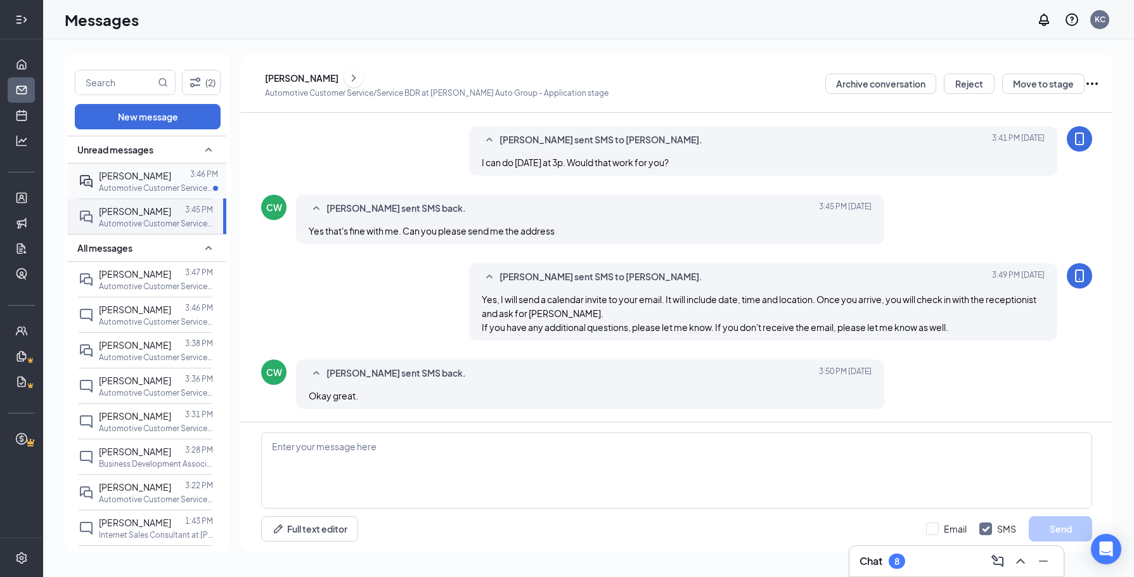
click at [126, 176] on span "[PERSON_NAME]" at bounding box center [135, 175] width 72 height 11
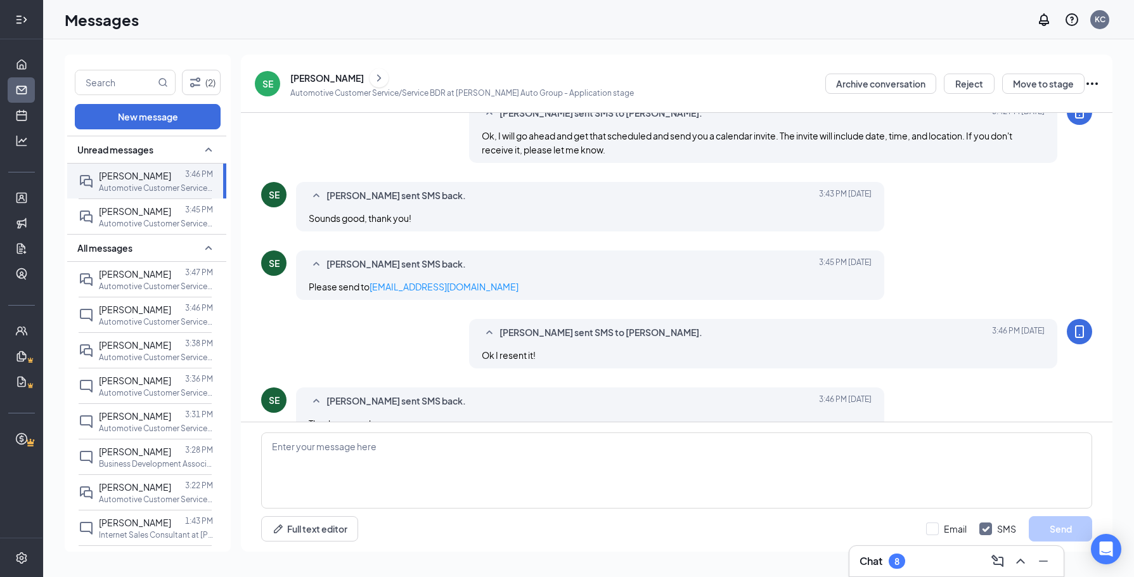
scroll to position [479, 0]
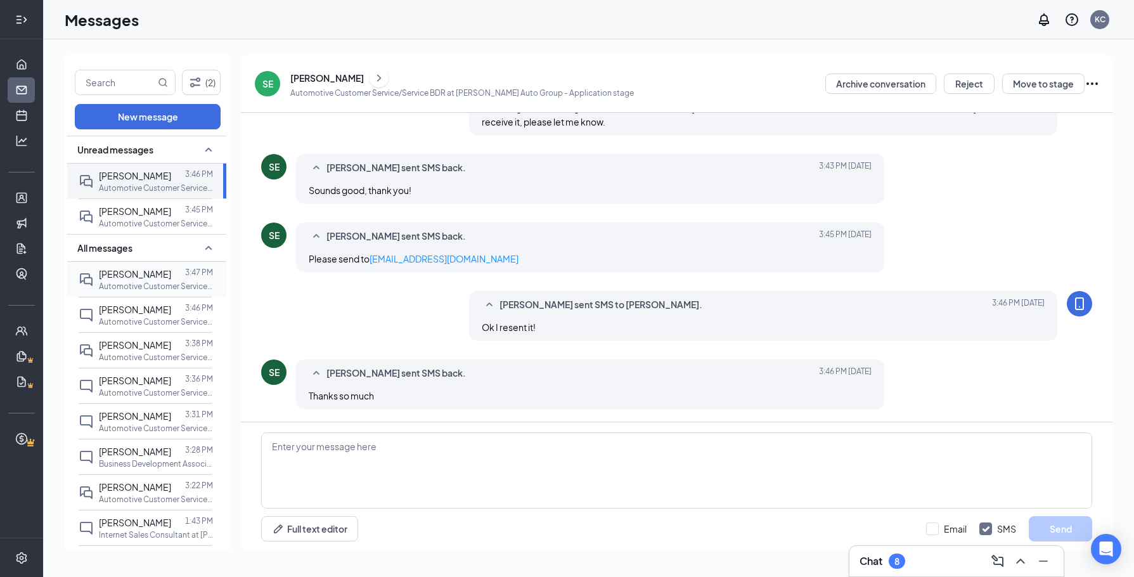
click at [124, 269] on span "[PERSON_NAME]" at bounding box center [135, 273] width 72 height 11
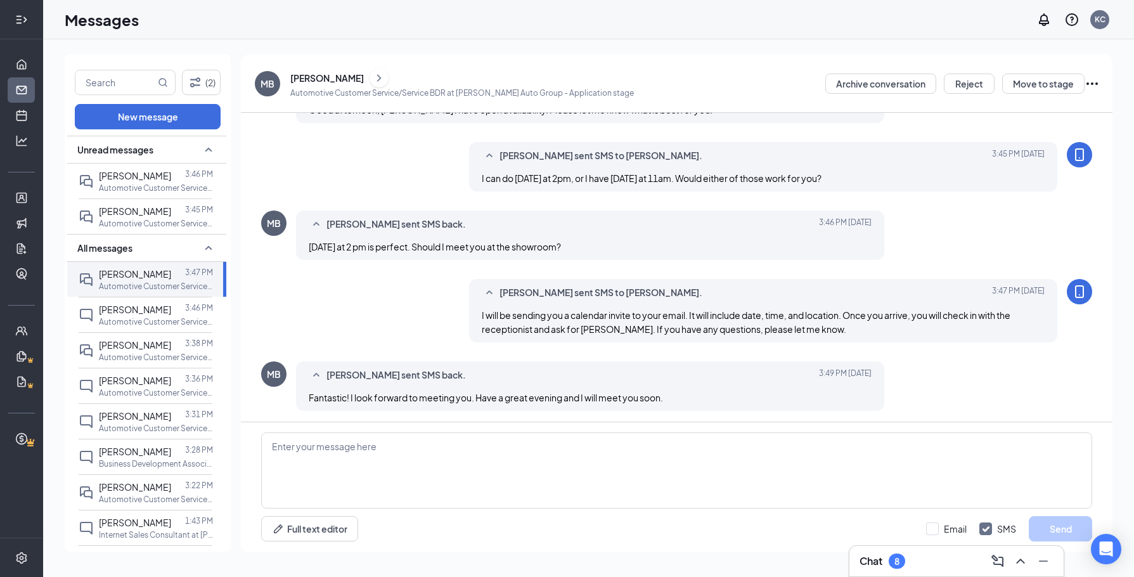
scroll to position [288, 0]
click at [607, 452] on textarea at bounding box center [676, 470] width 831 height 76
click at [352, 453] on textarea at bounding box center [676, 470] width 831 height 76
type textarea "You as well!"
click at [1066, 524] on button "Send" at bounding box center [1060, 528] width 63 height 25
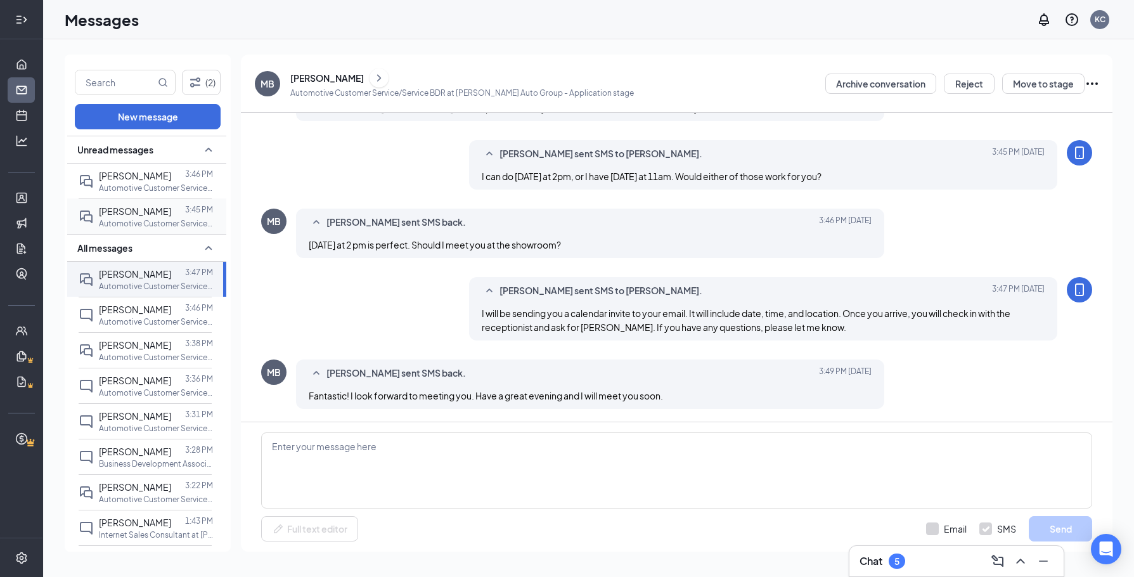
drag, startPoint x: 129, startPoint y: 210, endPoint x: 169, endPoint y: 212, distance: 39.3
click at [129, 210] on span "[PERSON_NAME]" at bounding box center [135, 210] width 72 height 11
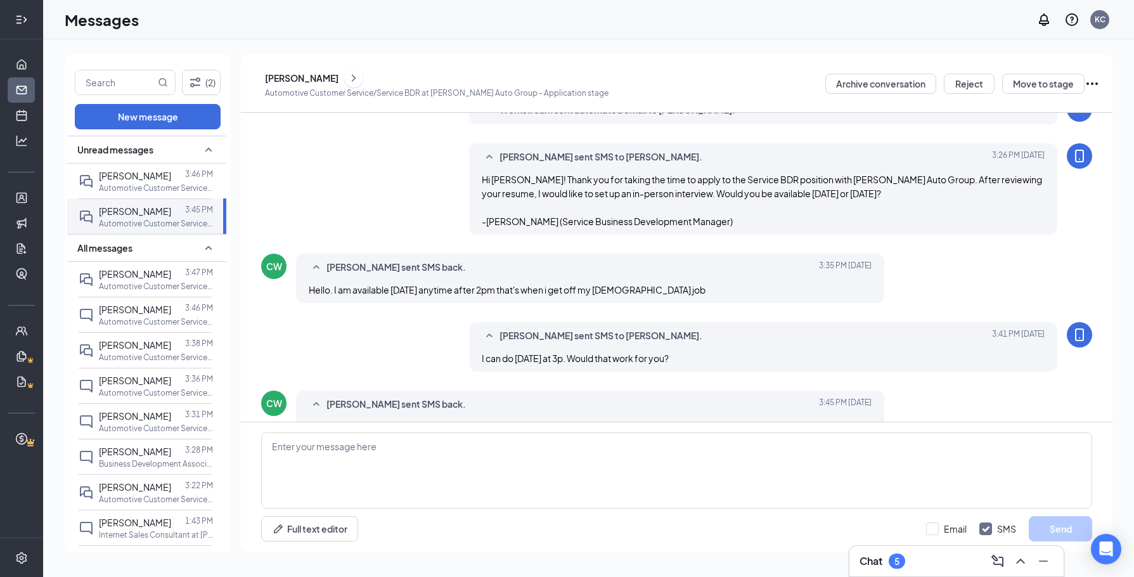
scroll to position [302, 0]
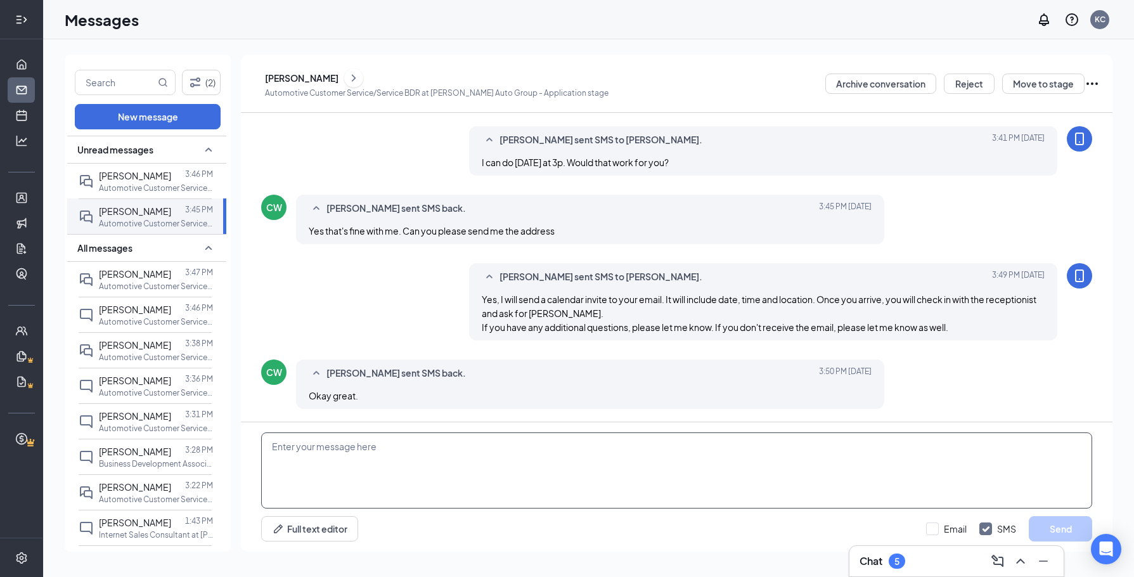
click at [442, 487] on textarea at bounding box center [676, 470] width 831 height 76
type textarea "I look forward to meeting you."
click at [1066, 522] on button "Send" at bounding box center [1060, 528] width 63 height 25
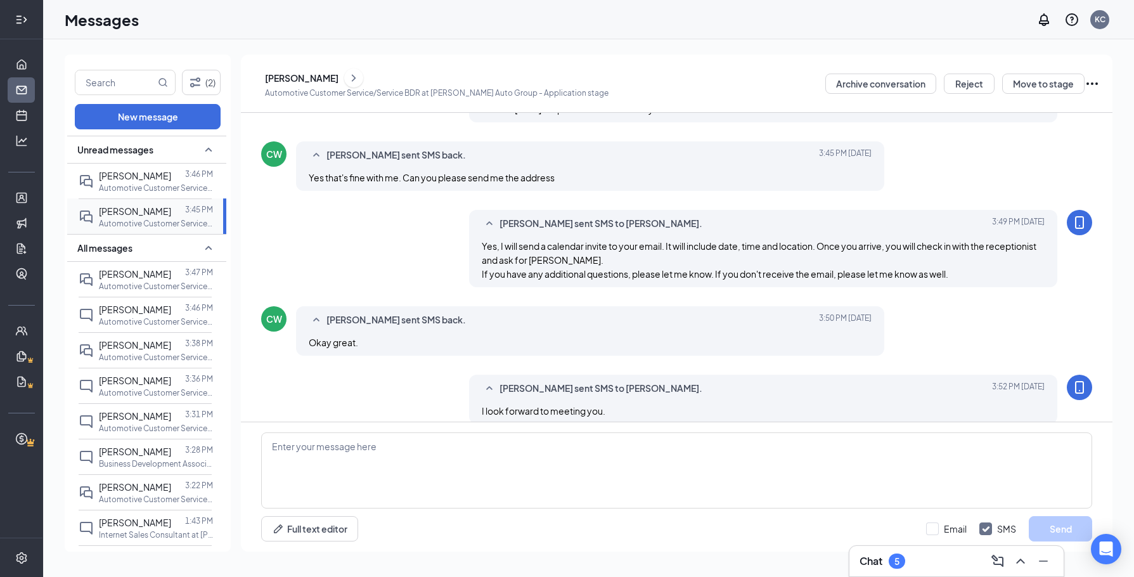
scroll to position [371, 0]
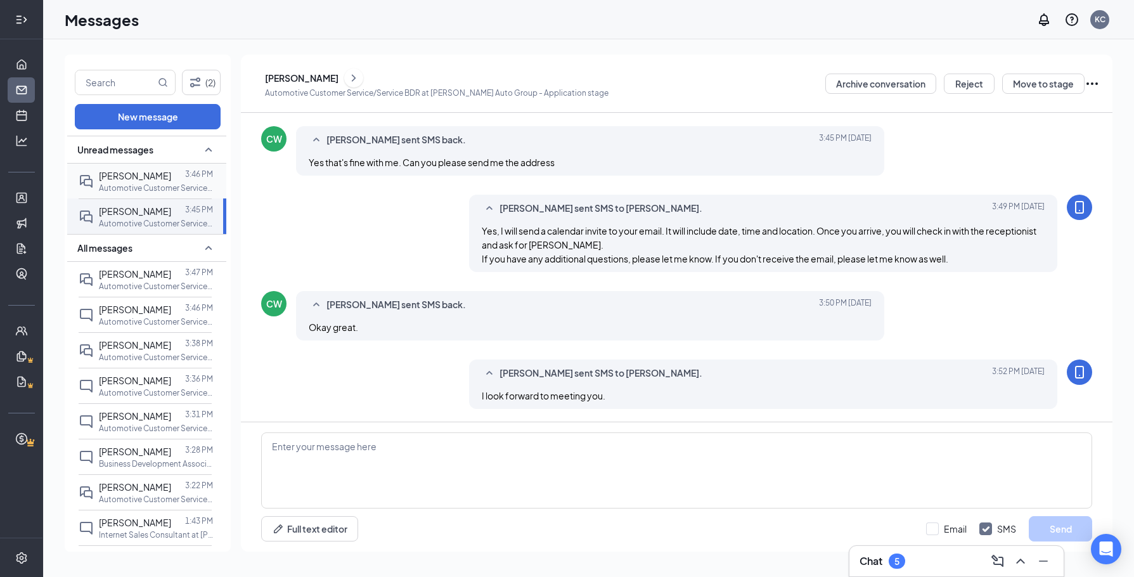
click at [153, 184] on p "Automotive Customer Service/Service BDR at [PERSON_NAME] Auto Group" at bounding box center [156, 188] width 114 height 11
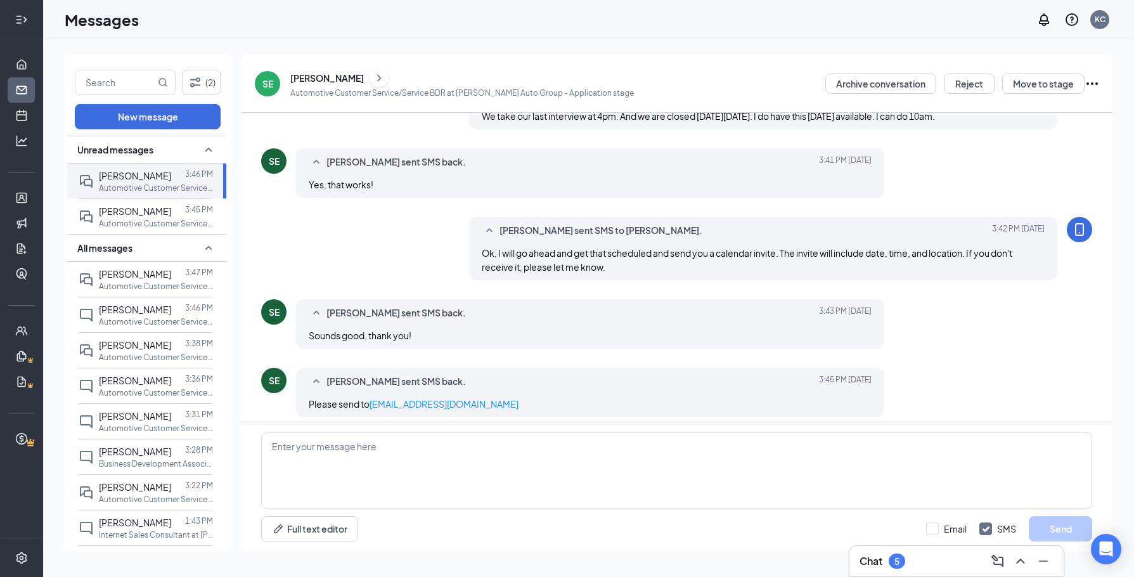
scroll to position [479, 0]
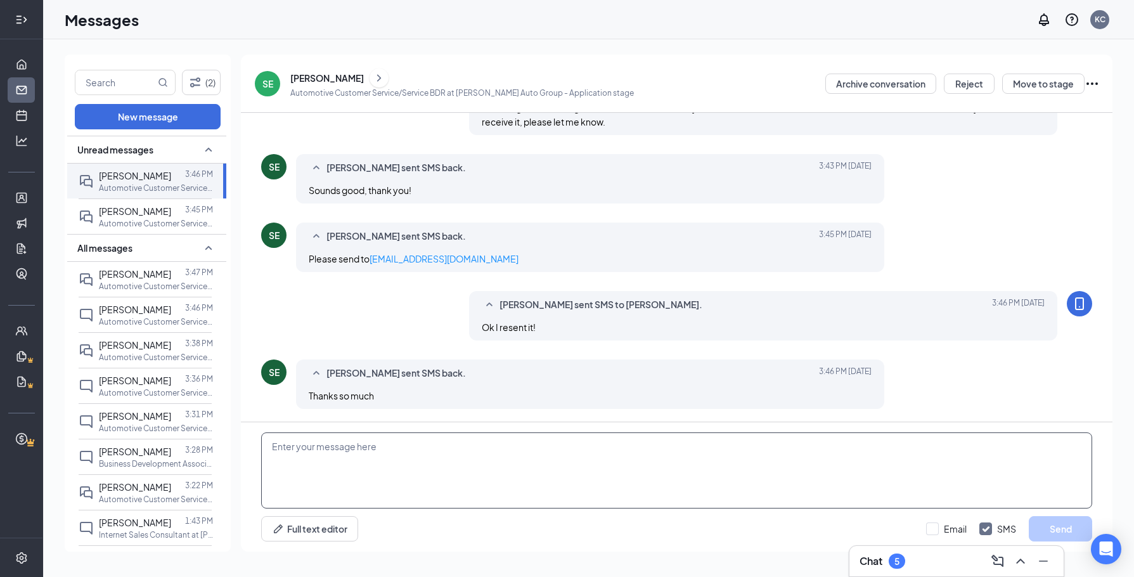
click at [410, 455] on textarea at bounding box center [676, 470] width 831 height 76
type textarea "You're welcome, I look forward to meeting you."
click at [1066, 520] on button "Send" at bounding box center [1060, 528] width 63 height 25
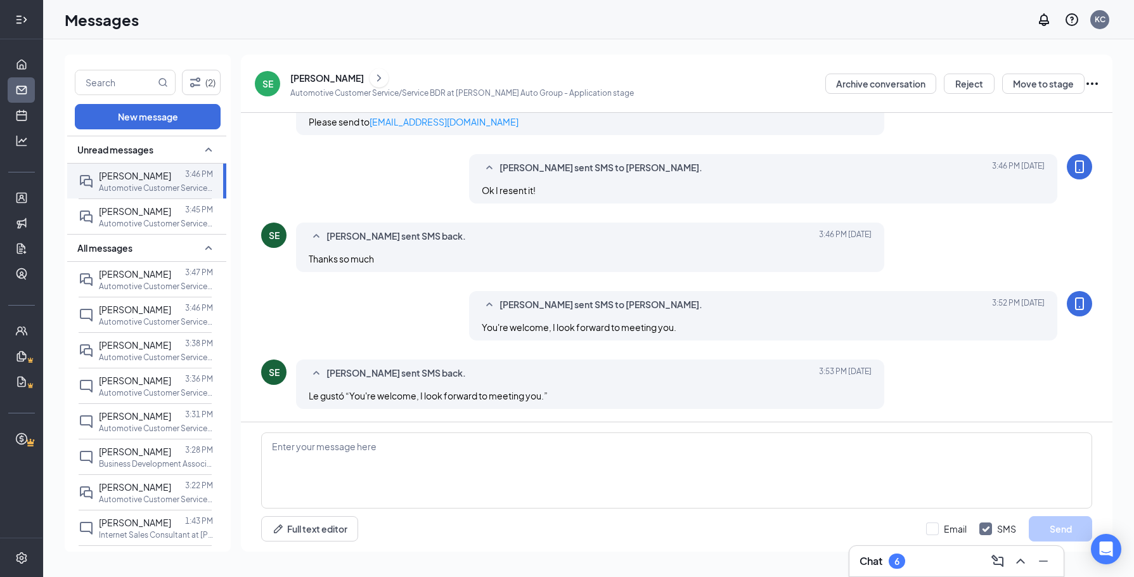
scroll to position [616, 0]
click at [172, 212] on div at bounding box center [178, 211] width 14 height 14
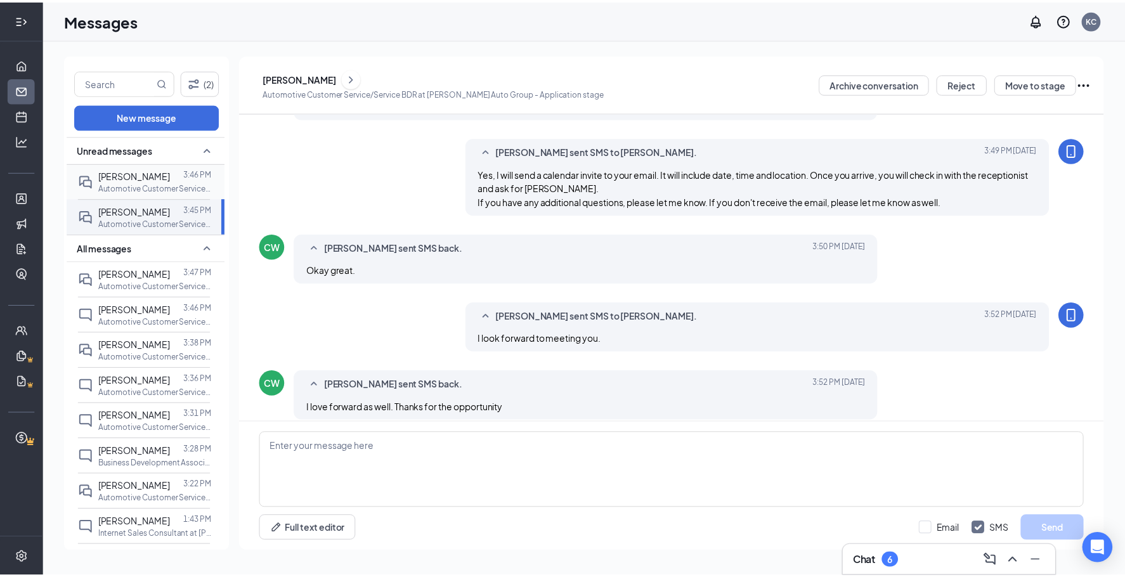
scroll to position [443, 0]
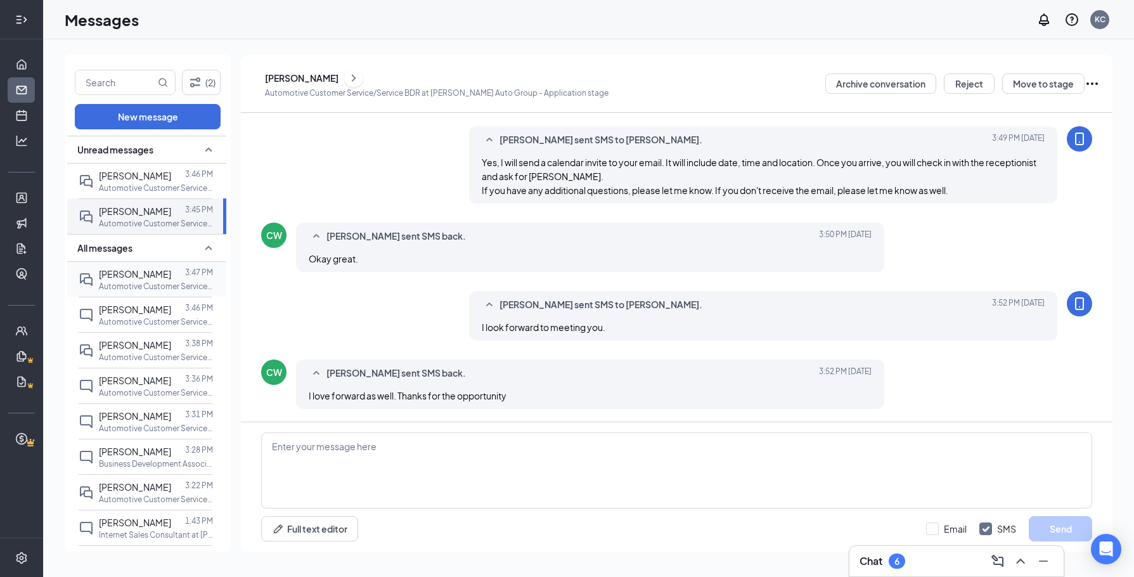
click at [146, 277] on span "[PERSON_NAME]" at bounding box center [135, 273] width 72 height 11
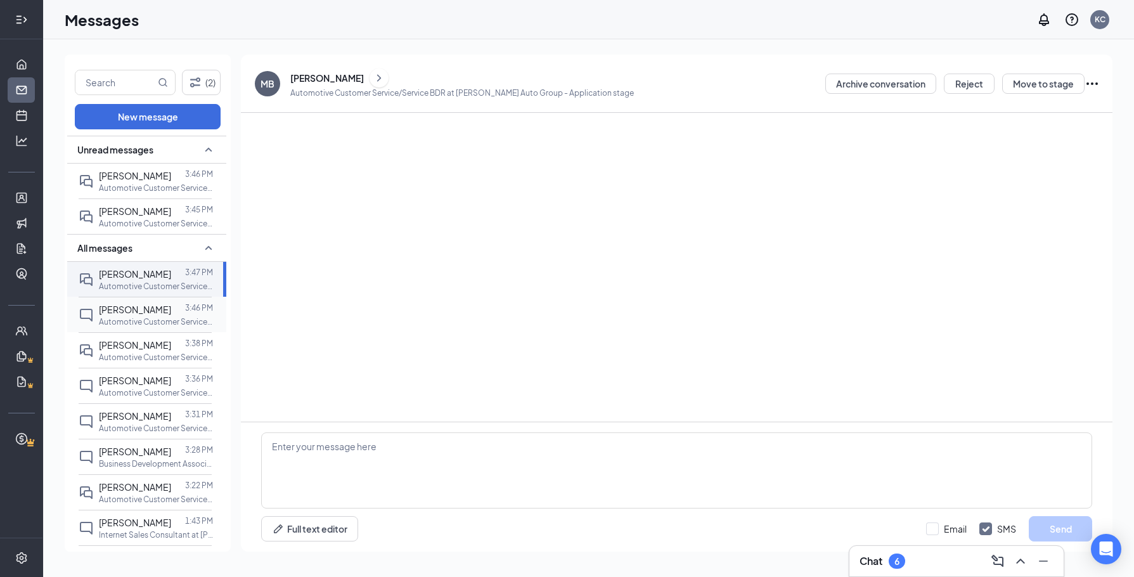
click at [149, 314] on span "[PERSON_NAME]" at bounding box center [135, 309] width 72 height 11
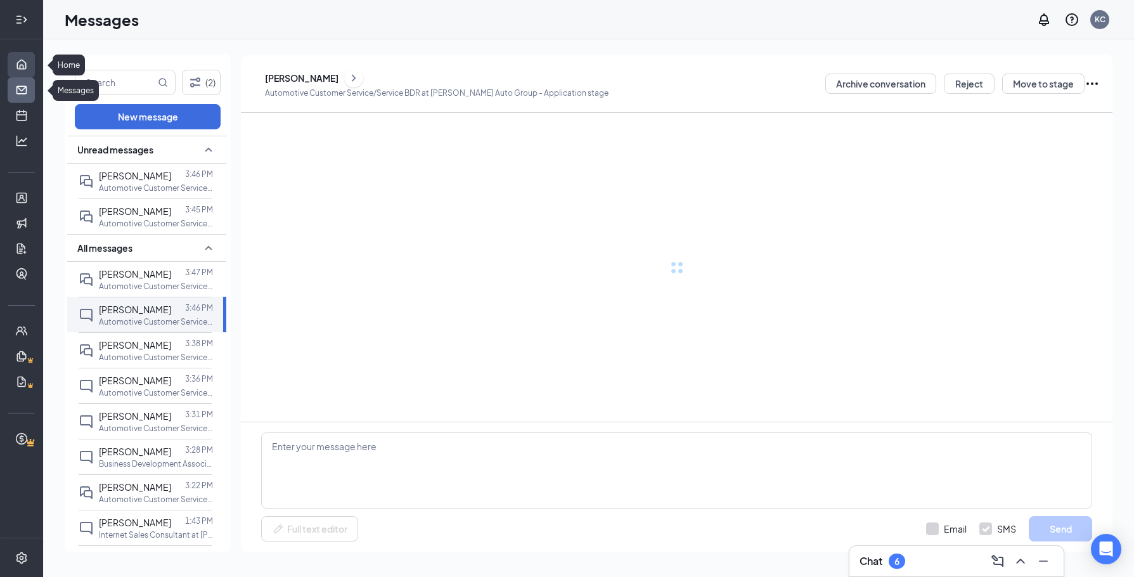
click at [33, 58] on link "Home" at bounding box center [39, 64] width 13 height 25
